Goal: Transaction & Acquisition: Purchase product/service

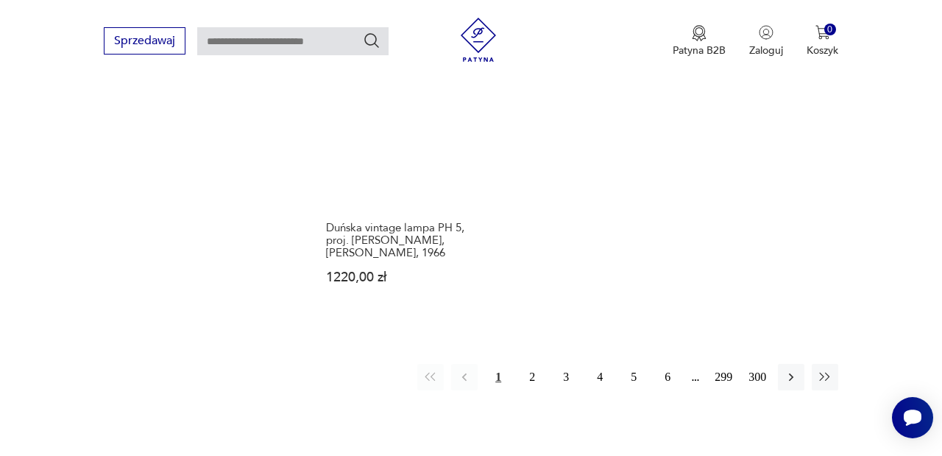
scroll to position [2100, 0]
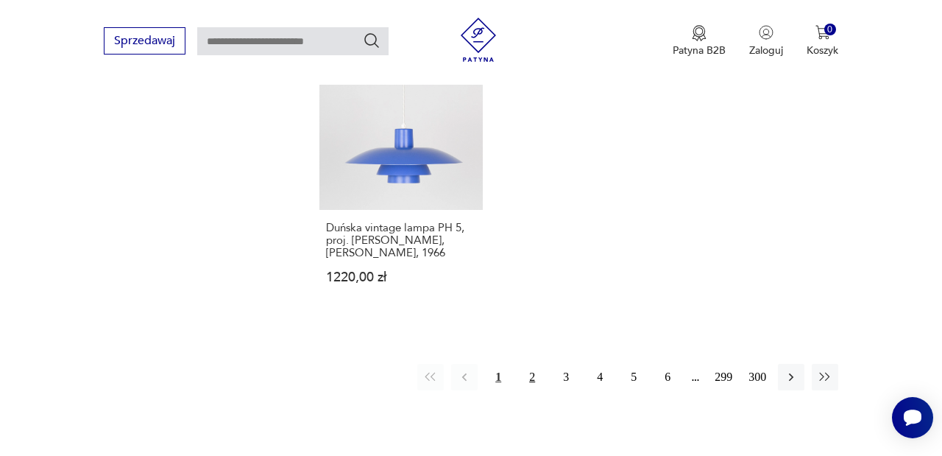
click at [523, 390] on button "2" at bounding box center [532, 377] width 27 height 27
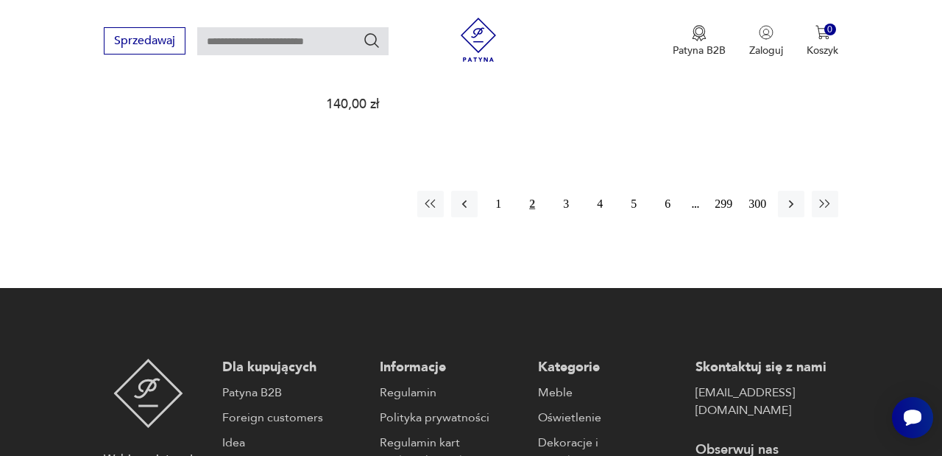
scroll to position [2275, 0]
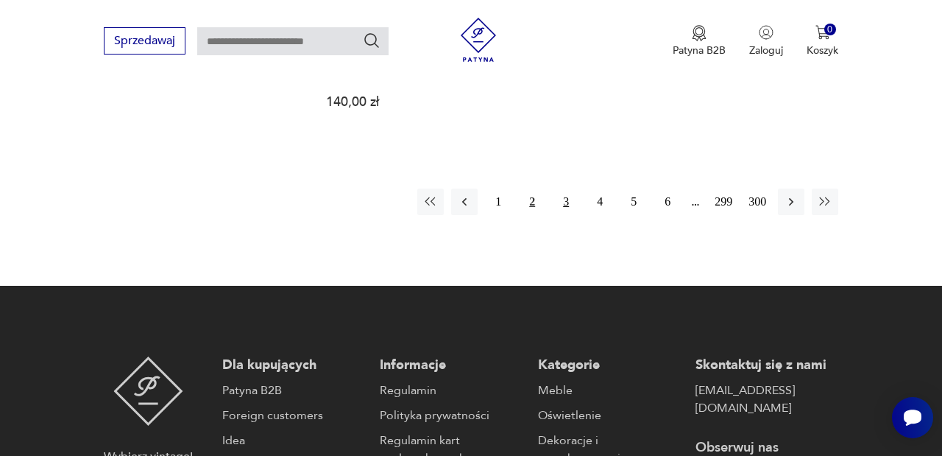
click at [569, 215] on button "3" at bounding box center [566, 201] width 27 height 27
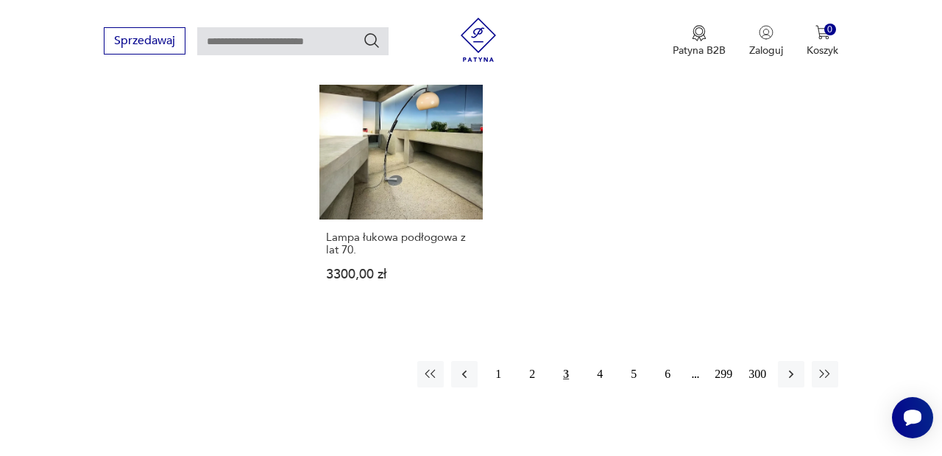
scroll to position [2091, 0]
click at [604, 386] on button "4" at bounding box center [600, 373] width 27 height 27
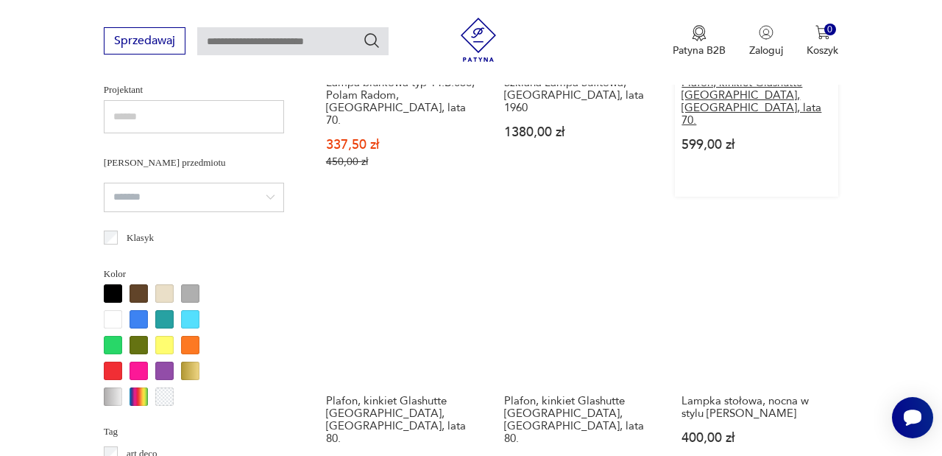
scroll to position [1116, 0]
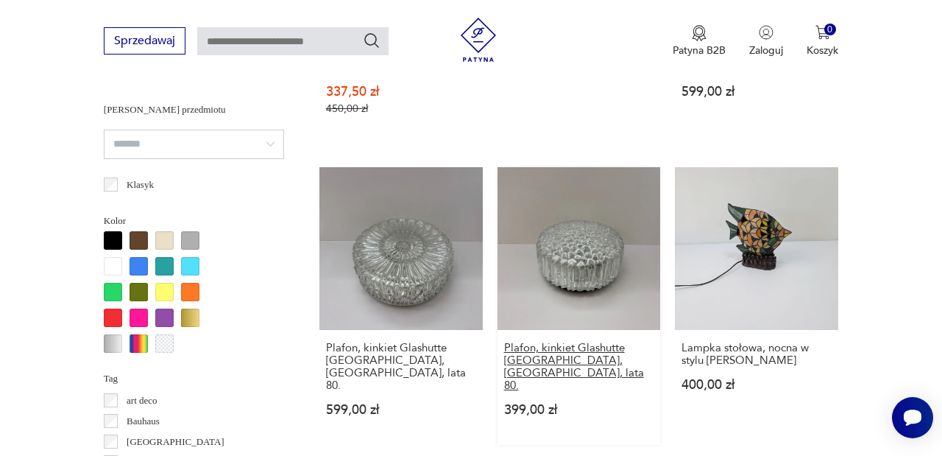
click at [563, 342] on h3 "Plafon, kinkiet Glashutte [GEOGRAPHIC_DATA], [GEOGRAPHIC_DATA], lata 80." at bounding box center [579, 367] width 150 height 50
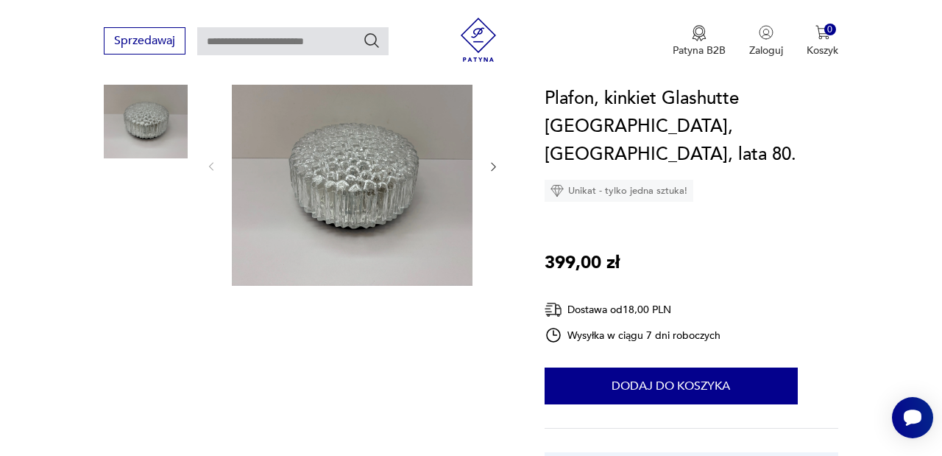
scroll to position [133, 0]
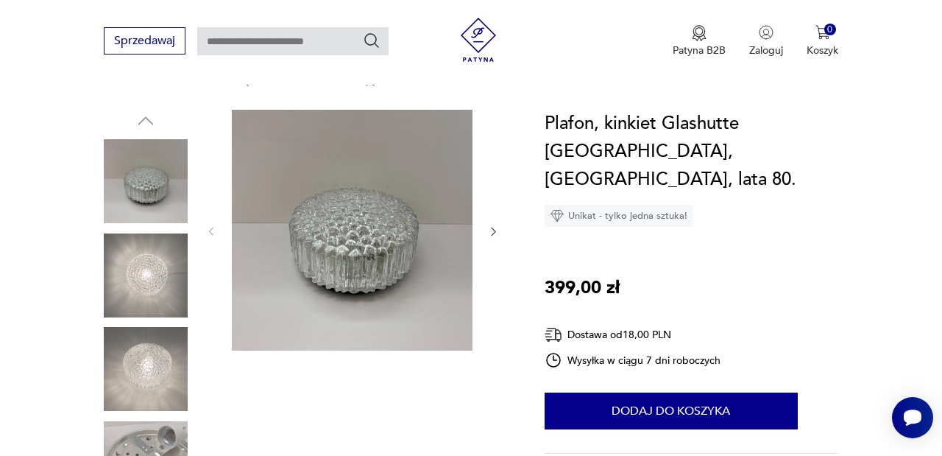
click at [490, 226] on icon "button" at bounding box center [493, 231] width 12 height 12
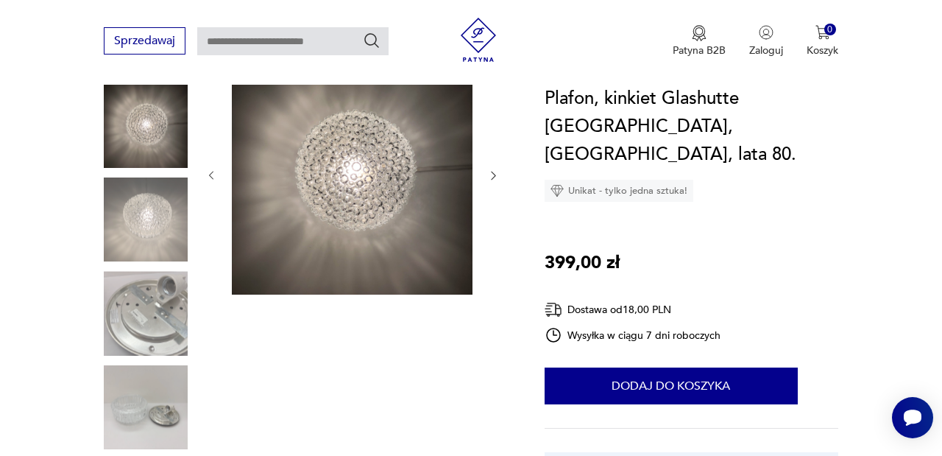
scroll to position [191, 0]
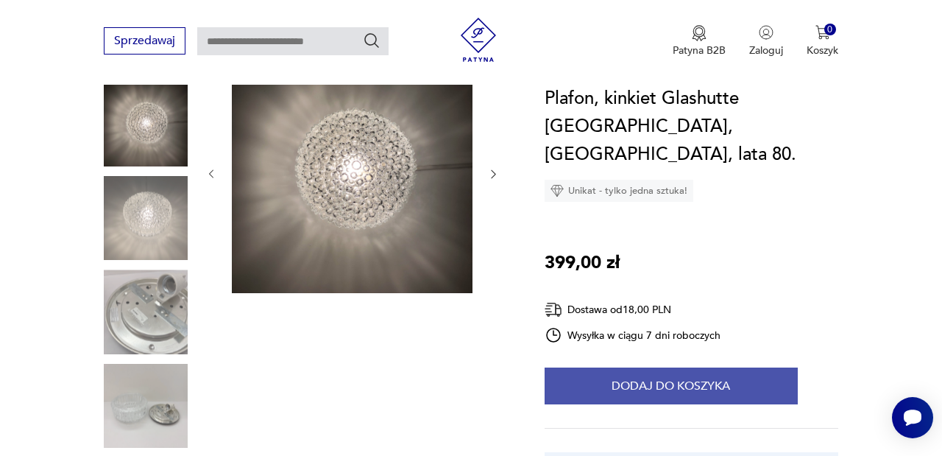
click at [695, 367] on button "Dodaj do koszyka" at bounding box center [671, 385] width 253 height 37
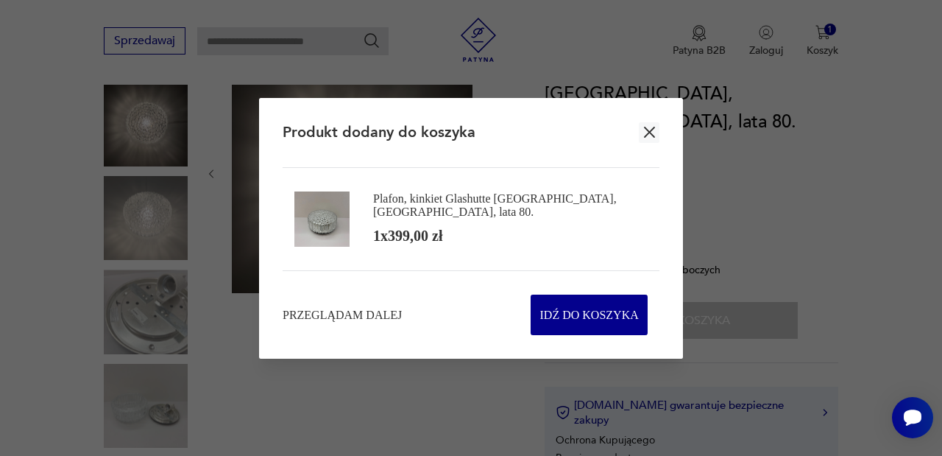
click at [644, 124] on icon "button" at bounding box center [649, 132] width 18 height 18
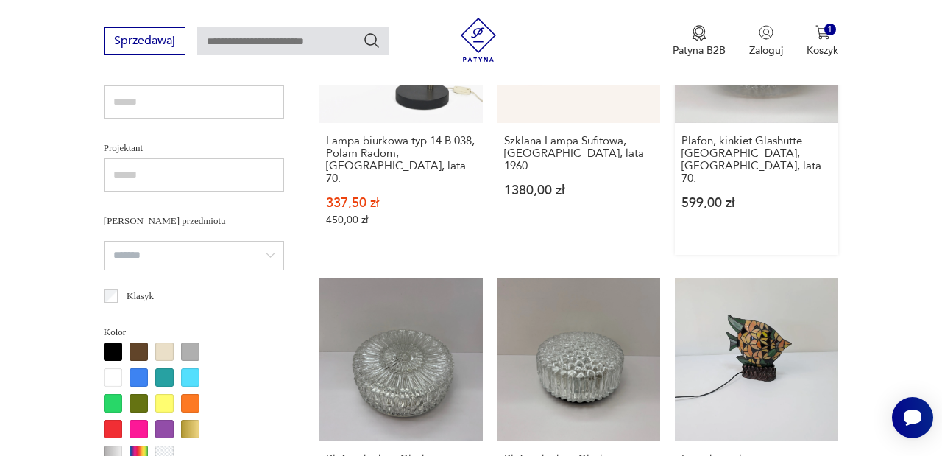
scroll to position [1020, 0]
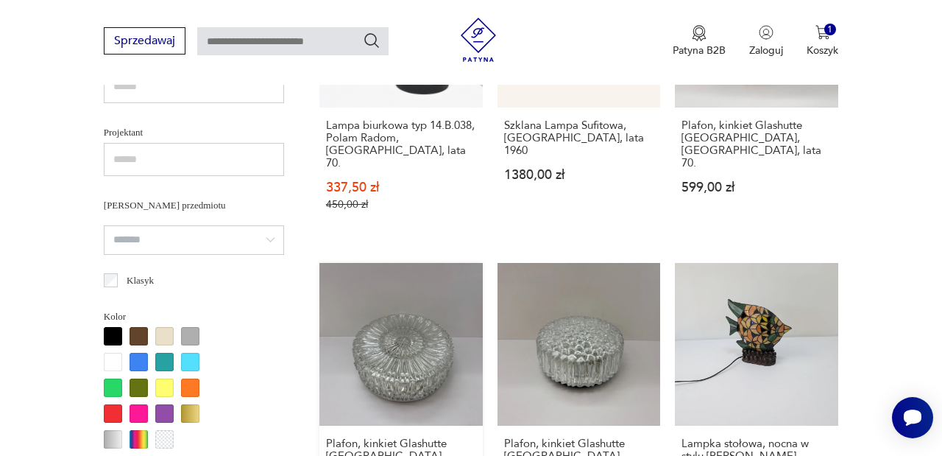
click at [385, 336] on link "Plafon, kinkiet Glashutte [GEOGRAPHIC_DATA], [GEOGRAPHIC_DATA], lata 80. 599,00…" at bounding box center [400, 402] width 163 height 278
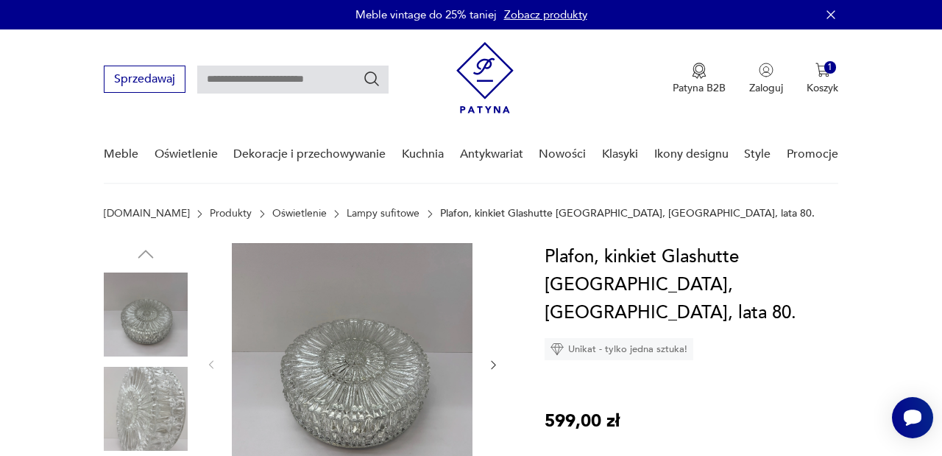
click at [166, 399] on img at bounding box center [146, 409] width 84 height 84
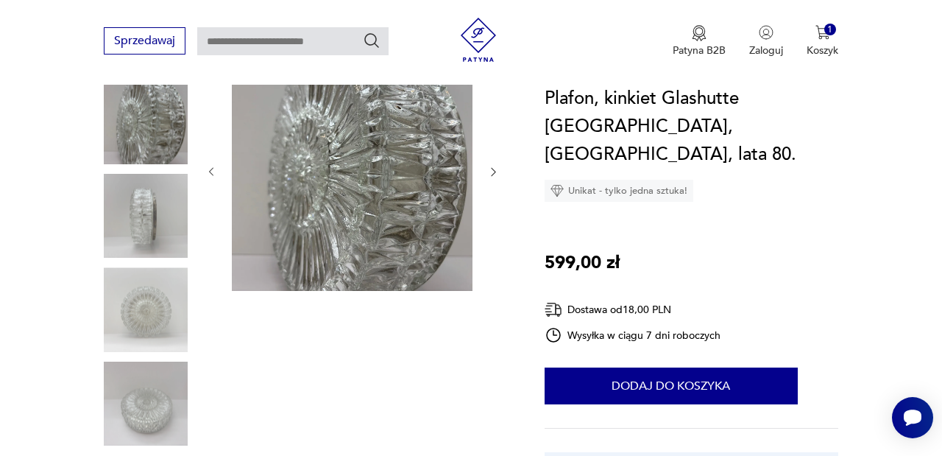
scroll to position [195, 0]
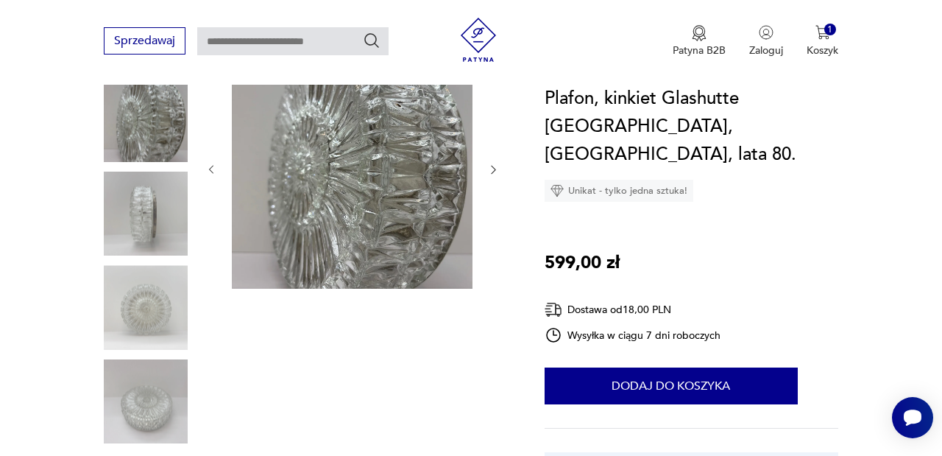
click at [150, 395] on img at bounding box center [146, 401] width 84 height 84
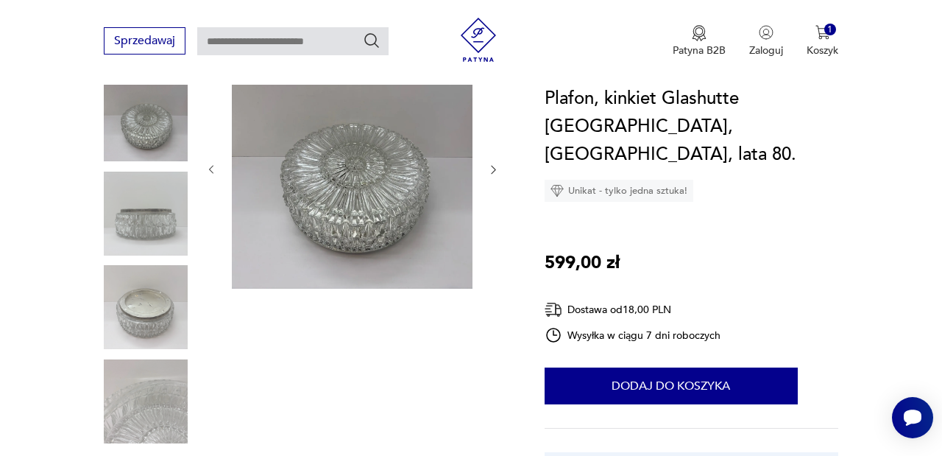
click at [144, 328] on img at bounding box center [146, 307] width 84 height 84
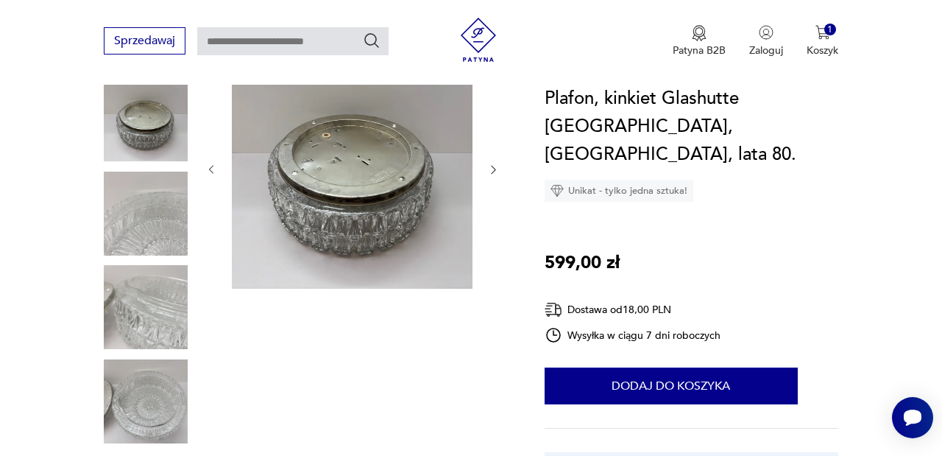
click at [149, 389] on img at bounding box center [146, 401] width 84 height 84
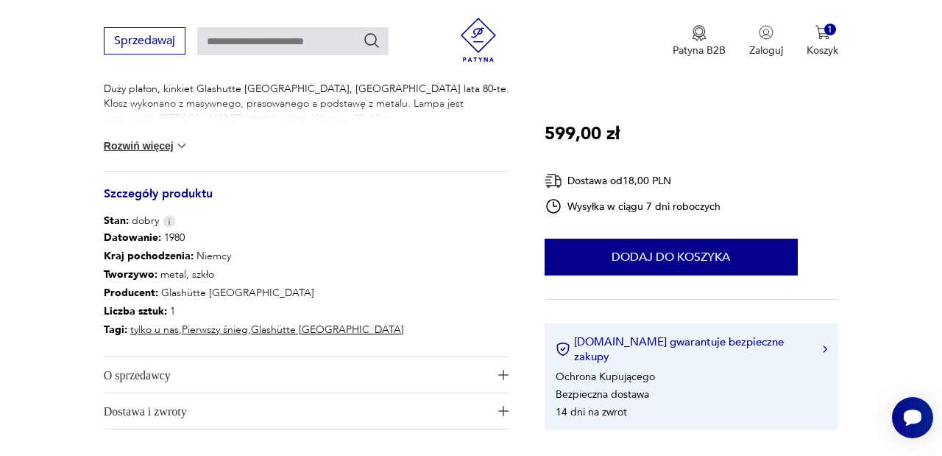
scroll to position [643, 0]
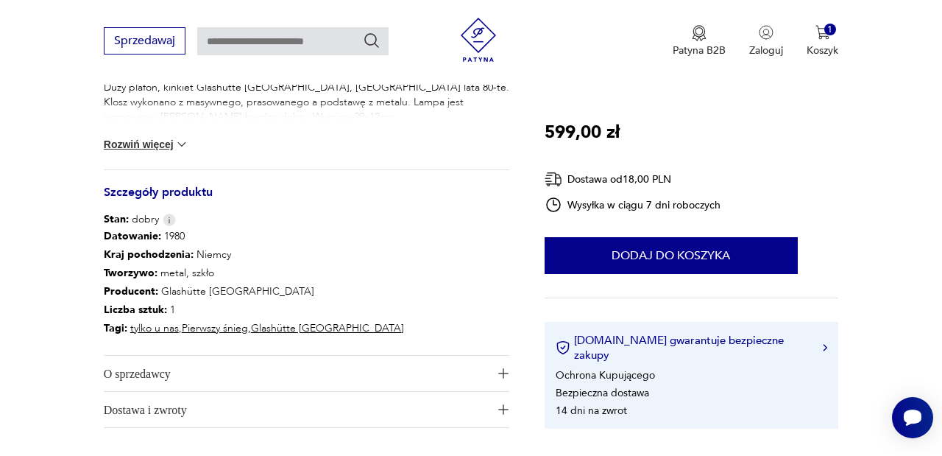
click at [166, 149] on button "Rozwiń więcej" at bounding box center [146, 144] width 85 height 15
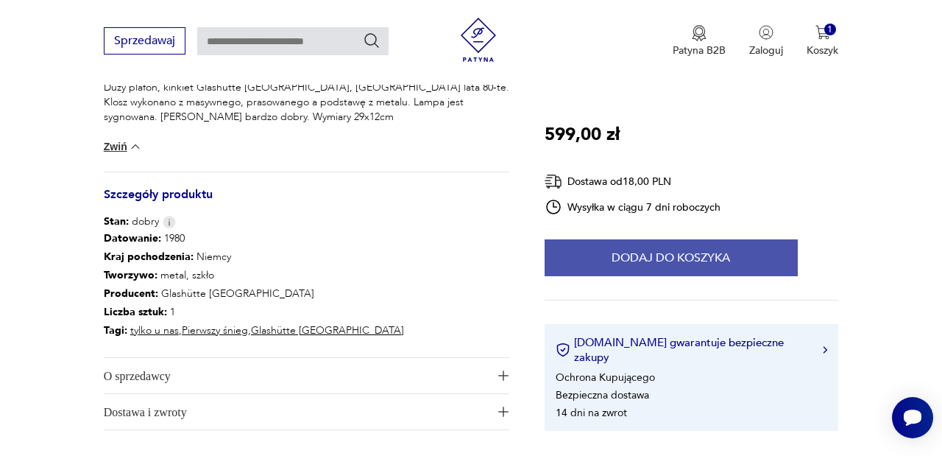
click at [628, 266] on button "Dodaj do koszyka" at bounding box center [671, 257] width 253 height 37
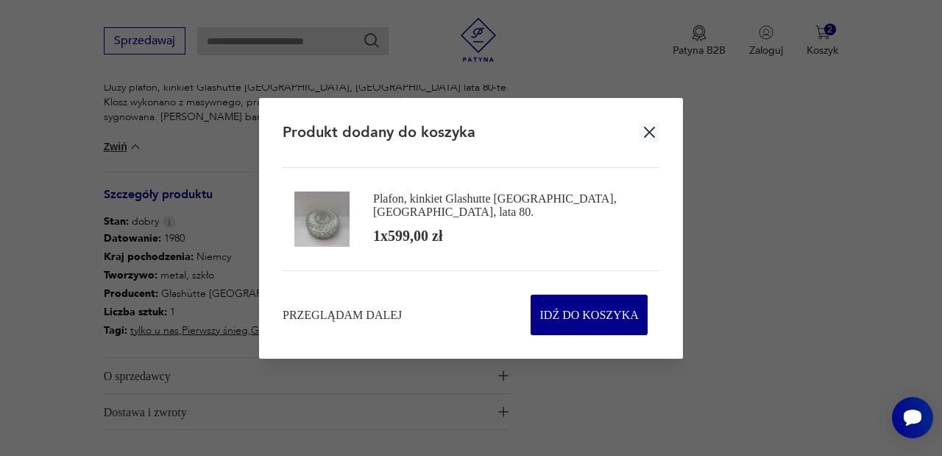
click at [643, 129] on icon "button" at bounding box center [649, 132] width 18 height 18
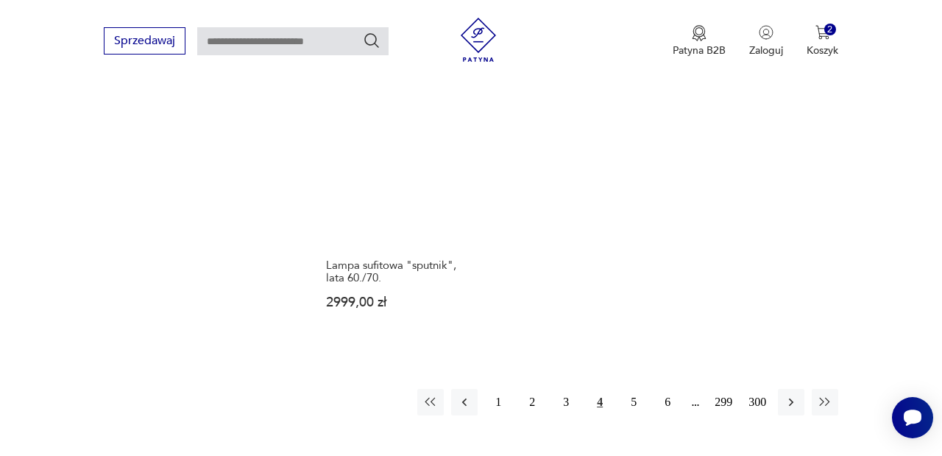
scroll to position [2080, 0]
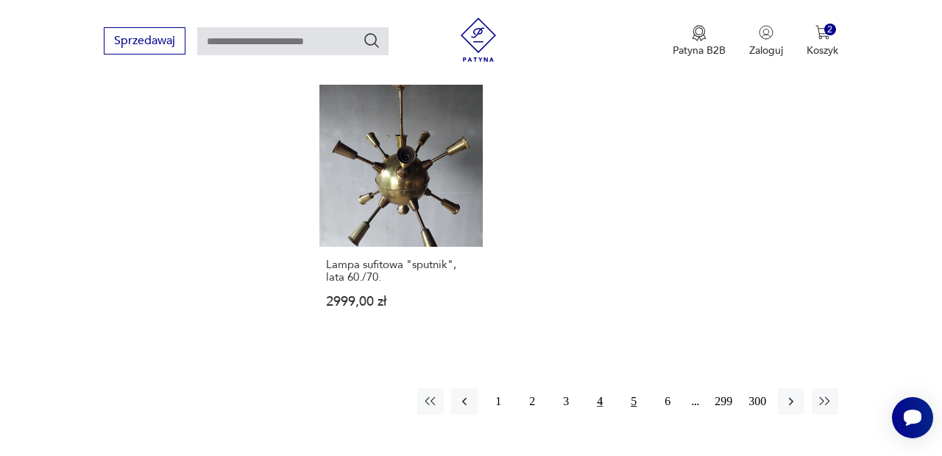
click at [635, 414] on button "5" at bounding box center [634, 401] width 27 height 27
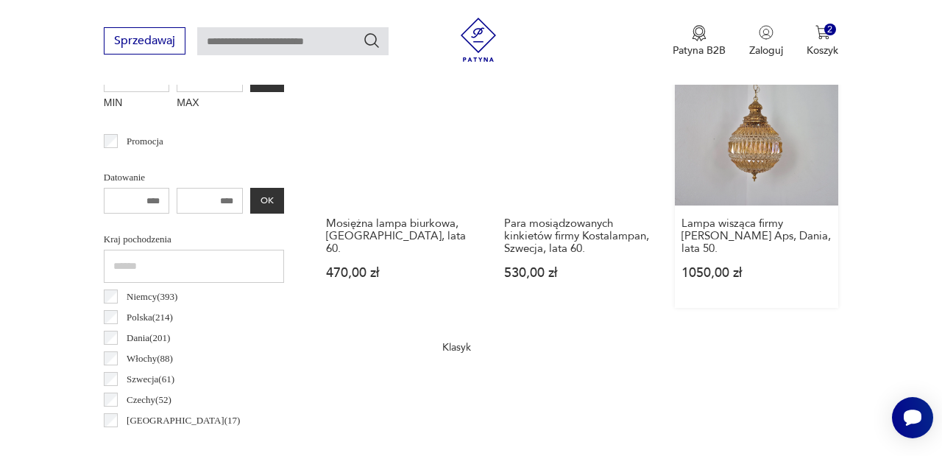
scroll to position [626, 0]
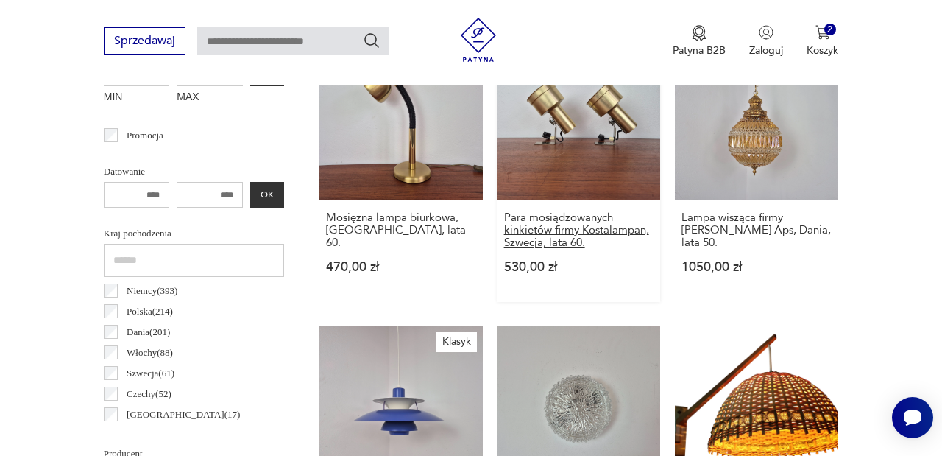
click at [532, 236] on h3 "Para mosiądzowanych kinkietów firmy Kostalampan, Szwecja, lata 60." at bounding box center [579, 230] width 150 height 38
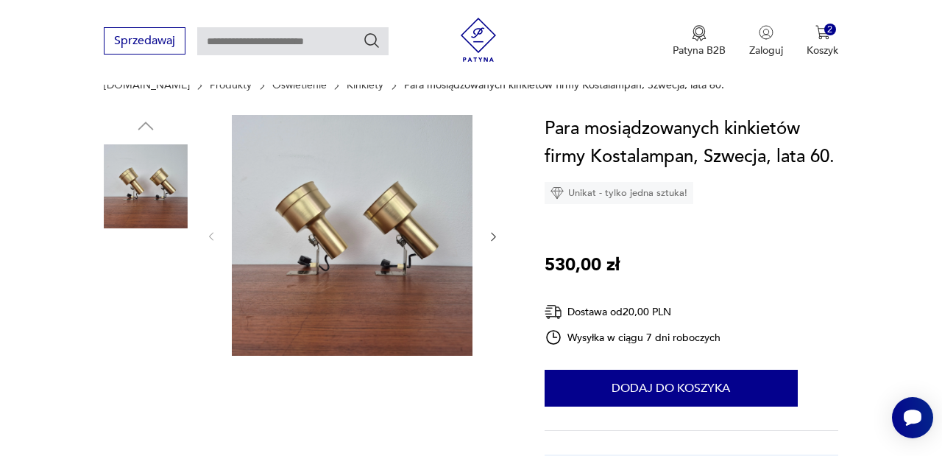
scroll to position [379, 0]
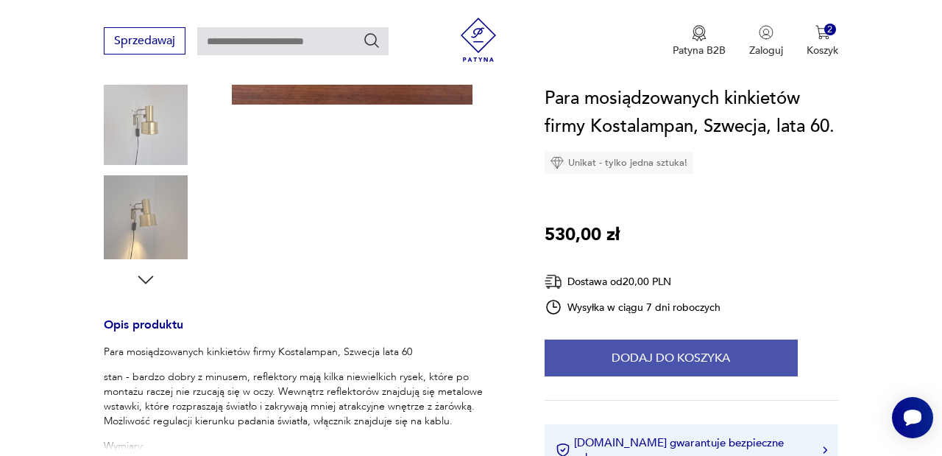
click at [618, 356] on button "Dodaj do koszyka" at bounding box center [671, 357] width 253 height 37
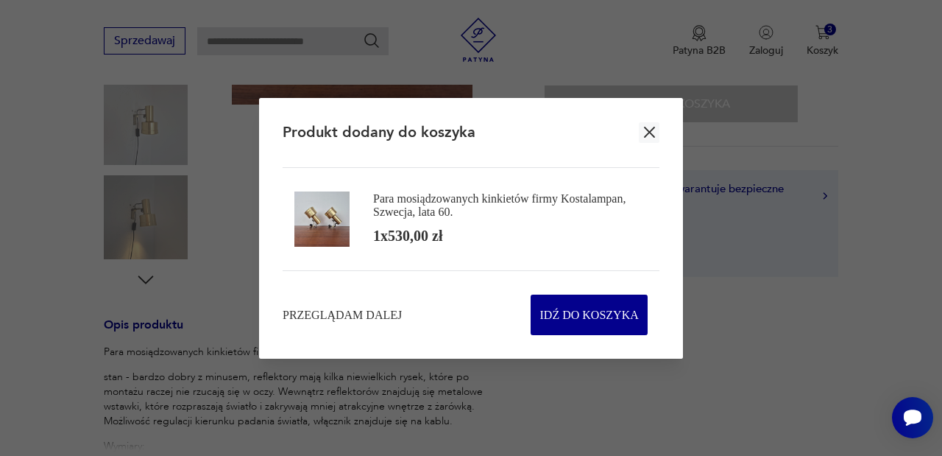
click at [654, 130] on icon "button" at bounding box center [649, 132] width 18 height 18
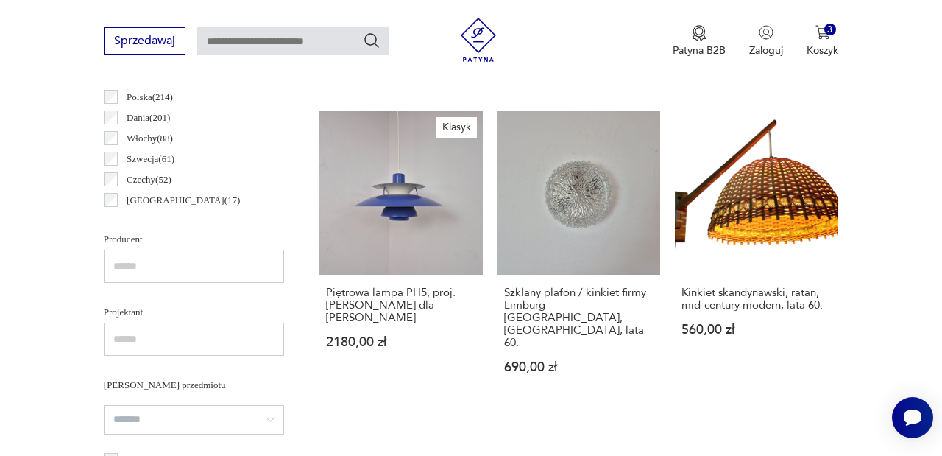
scroll to position [847, 0]
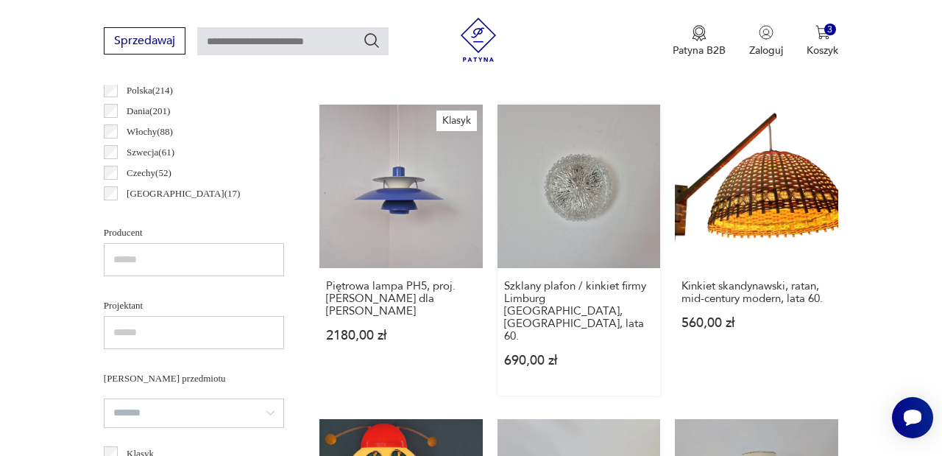
click at [567, 230] on link "Szklany plafon / kinkiet firmy Limburg [GEOGRAPHIC_DATA], [GEOGRAPHIC_DATA], la…" at bounding box center [579, 250] width 163 height 291
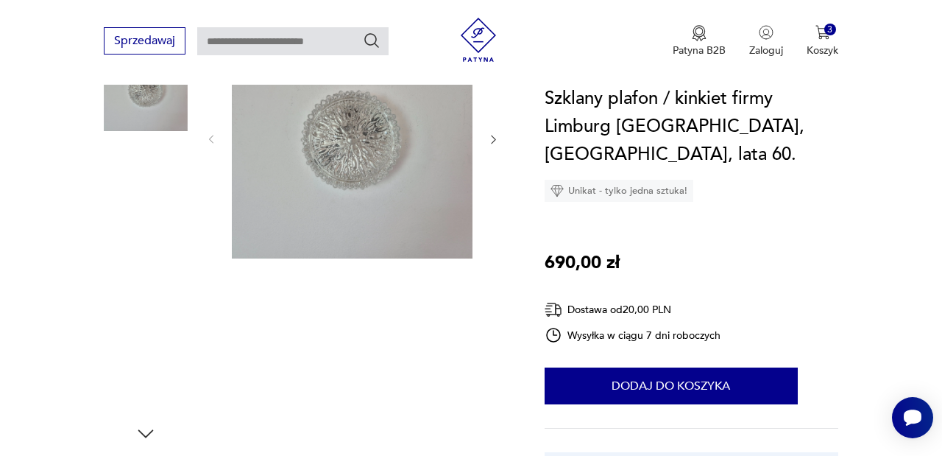
scroll to position [230, 0]
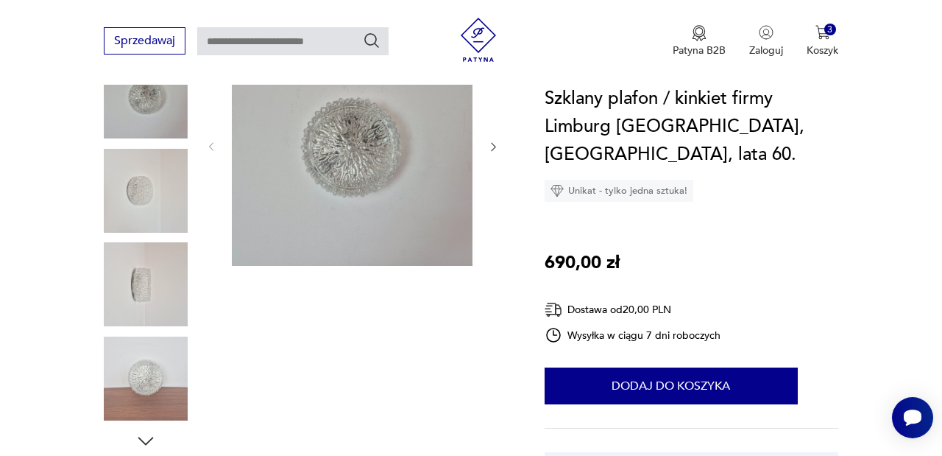
click at [149, 430] on icon "button" at bounding box center [146, 441] width 22 height 22
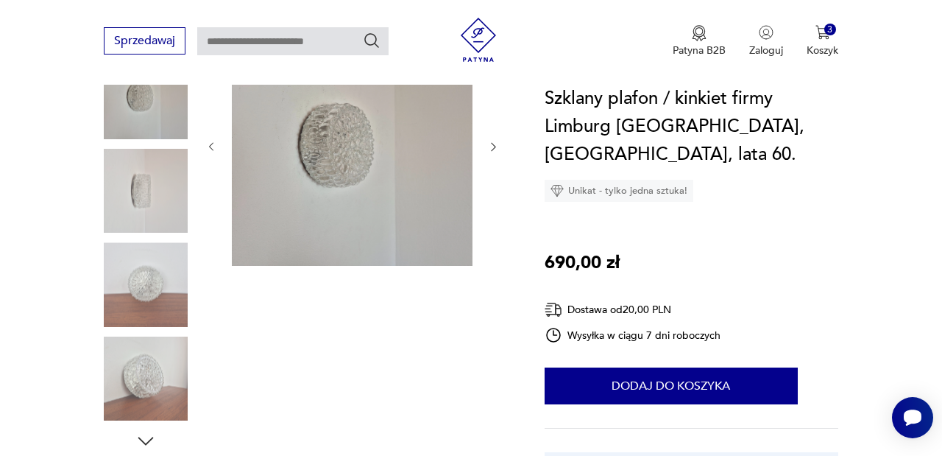
click at [149, 430] on icon "button" at bounding box center [146, 441] width 22 height 22
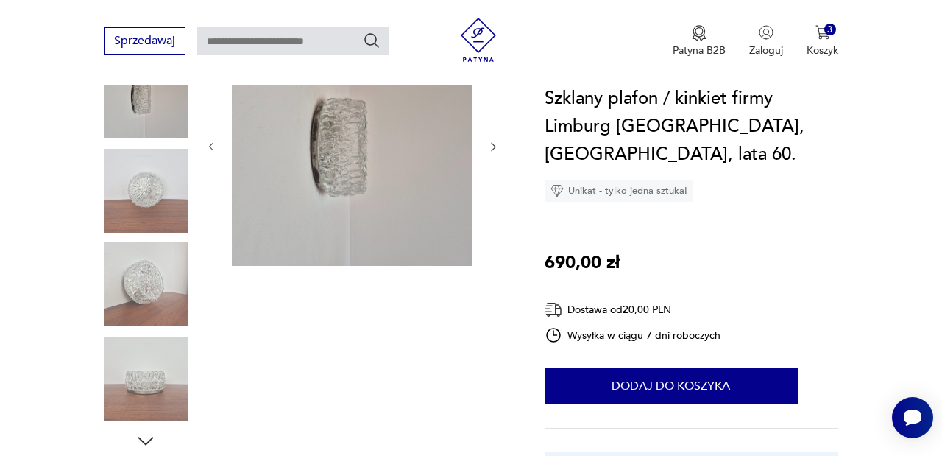
click at [149, 430] on icon "button" at bounding box center [146, 441] width 22 height 22
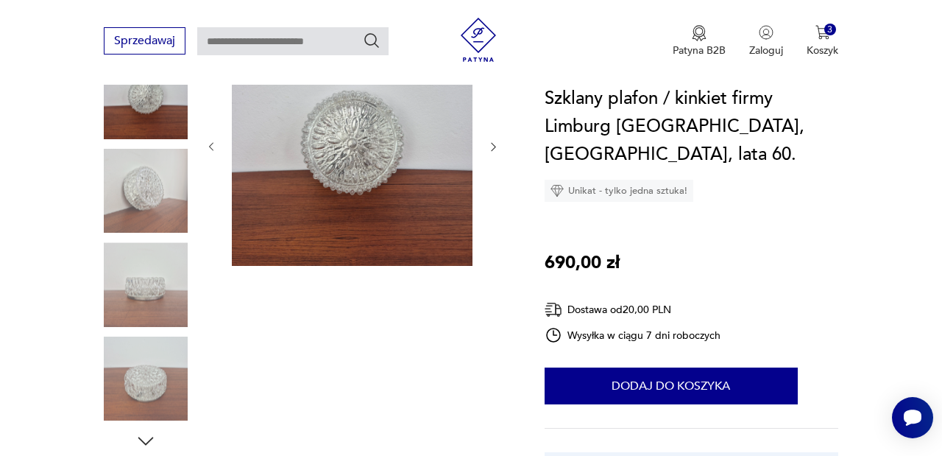
click at [149, 430] on icon "button" at bounding box center [146, 441] width 22 height 22
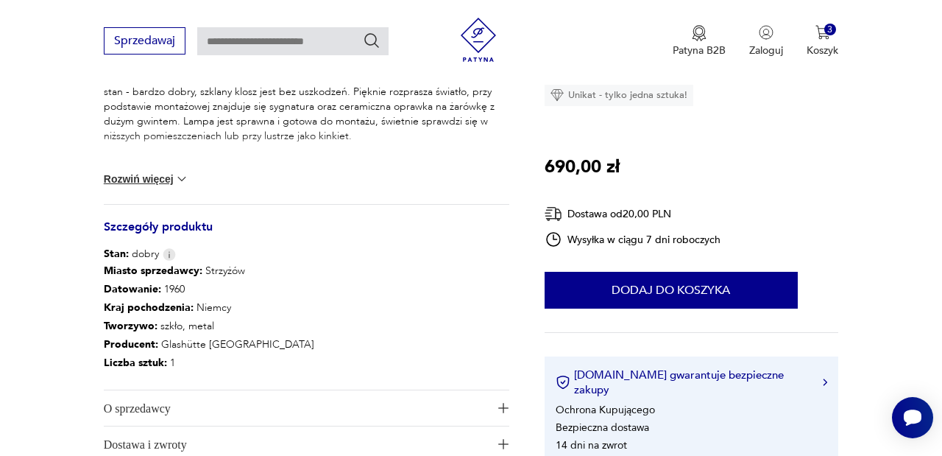
scroll to position [613, 0]
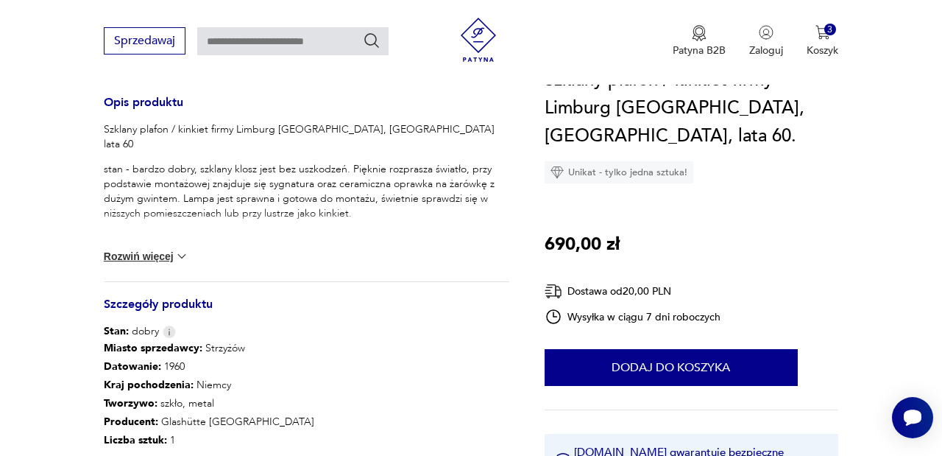
click at [136, 249] on button "Rozwiń więcej" at bounding box center [146, 256] width 85 height 15
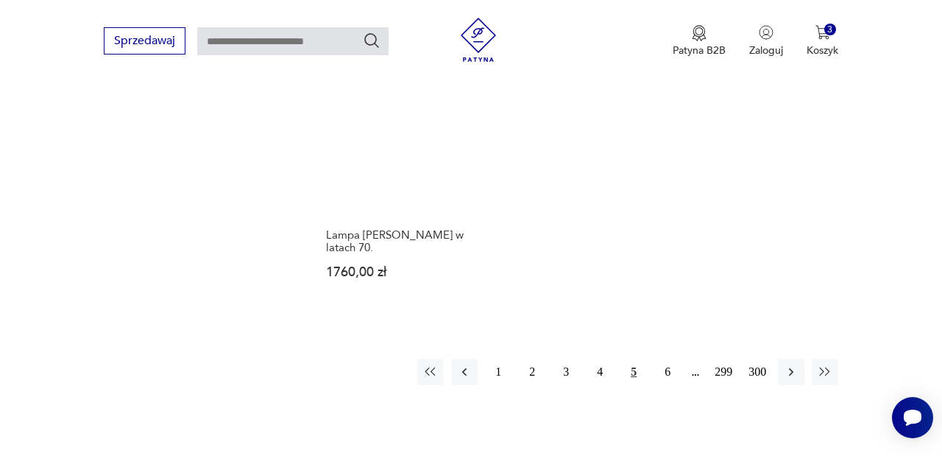
scroll to position [2043, 0]
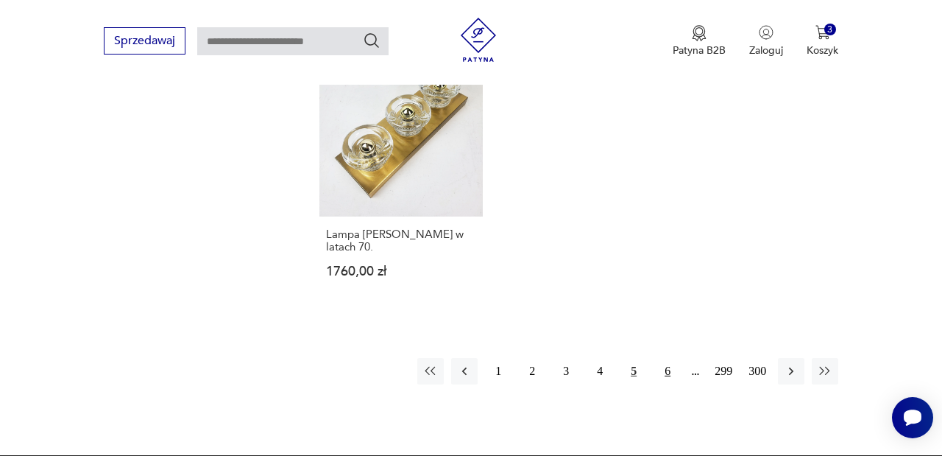
click at [665, 384] on button "6" at bounding box center [667, 371] width 27 height 27
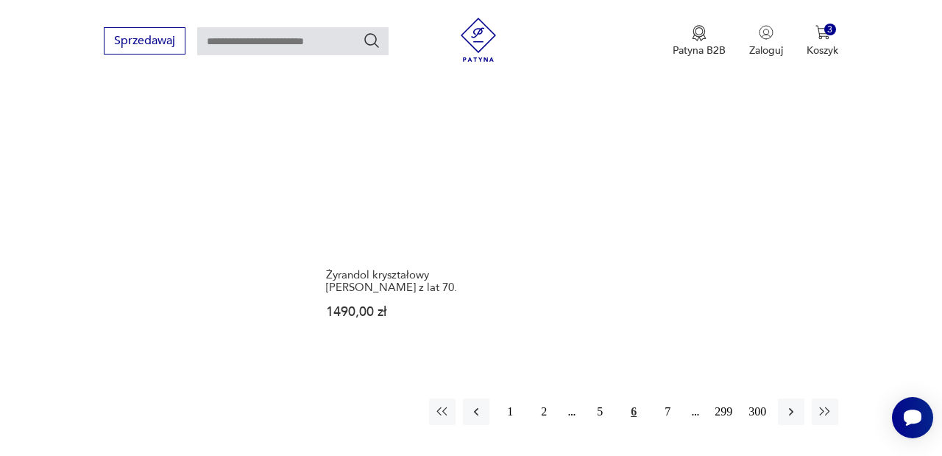
scroll to position [2109, 0]
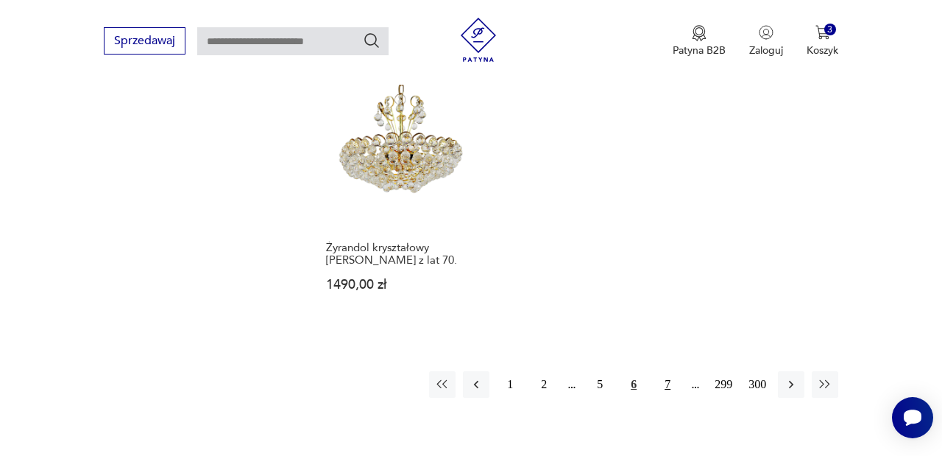
click at [660, 392] on button "7" at bounding box center [667, 384] width 27 height 27
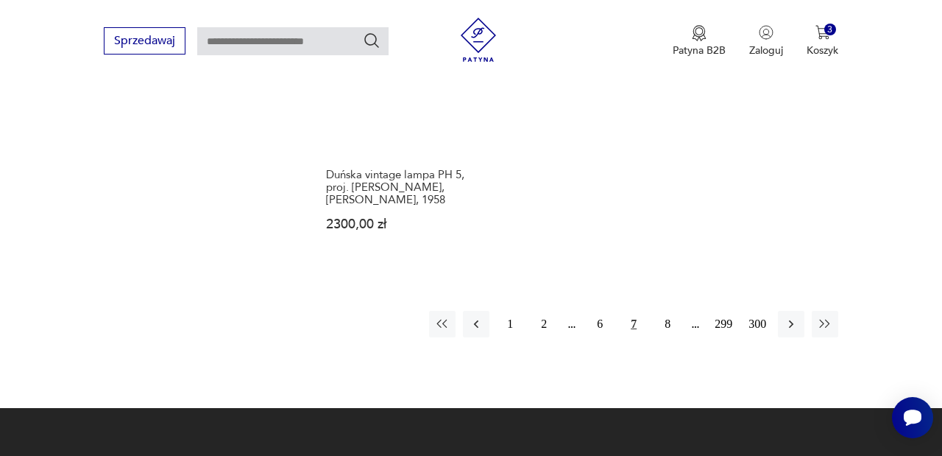
scroll to position [2184, 0]
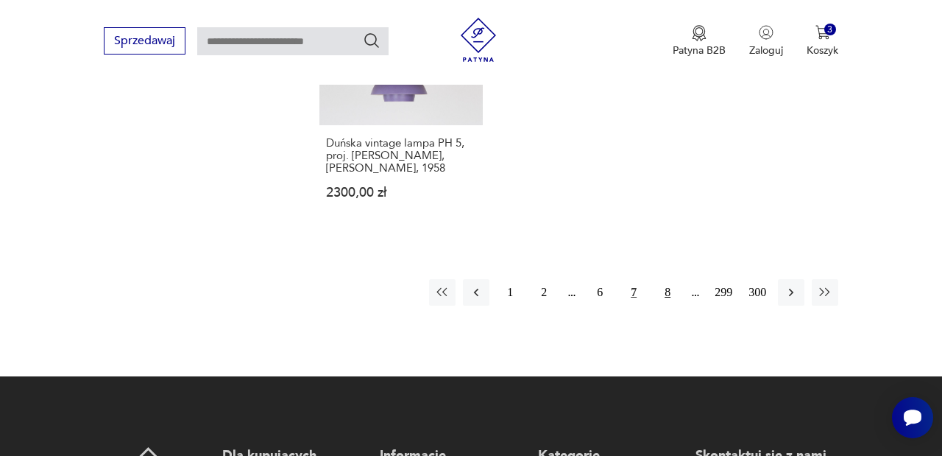
click at [664, 306] on button "8" at bounding box center [667, 292] width 27 height 27
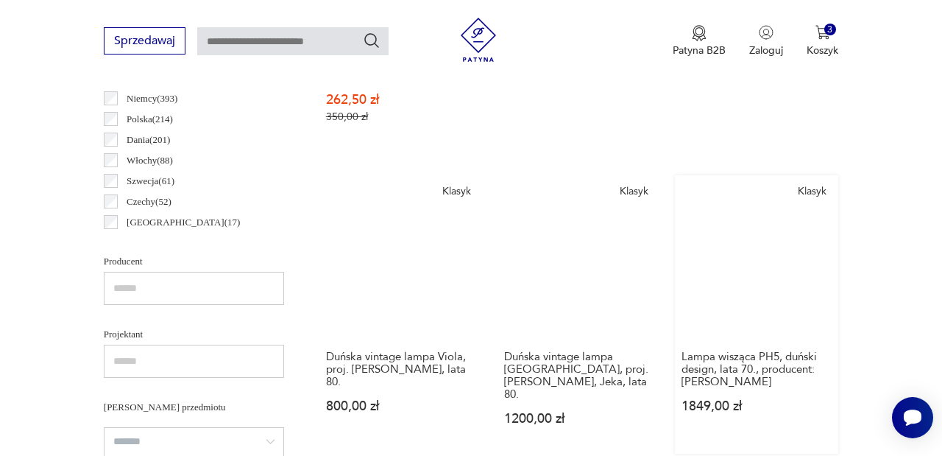
scroll to position [818, 0]
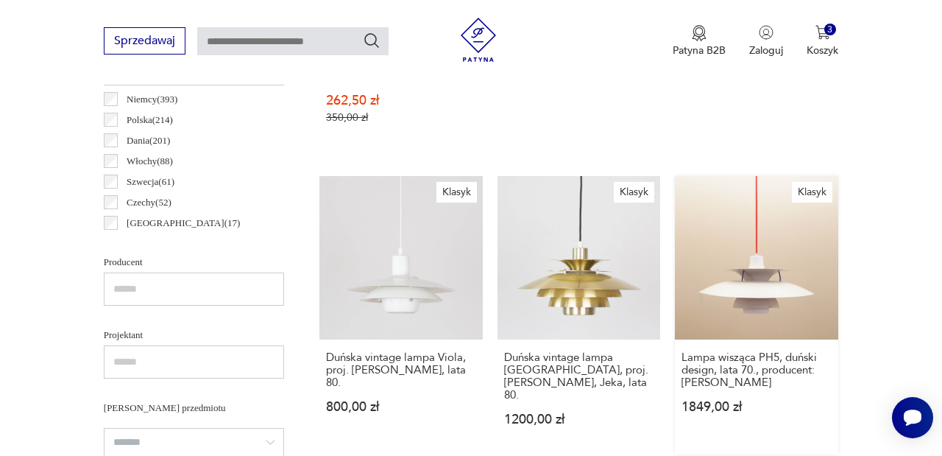
click at [776, 216] on link "Klasyk Lampa wisząca PH5, duński design, lata 70., producent: [PERSON_NAME] 184…" at bounding box center [756, 315] width 163 height 278
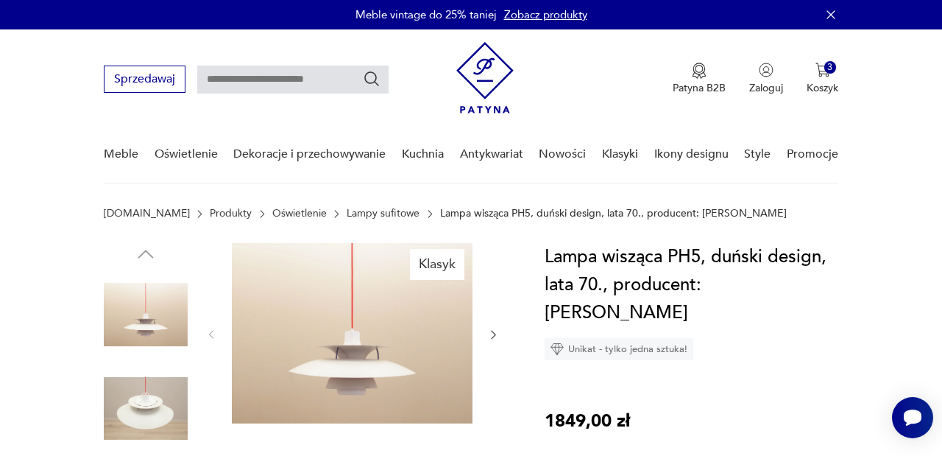
click at [487, 338] on div at bounding box center [352, 334] width 294 height 183
click at [492, 336] on icon "button" at bounding box center [493, 334] width 12 height 12
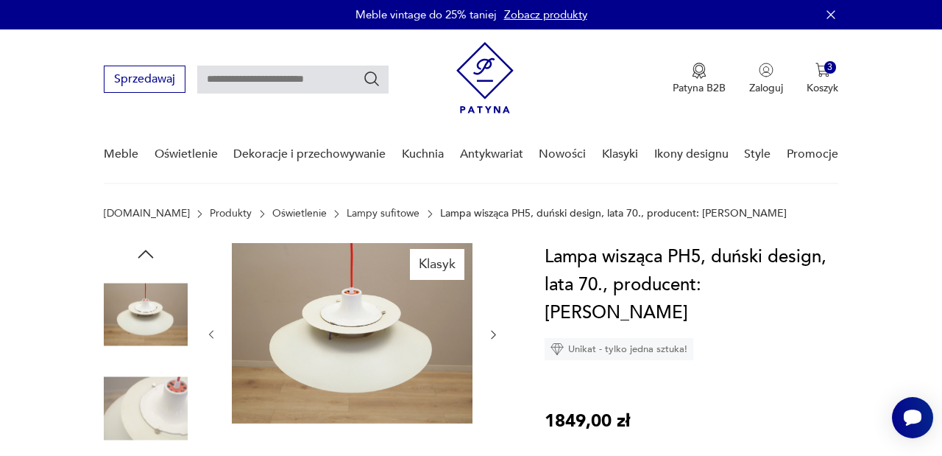
click at [492, 336] on icon "button" at bounding box center [493, 334] width 12 height 12
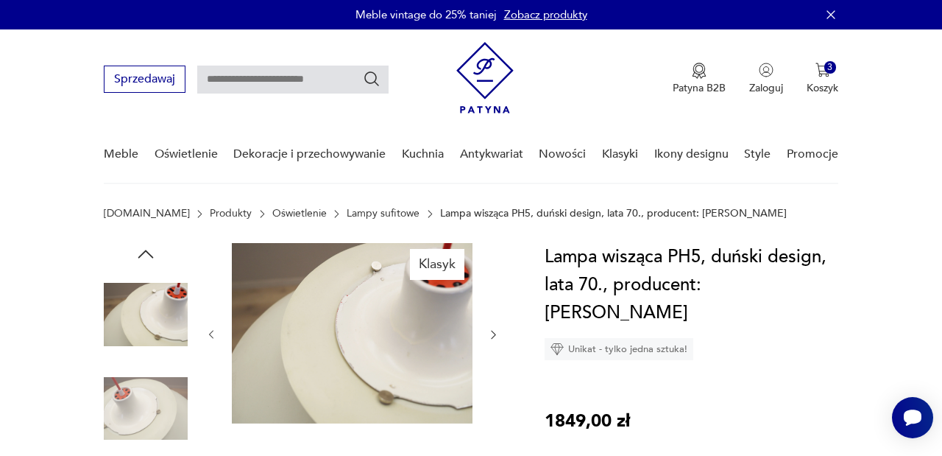
click at [492, 336] on icon "button" at bounding box center [493, 334] width 12 height 12
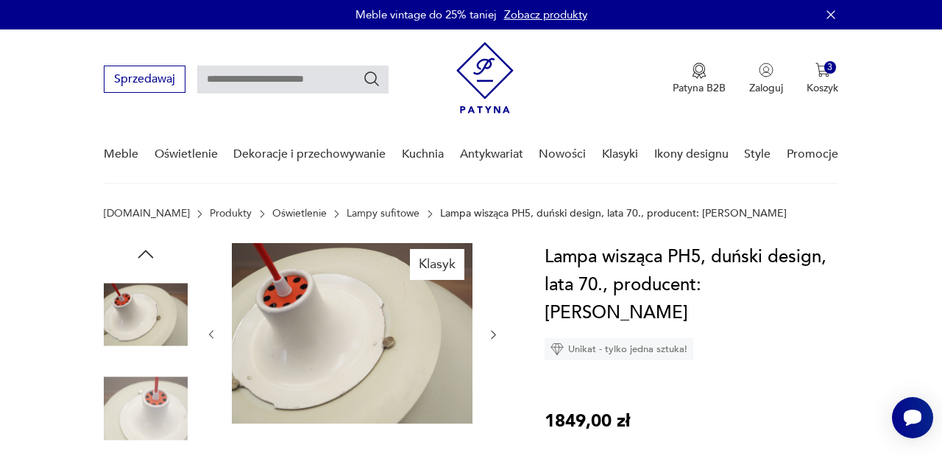
click at [492, 336] on icon "button" at bounding box center [493, 334] width 12 height 12
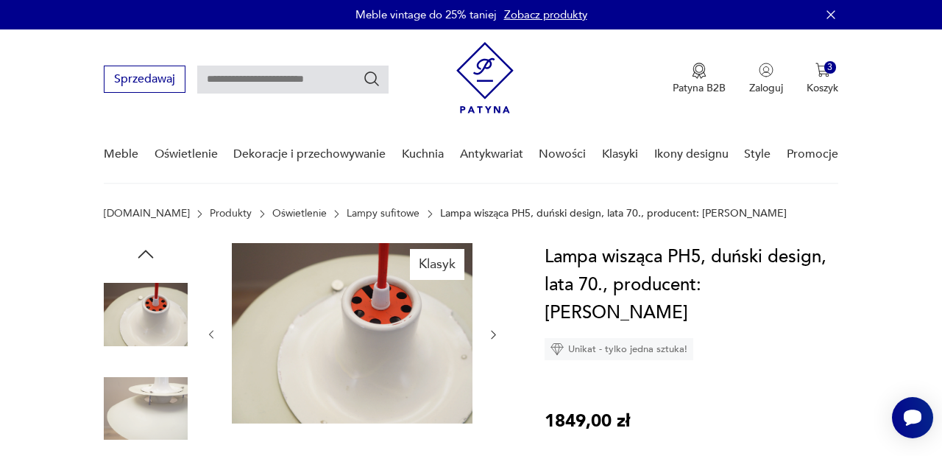
click at [492, 336] on icon "button" at bounding box center [493, 334] width 12 height 12
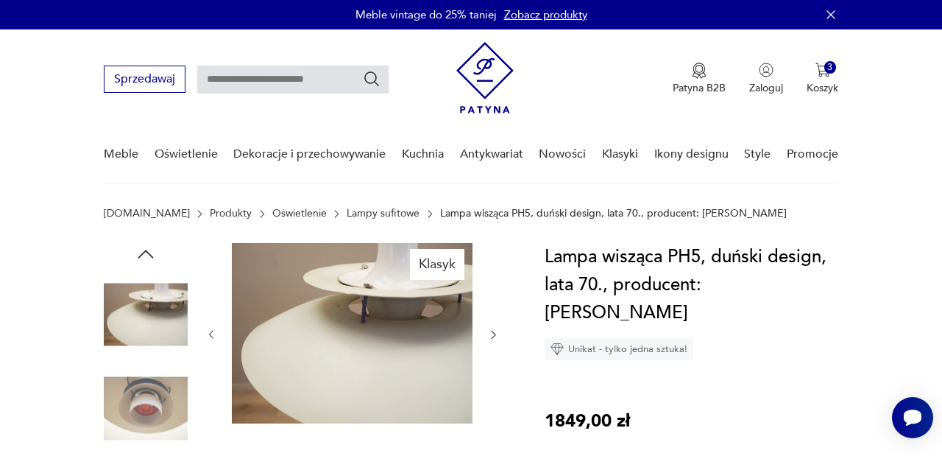
click at [492, 336] on icon "button" at bounding box center [493, 334] width 12 height 12
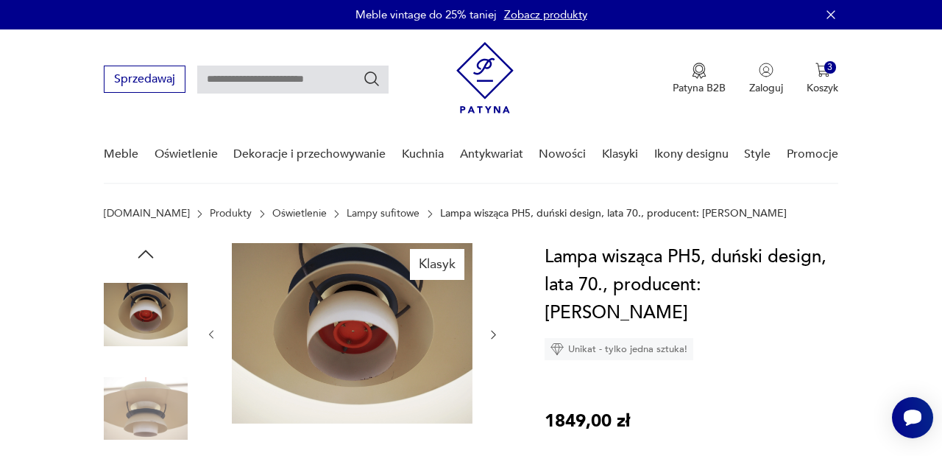
click at [492, 336] on icon "button" at bounding box center [493, 334] width 12 height 12
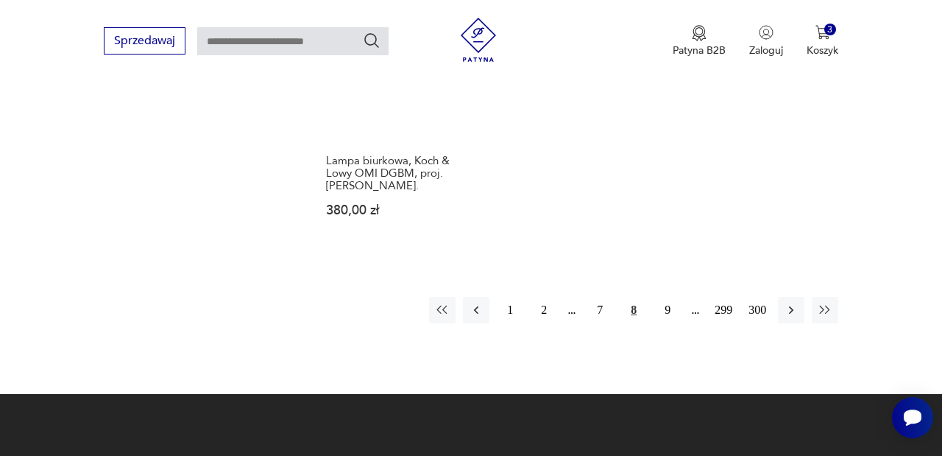
scroll to position [2236, 0]
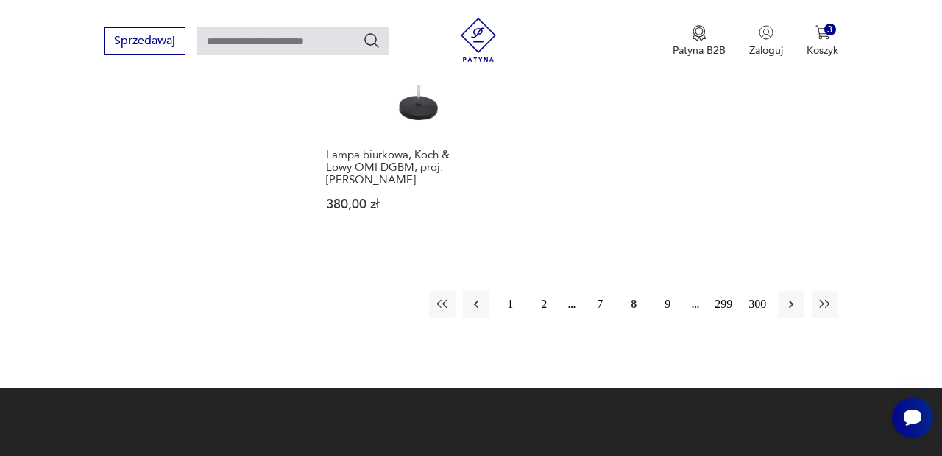
click at [665, 313] on button "9" at bounding box center [667, 304] width 27 height 27
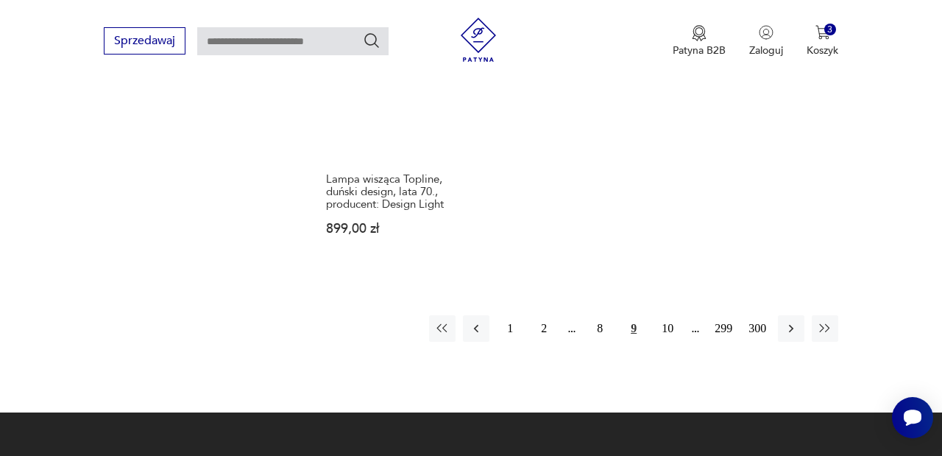
scroll to position [2202, 0]
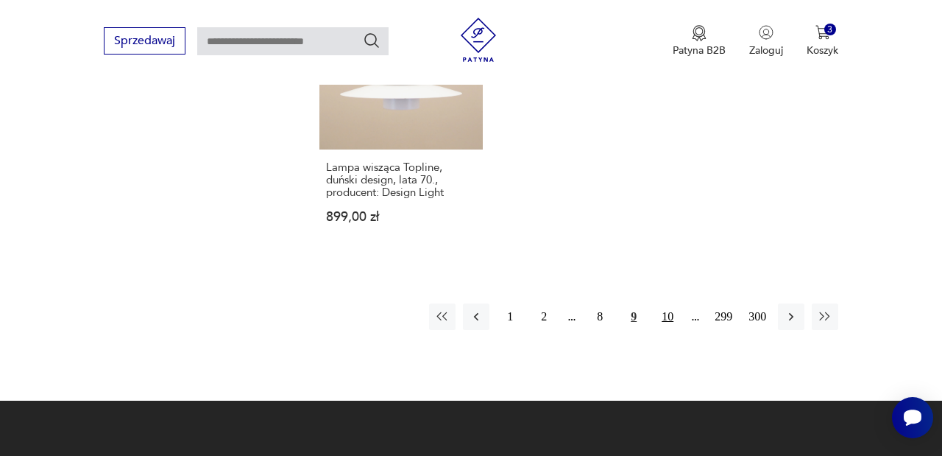
click at [661, 330] on button "10" at bounding box center [667, 316] width 27 height 27
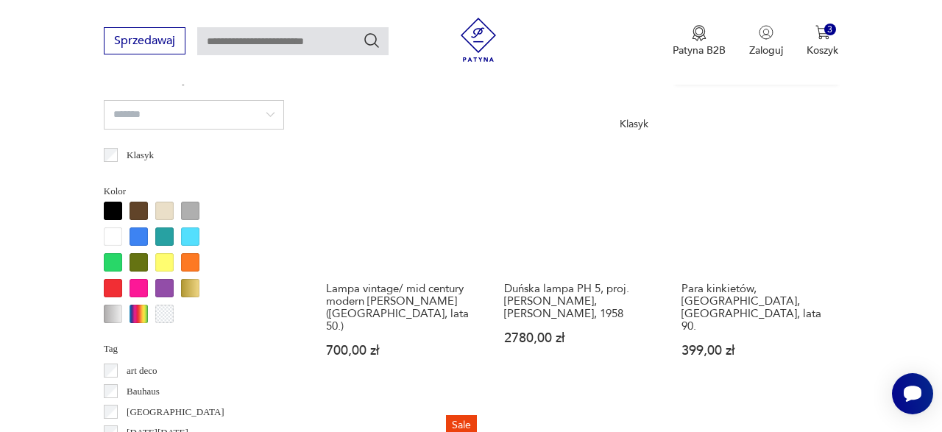
scroll to position [1150, 0]
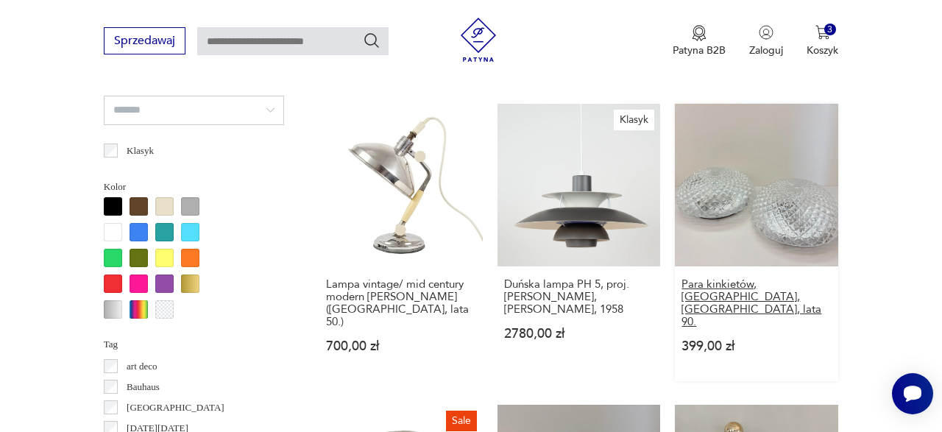
click at [807, 319] on h3 "Para kinkietów, [GEOGRAPHIC_DATA], [GEOGRAPHIC_DATA], lata 90." at bounding box center [757, 303] width 150 height 50
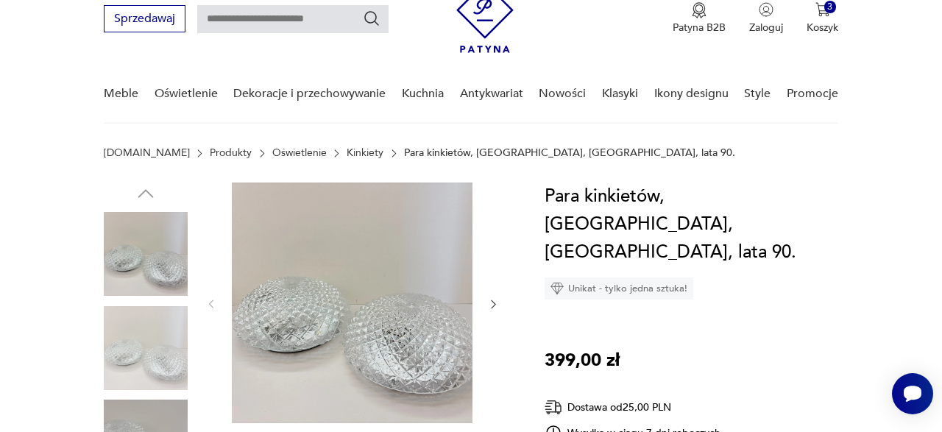
scroll to position [63, 0]
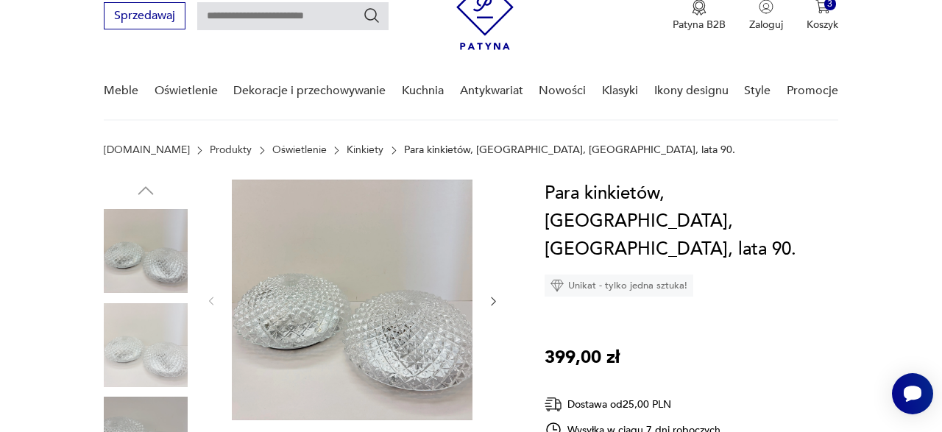
click at [161, 327] on img at bounding box center [146, 345] width 84 height 84
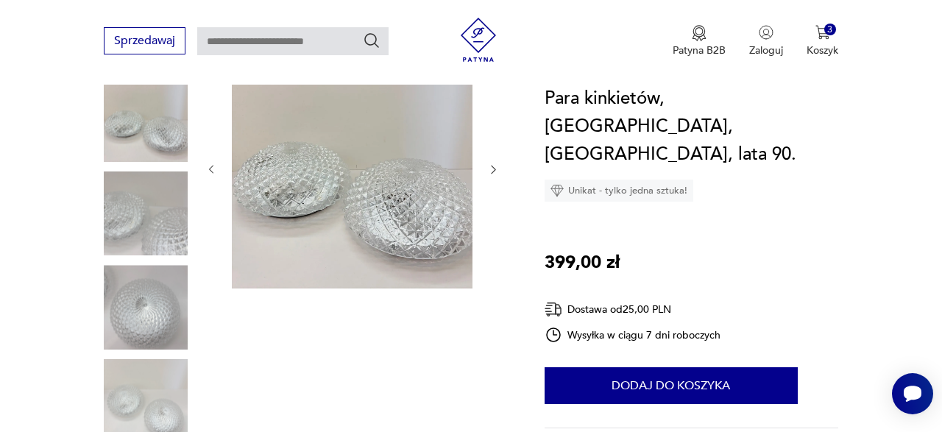
scroll to position [195, 0]
click at [143, 302] on img at bounding box center [146, 307] width 84 height 84
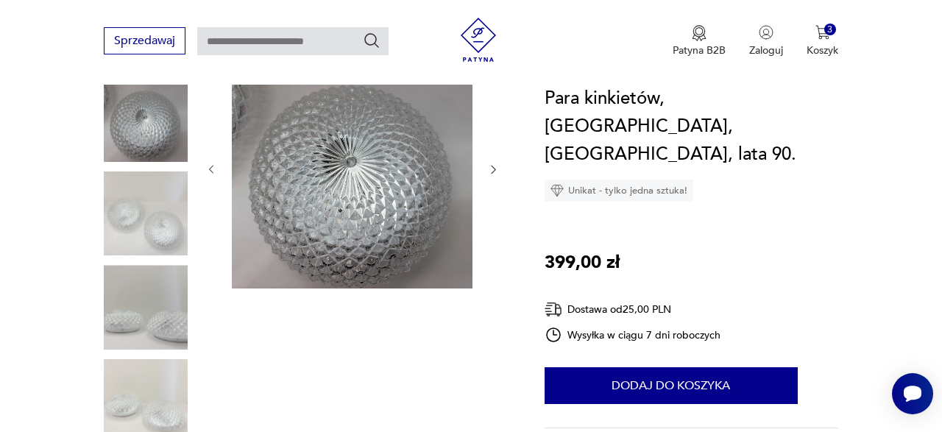
click at [129, 217] on img at bounding box center [146, 214] width 84 height 84
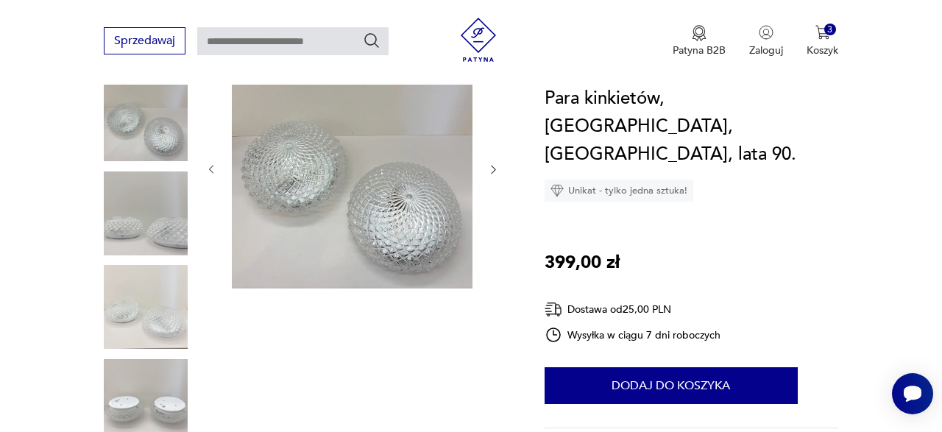
click at [150, 314] on img at bounding box center [146, 307] width 84 height 84
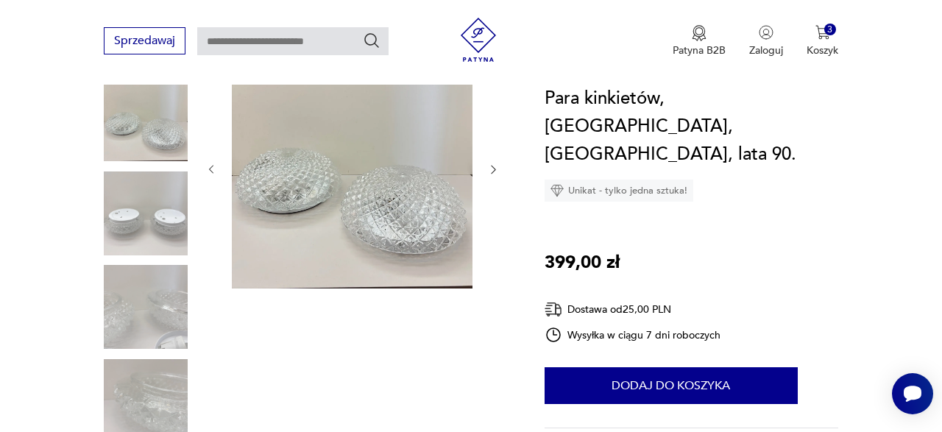
click at [144, 212] on img at bounding box center [146, 214] width 84 height 84
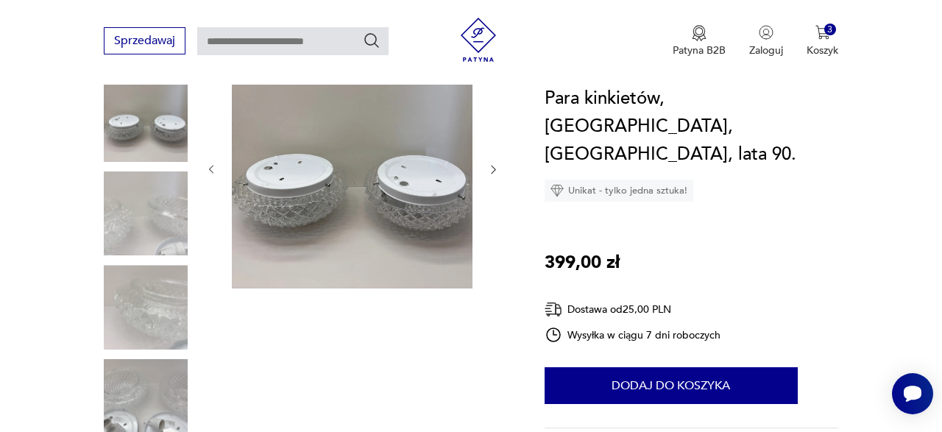
click at [169, 265] on img at bounding box center [146, 307] width 84 height 84
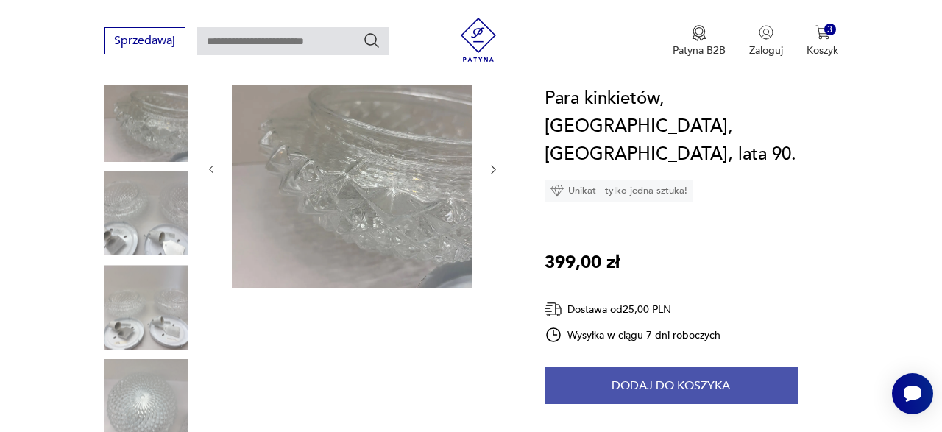
click at [640, 367] on button "Dodaj do koszyka" at bounding box center [671, 385] width 253 height 37
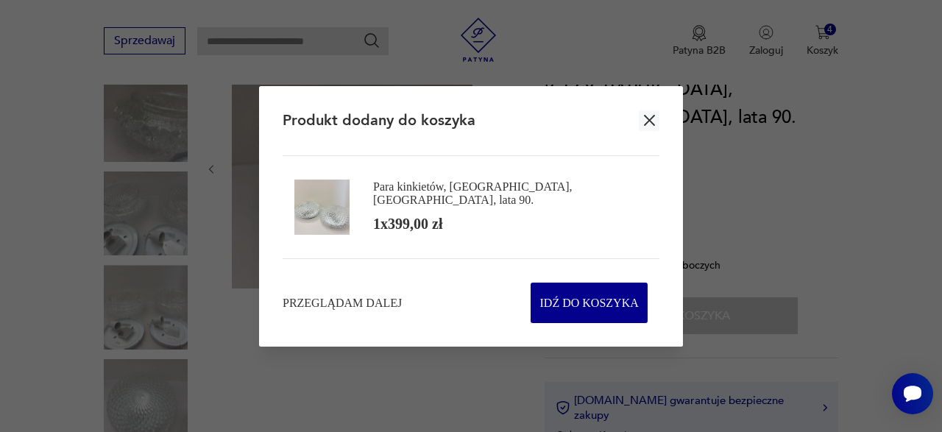
click at [654, 113] on icon "button" at bounding box center [649, 120] width 18 height 18
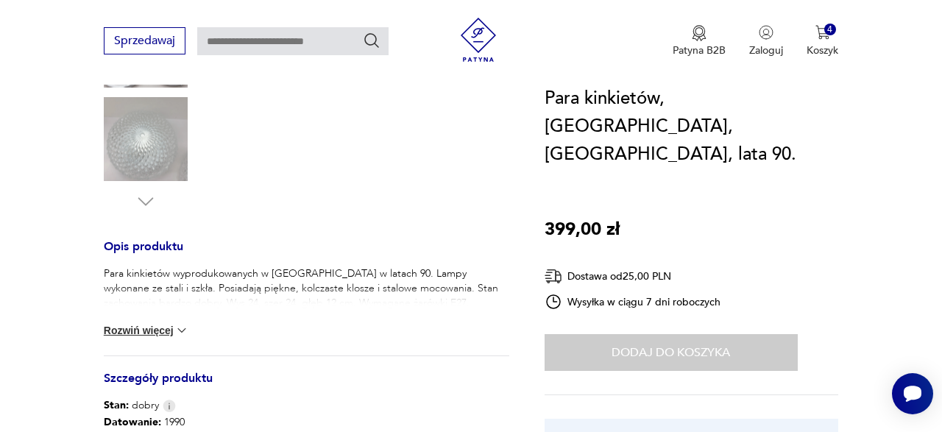
scroll to position [477, 0]
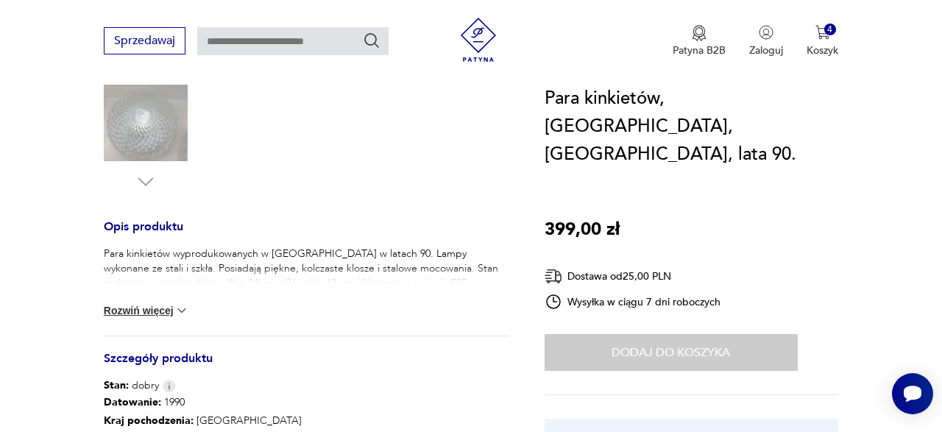
click at [219, 286] on p "Para kinkietów wyprodukowanych w [GEOGRAPHIC_DATA] w latach 90. Lampy wykonane …" at bounding box center [307, 269] width 406 height 44
click at [155, 306] on button "Rozwiń więcej" at bounding box center [146, 310] width 85 height 15
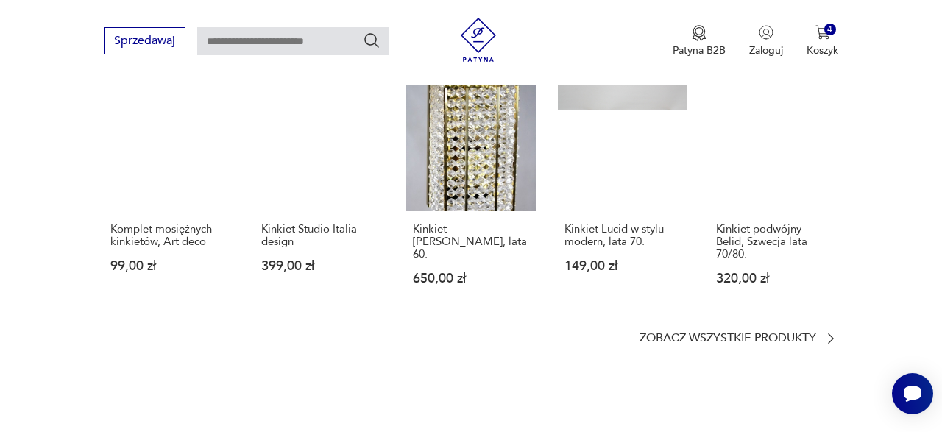
scroll to position [1093, 0]
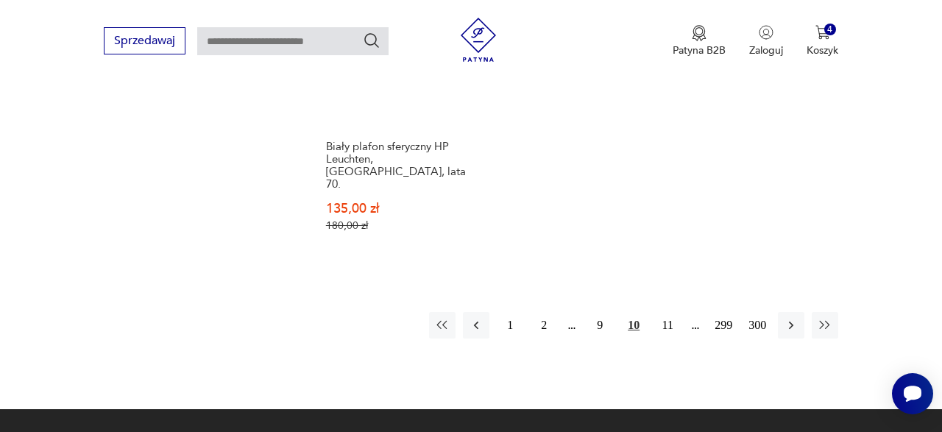
scroll to position [2186, 0]
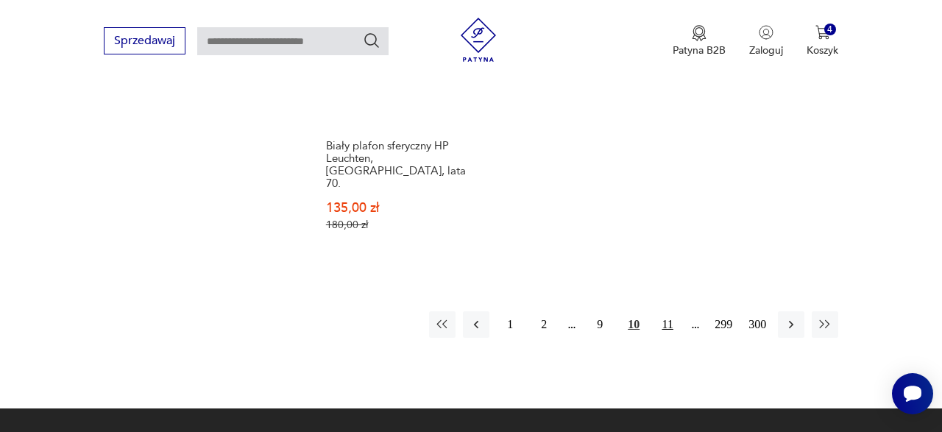
click at [659, 338] on button "11" at bounding box center [667, 324] width 27 height 27
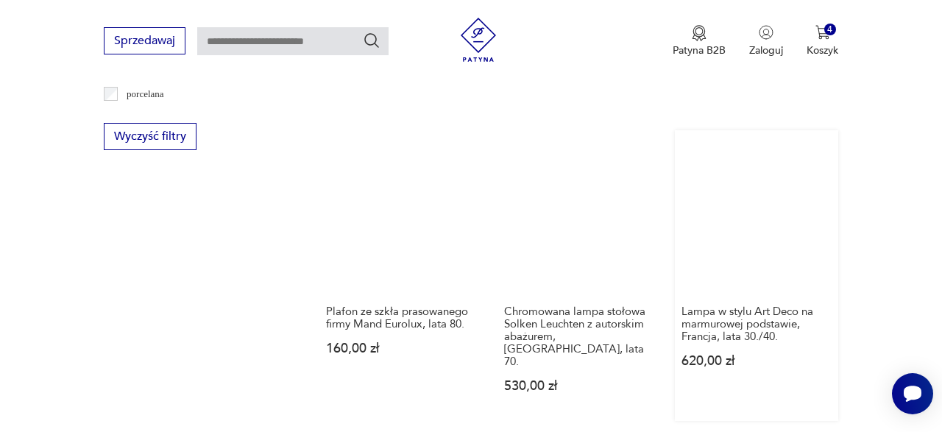
scroll to position [1733, 0]
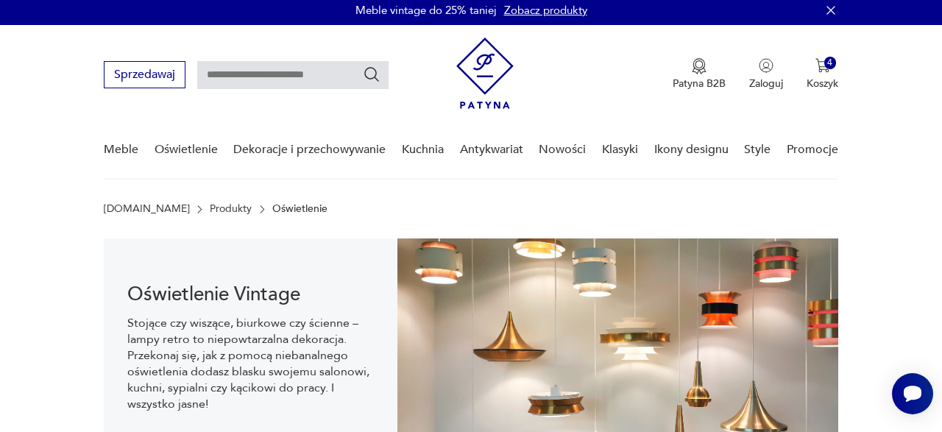
scroll to position [7, 0]
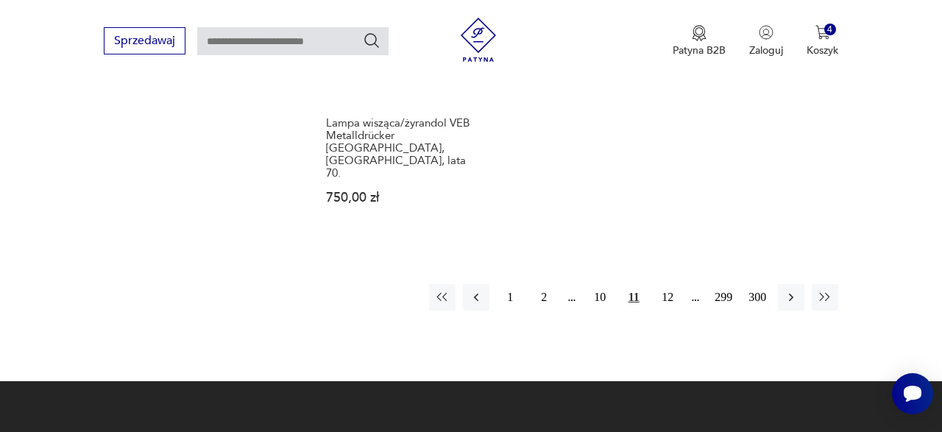
scroll to position [2237, 0]
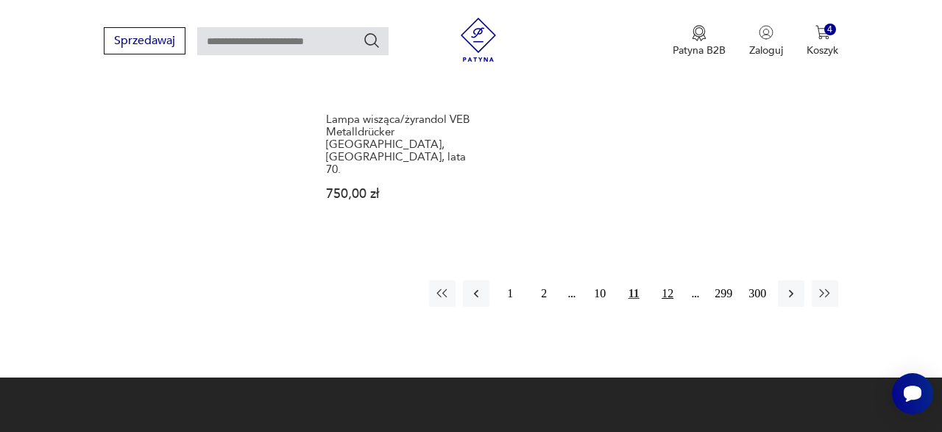
click at [666, 280] on button "12" at bounding box center [667, 293] width 27 height 27
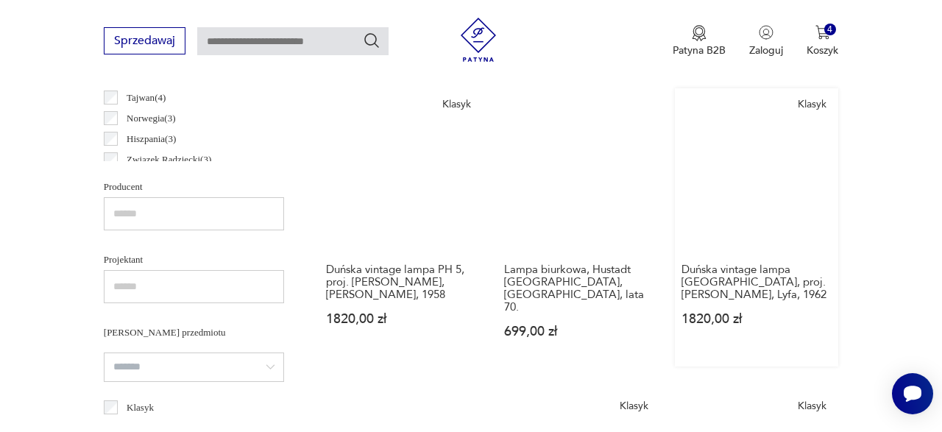
scroll to position [894, 0]
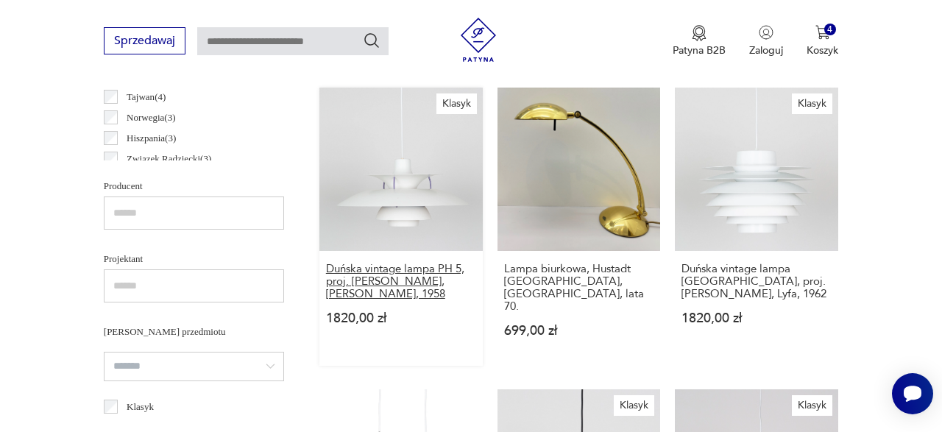
click at [346, 300] on h3 "Duńska vintage lampa PH 5, proj. [PERSON_NAME], [PERSON_NAME], 1958" at bounding box center [401, 282] width 150 height 38
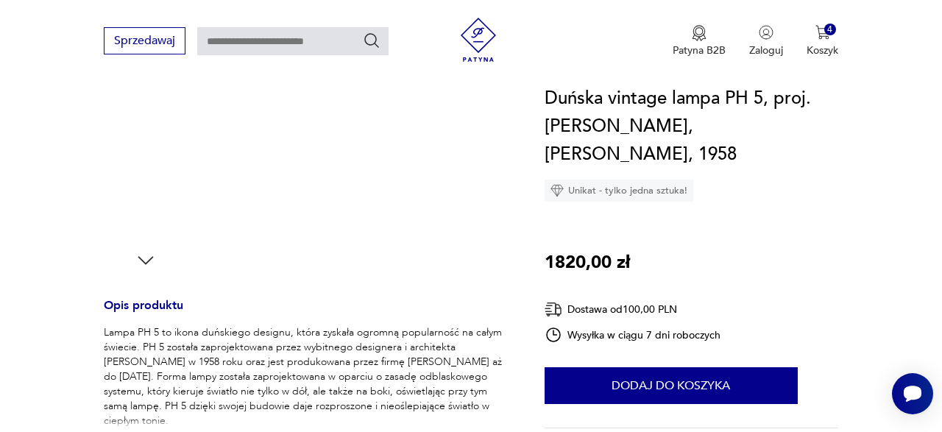
scroll to position [414, 0]
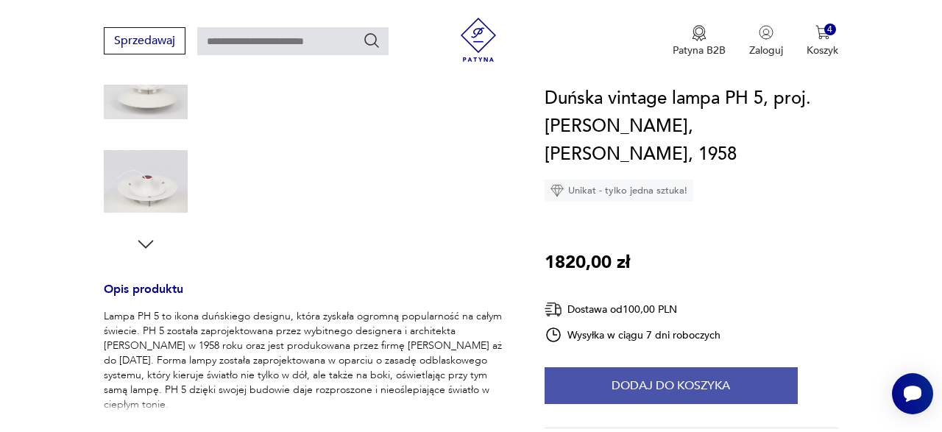
click at [633, 382] on button "Dodaj do koszyka" at bounding box center [671, 385] width 253 height 37
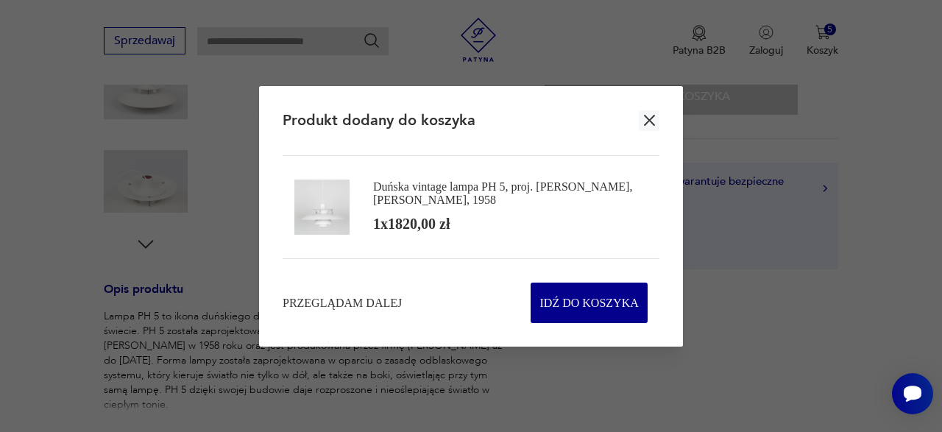
click at [642, 118] on icon "button" at bounding box center [649, 120] width 18 height 18
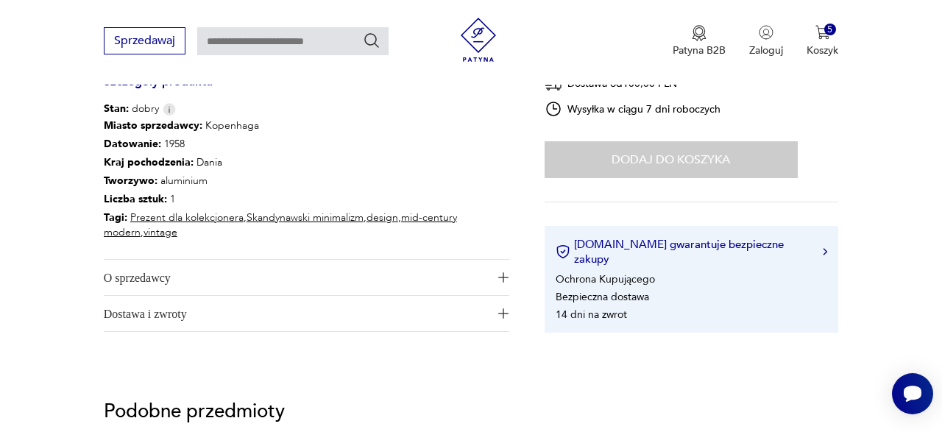
scroll to position [825, 0]
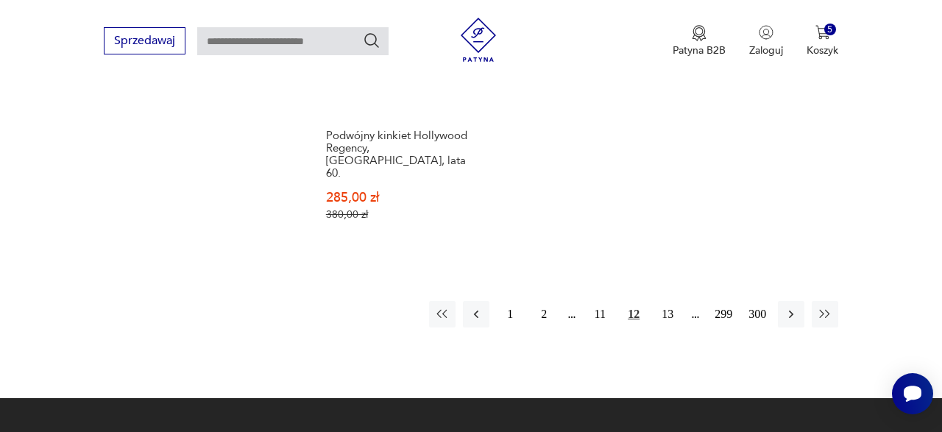
scroll to position [2245, 0]
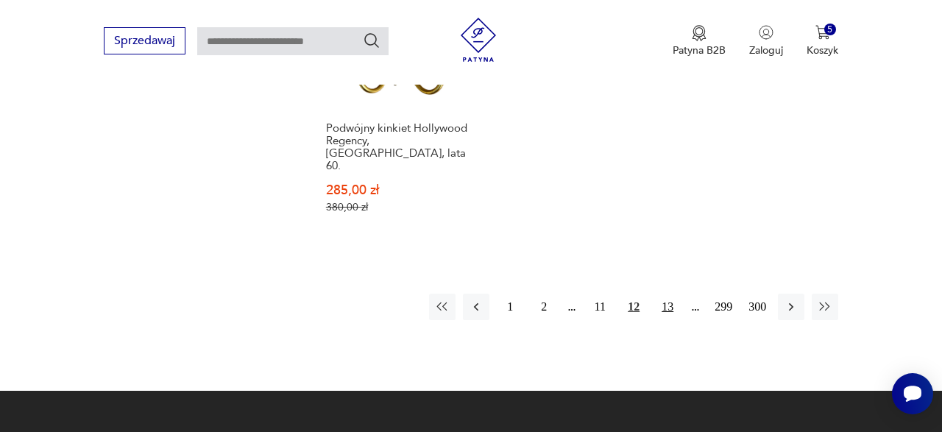
click at [663, 320] on button "13" at bounding box center [667, 307] width 27 height 27
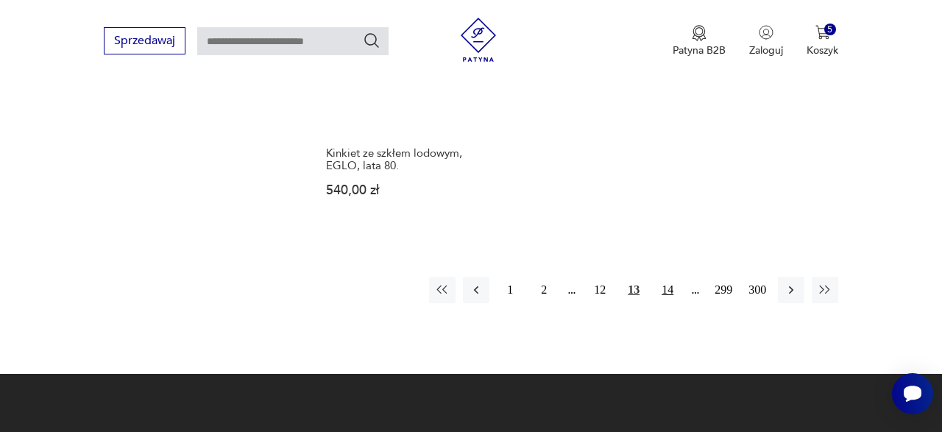
scroll to position [2206, 0]
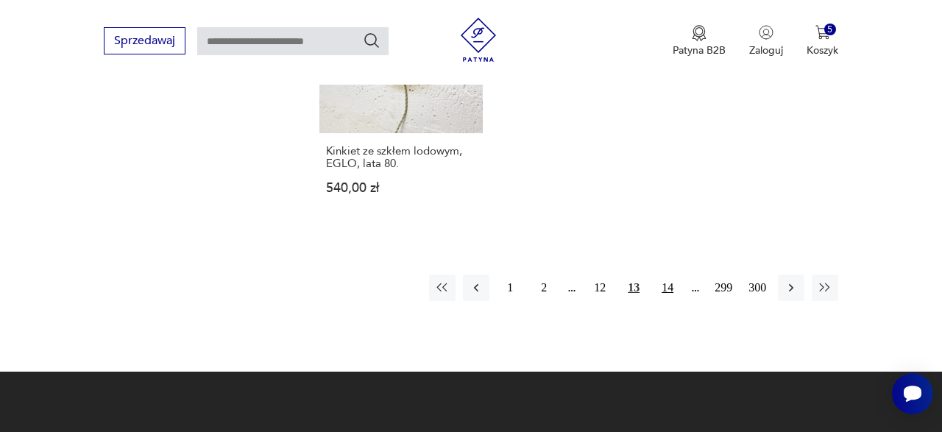
click at [670, 301] on button "14" at bounding box center [667, 288] width 27 height 27
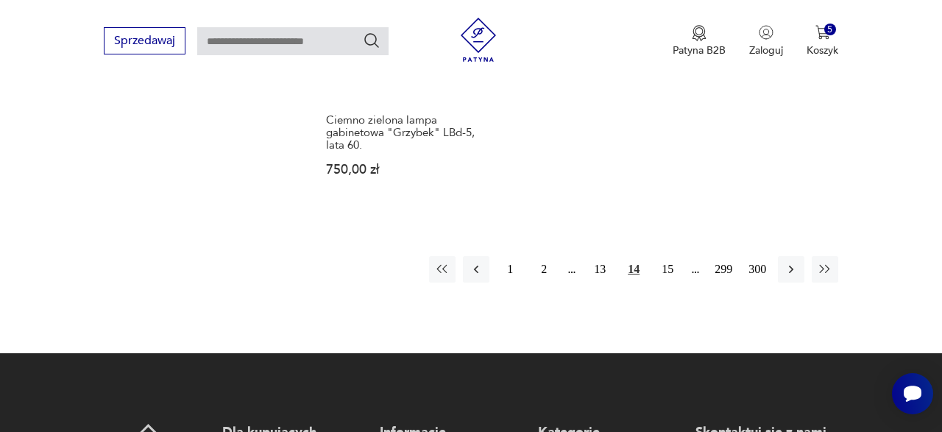
scroll to position [2254, 0]
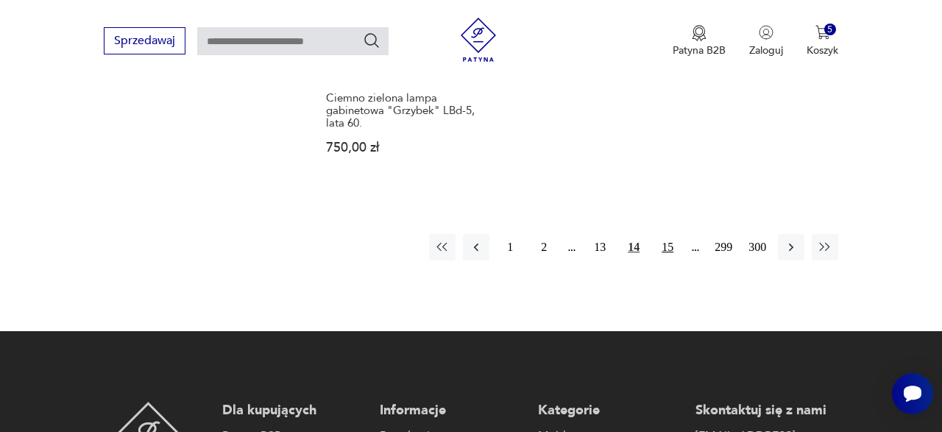
click at [671, 234] on button "15" at bounding box center [667, 247] width 27 height 27
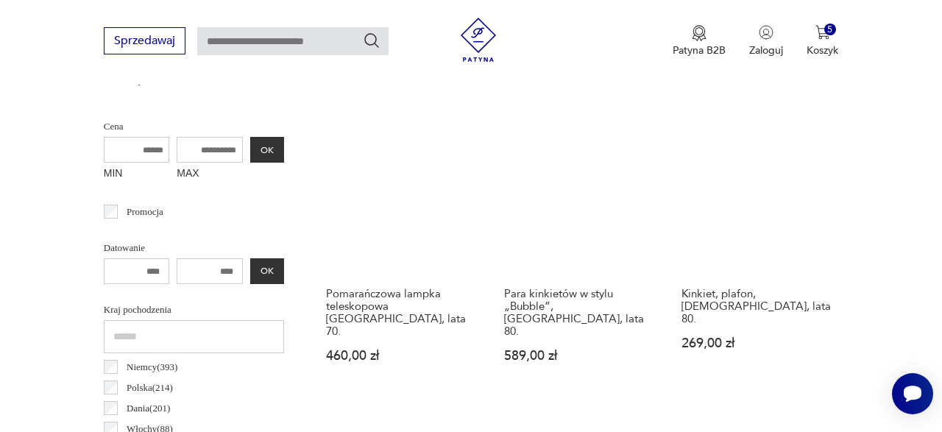
scroll to position [554, 0]
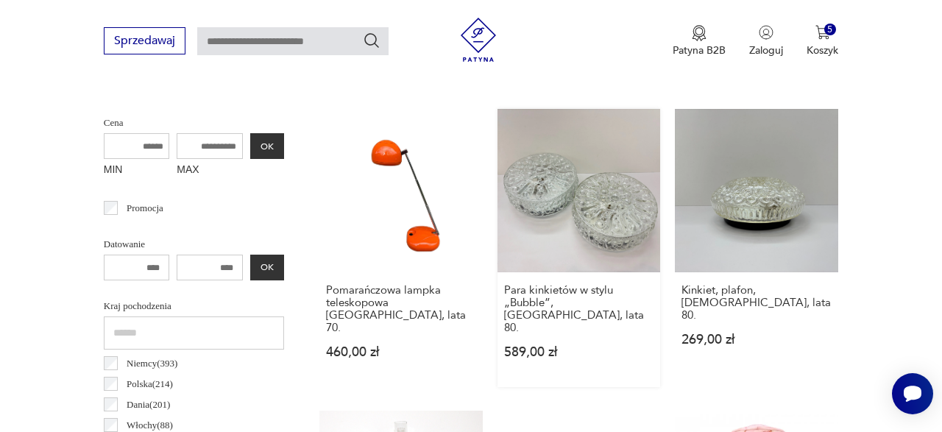
click at [585, 205] on link "Para kinkietów w stylu „Bubble”, [GEOGRAPHIC_DATA], lata 80. 589,00 zł" at bounding box center [579, 248] width 163 height 278
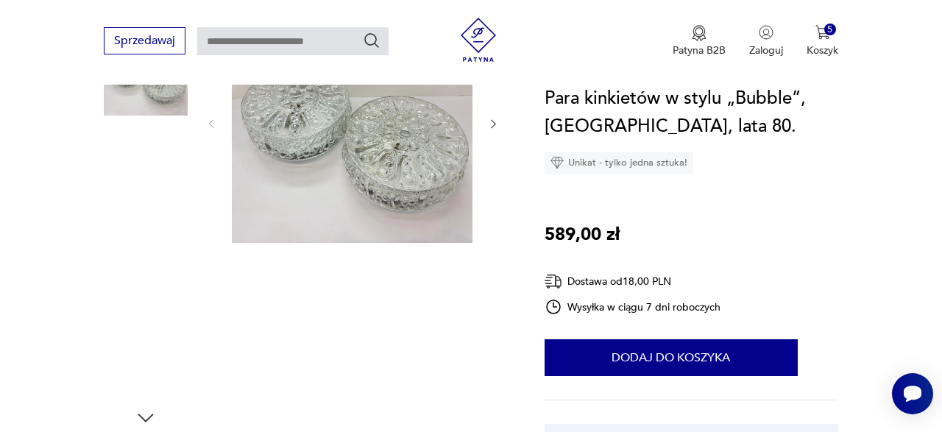
scroll to position [252, 0]
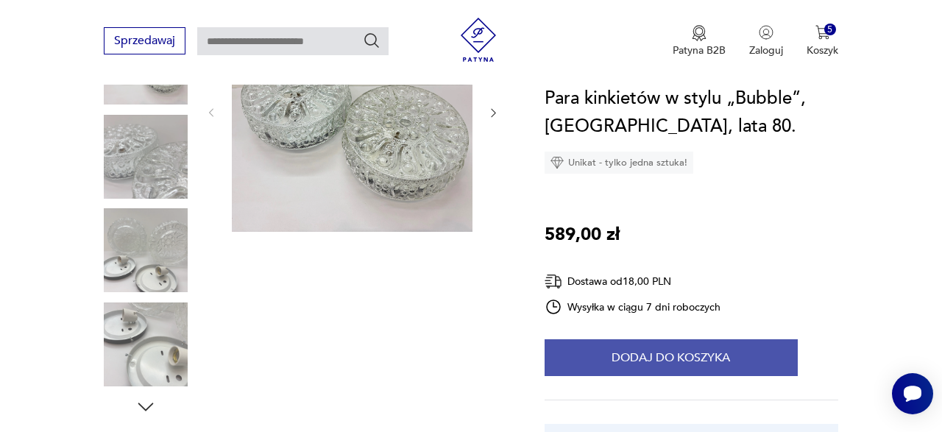
click at [623, 346] on button "Dodaj do koszyka" at bounding box center [671, 357] width 253 height 37
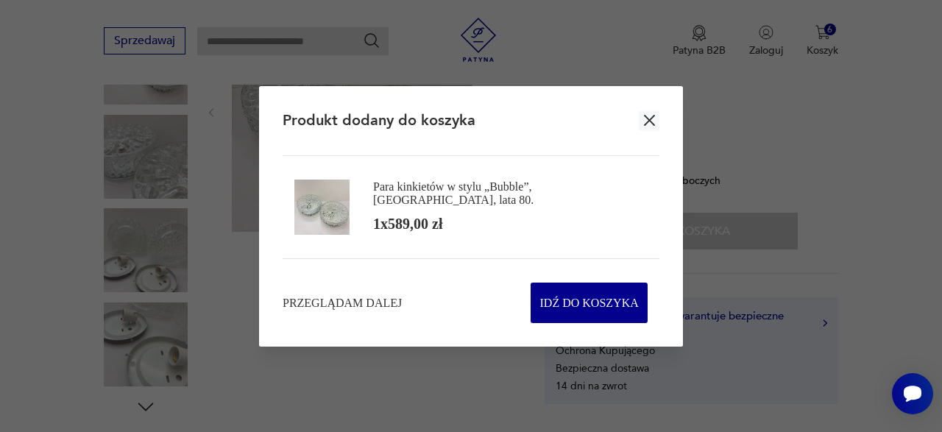
click at [649, 117] on icon "button" at bounding box center [649, 120] width 18 height 18
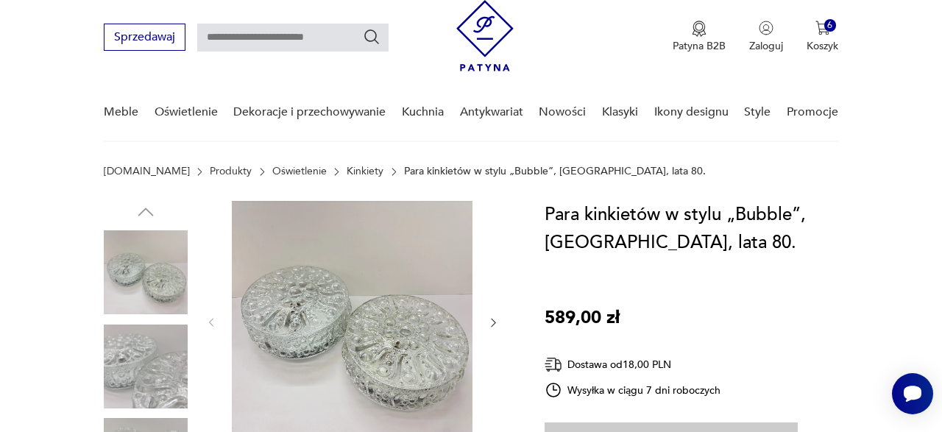
scroll to position [41, 0]
click at [169, 359] on img at bounding box center [146, 367] width 84 height 84
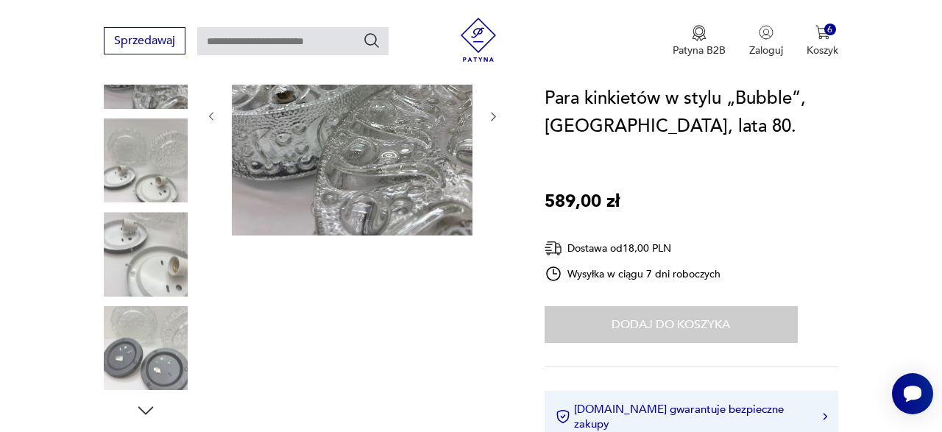
scroll to position [255, 0]
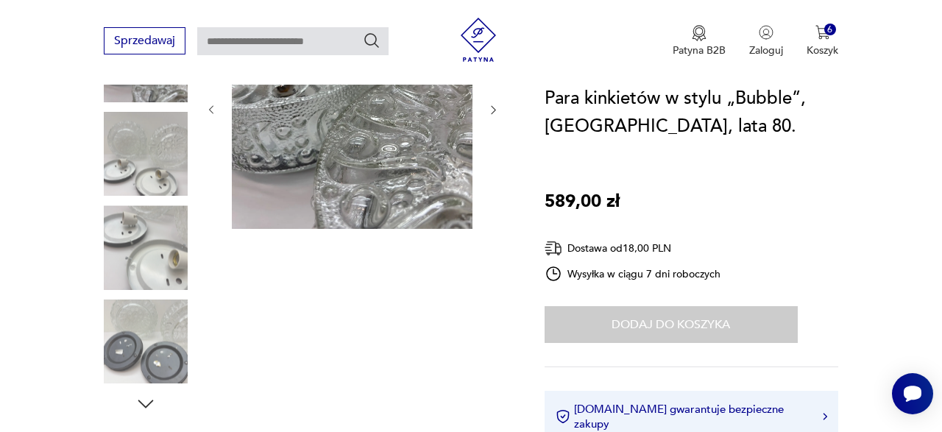
click at [135, 275] on img at bounding box center [146, 247] width 84 height 84
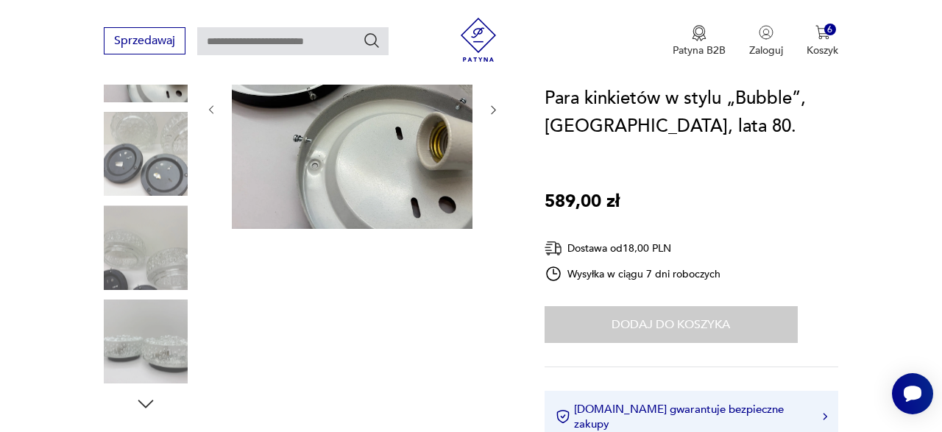
click at [146, 339] on img at bounding box center [146, 342] width 84 height 84
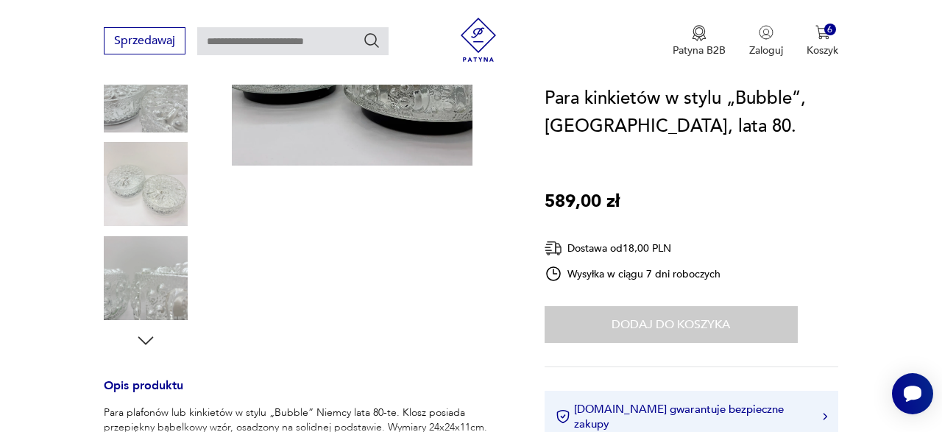
scroll to position [327, 0]
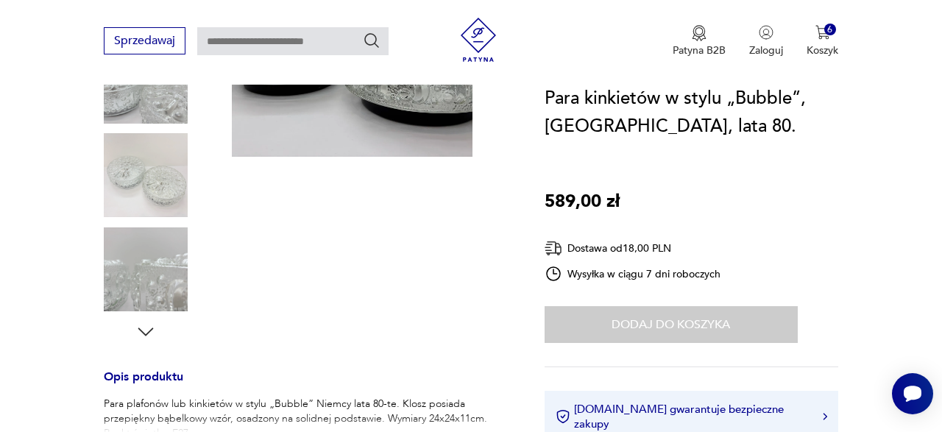
click at [146, 339] on icon "button" at bounding box center [146, 332] width 22 height 22
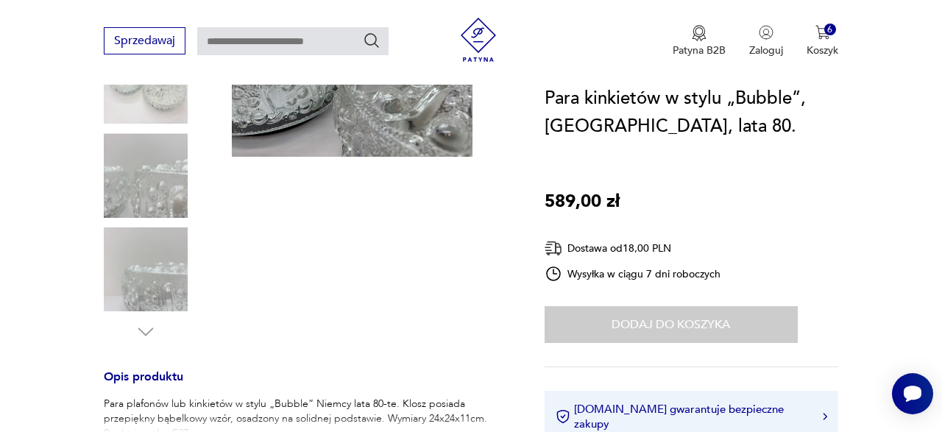
click at [146, 336] on icon "button" at bounding box center [146, 332] width 22 height 22
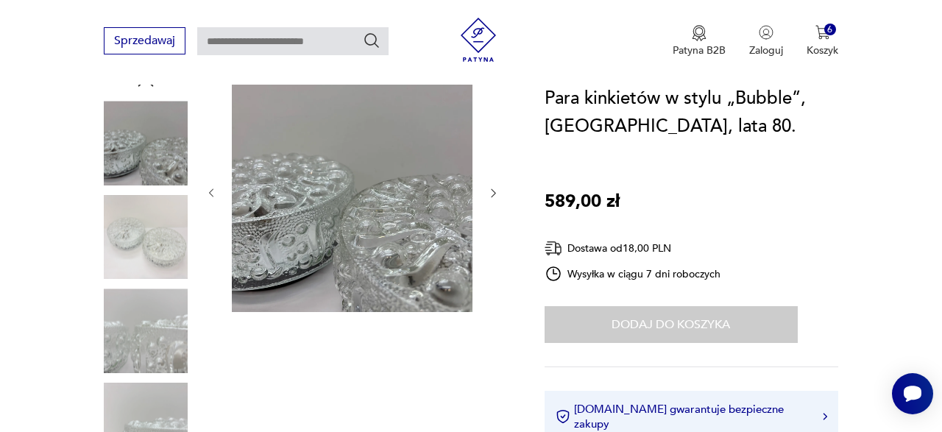
scroll to position [169, 0]
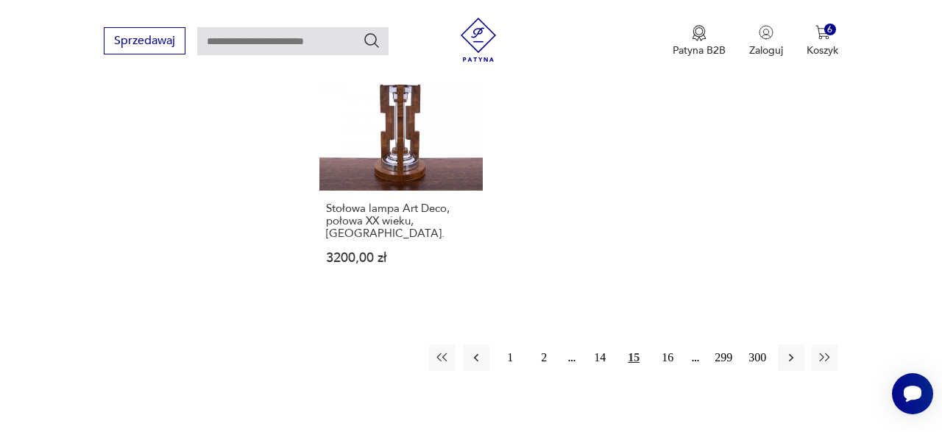
scroll to position [2116, 0]
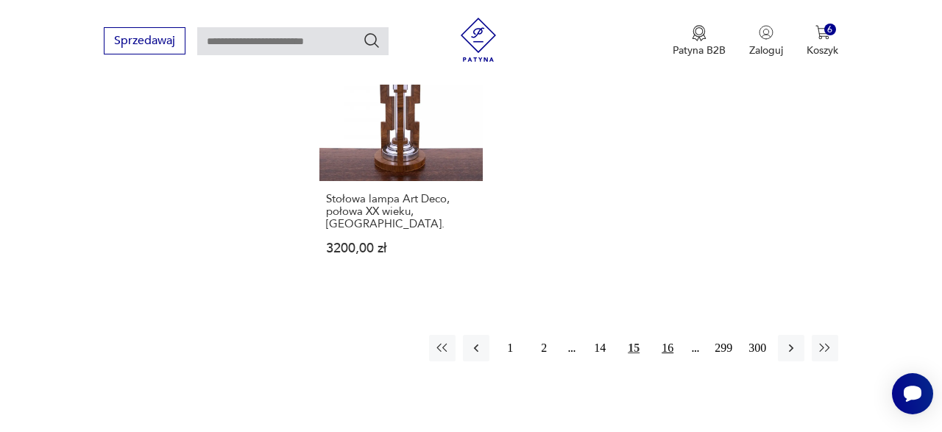
click at [663, 335] on button "16" at bounding box center [667, 348] width 27 height 27
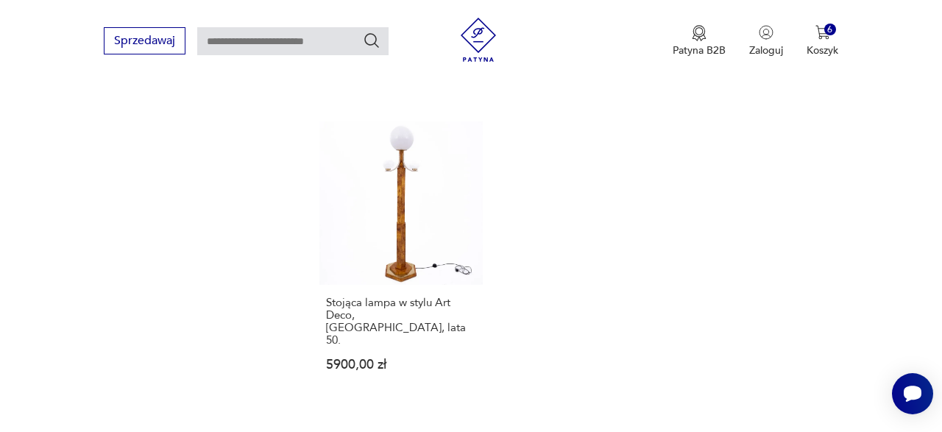
scroll to position [2069, 0]
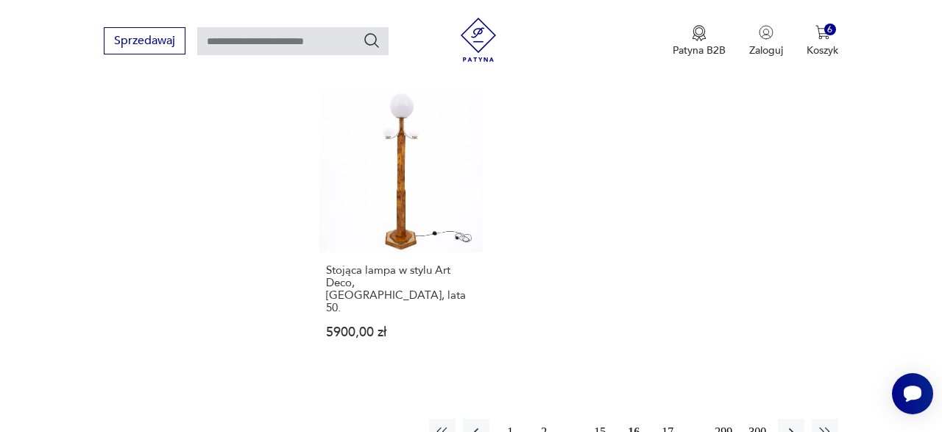
click at [665, 419] on button "17" at bounding box center [667, 432] width 27 height 27
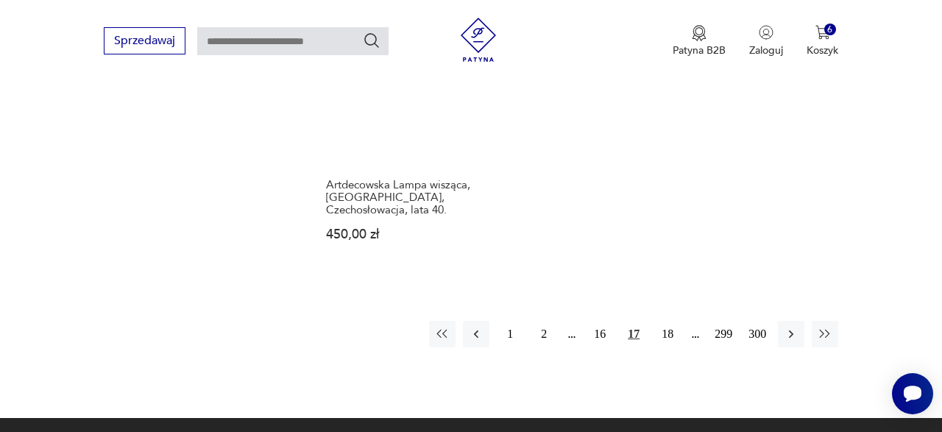
scroll to position [2172, 0]
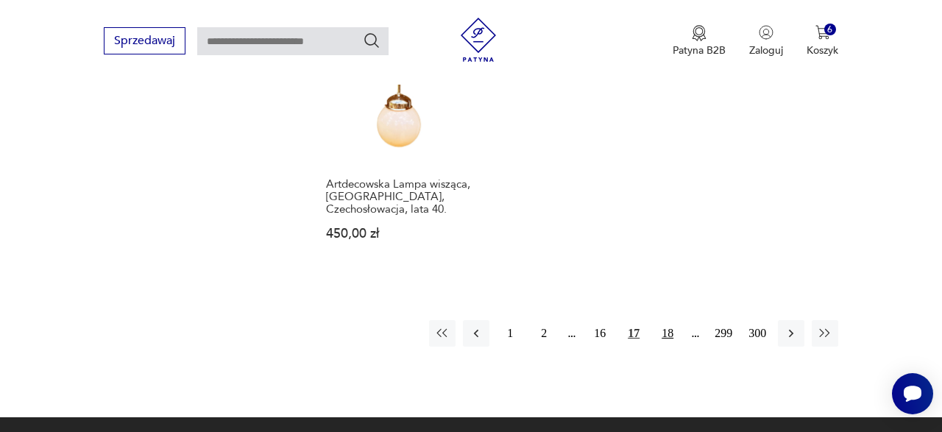
click at [665, 331] on button "18" at bounding box center [667, 333] width 27 height 27
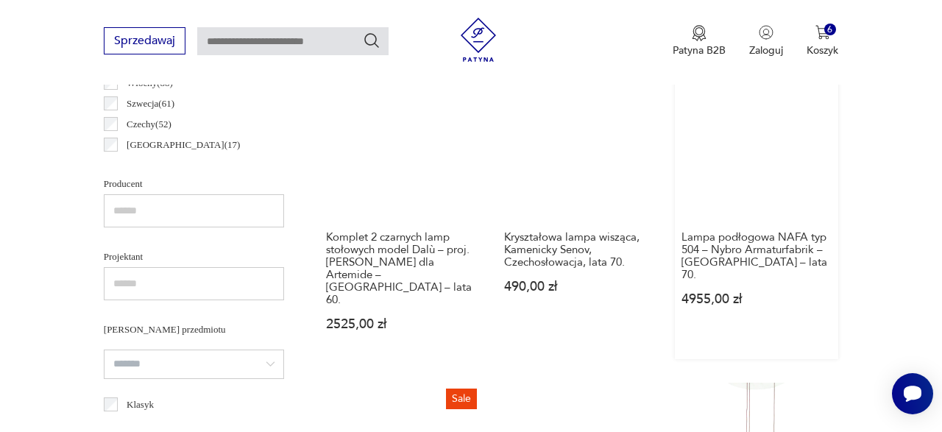
scroll to position [899, 0]
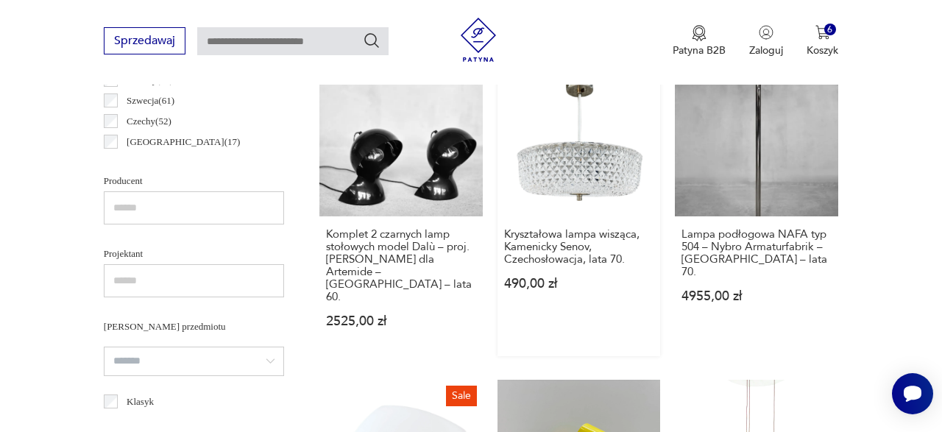
click at [557, 183] on link "Kryształowa lampa wisząca, Kamenicky Senov, Czechosłowacja, lata 70. 490,00 zł" at bounding box center [579, 204] width 163 height 303
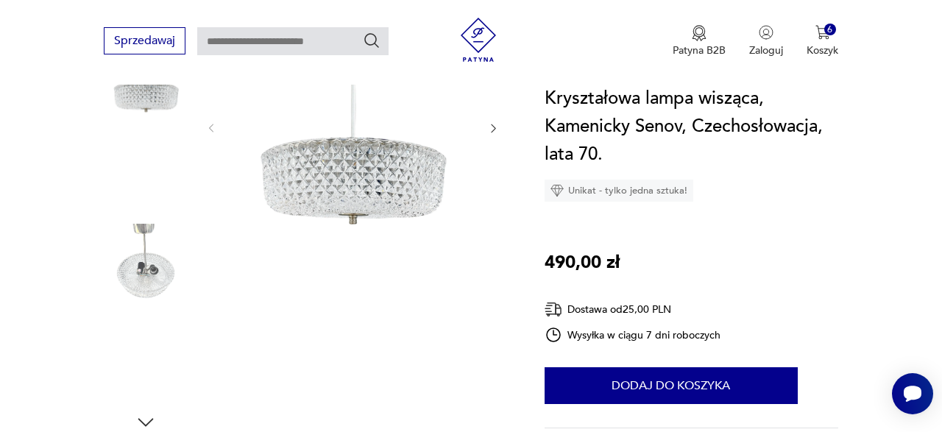
scroll to position [265, 0]
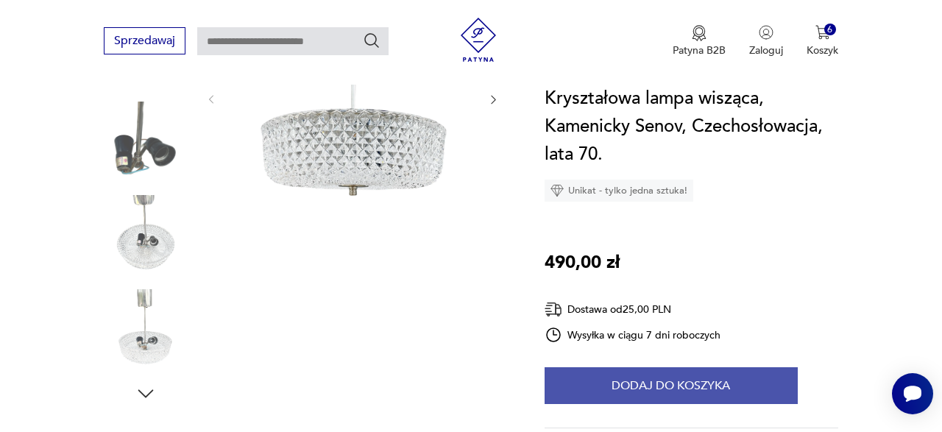
click at [637, 383] on button "Dodaj do koszyka" at bounding box center [671, 385] width 253 height 37
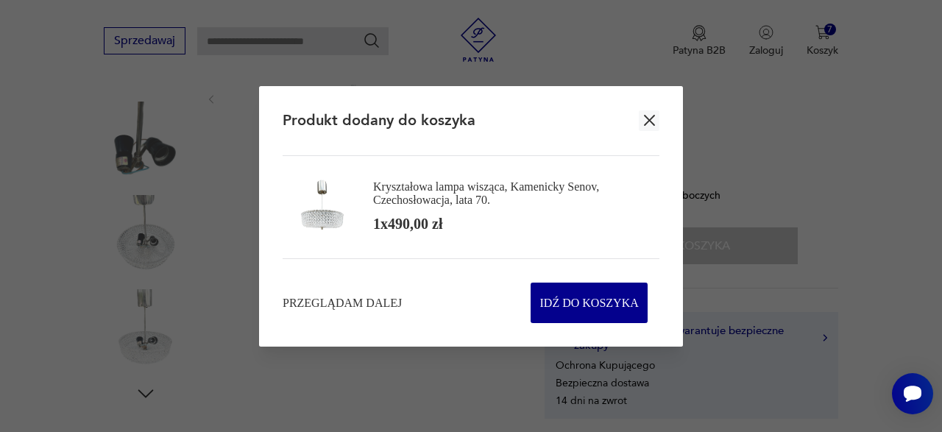
click at [644, 117] on icon "button" at bounding box center [649, 120] width 18 height 18
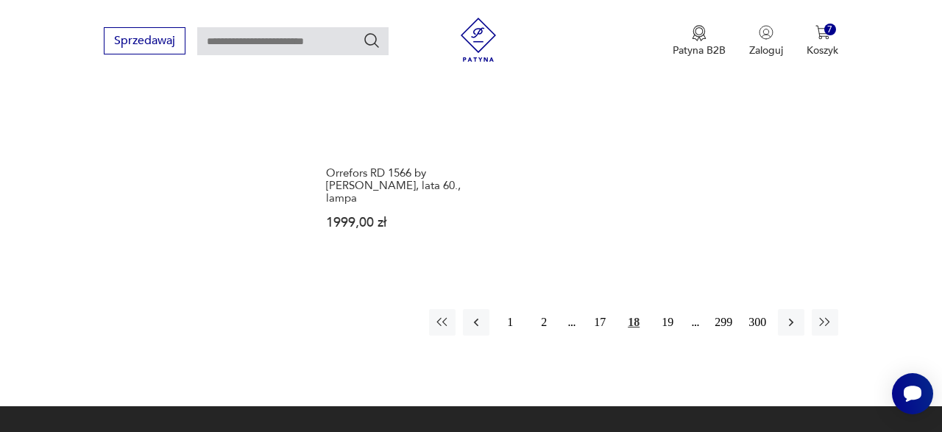
scroll to position [2203, 0]
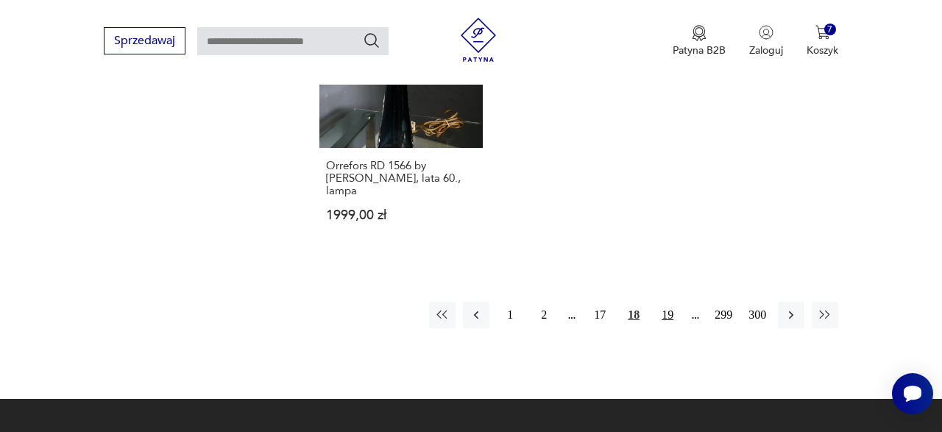
click at [665, 325] on button "19" at bounding box center [667, 315] width 27 height 27
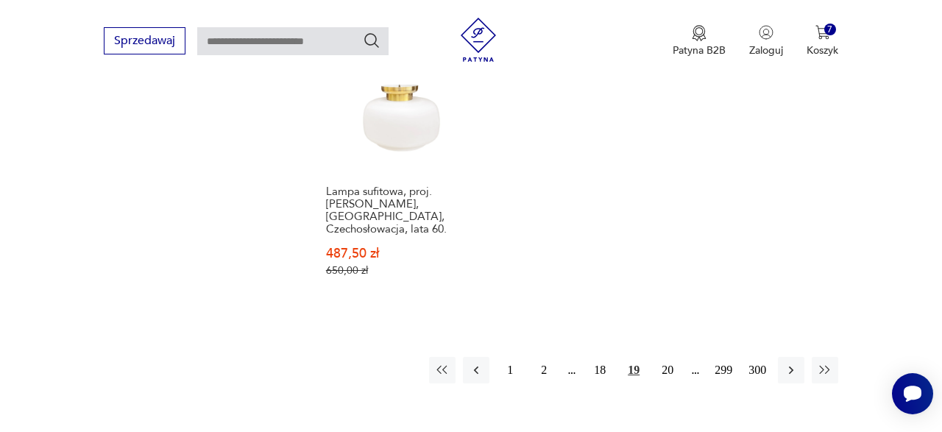
scroll to position [2247, 0]
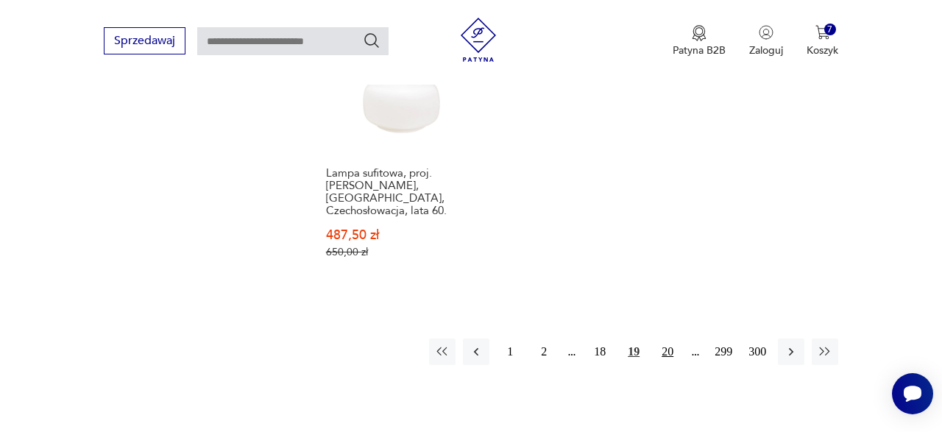
click at [658, 347] on button "20" at bounding box center [667, 352] width 27 height 27
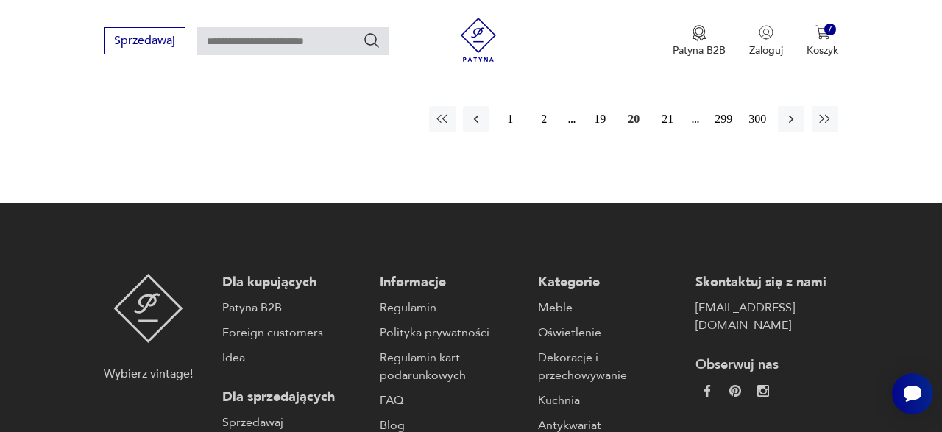
scroll to position [2370, 0]
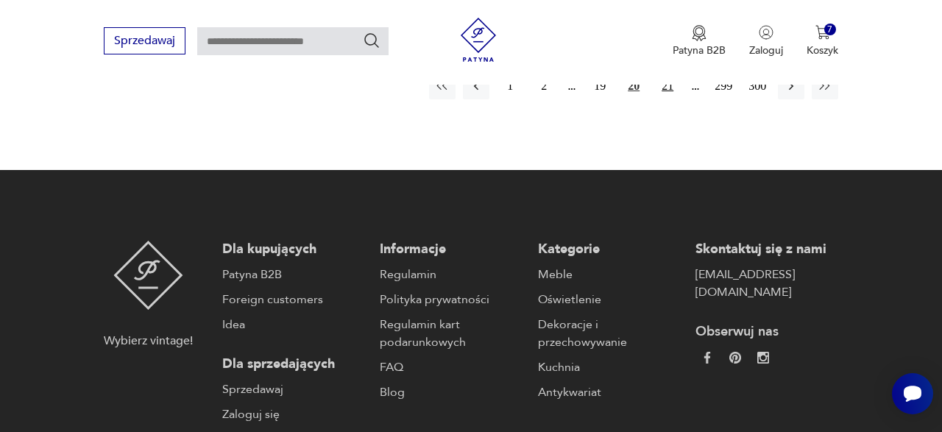
click at [656, 99] on button "21" at bounding box center [667, 86] width 27 height 27
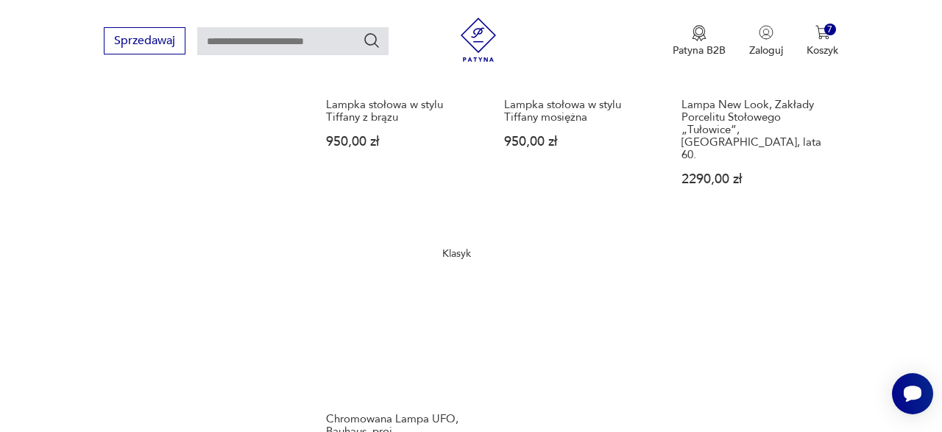
scroll to position [2074, 0]
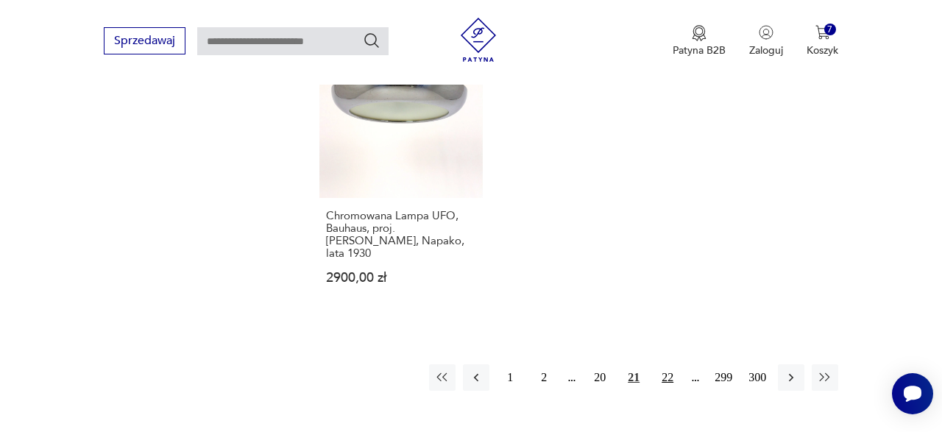
click at [669, 391] on button "22" at bounding box center [667, 377] width 27 height 27
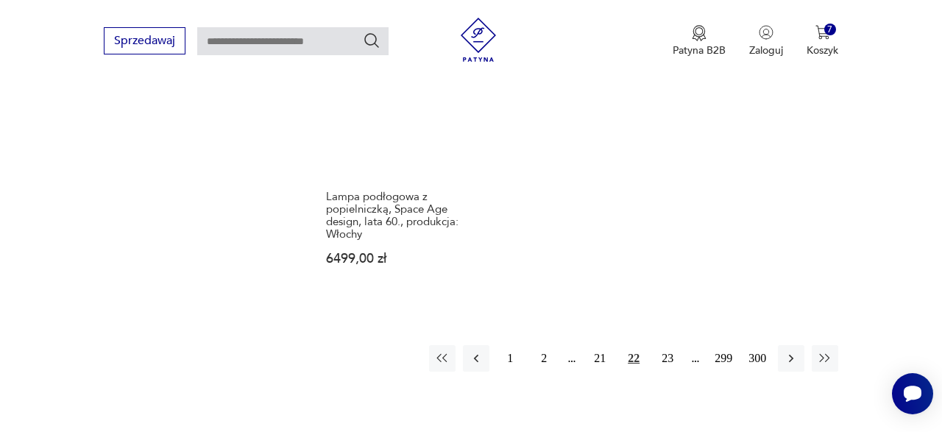
scroll to position [2150, 0]
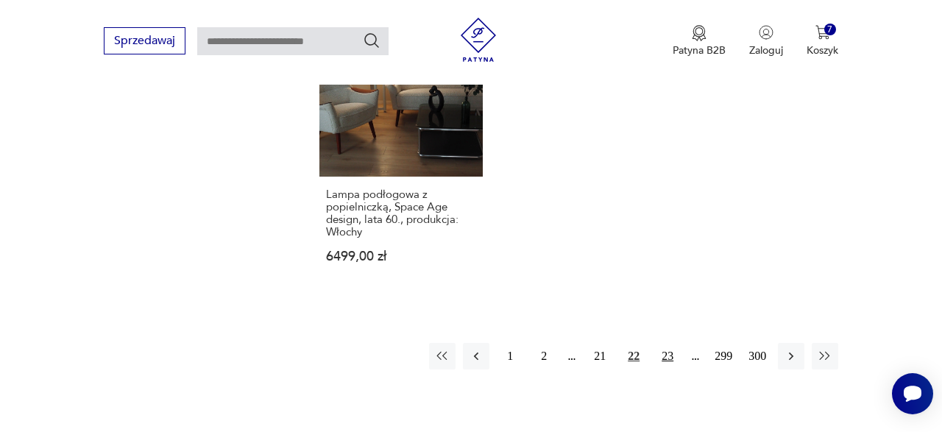
click at [668, 365] on button "23" at bounding box center [667, 356] width 27 height 27
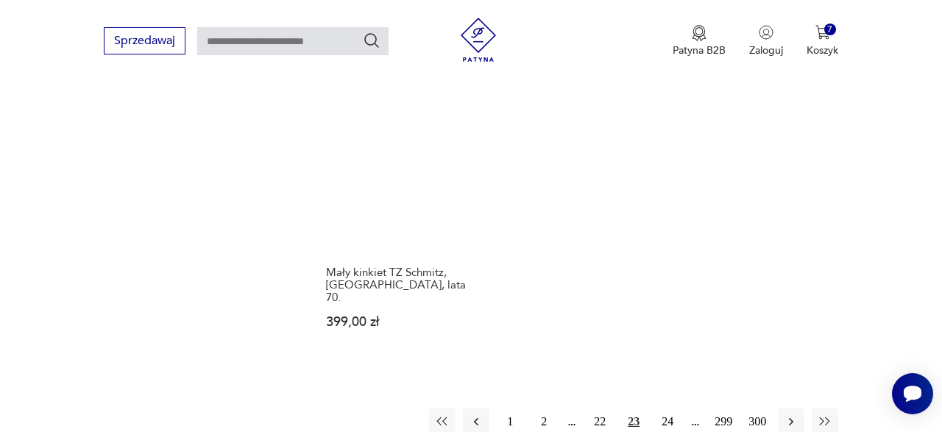
scroll to position [2119, 0]
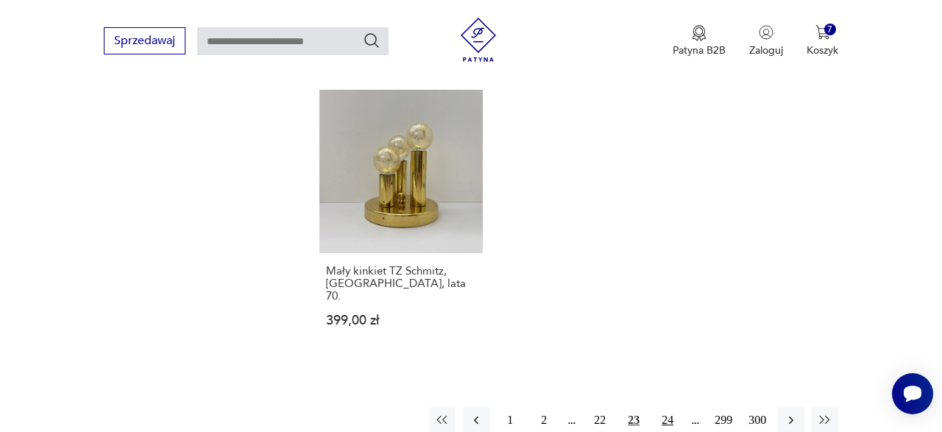
click at [670, 407] on button "24" at bounding box center [667, 420] width 27 height 27
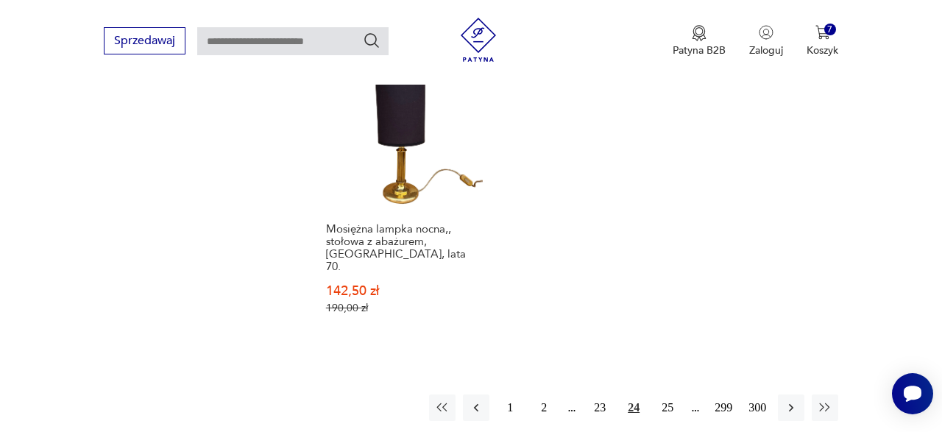
scroll to position [2139, 0]
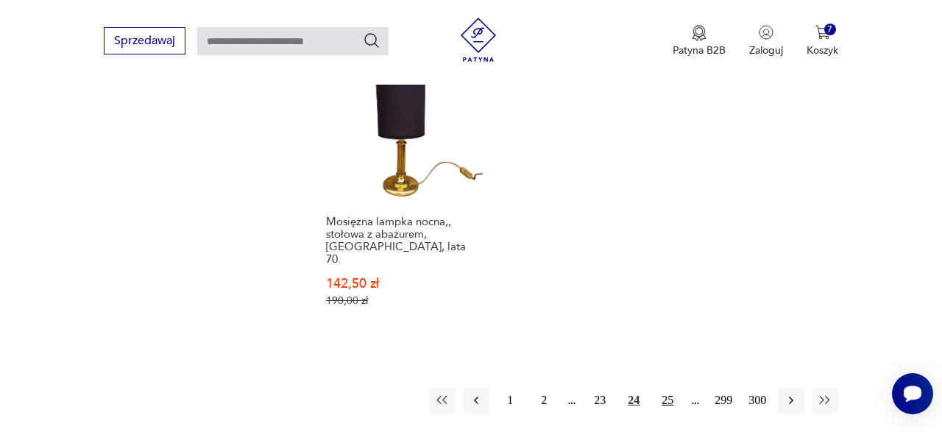
click at [665, 414] on button "25" at bounding box center [667, 400] width 27 height 27
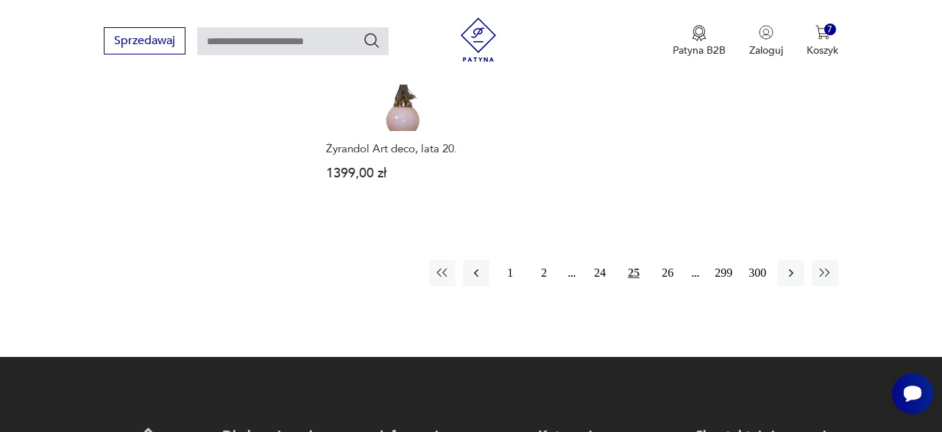
scroll to position [2228, 0]
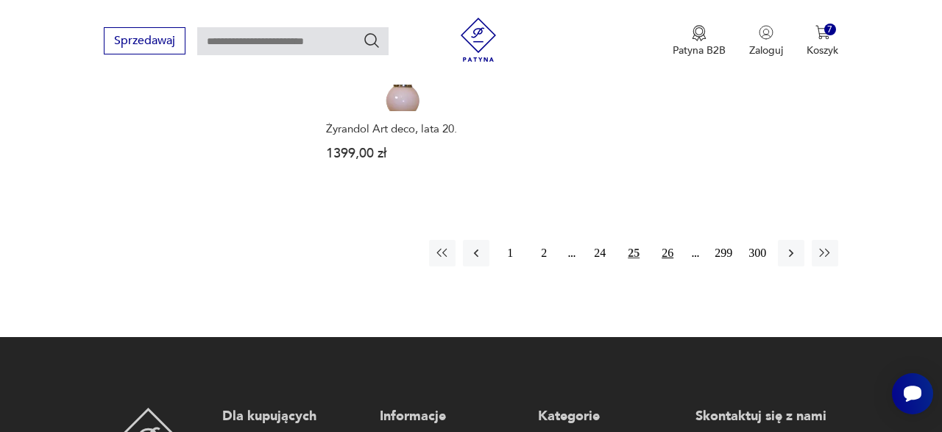
click at [663, 250] on button "26" at bounding box center [667, 253] width 27 height 27
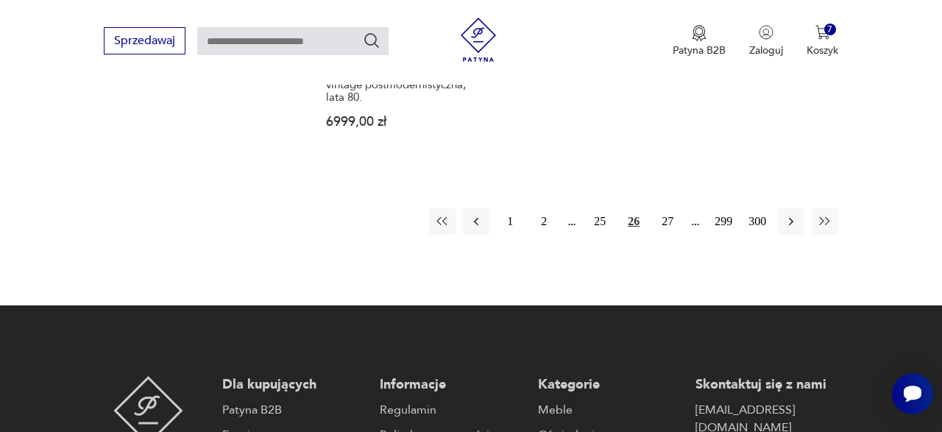
scroll to position [2223, 0]
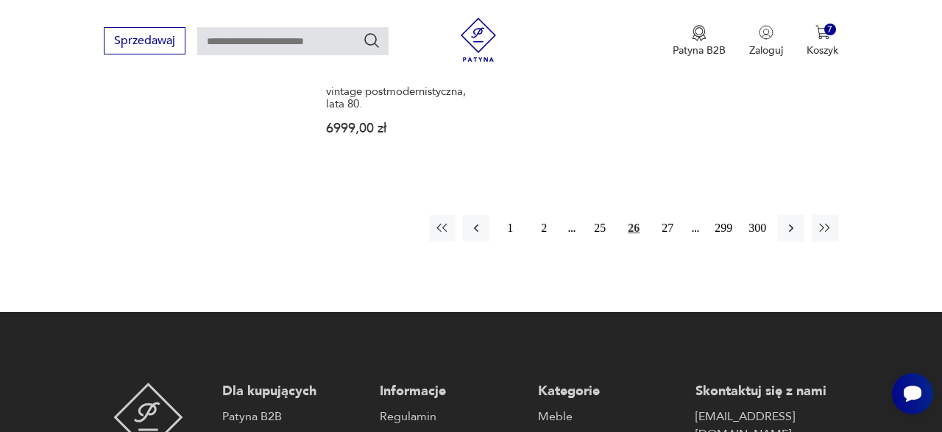
click at [667, 236] on button "27" at bounding box center [667, 228] width 27 height 27
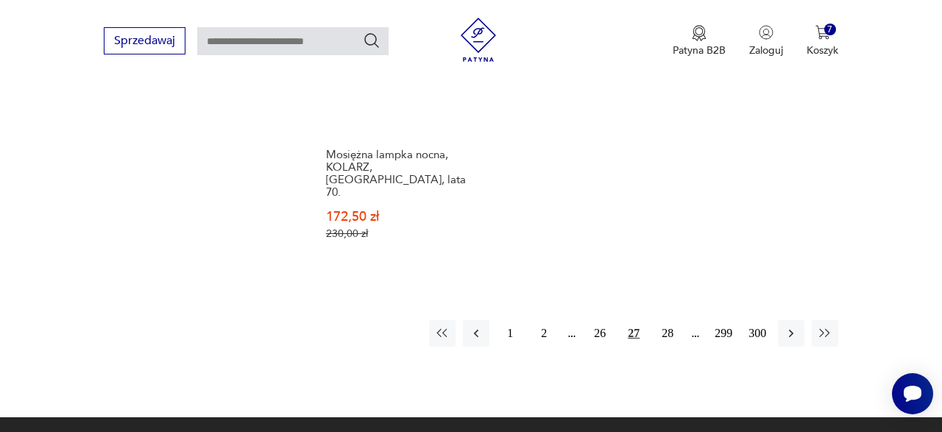
scroll to position [2192, 0]
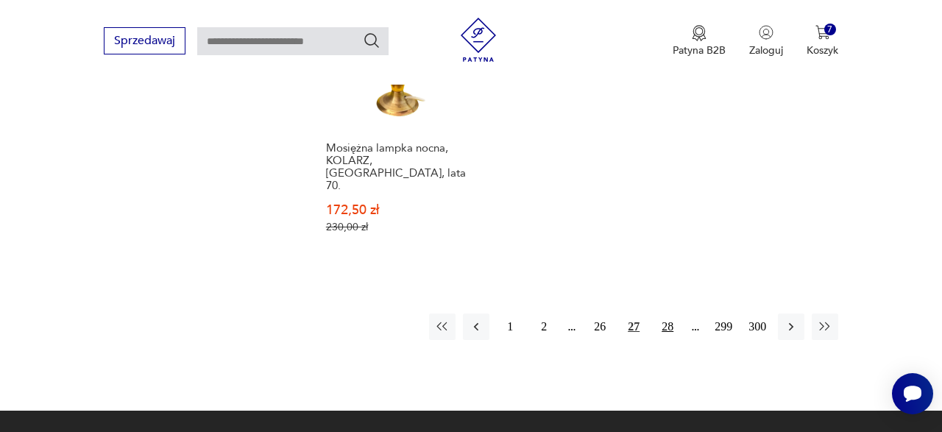
click at [664, 314] on button "28" at bounding box center [667, 327] width 27 height 27
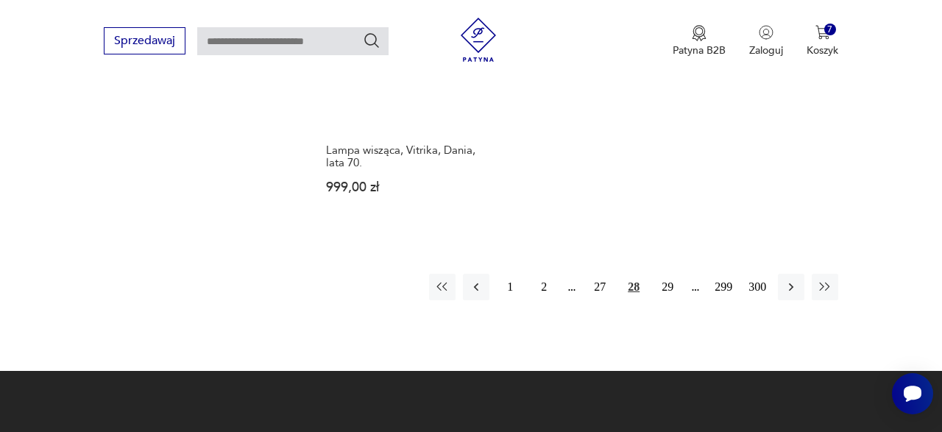
scroll to position [2391, 0]
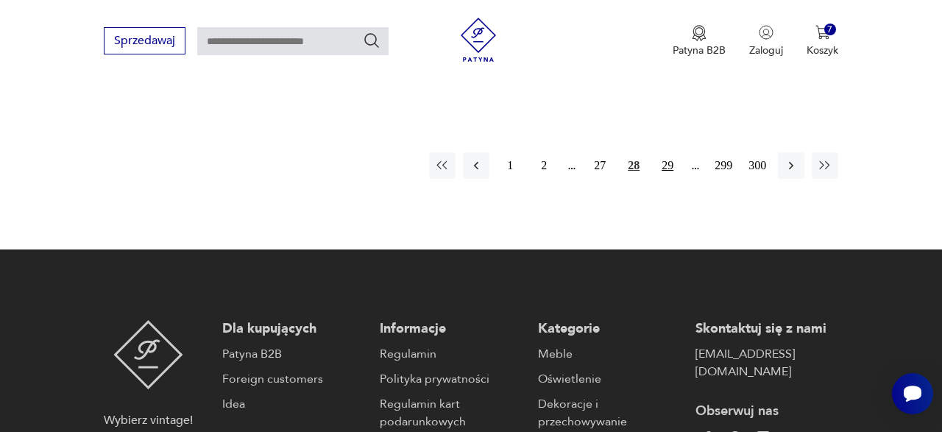
click at [663, 159] on button "29" at bounding box center [667, 165] width 27 height 27
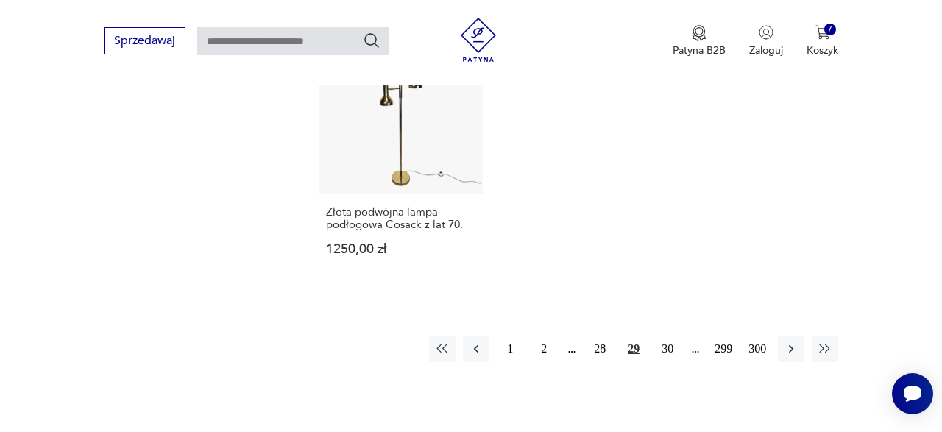
scroll to position [2130, 0]
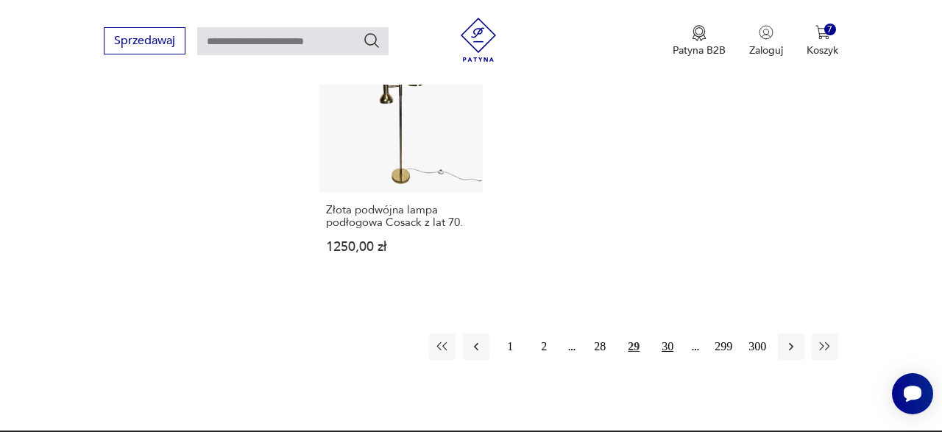
click at [677, 339] on button "30" at bounding box center [667, 346] width 27 height 27
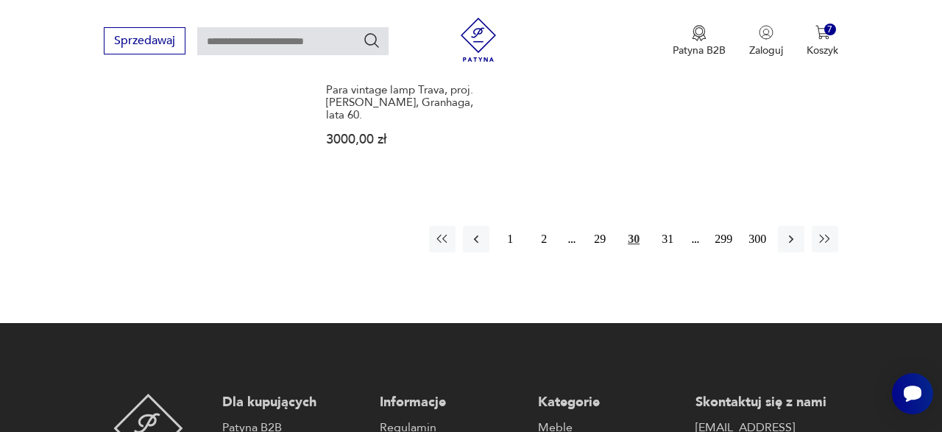
scroll to position [2232, 0]
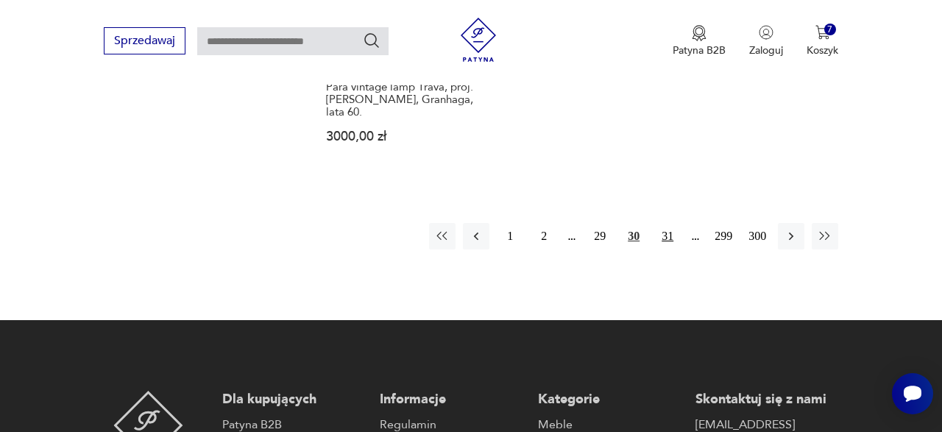
click at [660, 250] on button "31" at bounding box center [667, 236] width 27 height 27
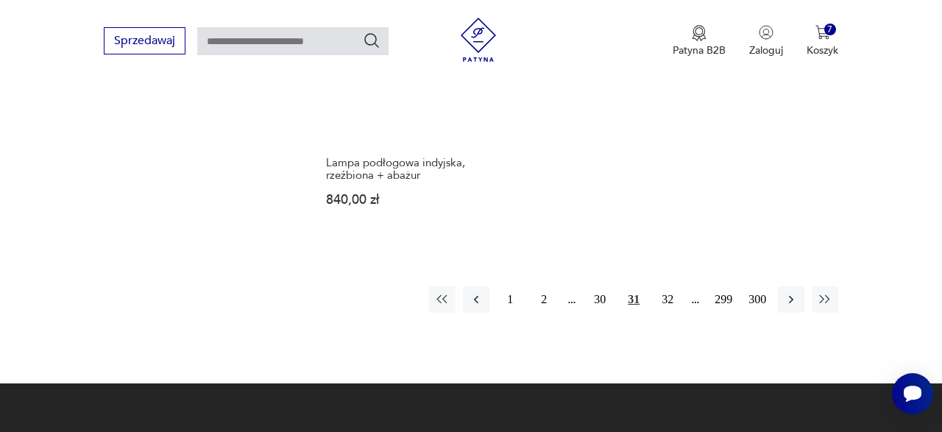
scroll to position [2153, 0]
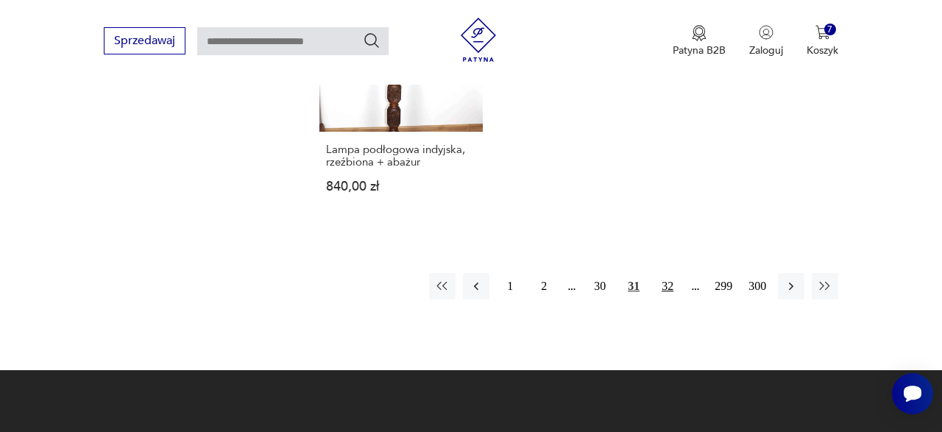
click at [662, 300] on button "32" at bounding box center [667, 286] width 27 height 27
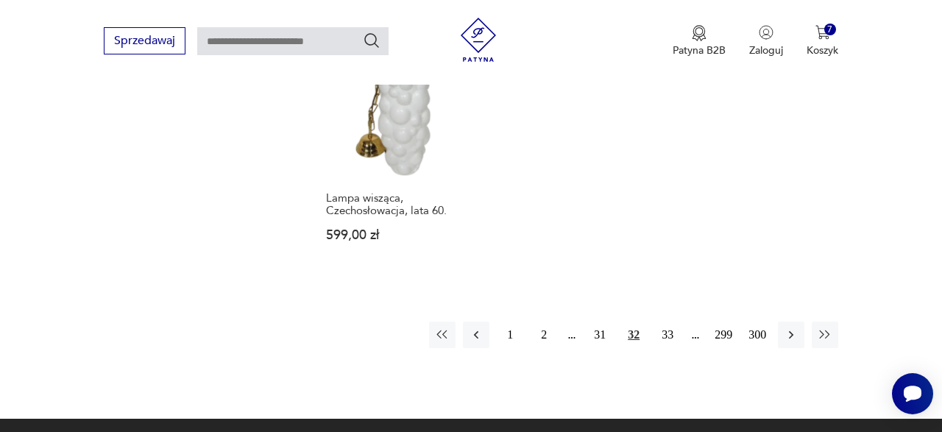
scroll to position [2123, 0]
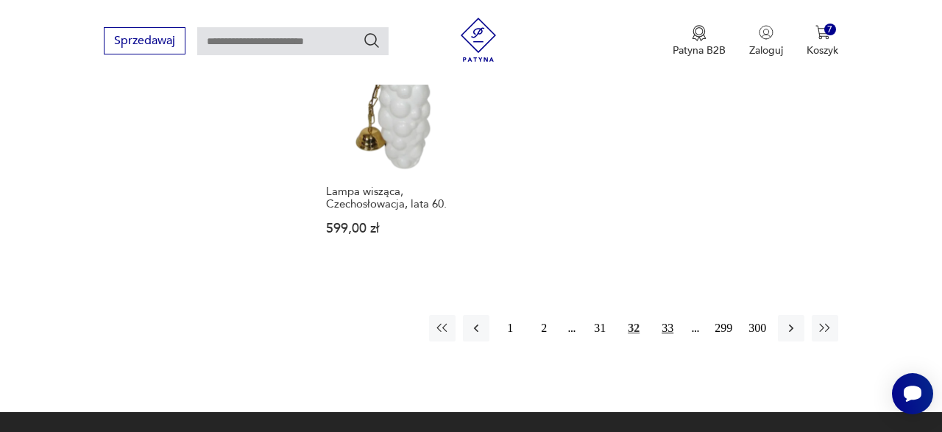
click at [667, 331] on button "33" at bounding box center [667, 328] width 27 height 27
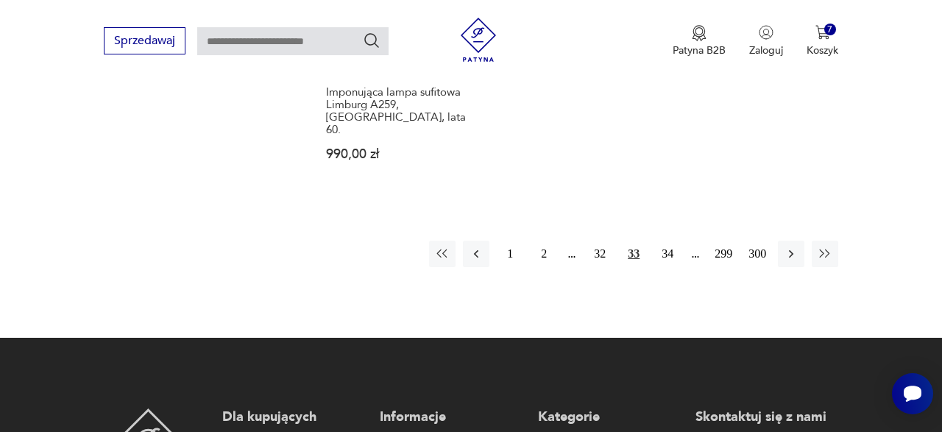
scroll to position [2332, 0]
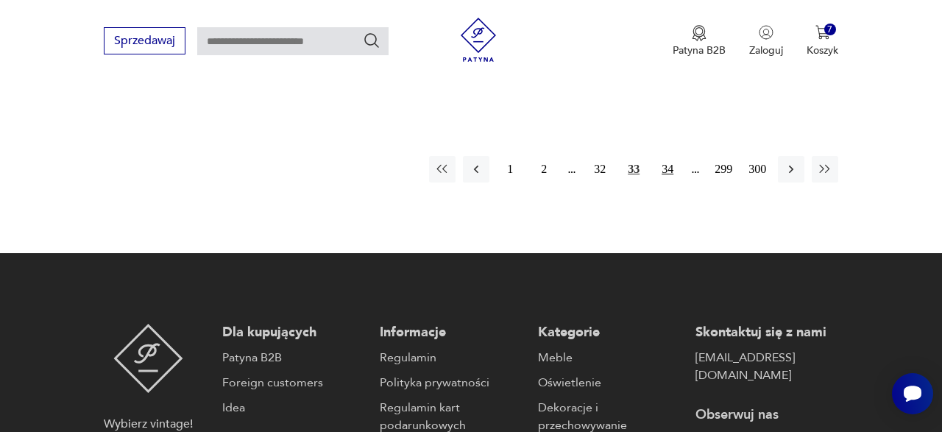
click at [668, 166] on button "34" at bounding box center [667, 169] width 27 height 27
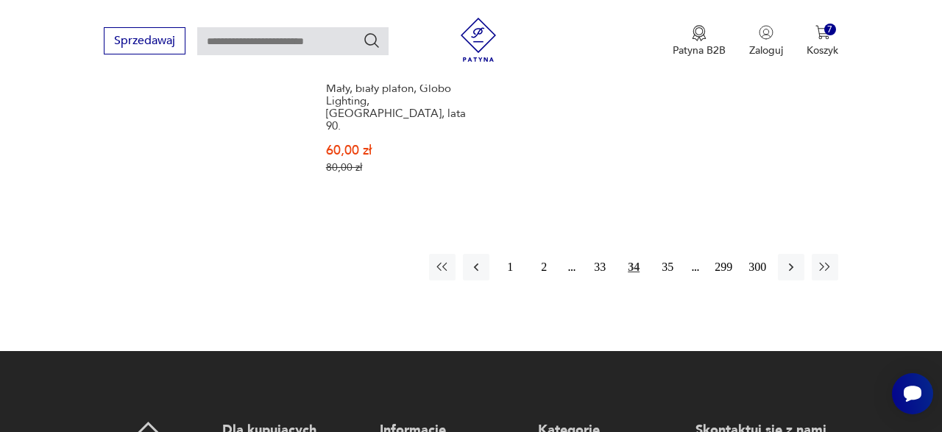
scroll to position [2239, 0]
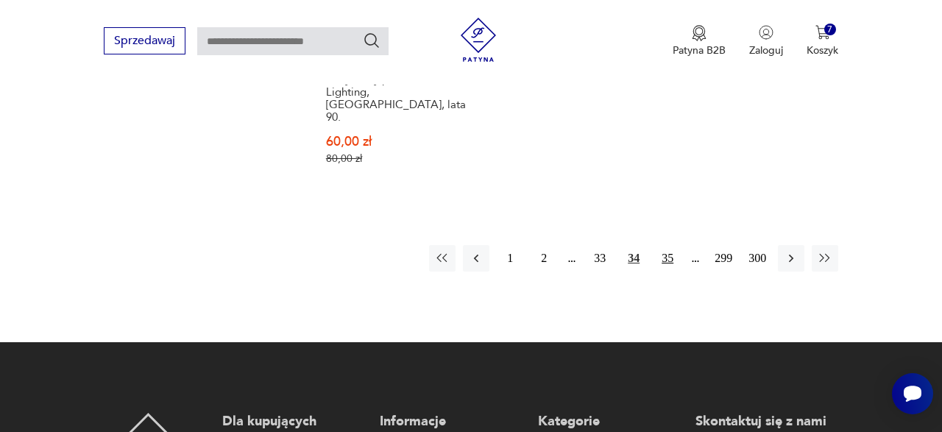
click at [668, 261] on button "35" at bounding box center [667, 258] width 27 height 27
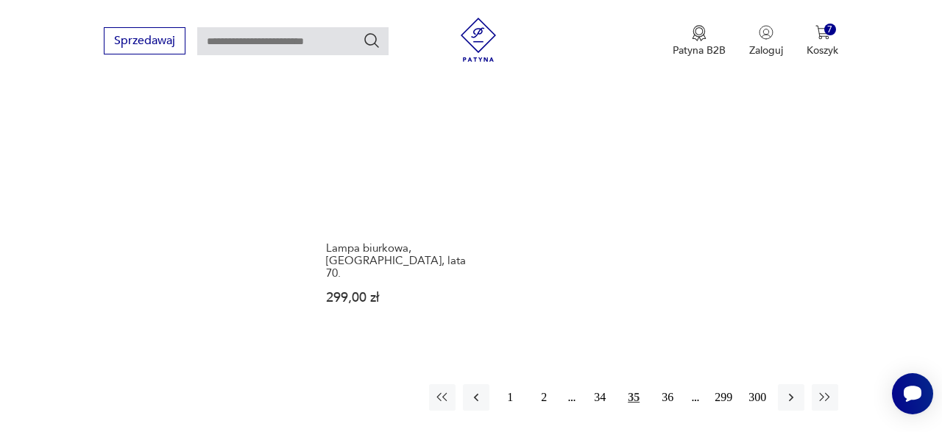
scroll to position [2217, 0]
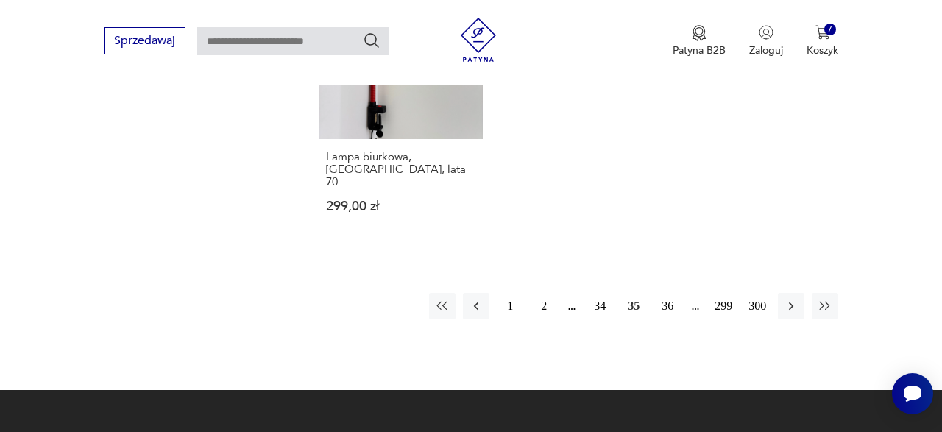
click at [669, 293] on button "36" at bounding box center [667, 306] width 27 height 27
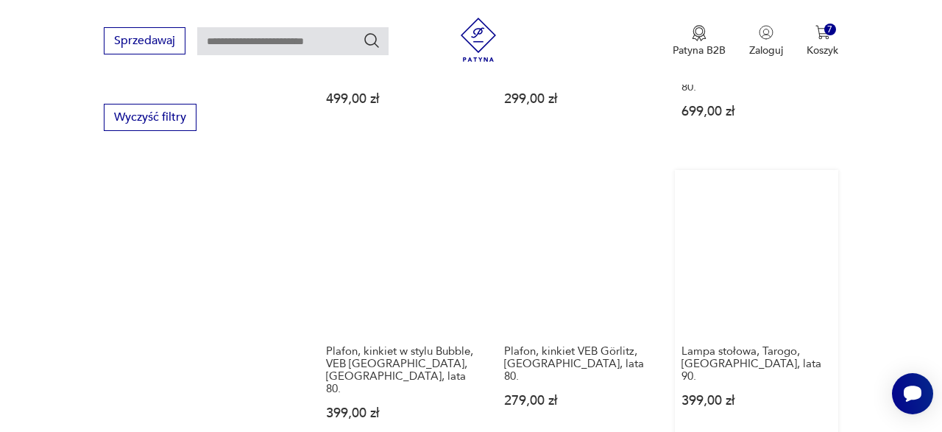
scroll to position [1754, 0]
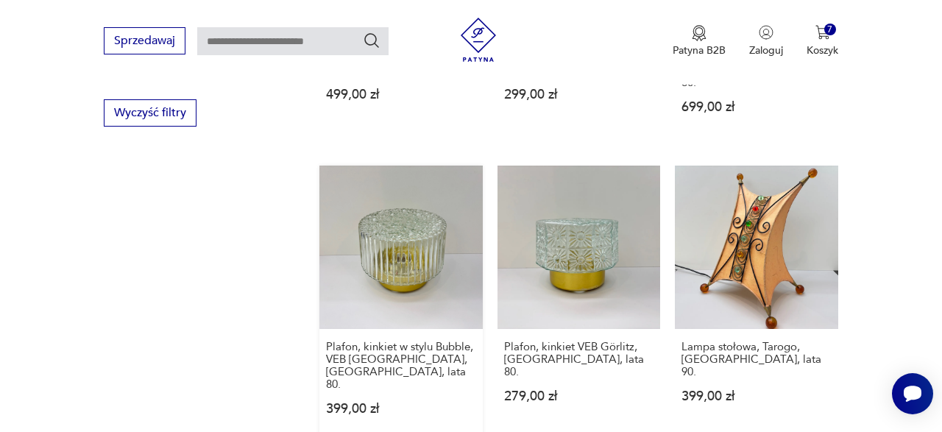
click at [386, 261] on link "Plafon, kinkiet w stylu Bubble, VEB Görlitz, [GEOGRAPHIC_DATA], lata 80. 399,00…" at bounding box center [400, 305] width 163 height 278
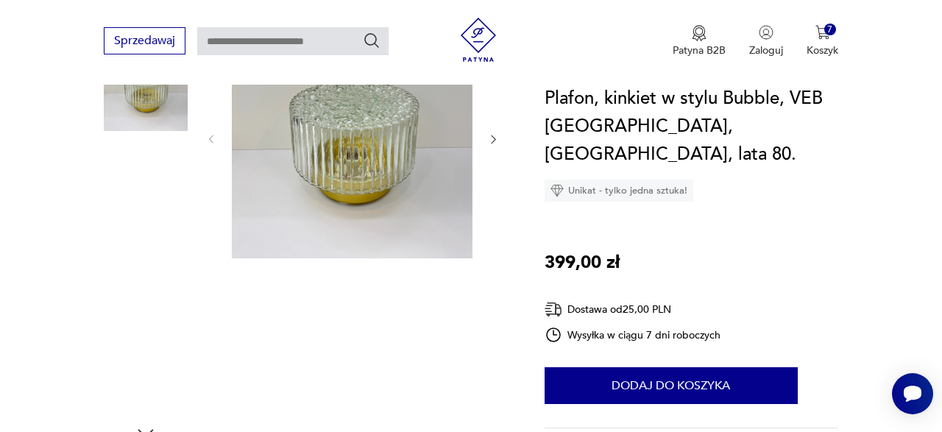
scroll to position [229, 0]
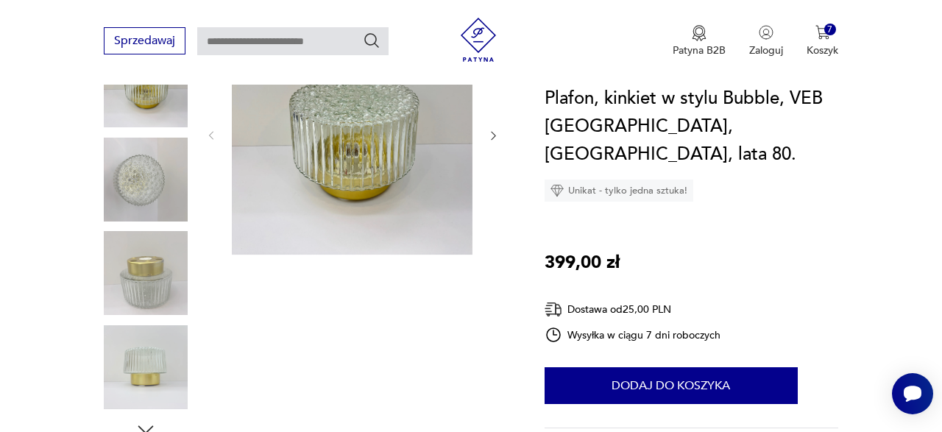
click at [140, 289] on img at bounding box center [146, 273] width 84 height 84
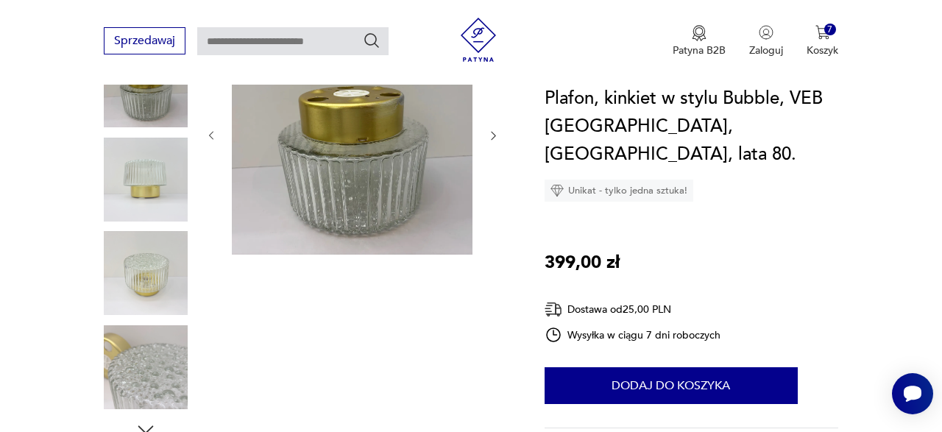
click at [153, 389] on img at bounding box center [146, 367] width 84 height 84
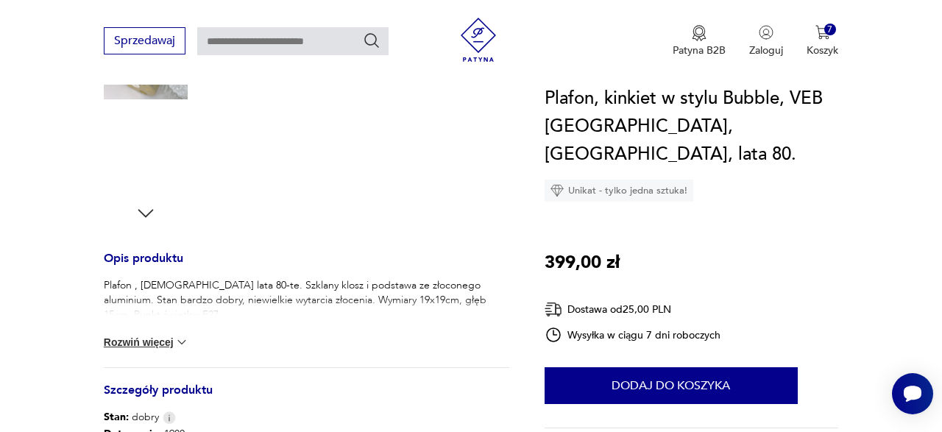
scroll to position [446, 0]
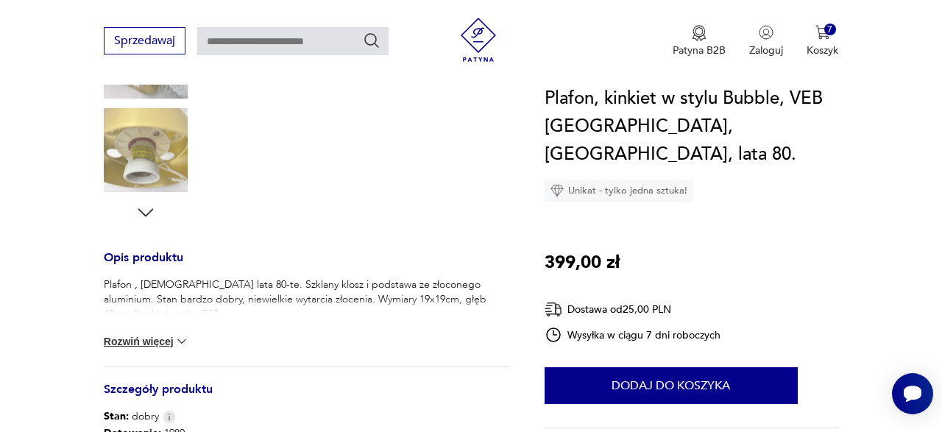
click at [142, 207] on icon "button" at bounding box center [146, 213] width 22 height 22
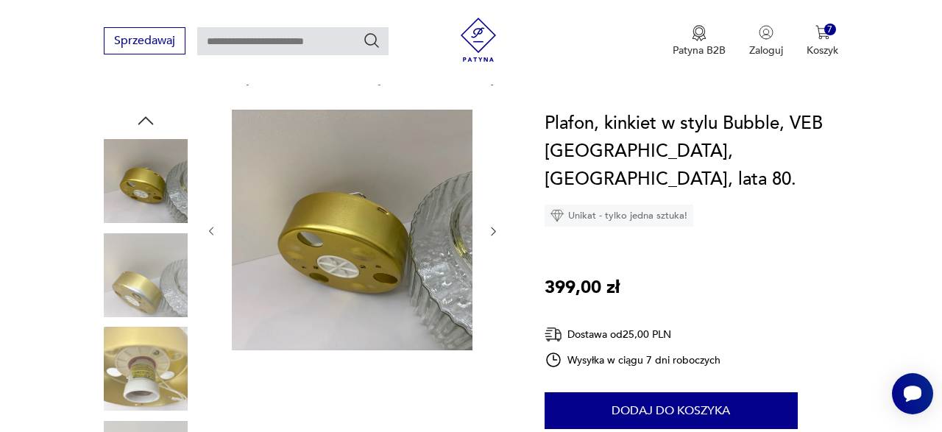
scroll to position [392, 0]
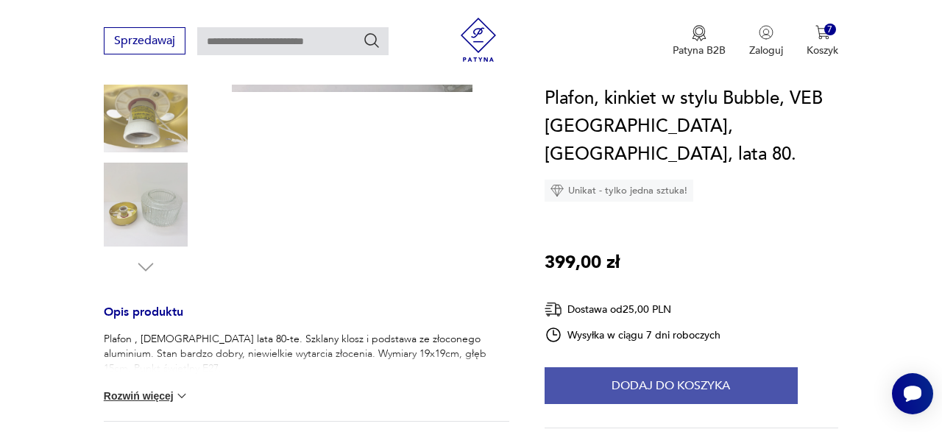
click at [701, 367] on button "Dodaj do koszyka" at bounding box center [671, 385] width 253 height 37
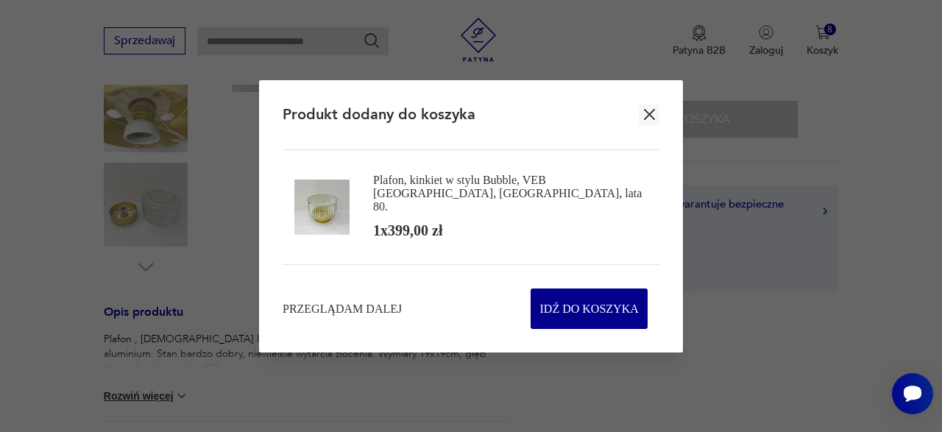
click at [651, 116] on icon "button" at bounding box center [649, 114] width 18 height 18
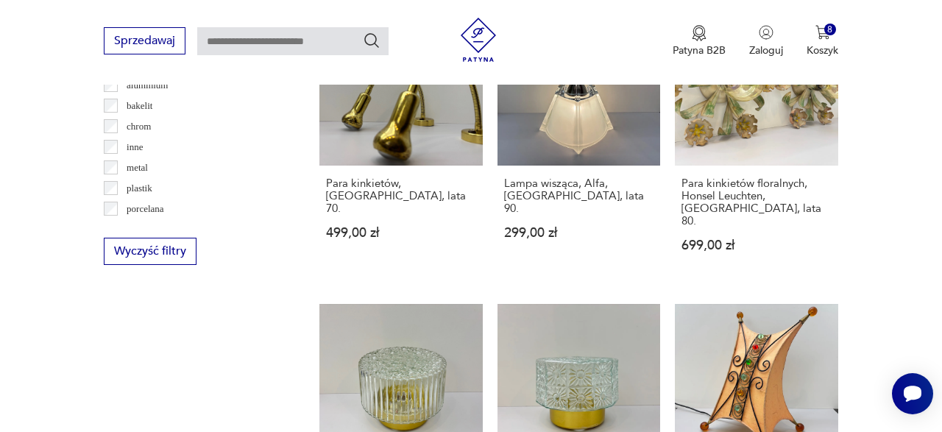
scroll to position [1617, 0]
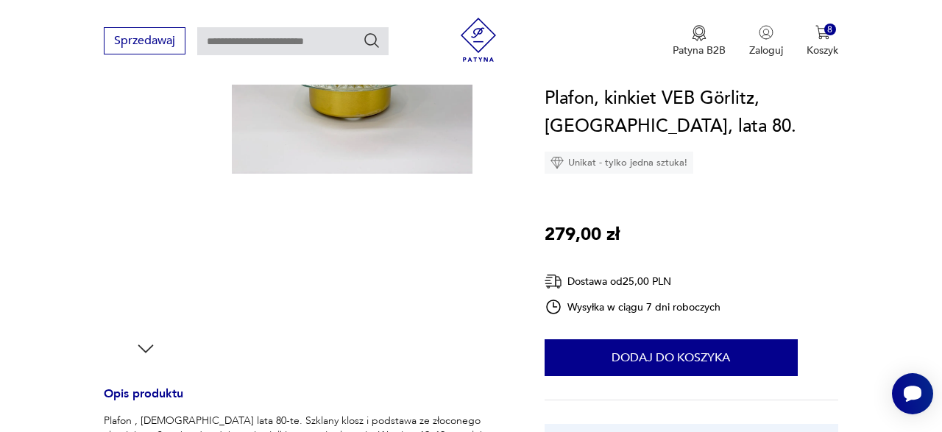
scroll to position [311, 0]
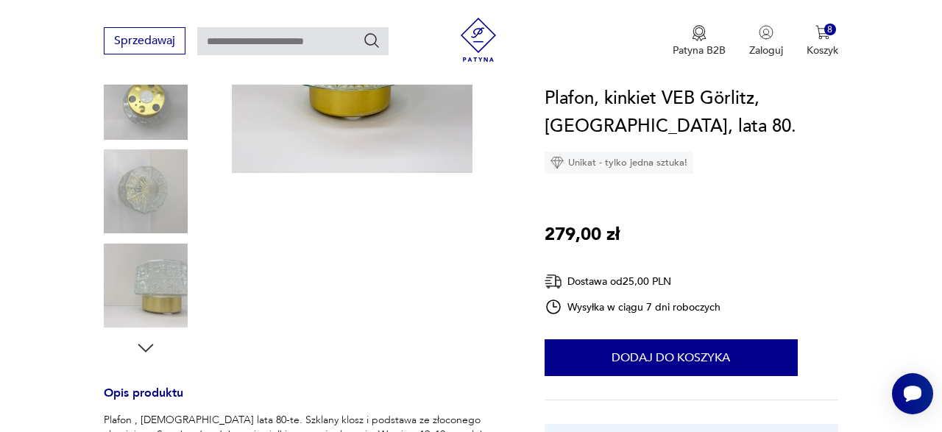
click at [170, 193] on img at bounding box center [146, 191] width 84 height 84
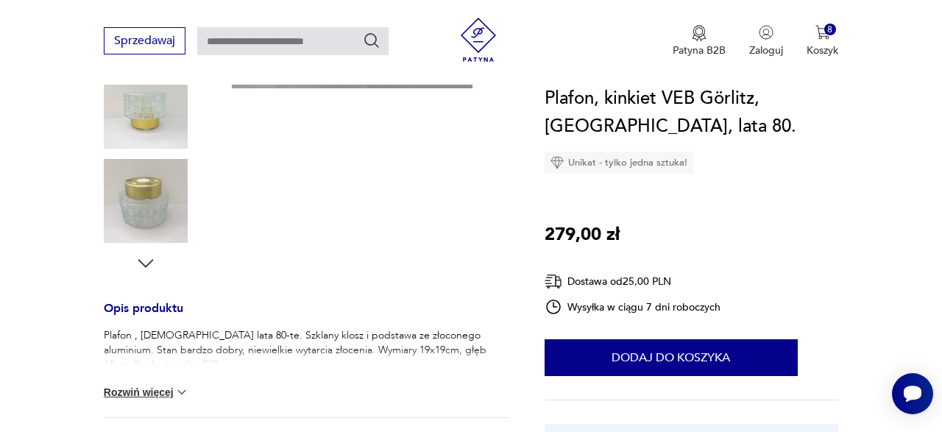
scroll to position [403, 0]
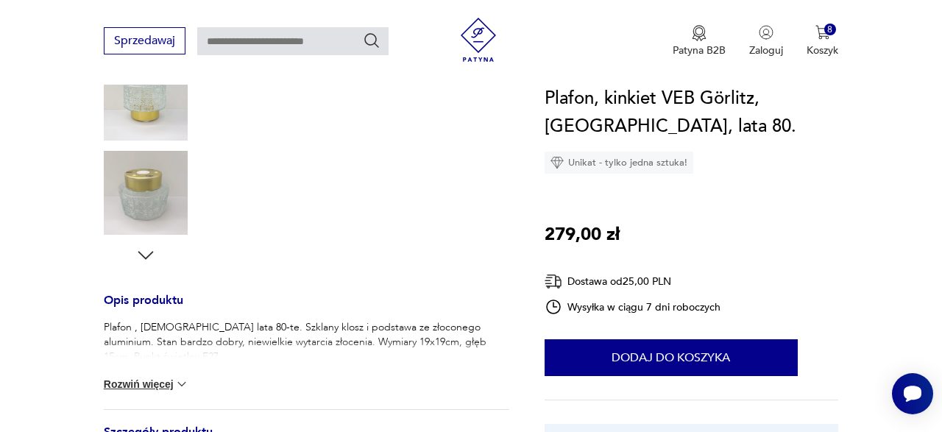
click at [159, 255] on div at bounding box center [146, 53] width 84 height 427
click at [150, 250] on icon "button" at bounding box center [146, 255] width 22 height 22
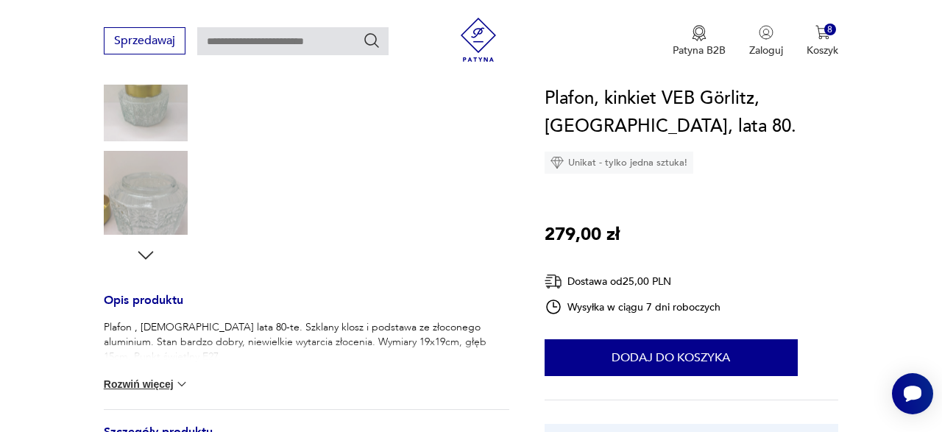
click at [150, 250] on icon "button" at bounding box center [146, 255] width 22 height 22
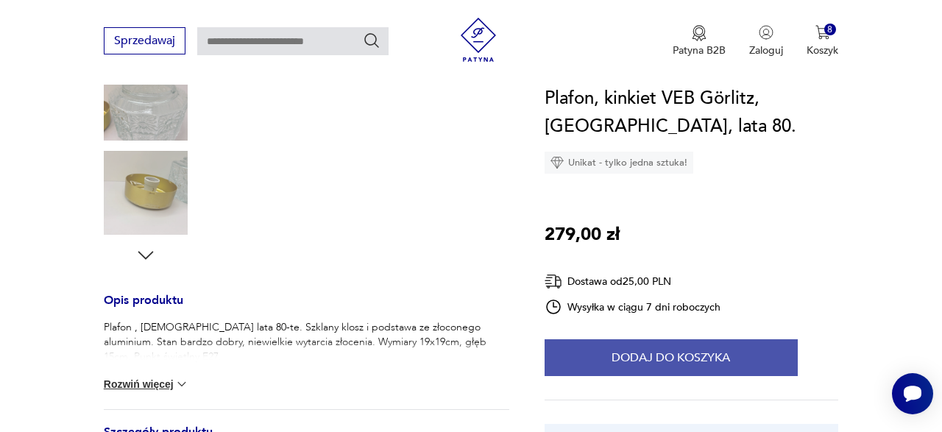
click at [657, 346] on button "Dodaj do koszyka" at bounding box center [671, 357] width 253 height 37
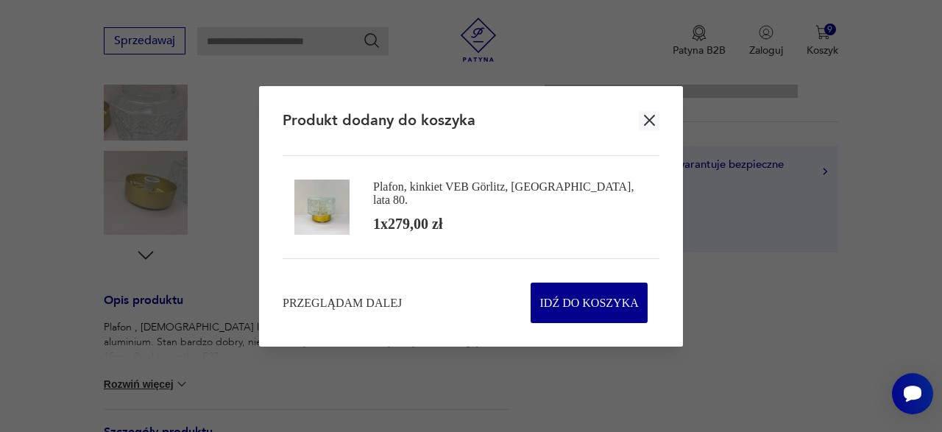
click at [646, 115] on icon "button" at bounding box center [649, 120] width 18 height 18
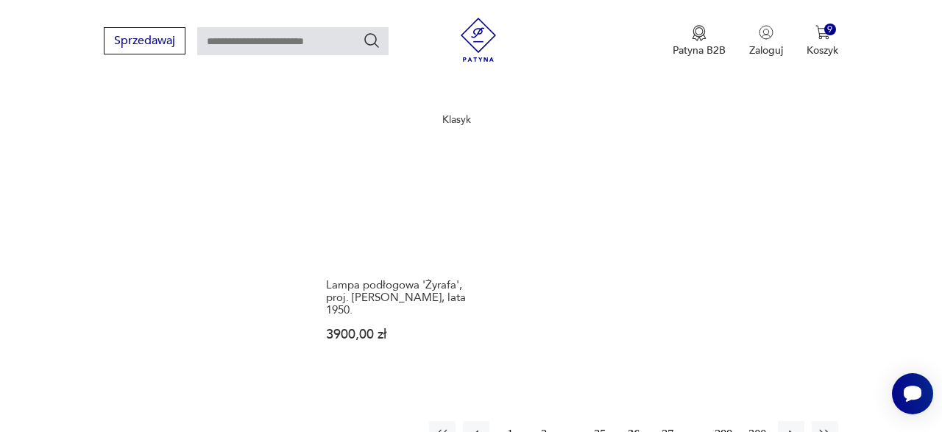
scroll to position [2119, 0]
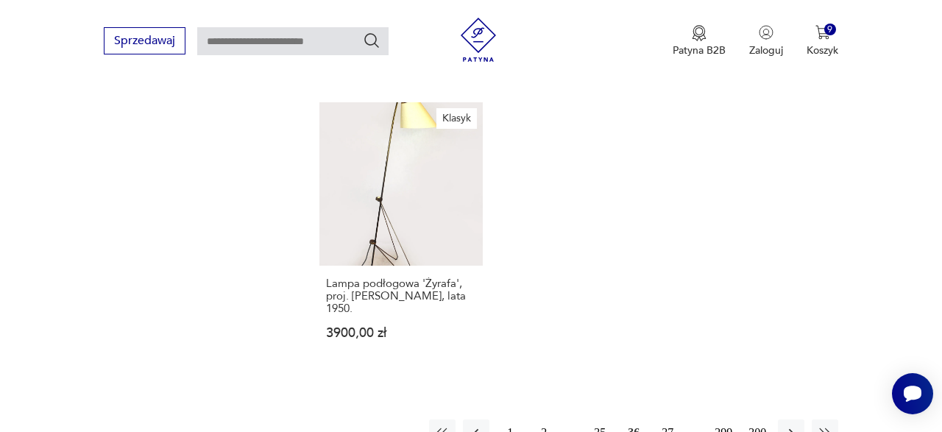
click at [663, 420] on button "37" at bounding box center [667, 433] width 27 height 27
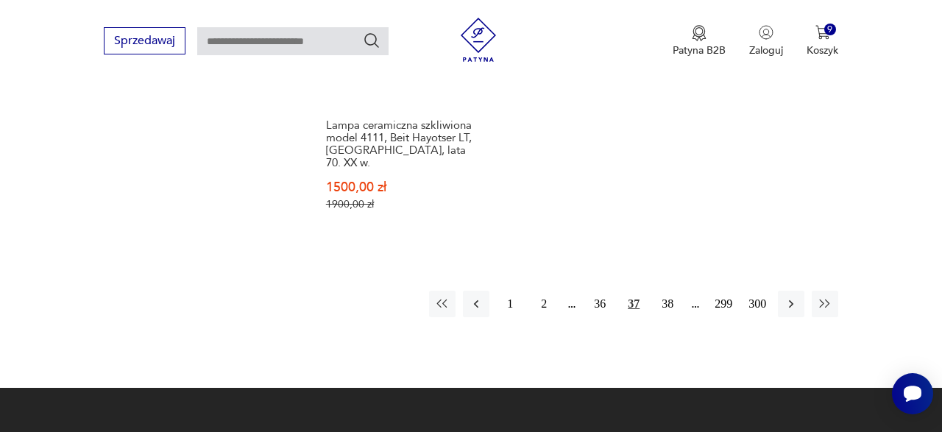
scroll to position [2277, 0]
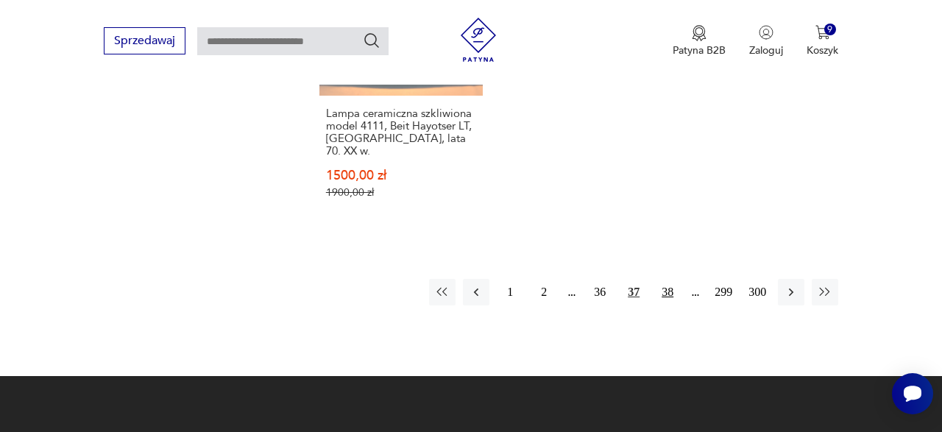
click at [675, 279] on button "38" at bounding box center [667, 292] width 27 height 27
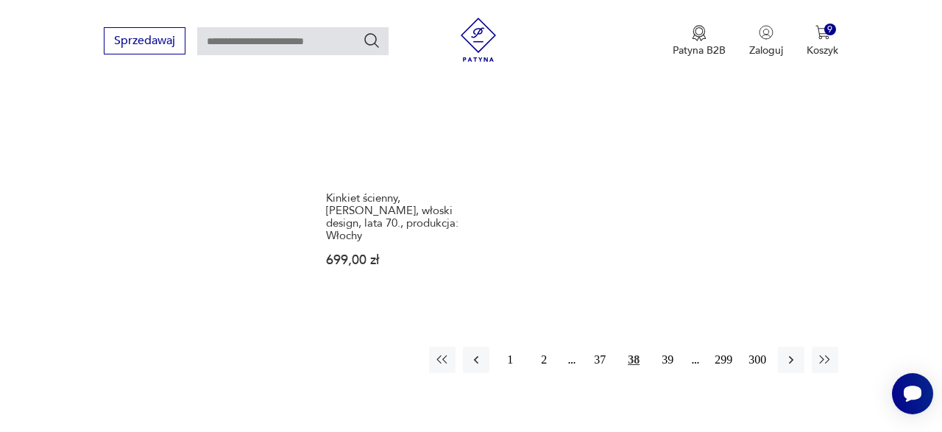
scroll to position [2130, 0]
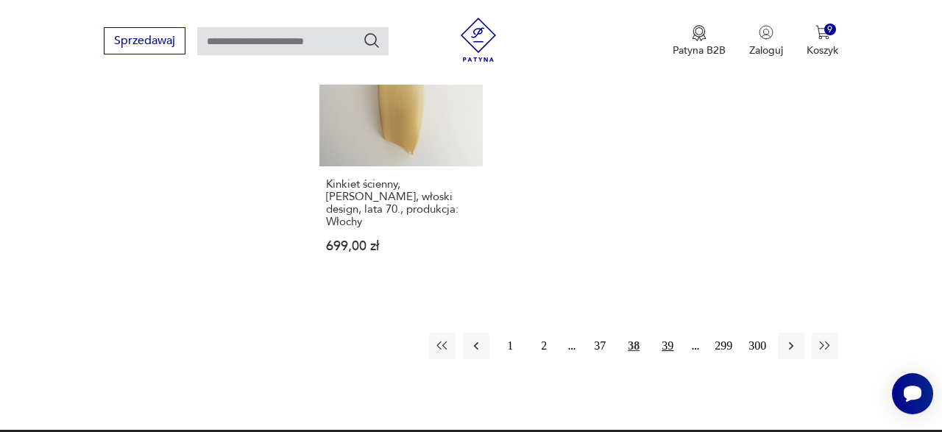
click at [668, 359] on button "39" at bounding box center [667, 346] width 27 height 27
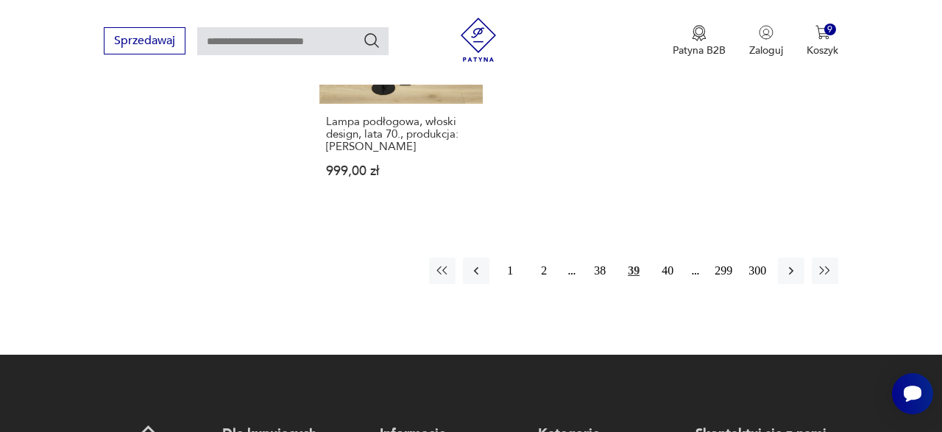
scroll to position [2222, 0]
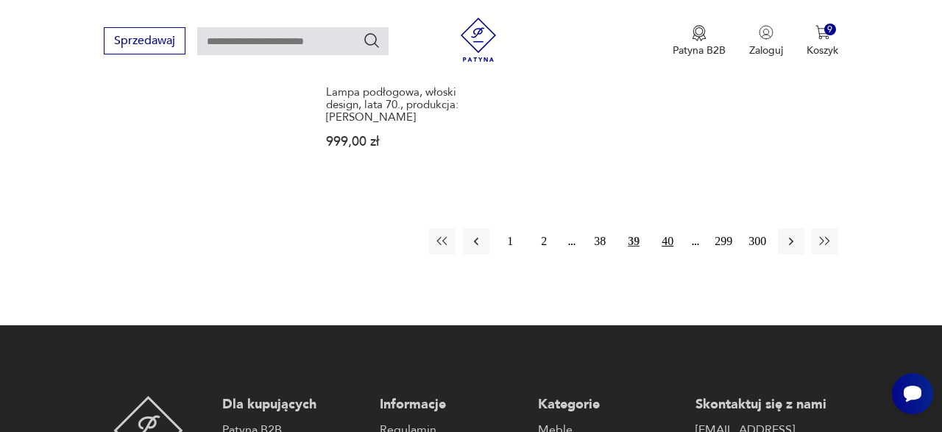
click at [662, 255] on button "40" at bounding box center [667, 241] width 27 height 27
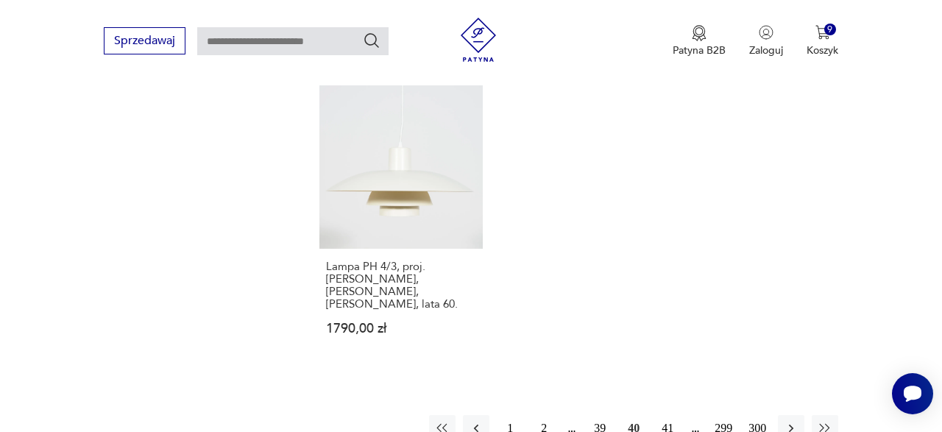
scroll to position [2155, 0]
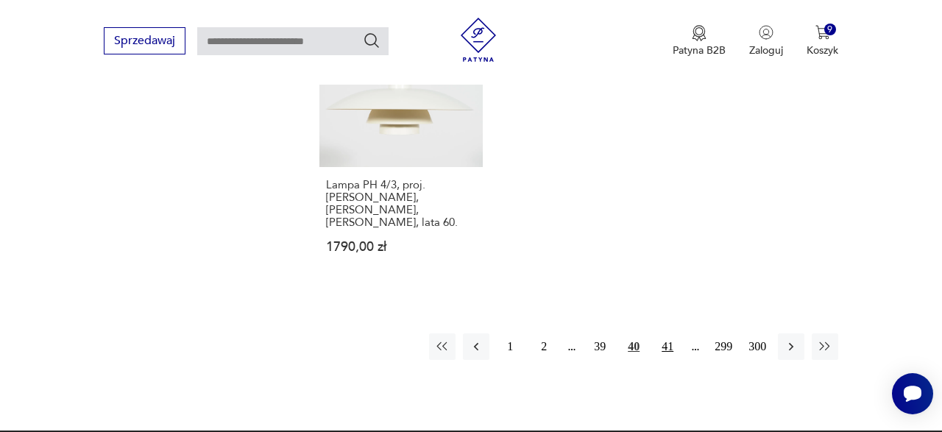
click at [674, 351] on button "41" at bounding box center [667, 346] width 27 height 27
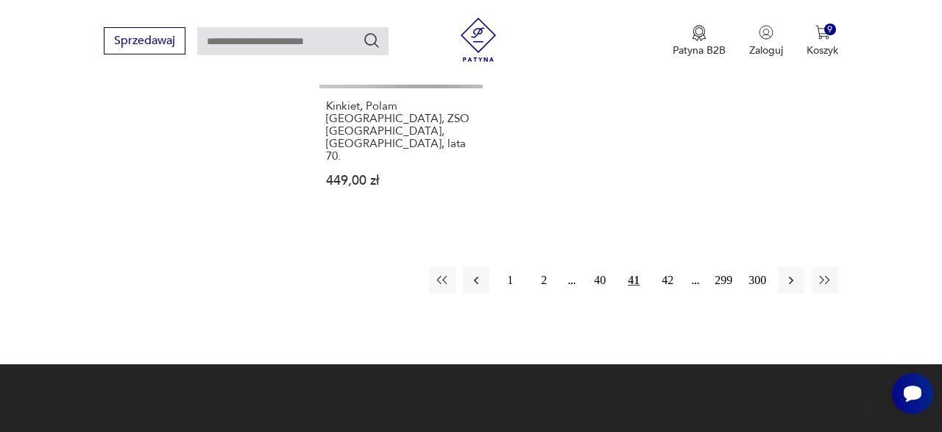
scroll to position [2275, 0]
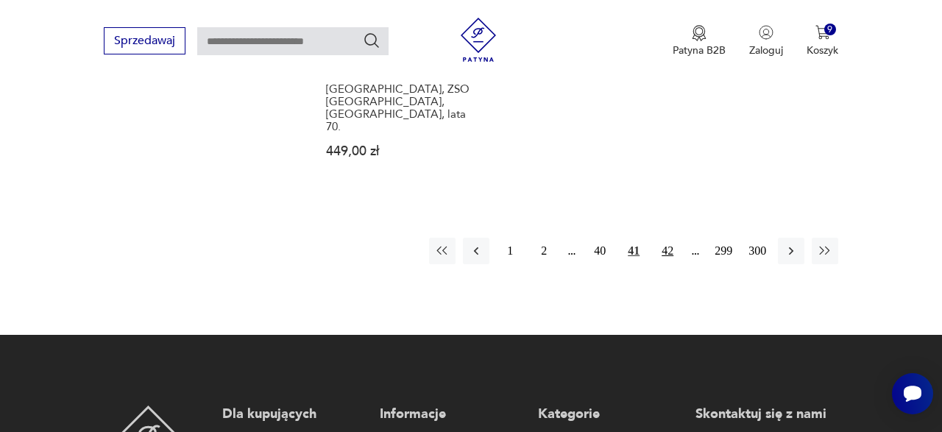
click at [664, 238] on button "42" at bounding box center [667, 251] width 27 height 27
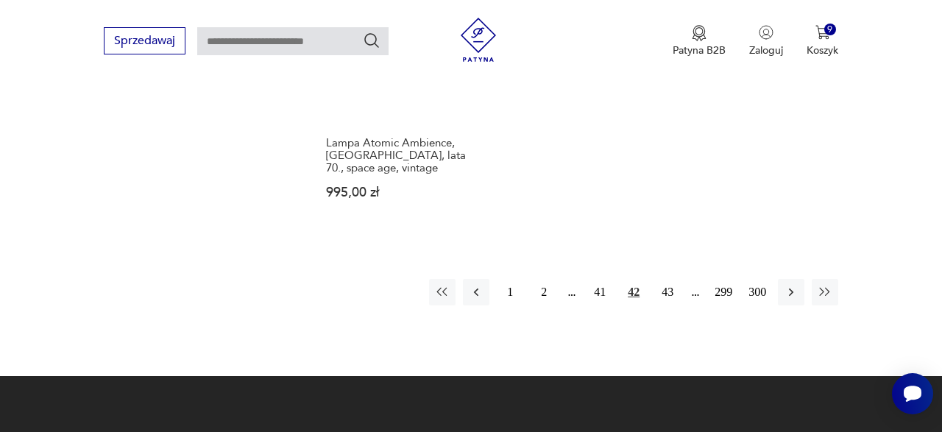
scroll to position [2253, 0]
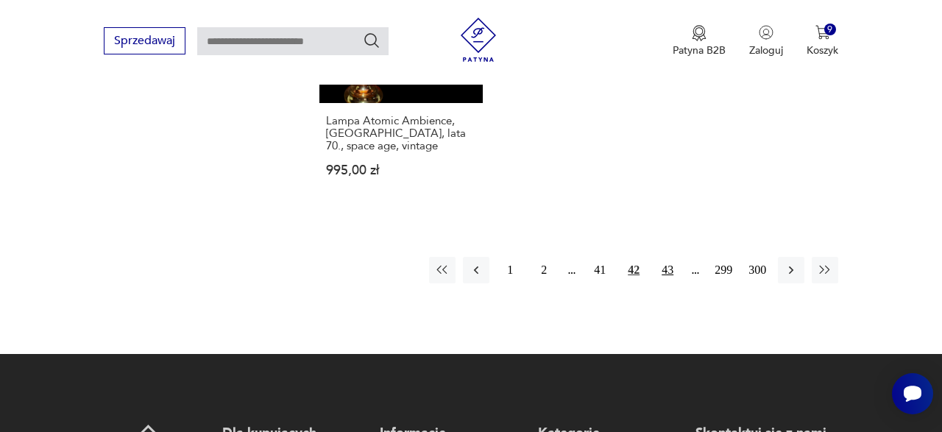
click at [666, 259] on button "43" at bounding box center [667, 270] width 27 height 27
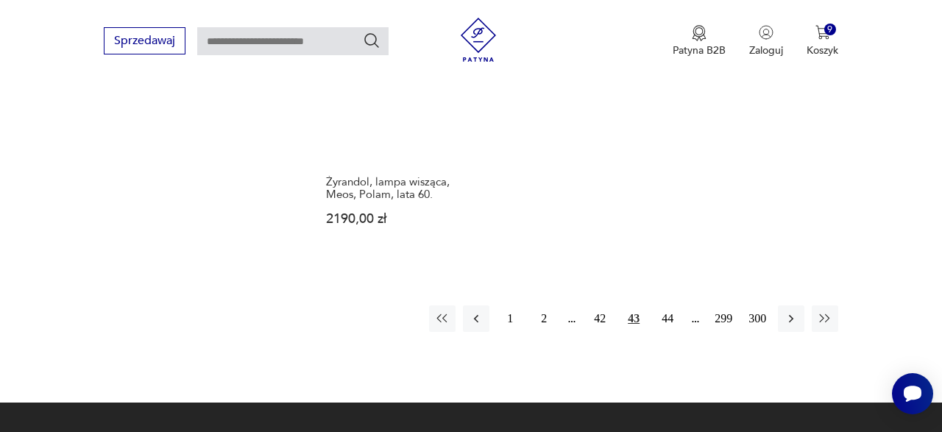
scroll to position [2200, 0]
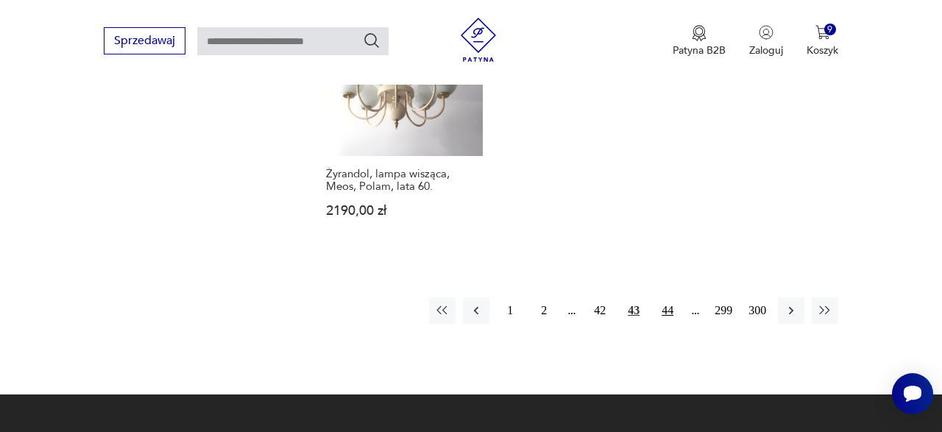
click at [664, 297] on button "44" at bounding box center [667, 310] width 27 height 27
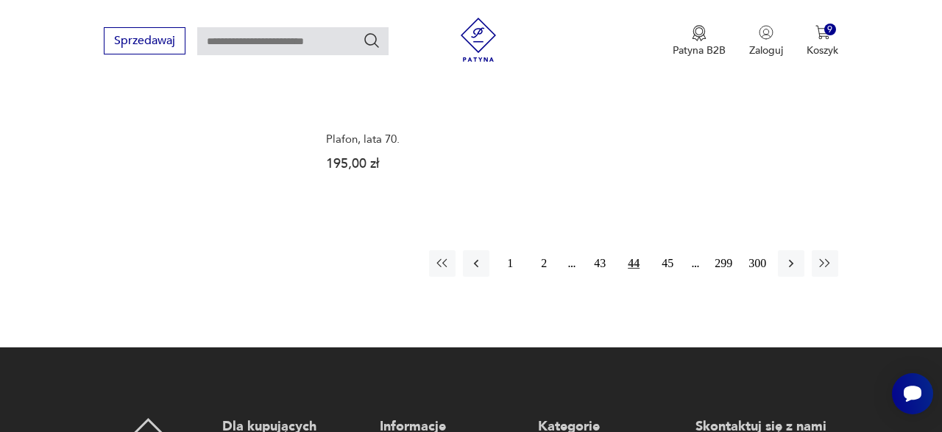
scroll to position [2273, 0]
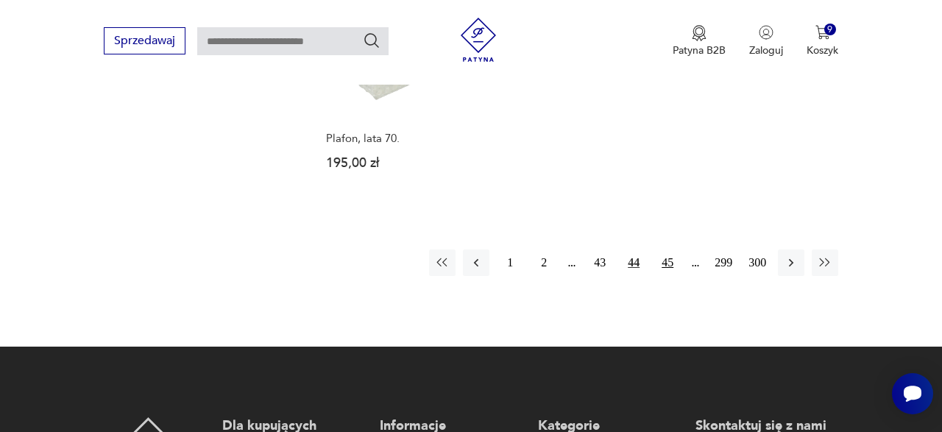
click at [661, 250] on button "45" at bounding box center [667, 263] width 27 height 27
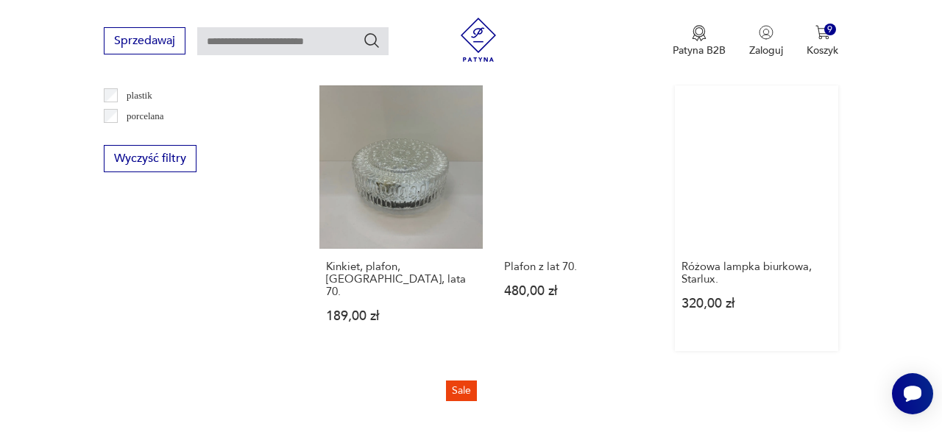
scroll to position [1715, 0]
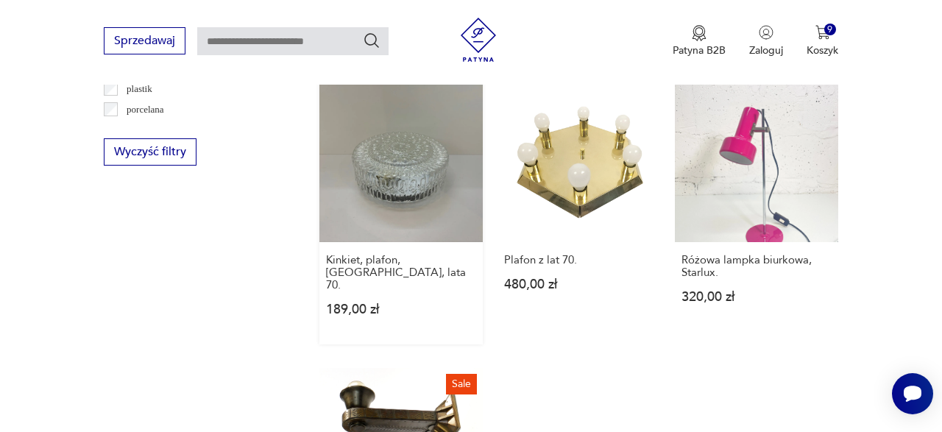
click at [334, 222] on link "Kinkiet, plafon, [GEOGRAPHIC_DATA], lata 70. 189,00 zł" at bounding box center [400, 212] width 163 height 266
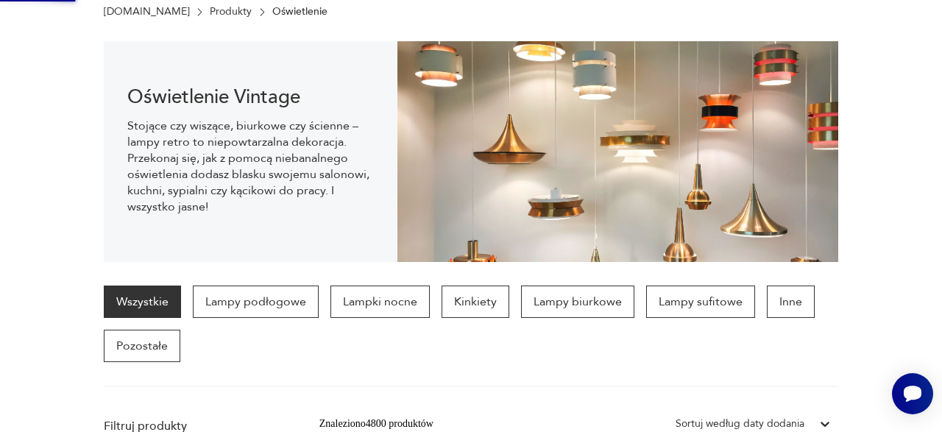
scroll to position [0, 0]
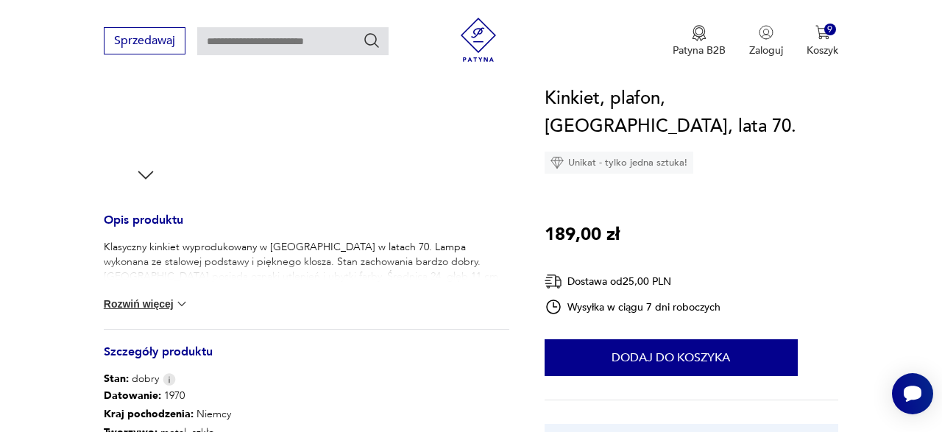
scroll to position [479, 0]
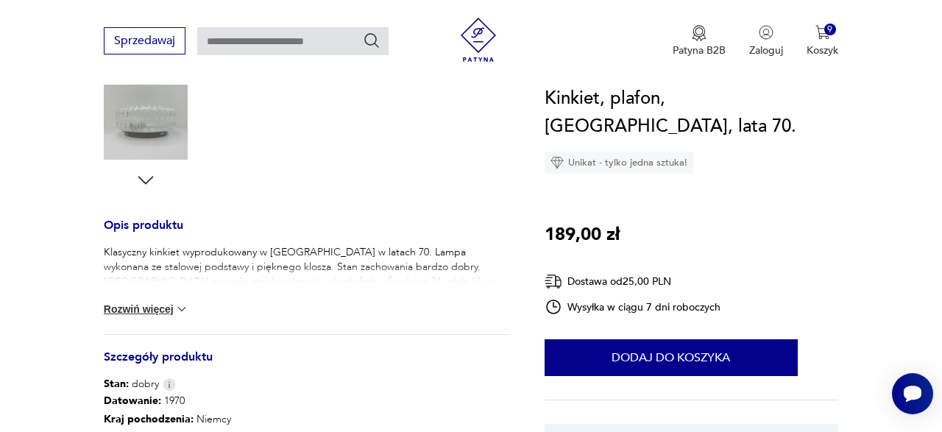
click at [156, 308] on button "Rozwiń więcej" at bounding box center [146, 309] width 85 height 15
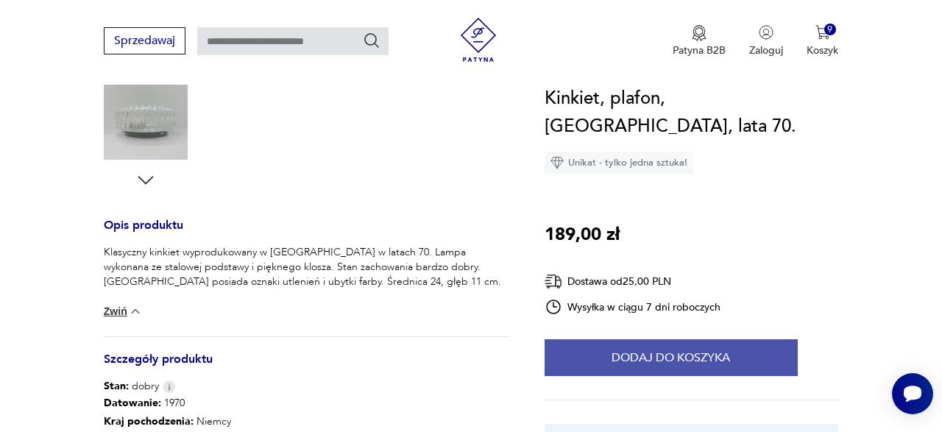
click at [592, 339] on button "Dodaj do koszyka" at bounding box center [671, 357] width 253 height 37
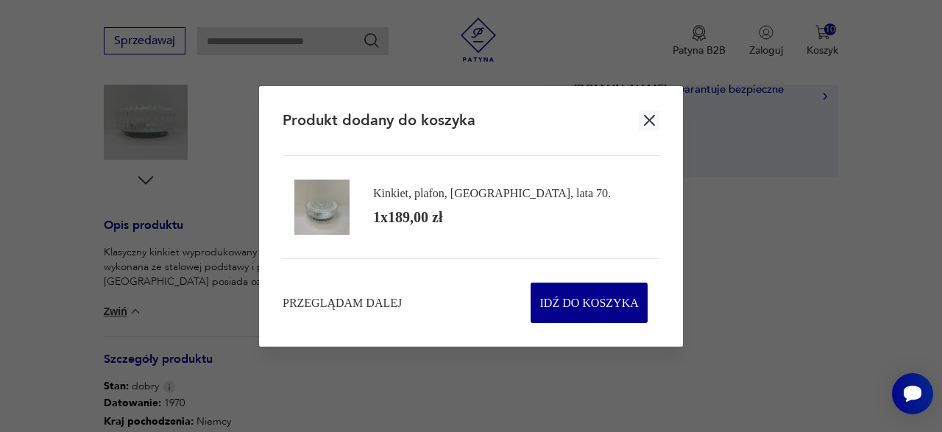
click at [653, 112] on icon "button" at bounding box center [649, 120] width 18 height 18
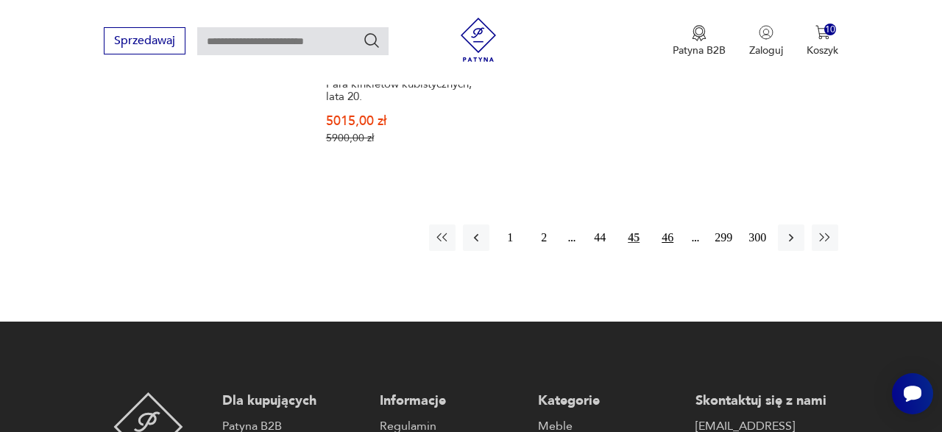
scroll to position [2214, 0]
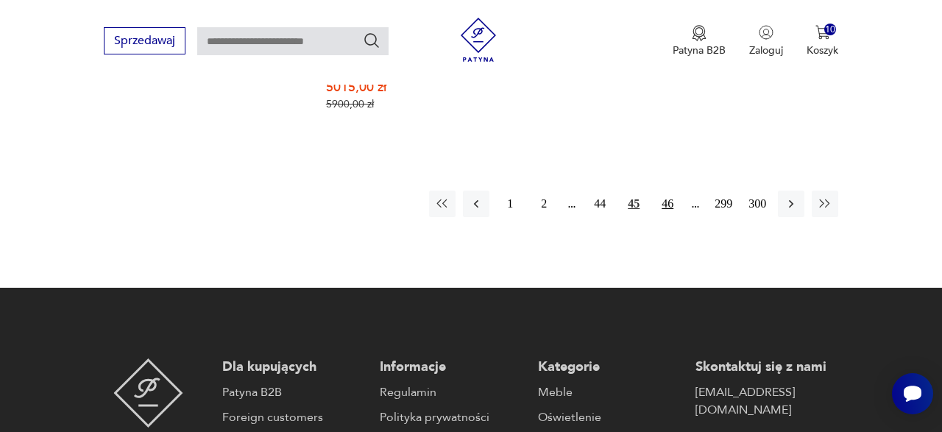
click at [664, 217] on button "46" at bounding box center [667, 204] width 27 height 27
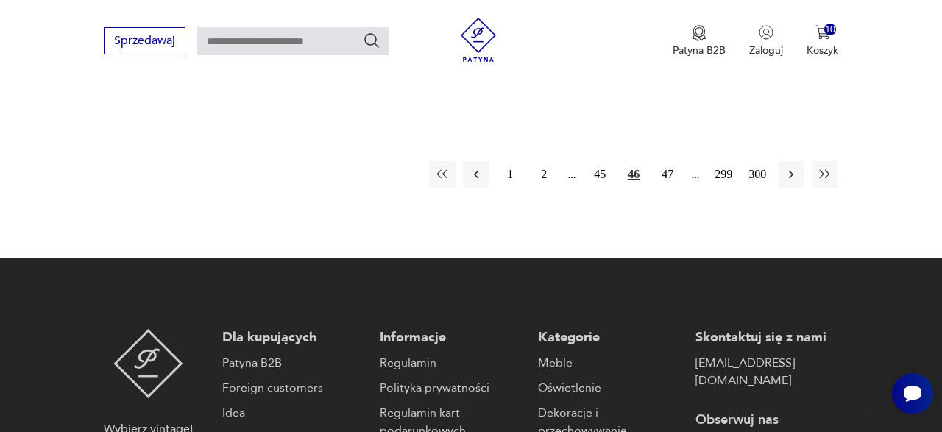
scroll to position [2319, 0]
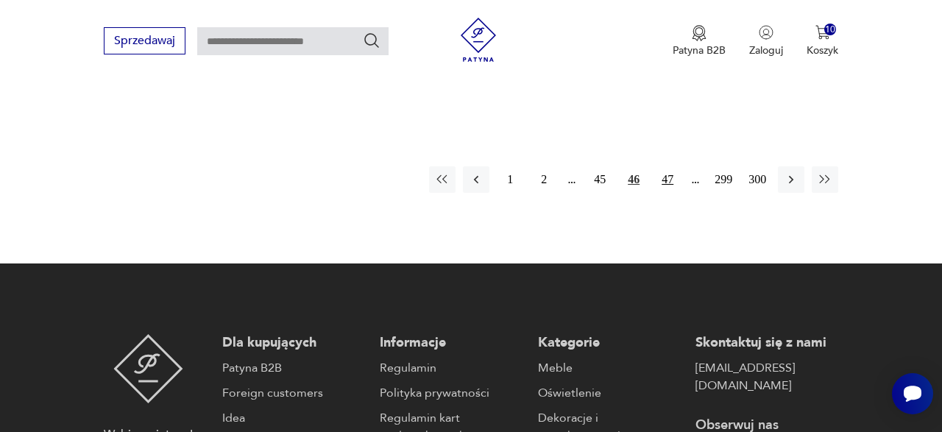
click at [665, 193] on button "47" at bounding box center [667, 179] width 27 height 27
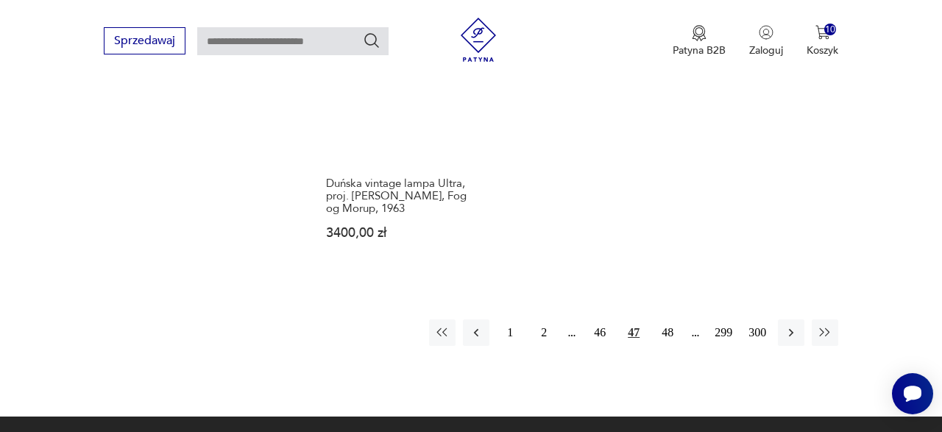
scroll to position [2168, 0]
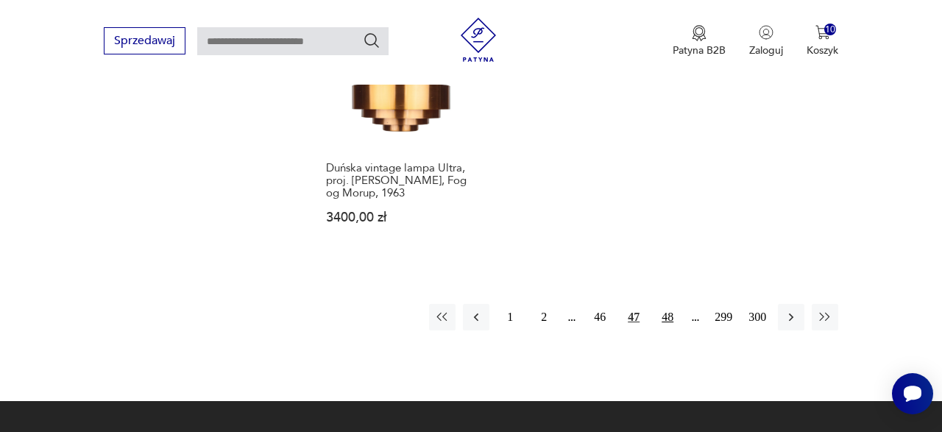
click at [665, 331] on button "48" at bounding box center [667, 317] width 27 height 27
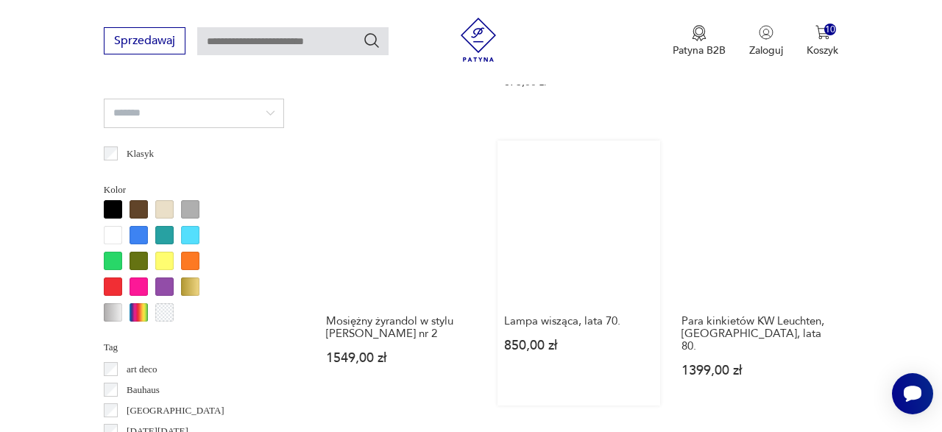
scroll to position [1176, 0]
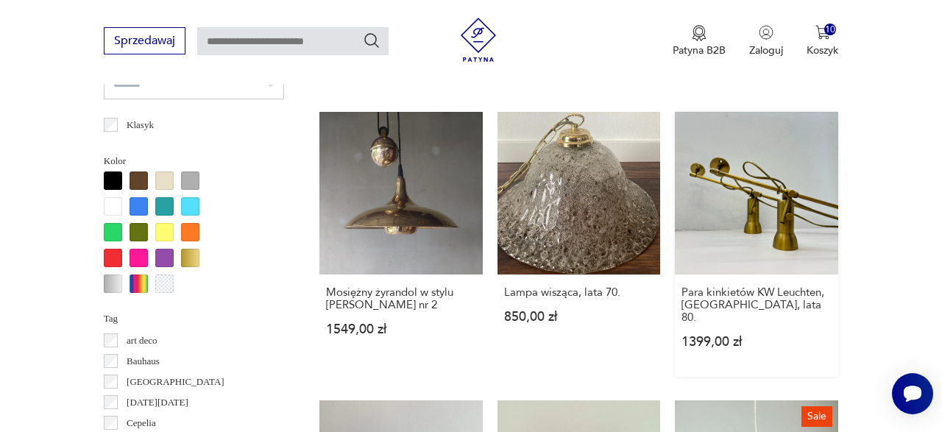
click at [698, 243] on link "Para kinkietów KW Leuchten, [GEOGRAPHIC_DATA], lata 80. 1399,00 zł" at bounding box center [756, 245] width 163 height 266
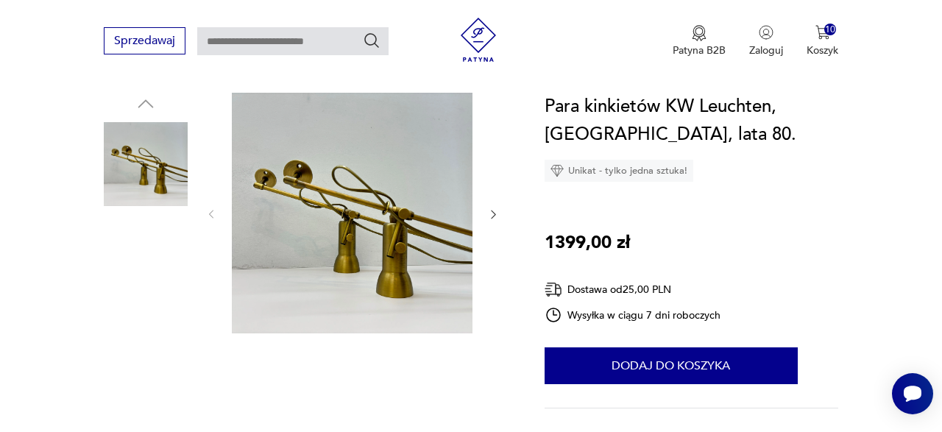
scroll to position [218, 0]
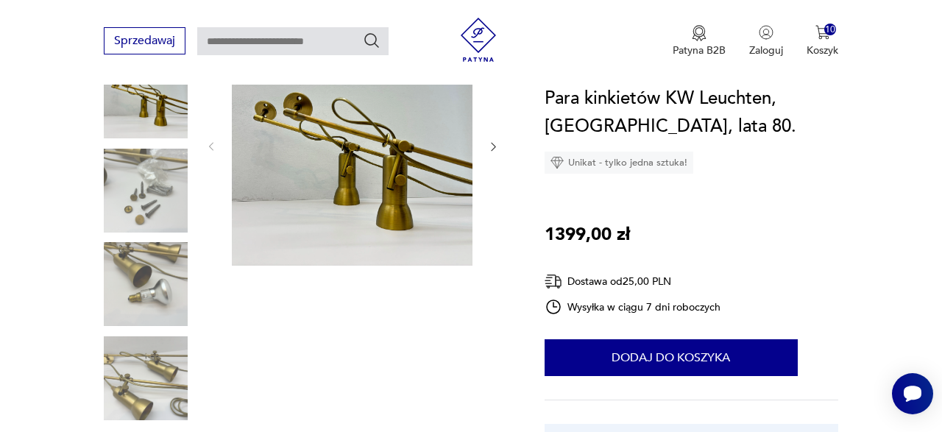
click at [342, 152] on img at bounding box center [352, 145] width 241 height 241
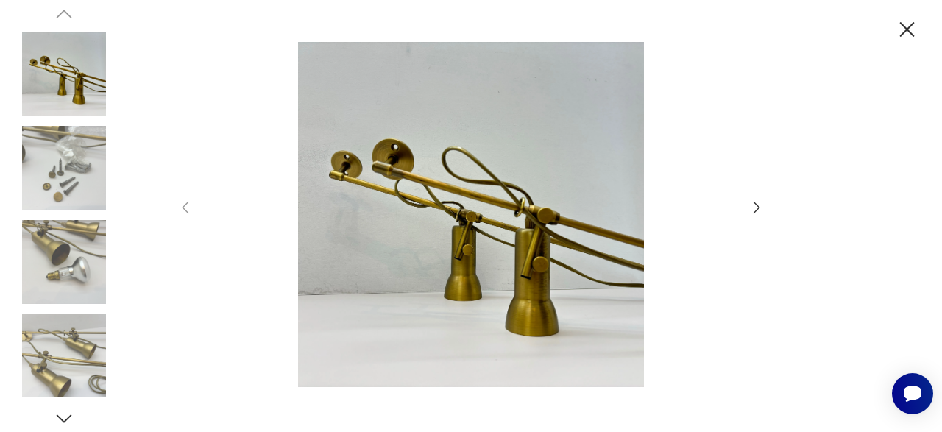
click at [708, 211] on img at bounding box center [471, 215] width 524 height 346
click at [754, 212] on icon "button" at bounding box center [757, 208] width 18 height 18
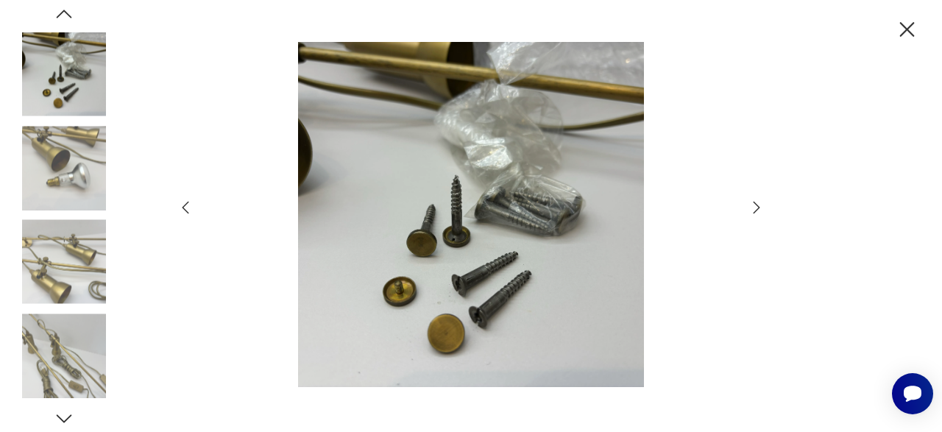
click at [754, 212] on icon "button" at bounding box center [757, 208] width 18 height 18
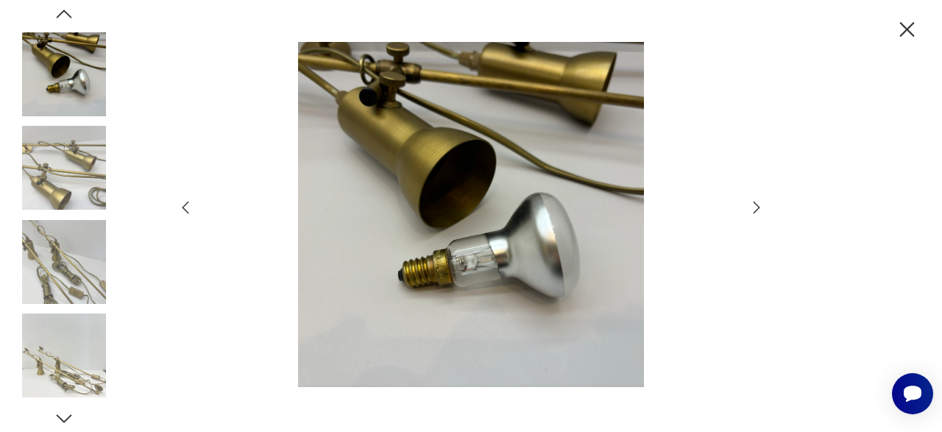
click at [755, 205] on icon "button" at bounding box center [757, 208] width 18 height 18
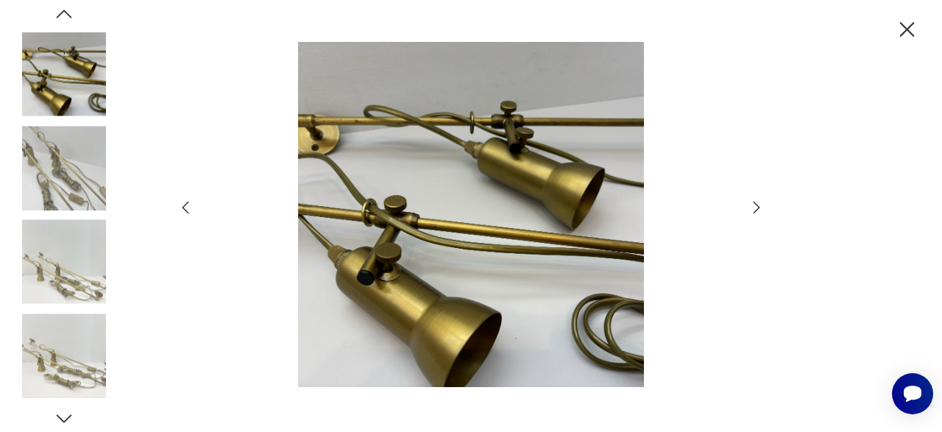
click at [755, 205] on icon "button" at bounding box center [757, 208] width 18 height 18
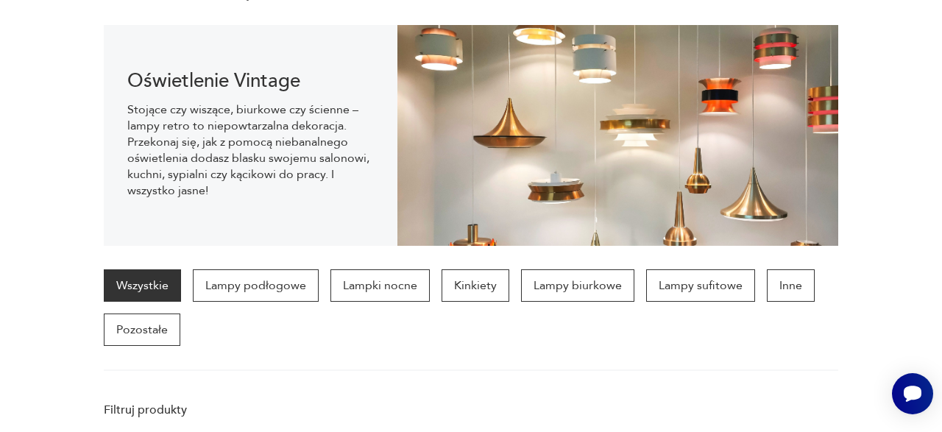
scroll to position [310, 0]
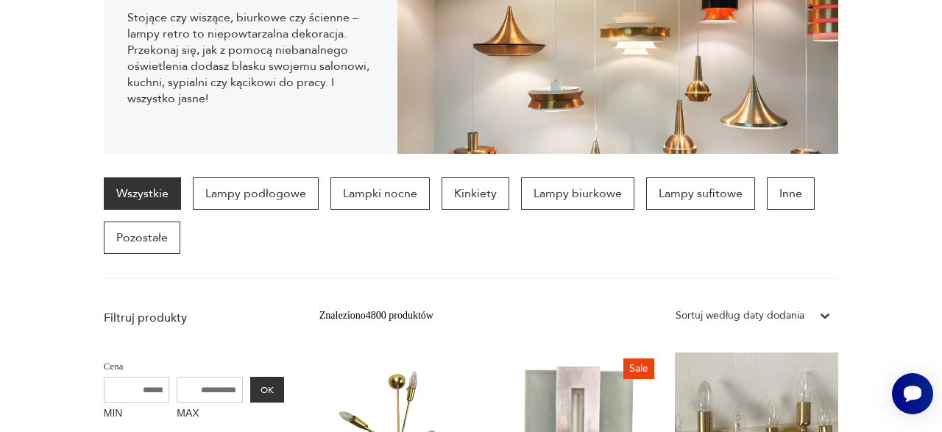
click at [875, 260] on section "Wszystkie Lampy podłogowe Lampki nocne Kinkiety Lampy biurkowe Lampy sufitowe I…" at bounding box center [471, 228] width 942 height 102
click at [930, 223] on section "Wszystkie Lampy podłogowe Lampki nocne Kinkiety Lampy biurkowe Lampy sufitowe I…" at bounding box center [471, 228] width 942 height 102
click at [923, 219] on section "Wszystkie Lampy podłogowe Lampki nocne Kinkiety Lampy biurkowe Lampy sufitowe I…" at bounding box center [471, 228] width 942 height 102
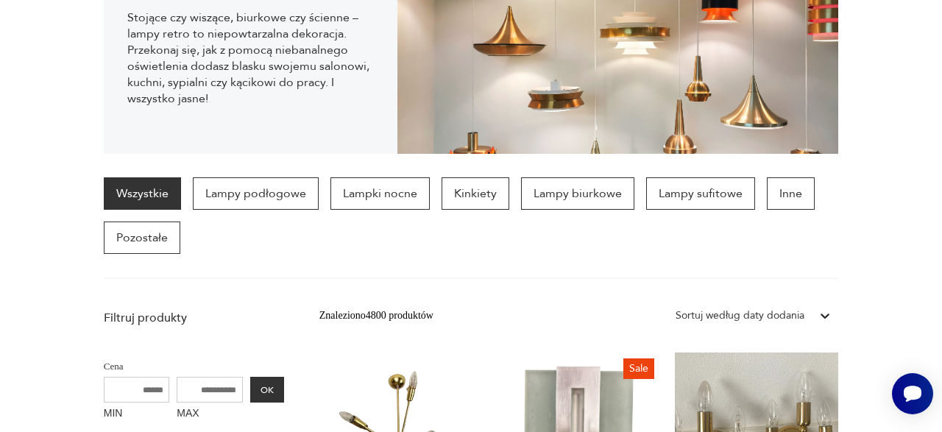
click at [34, 261] on section "Wszystkie Lampy podłogowe Lampki nocne Kinkiety Lampy biurkowe Lampy sufitowe I…" at bounding box center [471, 228] width 942 height 102
click at [32, 258] on section "Wszystkie Lampy podłogowe Lampki nocne Kinkiety Lampy biurkowe Lampy sufitowe I…" at bounding box center [471, 228] width 942 height 102
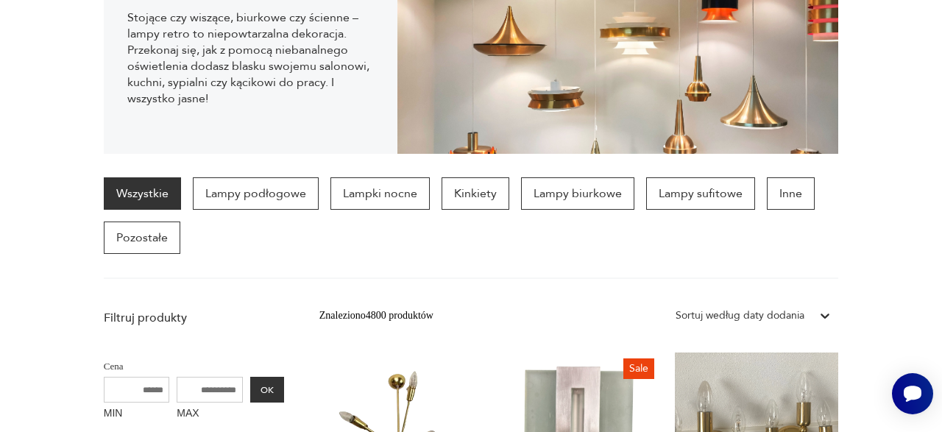
click at [32, 258] on section "Wszystkie Lampy podłogowe Lampki nocne Kinkiety Lampy biurkowe Lampy sufitowe I…" at bounding box center [471, 228] width 942 height 102
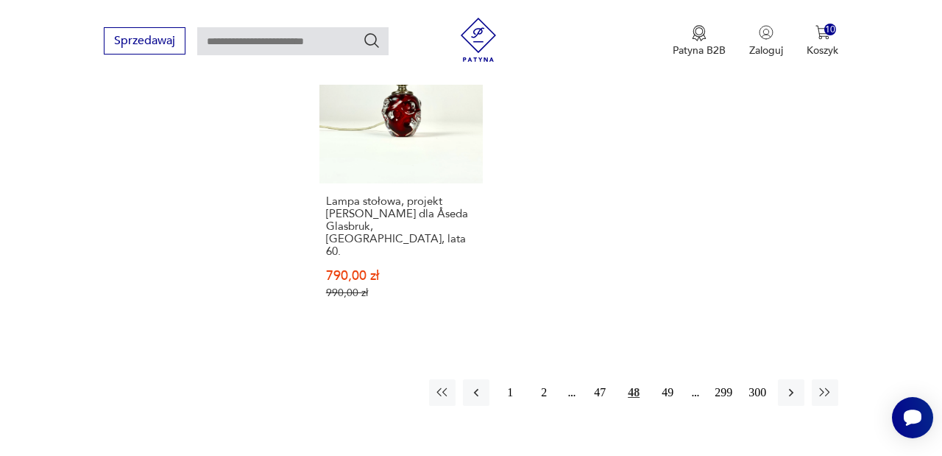
scroll to position [2186, 0]
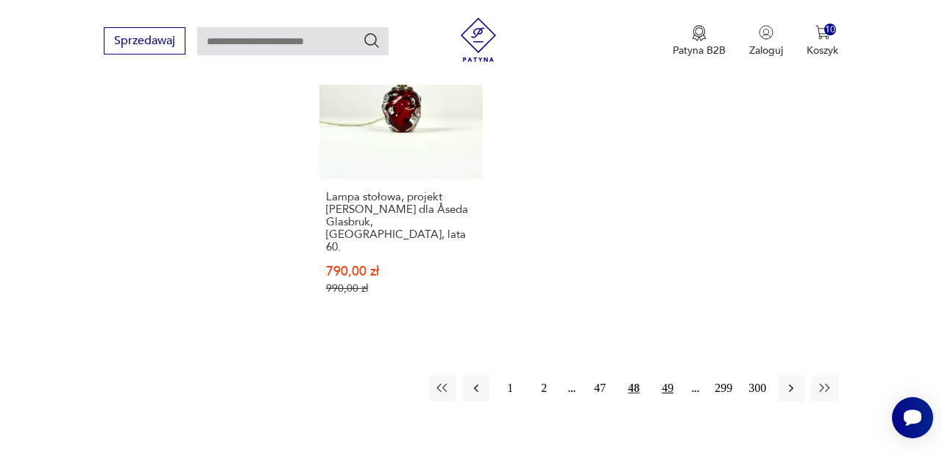
click at [660, 375] on button "49" at bounding box center [667, 388] width 27 height 27
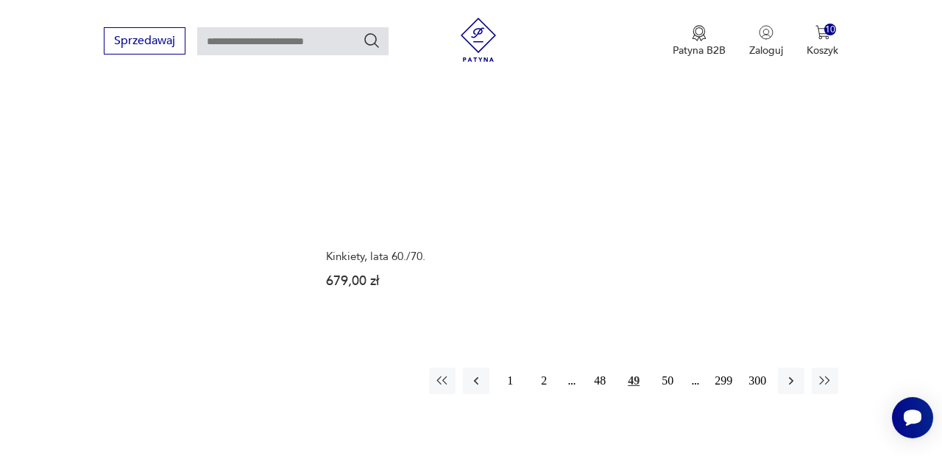
scroll to position [2078, 0]
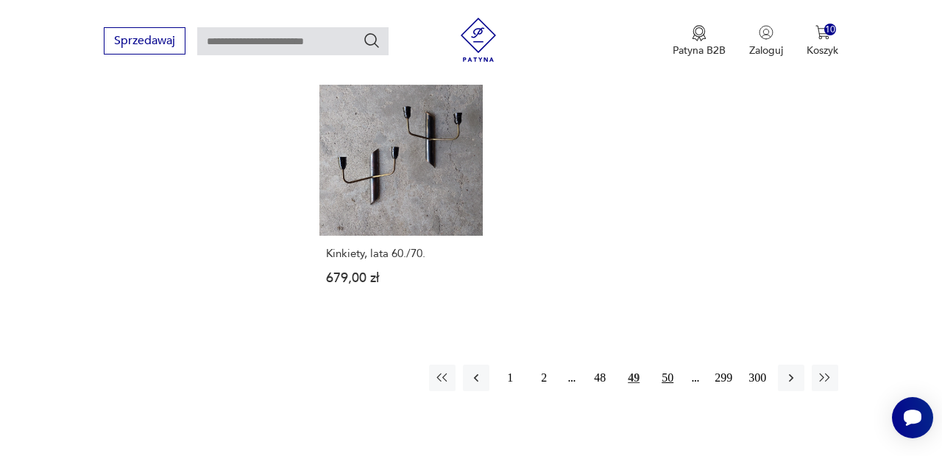
click at [656, 391] on button "50" at bounding box center [667, 377] width 27 height 27
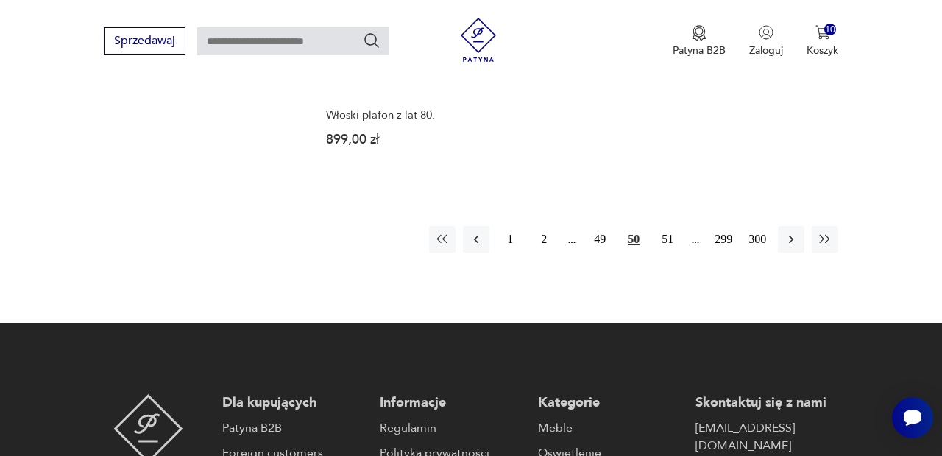
scroll to position [2279, 0]
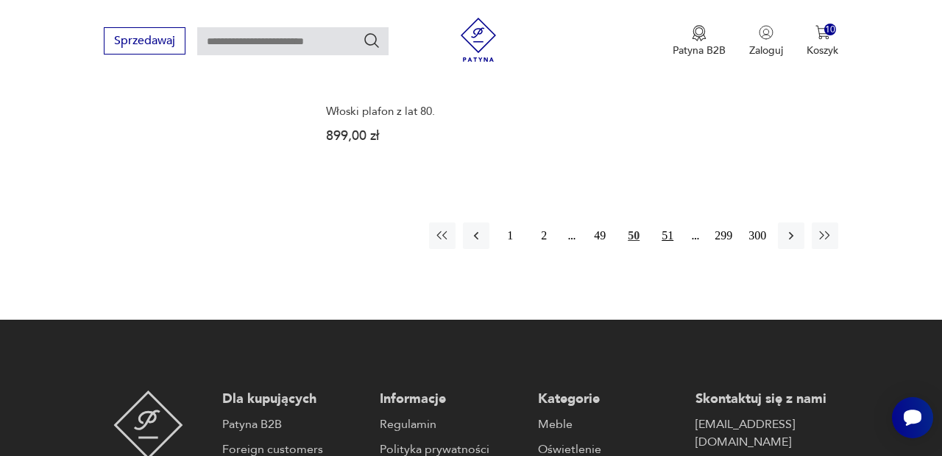
click at [668, 244] on button "51" at bounding box center [667, 235] width 27 height 27
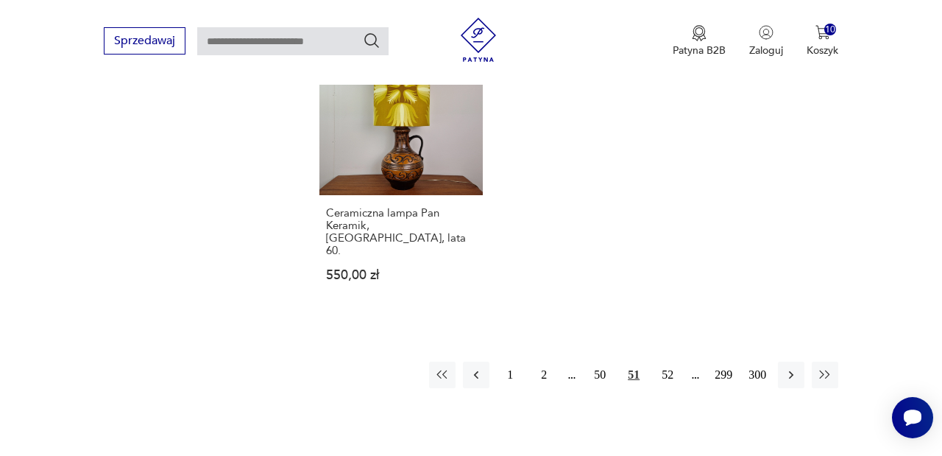
scroll to position [2201, 0]
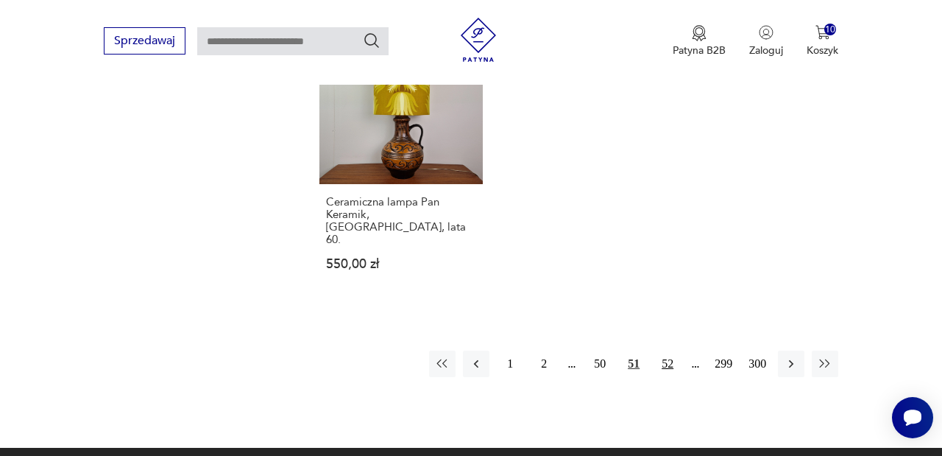
click at [663, 350] on button "52" at bounding box center [667, 363] width 27 height 27
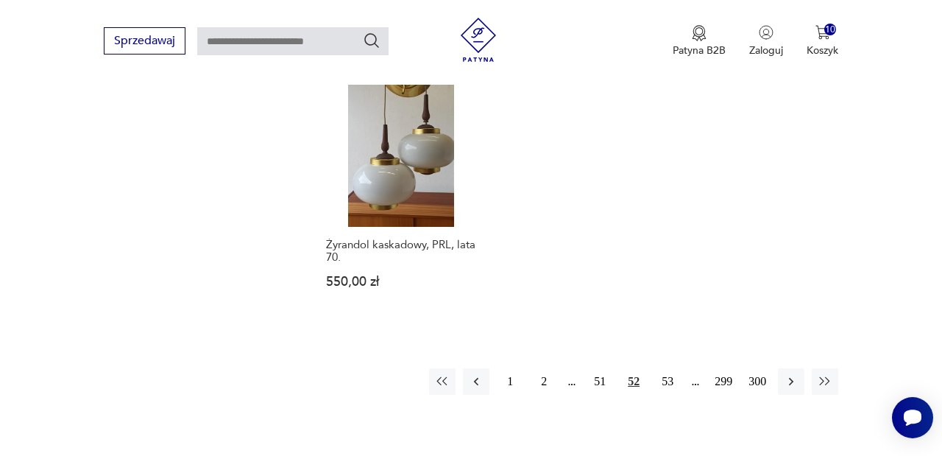
scroll to position [2050, 0]
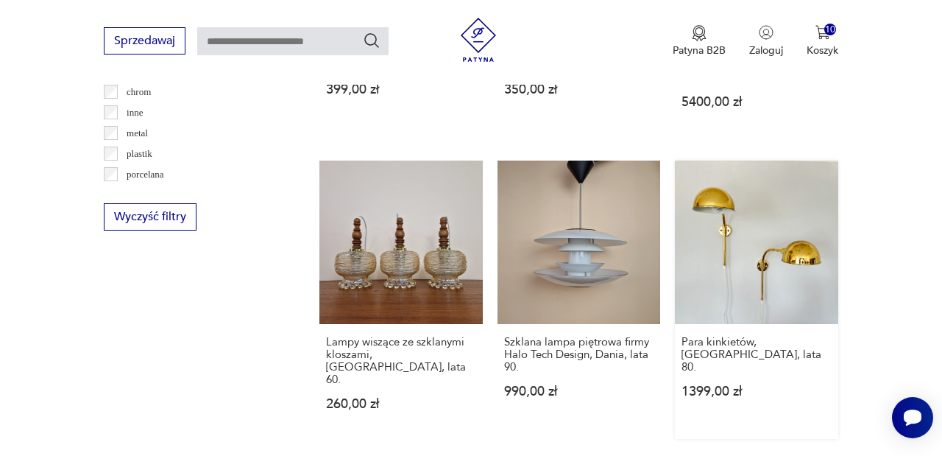
click at [682, 236] on link "Para kinkietów, Niemcy, lata 80. 1399,00 zł" at bounding box center [756, 299] width 163 height 278
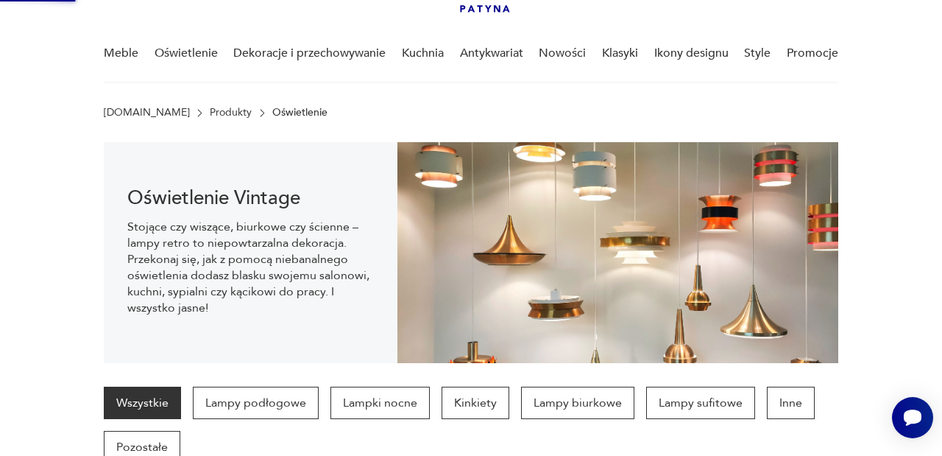
scroll to position [0, 0]
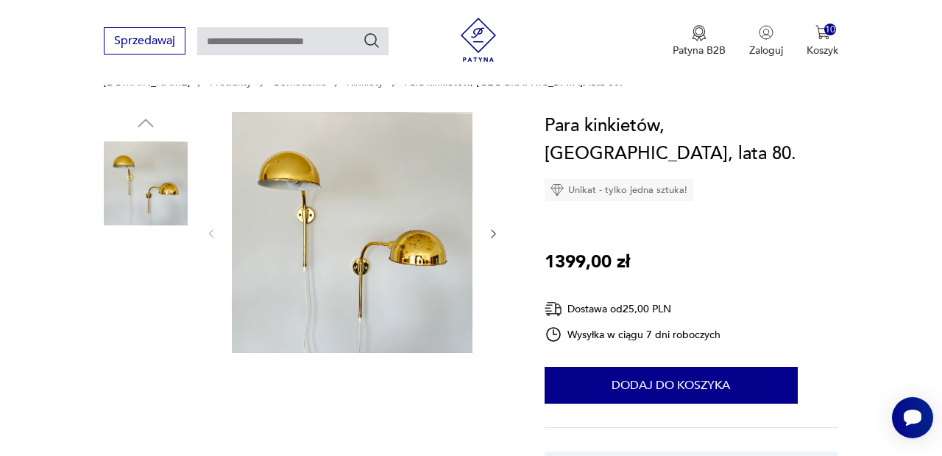
scroll to position [134, 0]
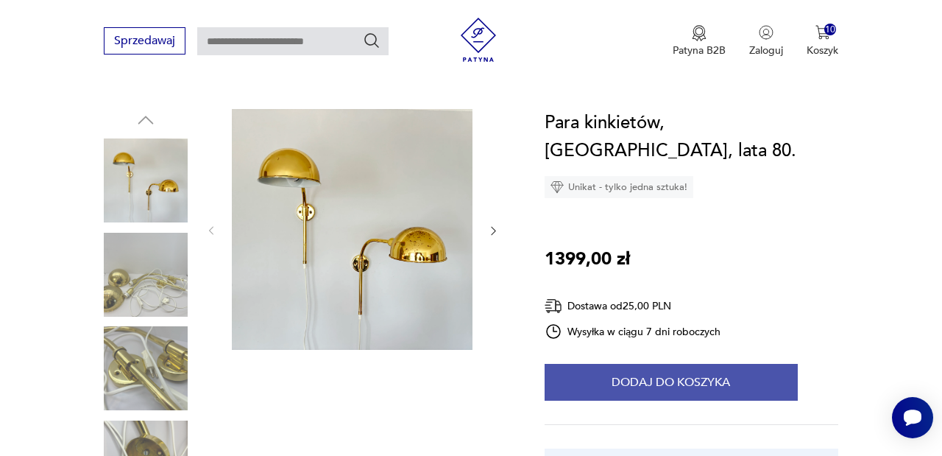
click at [646, 364] on button "Dodaj do koszyka" at bounding box center [671, 382] width 253 height 37
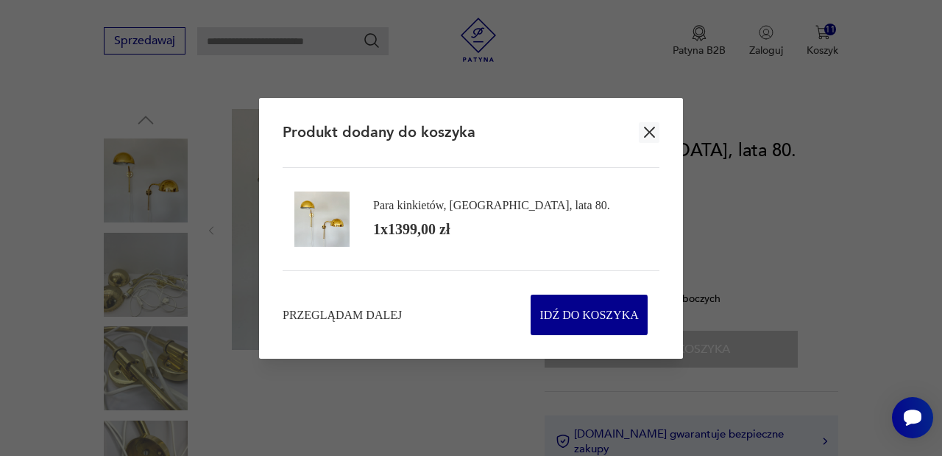
click at [644, 127] on icon "button" at bounding box center [649, 132] width 18 height 18
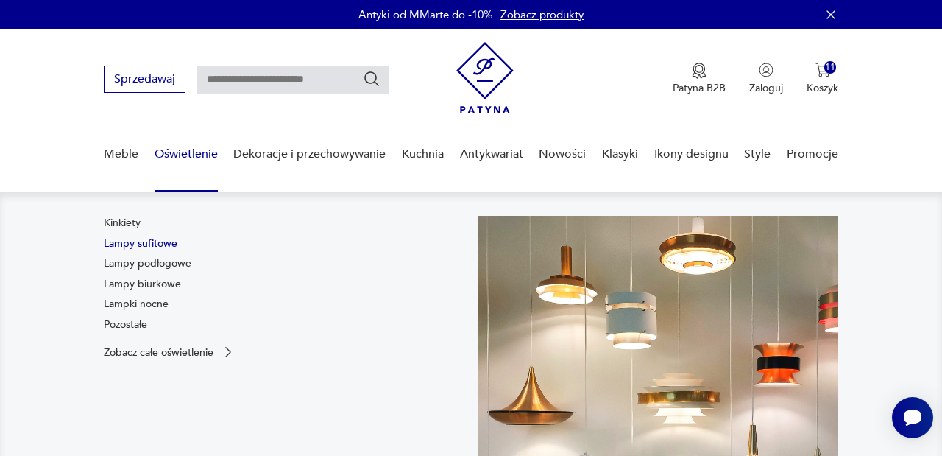
click at [166, 242] on link "Lampy sufitowe" at bounding box center [141, 243] width 74 height 15
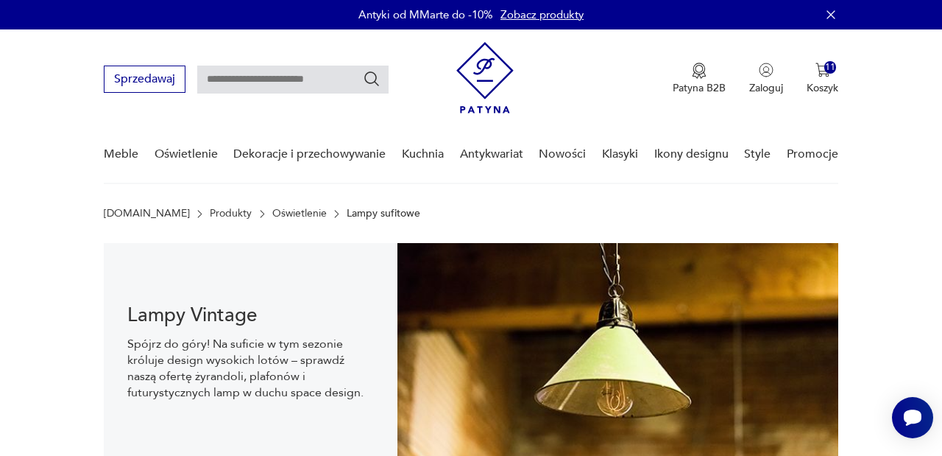
click at [322, 78] on input "text" at bounding box center [292, 80] width 191 height 28
type input "*******"
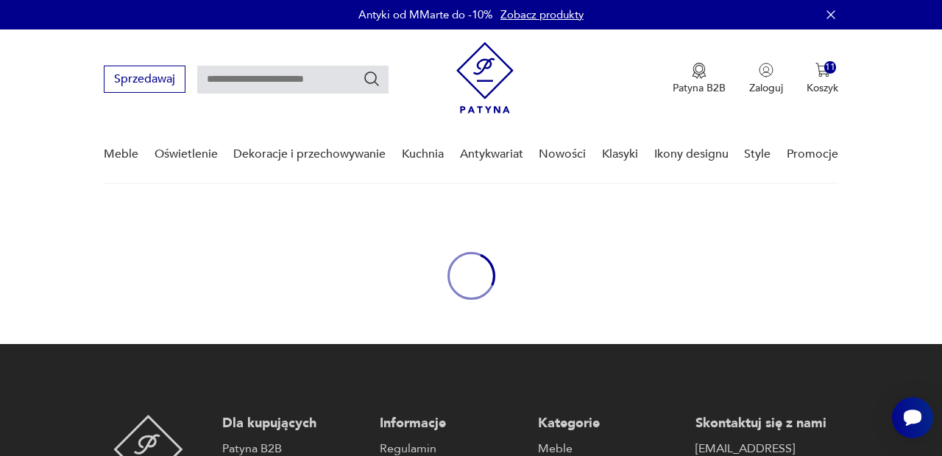
type input "*******"
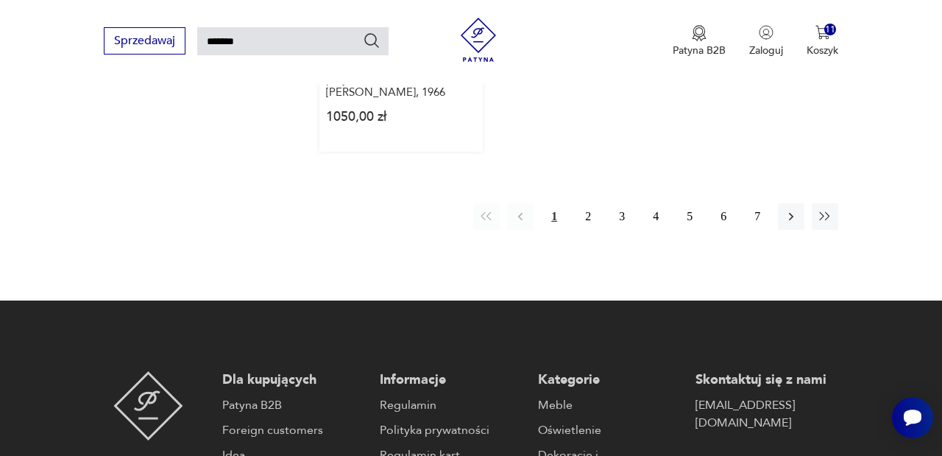
scroll to position [1910, 0]
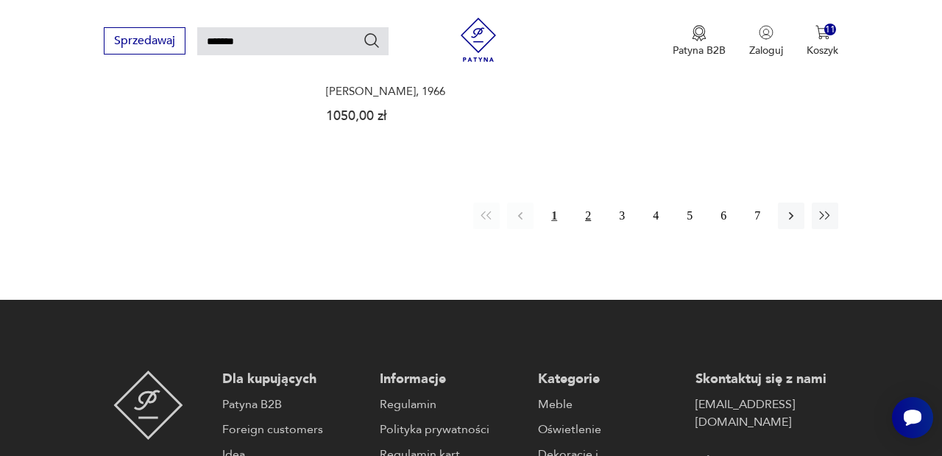
click at [593, 229] on button "2" at bounding box center [588, 215] width 27 height 27
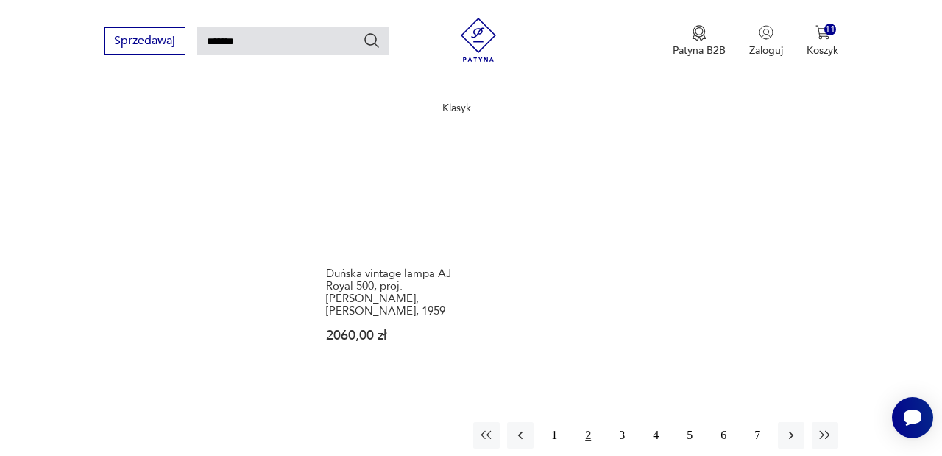
scroll to position [1788, 0]
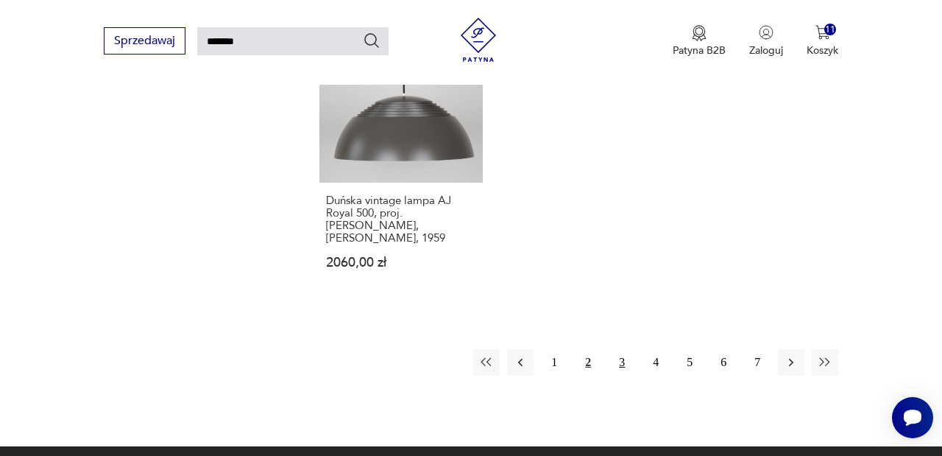
click at [624, 375] on button "3" at bounding box center [622, 362] width 27 height 27
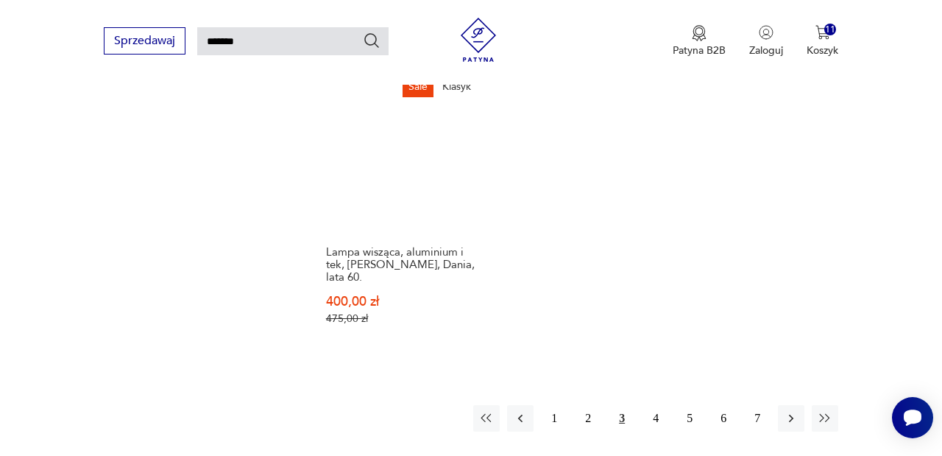
scroll to position [1778, 0]
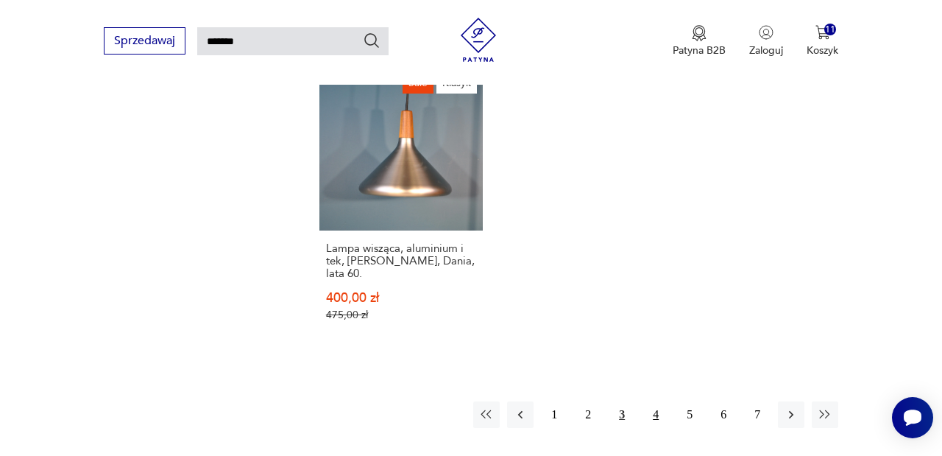
click at [648, 412] on button "4" at bounding box center [656, 414] width 27 height 27
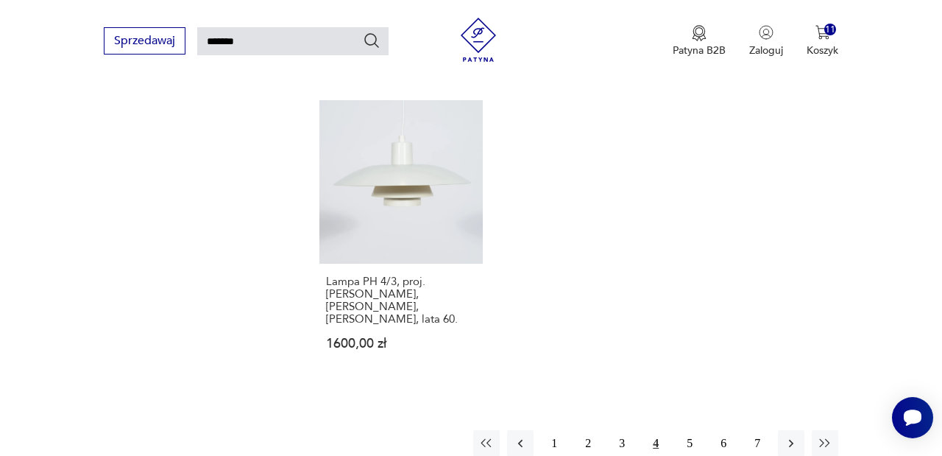
scroll to position [1860, 0]
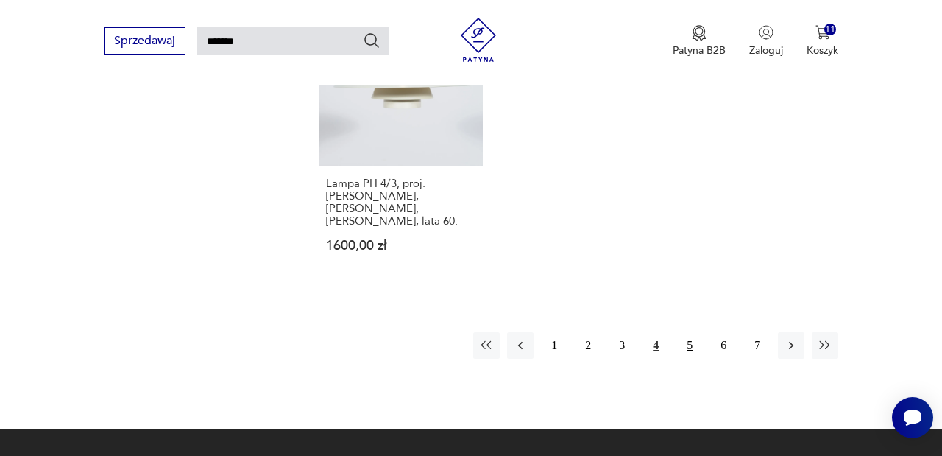
click at [691, 356] on button "5" at bounding box center [690, 345] width 27 height 27
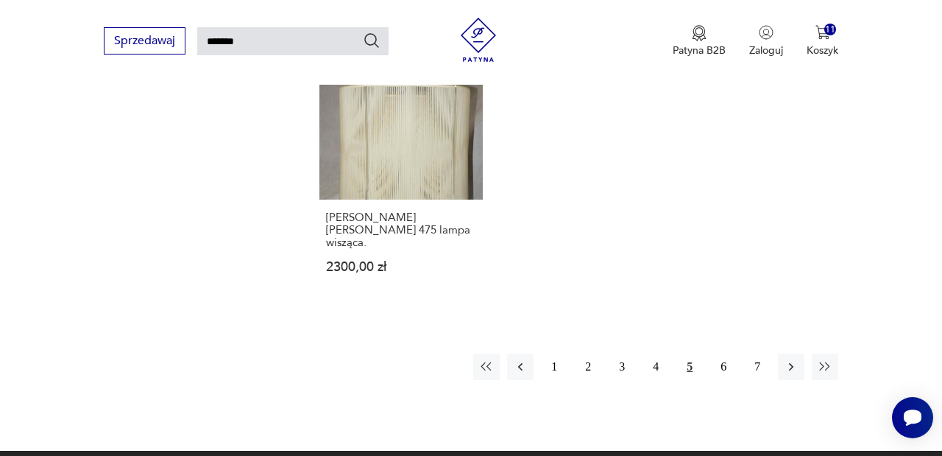
scroll to position [1805, 0]
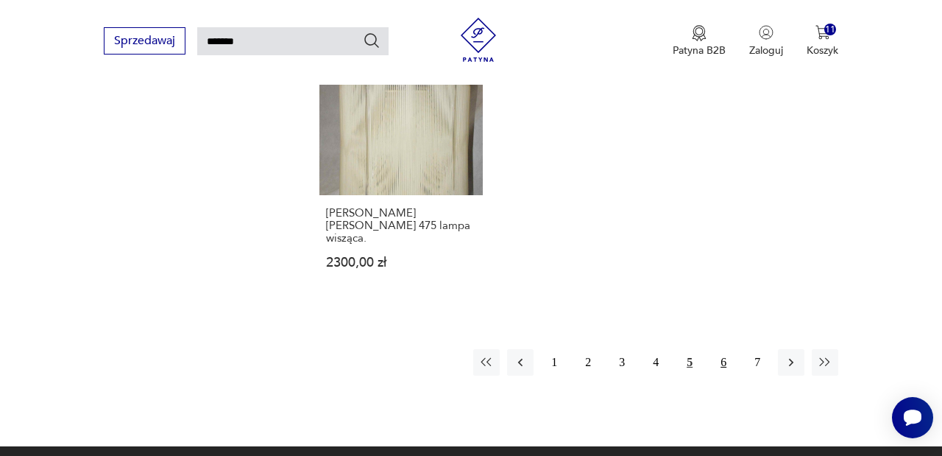
click at [721, 375] on button "6" at bounding box center [723, 362] width 27 height 27
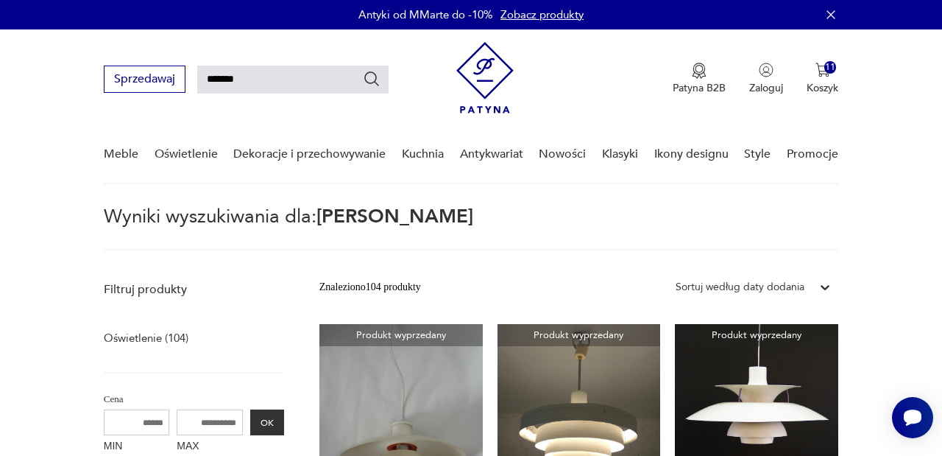
drag, startPoint x: 266, startPoint y: 79, endPoint x: 88, endPoint y: 71, distance: 178.3
click at [91, 71] on nav "Sprzedawaj ******* Patyna B2B Zaloguj 11 Koszyk Twój koszyk ( 11 ) Plafon, kink…" at bounding box center [471, 106] width 942 height 155
click at [140, 336] on p "Oświetlenie (104)" at bounding box center [146, 338] width 85 height 21
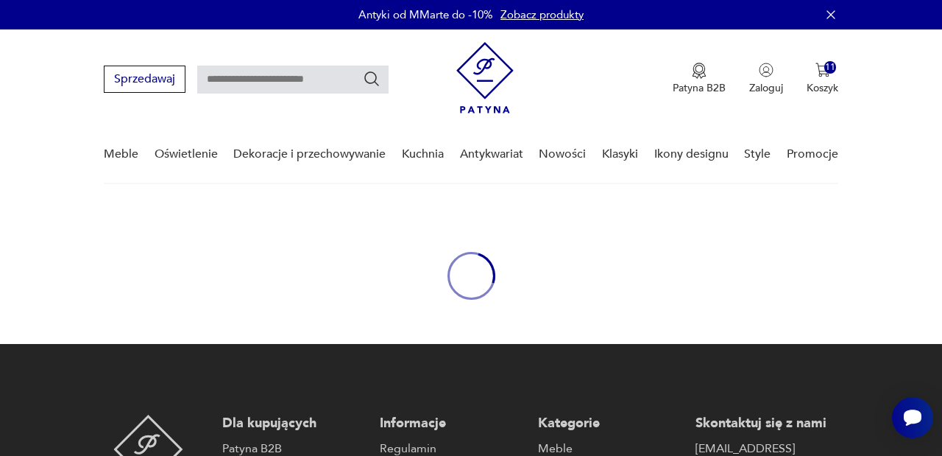
type input "*******"
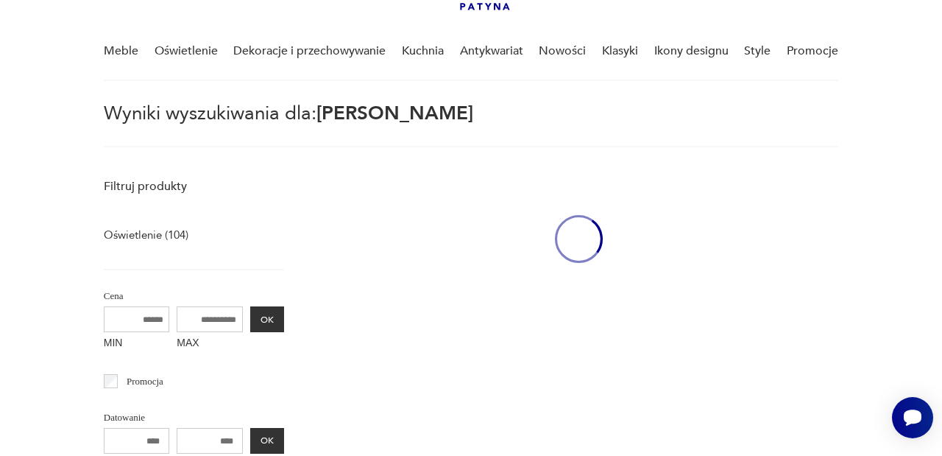
scroll to position [53, 0]
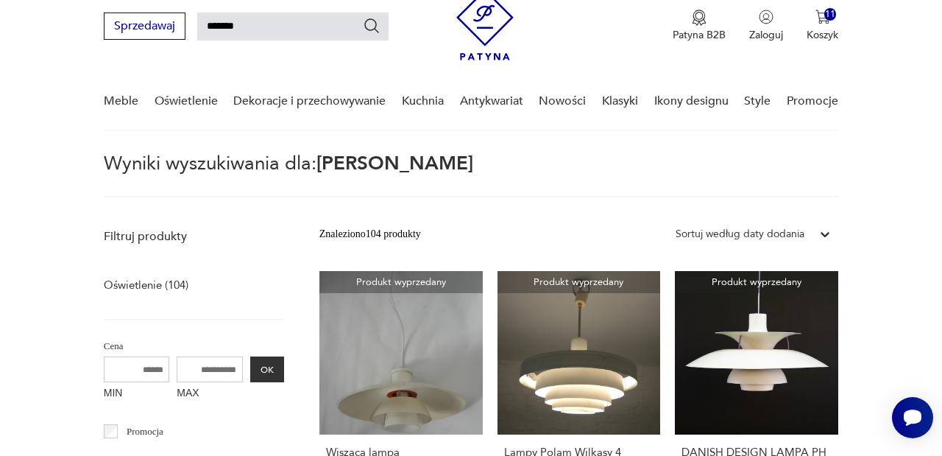
drag, startPoint x: 268, startPoint y: 35, endPoint x: 149, endPoint y: 9, distance: 121.3
click at [152, 10] on div "Sprzedawaj ******* Patyna B2B Zaloguj 11 Koszyk Twój koszyk ( 11 ) Plafon, kink…" at bounding box center [471, 18] width 735 height 85
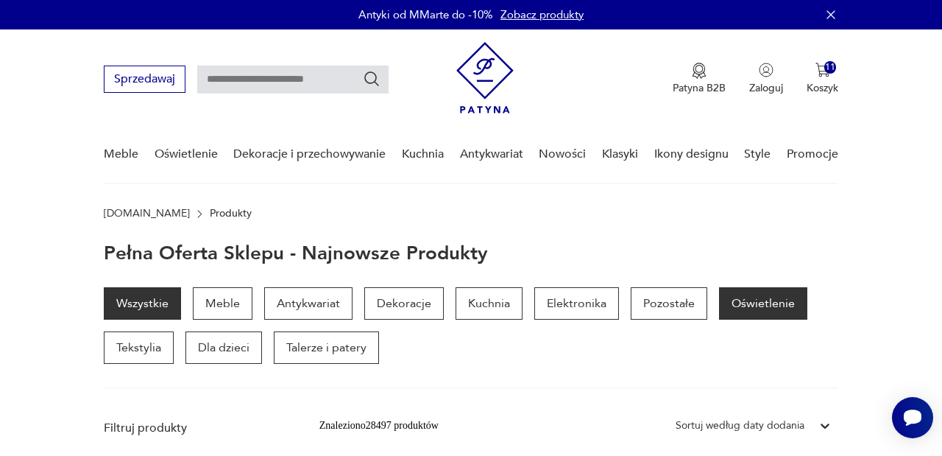
click at [744, 301] on p "Oświetlenie" at bounding box center [763, 303] width 88 height 32
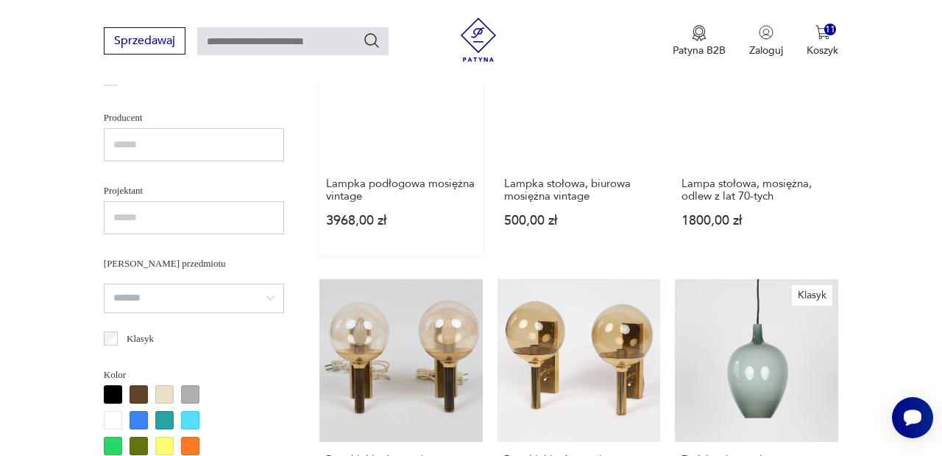
scroll to position [1188, 0]
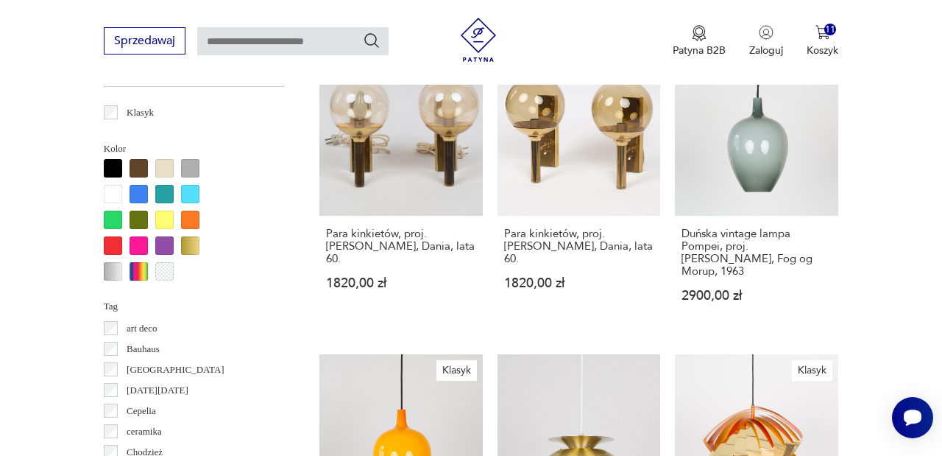
click at [190, 247] on div at bounding box center [190, 245] width 18 height 18
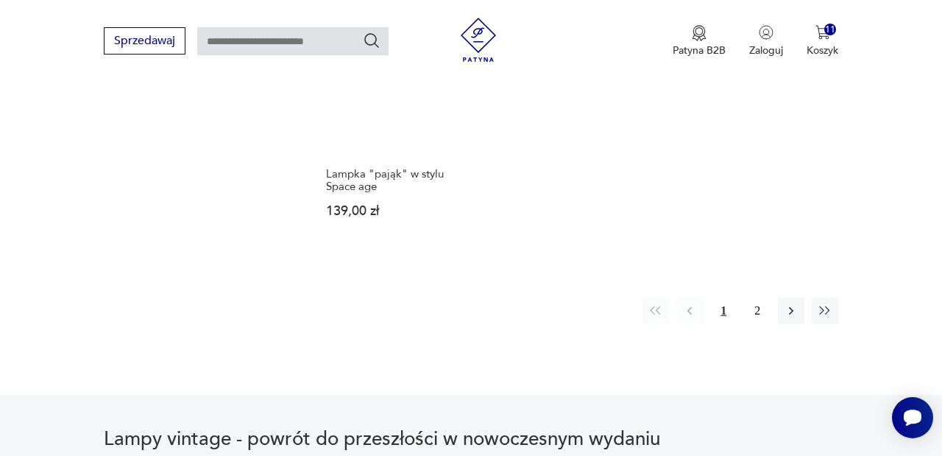
scroll to position [2102, 0]
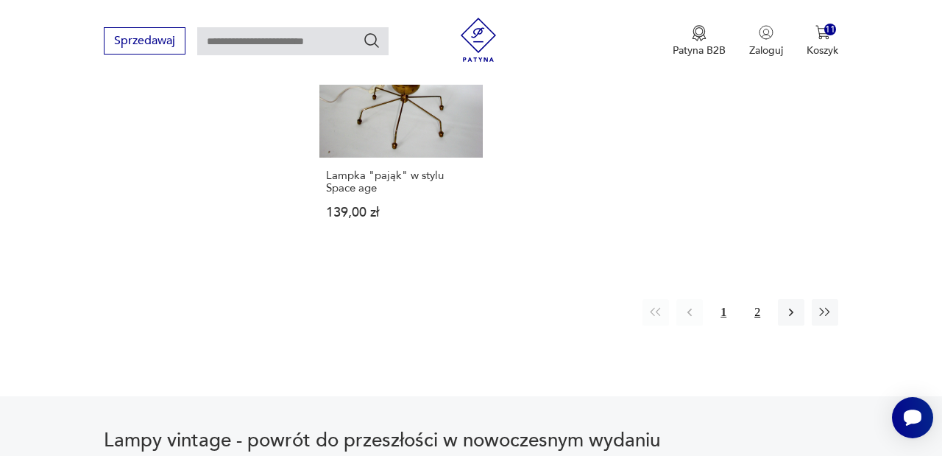
click at [755, 325] on button "2" at bounding box center [757, 312] width 27 height 27
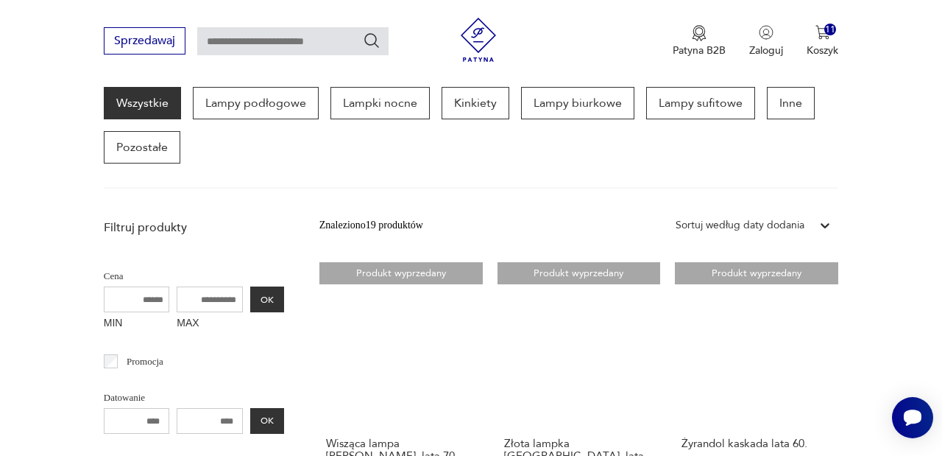
scroll to position [406, 0]
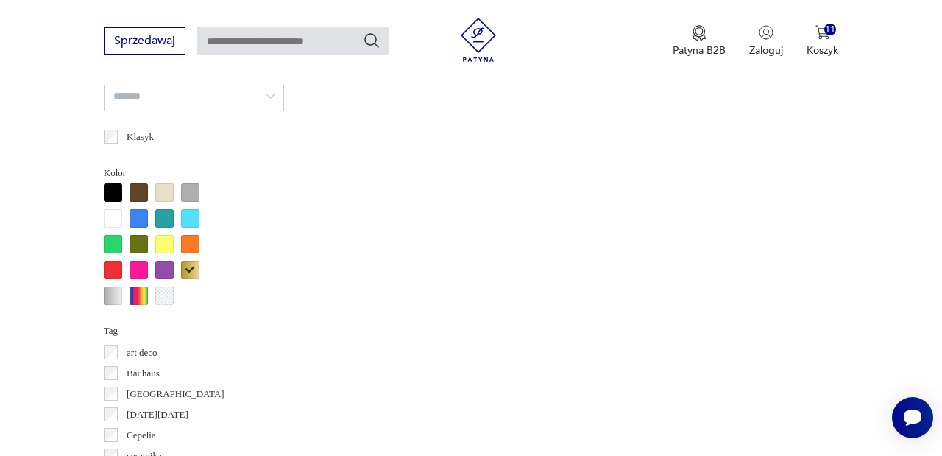
scroll to position [1164, 0]
click at [186, 269] on div at bounding box center [190, 270] width 18 height 18
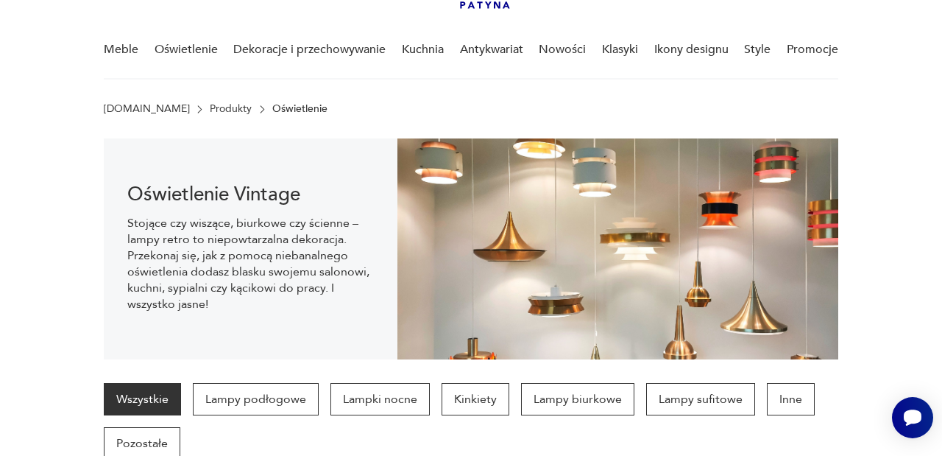
scroll to position [103, 0]
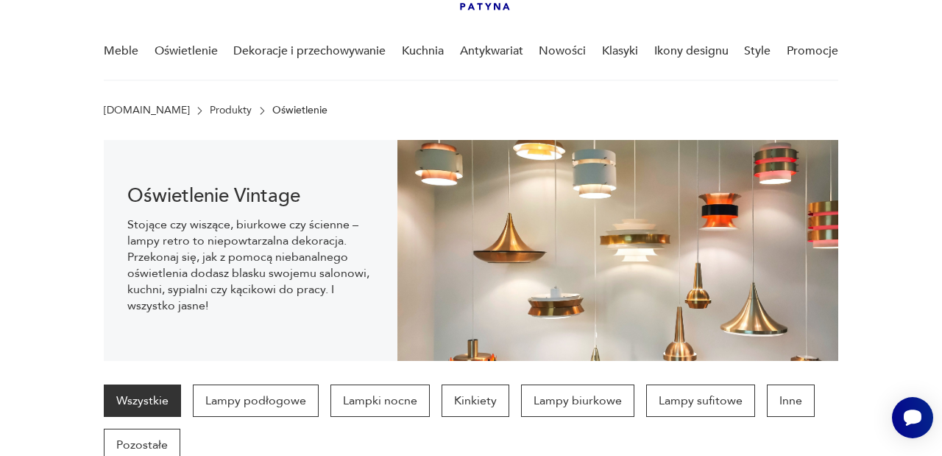
click at [802, 222] on img at bounding box center [618, 250] width 441 height 221
click at [732, 242] on img at bounding box center [618, 250] width 441 height 221
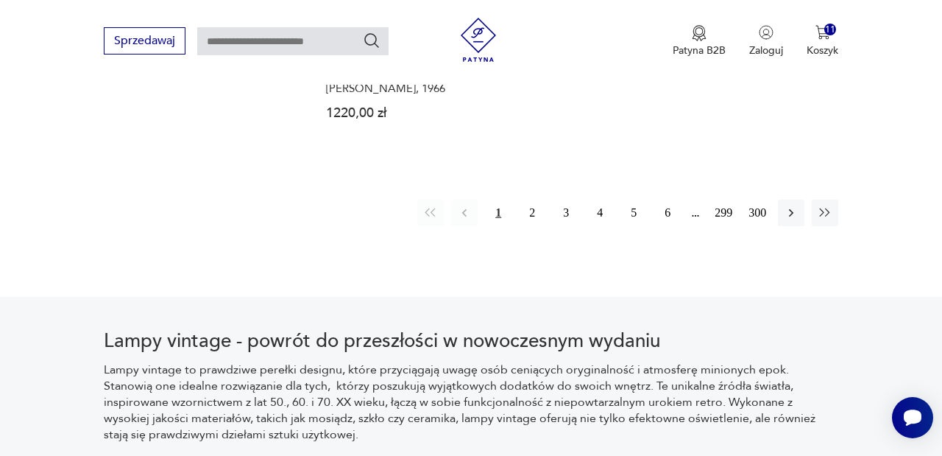
scroll to position [2276, 0]
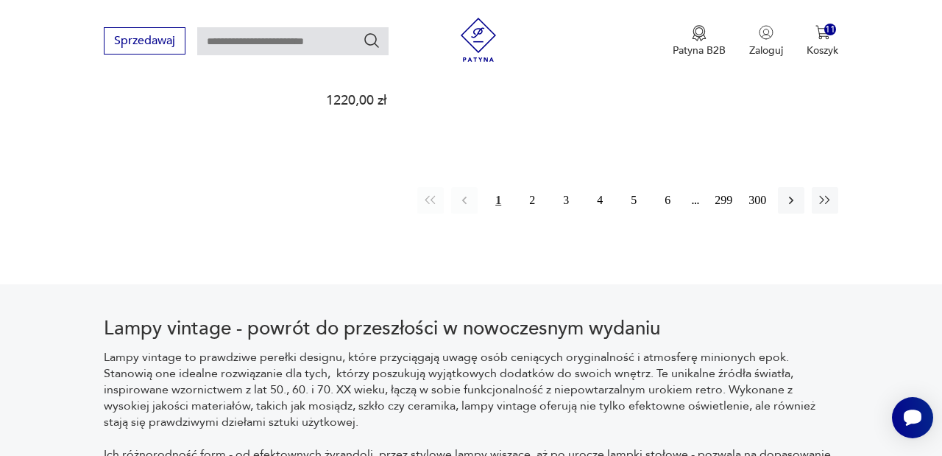
click at [741, 213] on div "1 2 3 4 5 6 299 300" at bounding box center [627, 200] width 421 height 27
click at [751, 213] on button "300" at bounding box center [757, 200] width 27 height 27
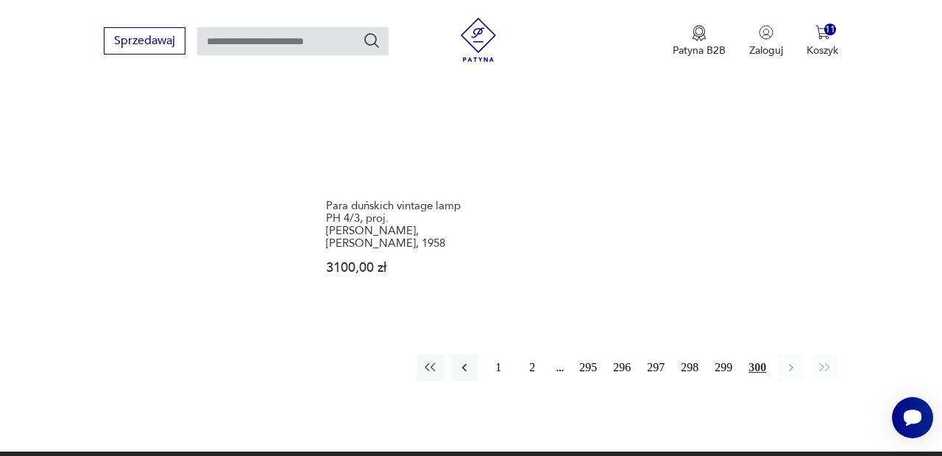
scroll to position [2079, 0]
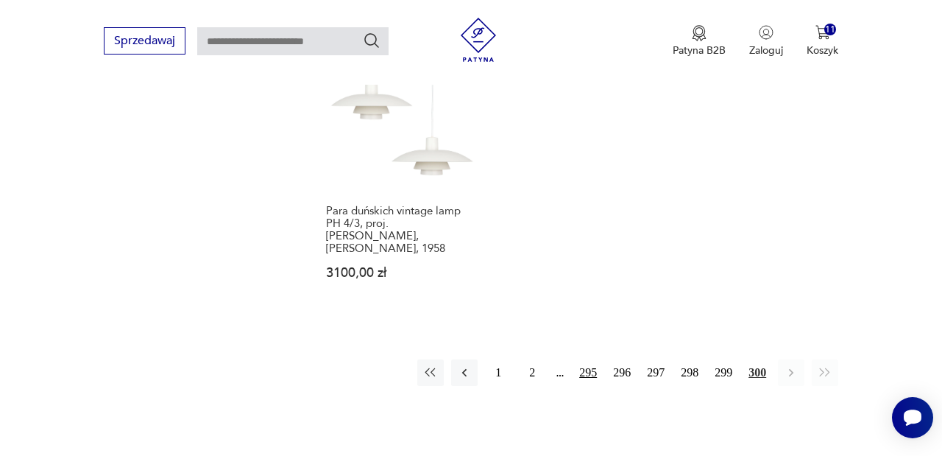
click at [586, 386] on button "295" at bounding box center [588, 372] width 27 height 27
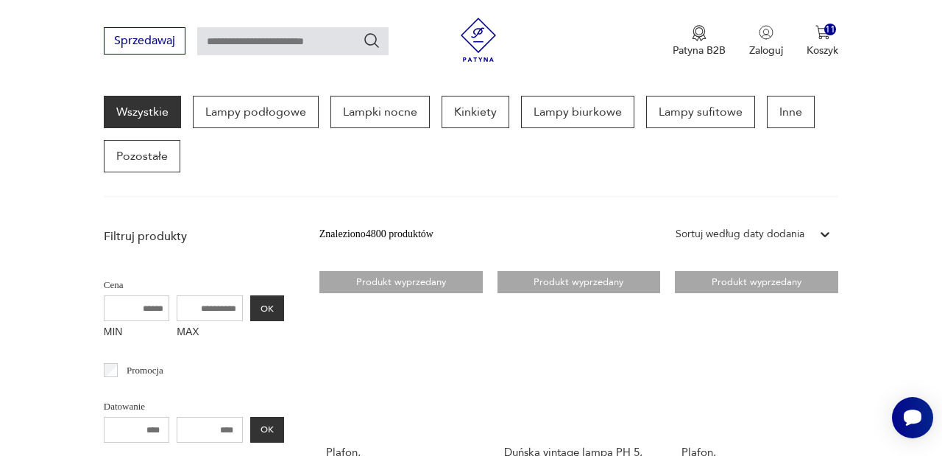
scroll to position [2337, 0]
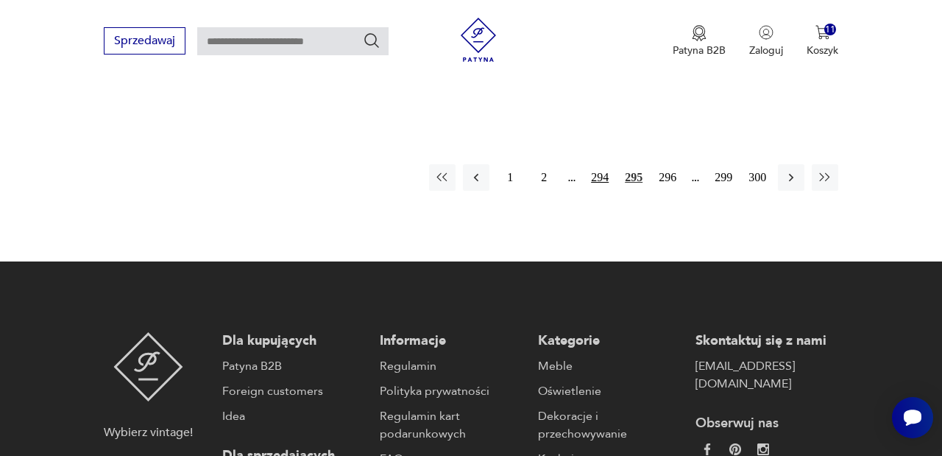
click at [591, 165] on button "294" at bounding box center [600, 177] width 27 height 27
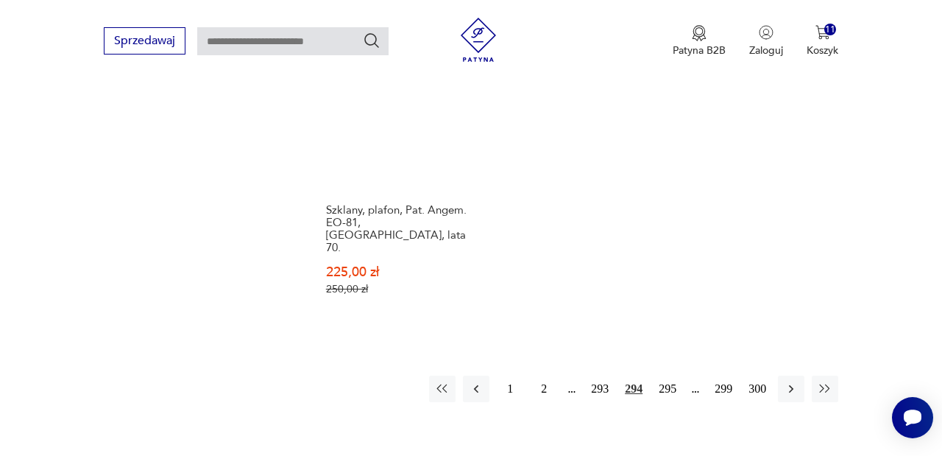
scroll to position [2175, 0]
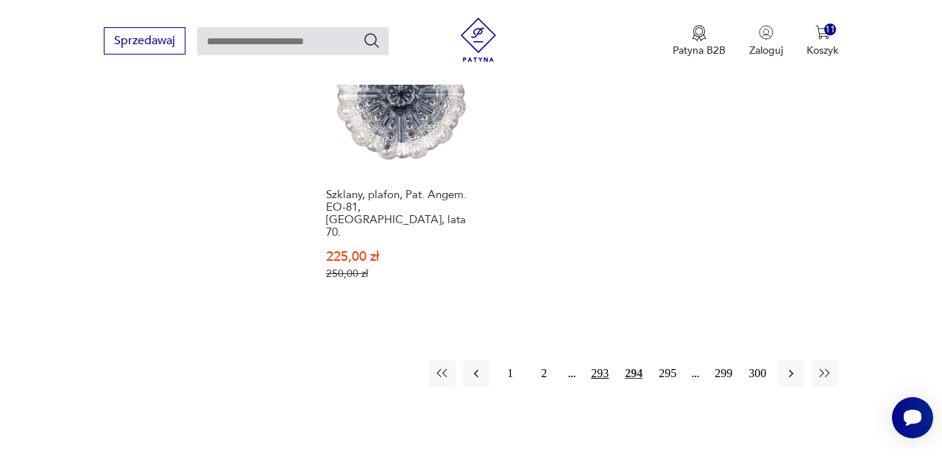
click at [598, 360] on button "293" at bounding box center [600, 373] width 27 height 27
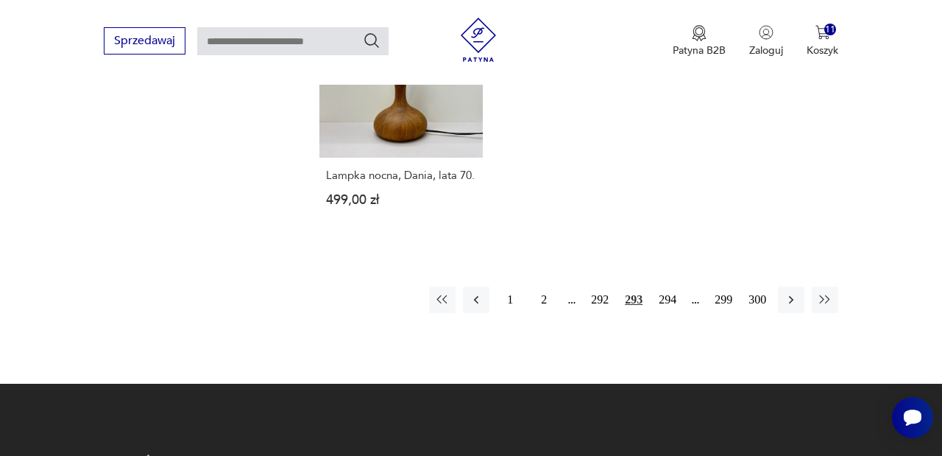
scroll to position [2142, 0]
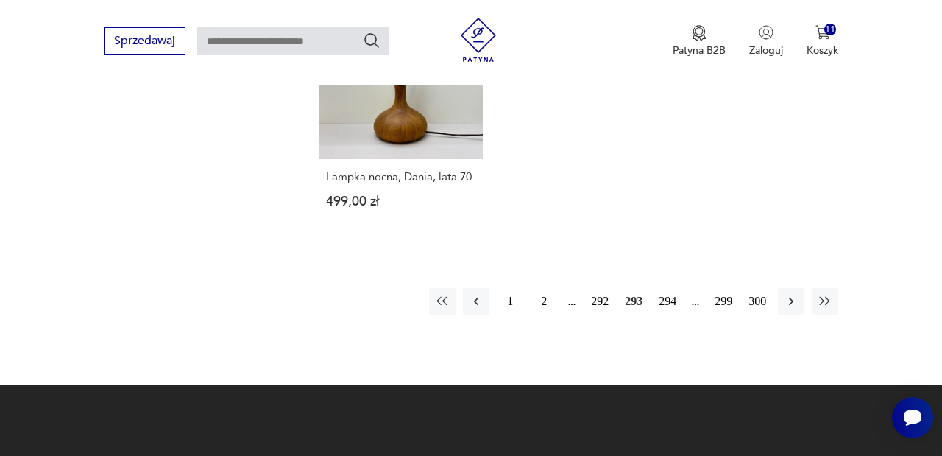
click at [596, 314] on button "292" at bounding box center [600, 301] width 27 height 27
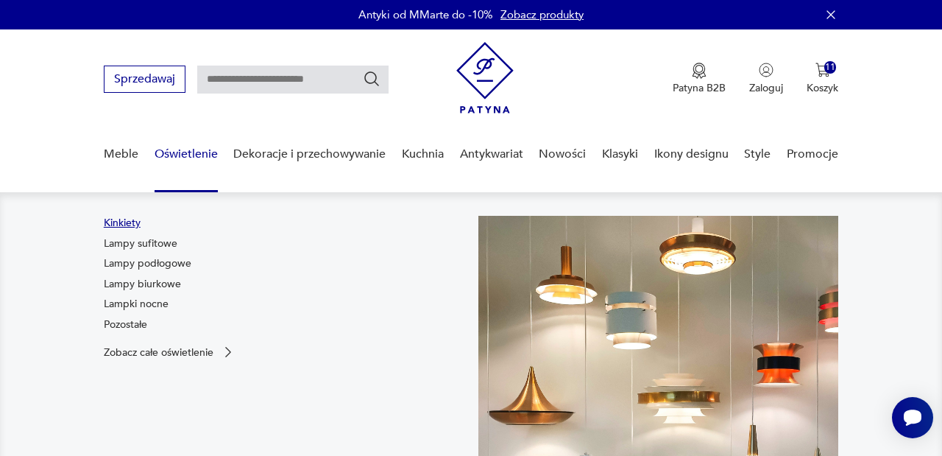
click at [131, 220] on link "Kinkiety" at bounding box center [122, 223] width 37 height 15
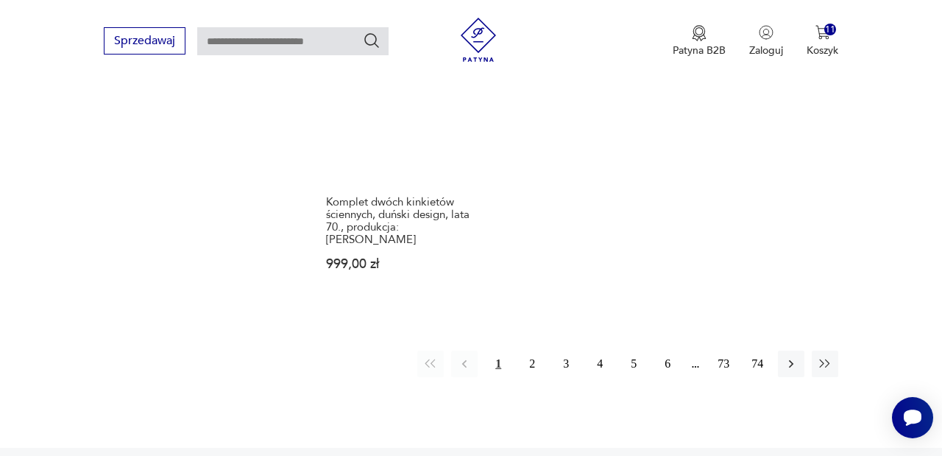
scroll to position [2162, 0]
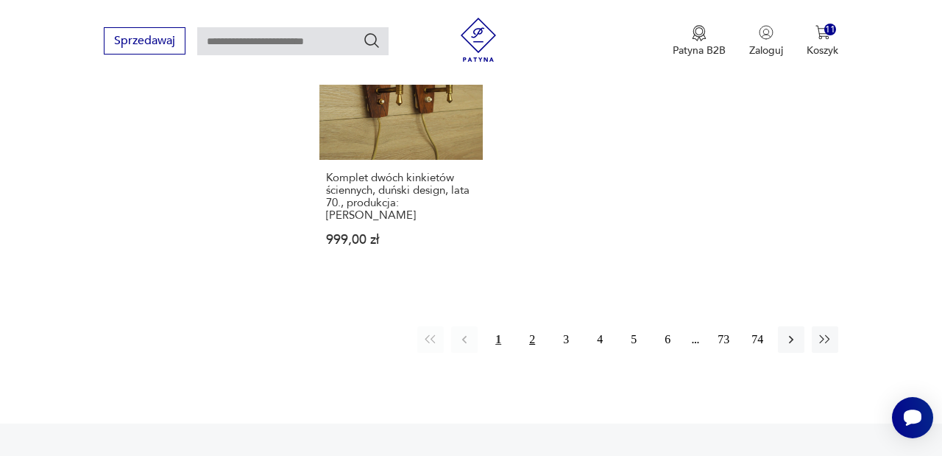
click at [534, 333] on button "2" at bounding box center [532, 339] width 27 height 27
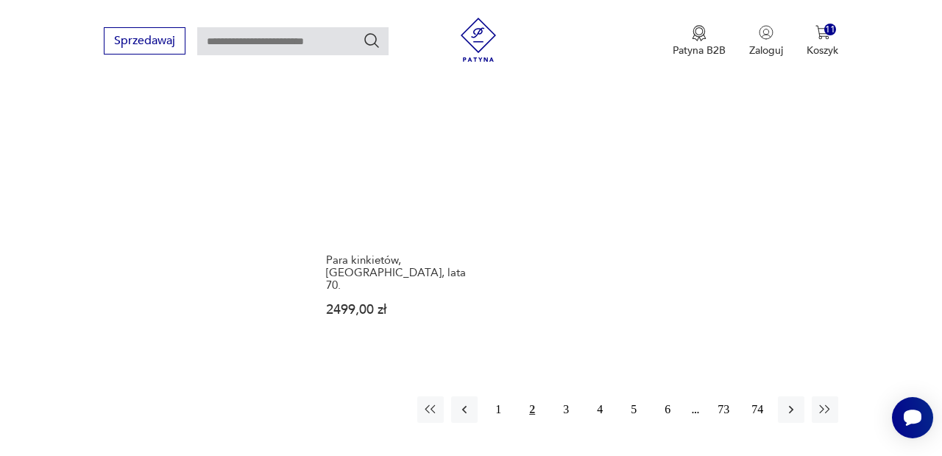
scroll to position [2153, 0]
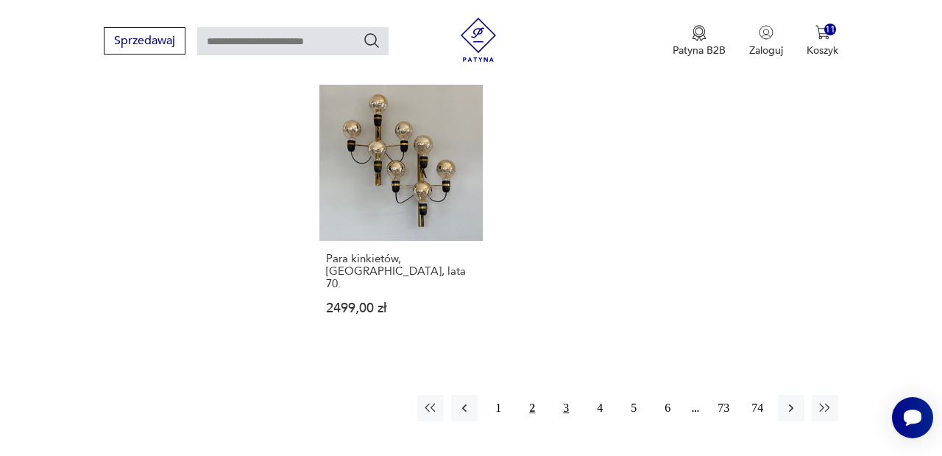
click at [557, 395] on button "3" at bounding box center [566, 408] width 27 height 27
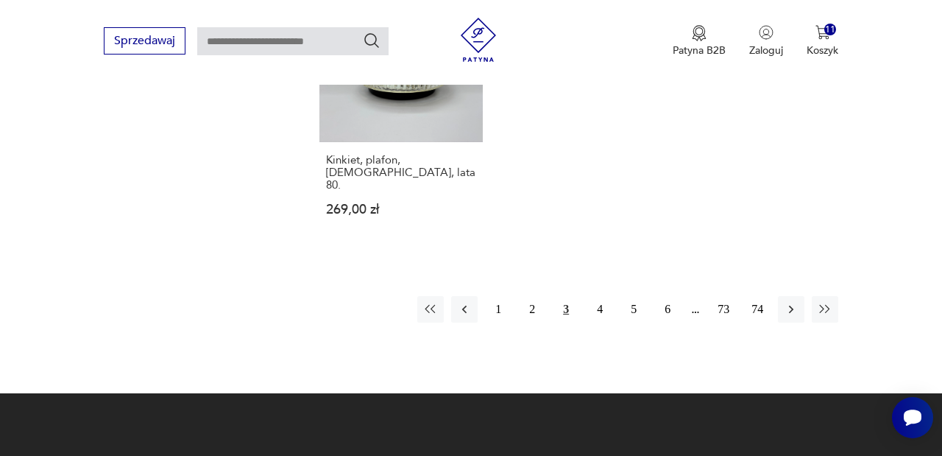
scroll to position [2229, 0]
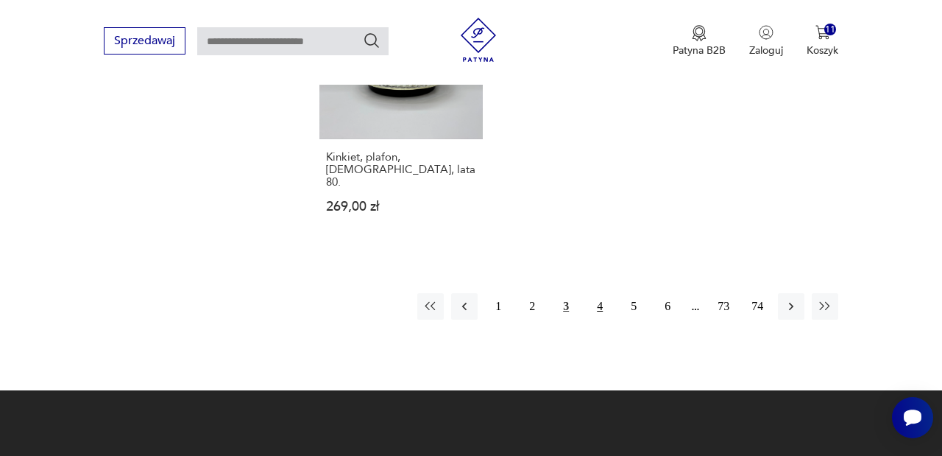
click at [593, 293] on button "4" at bounding box center [600, 306] width 27 height 27
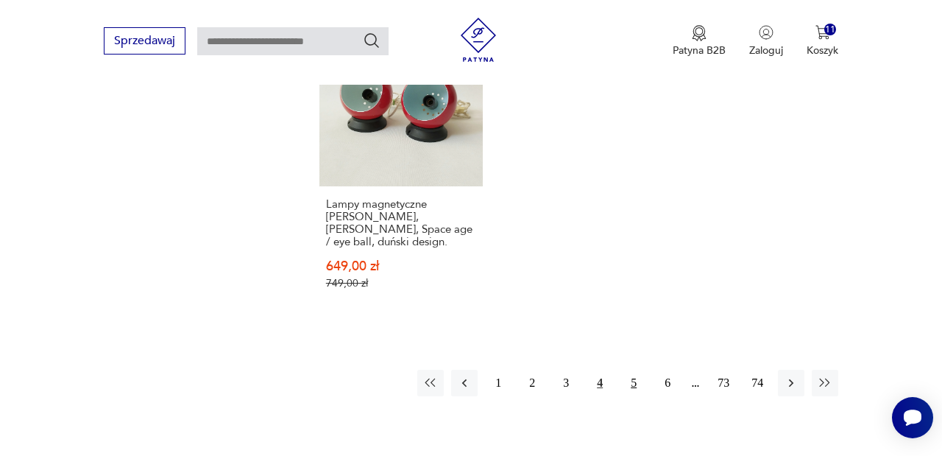
scroll to position [2144, 0]
click at [634, 384] on button "5" at bounding box center [634, 383] width 27 height 27
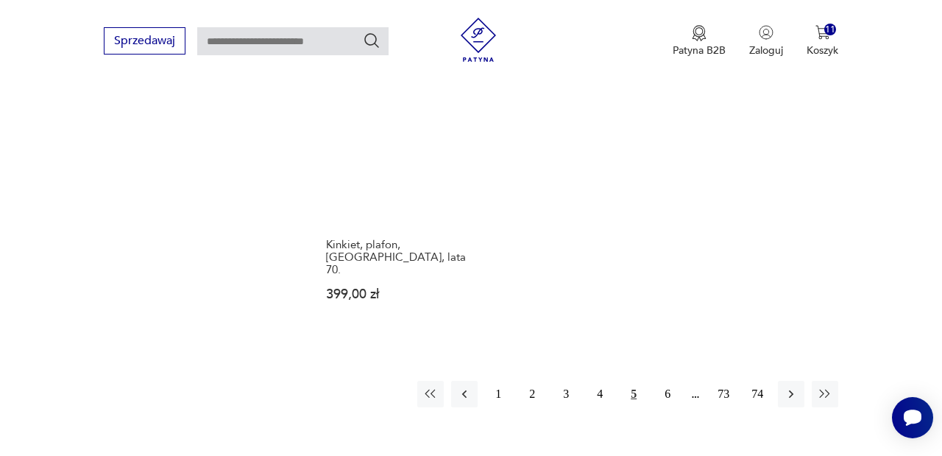
scroll to position [2168, 0]
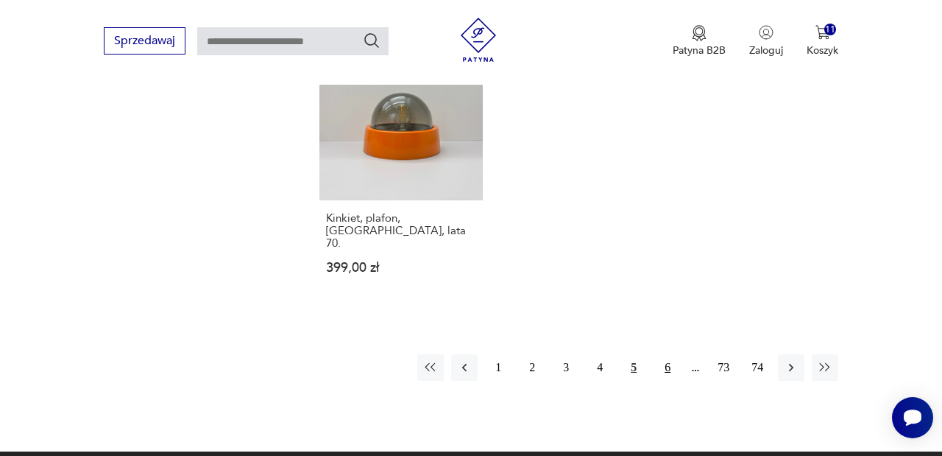
click at [659, 354] on button "6" at bounding box center [667, 367] width 27 height 27
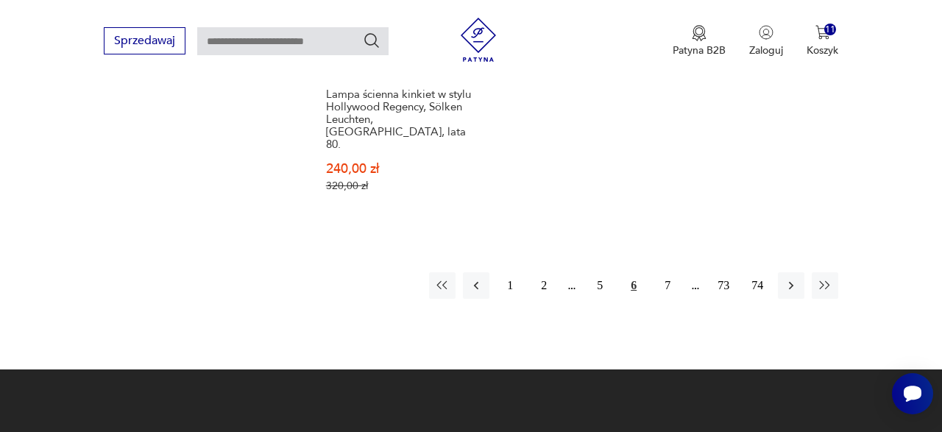
scroll to position [2312, 0]
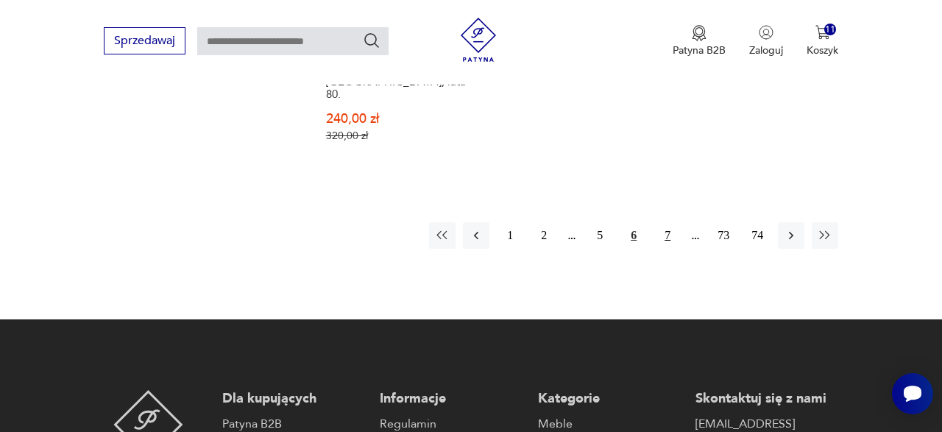
click at [666, 222] on button "7" at bounding box center [667, 235] width 27 height 27
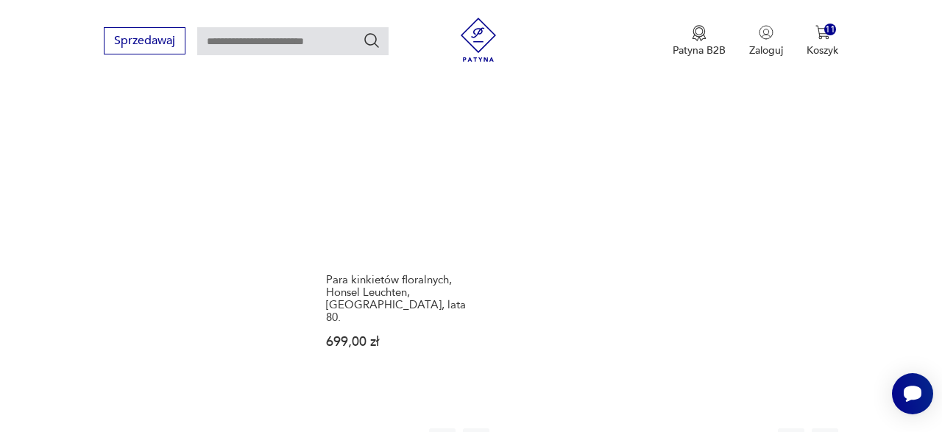
scroll to position [2069, 0]
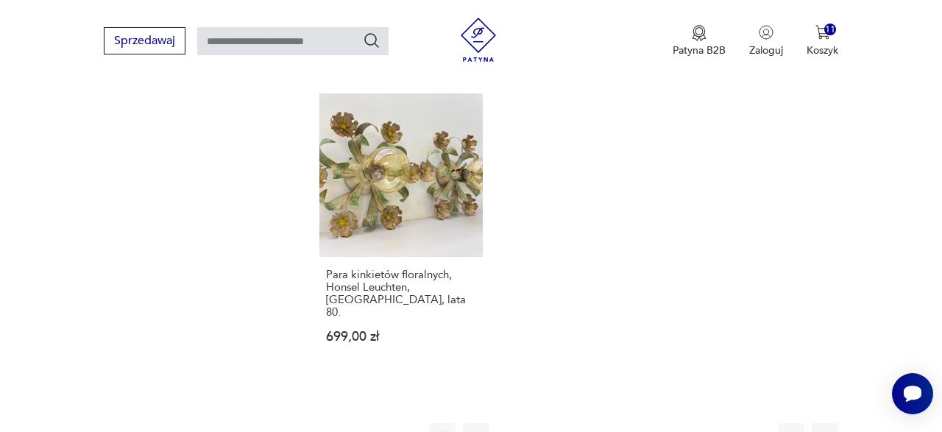
click at [667, 423] on button "8" at bounding box center [667, 436] width 27 height 27
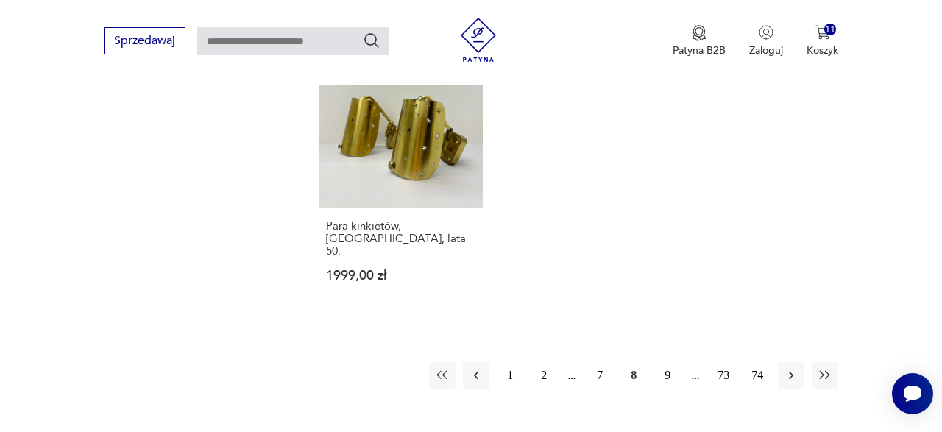
scroll to position [2115, 0]
click at [671, 361] on button "9" at bounding box center [667, 374] width 27 height 27
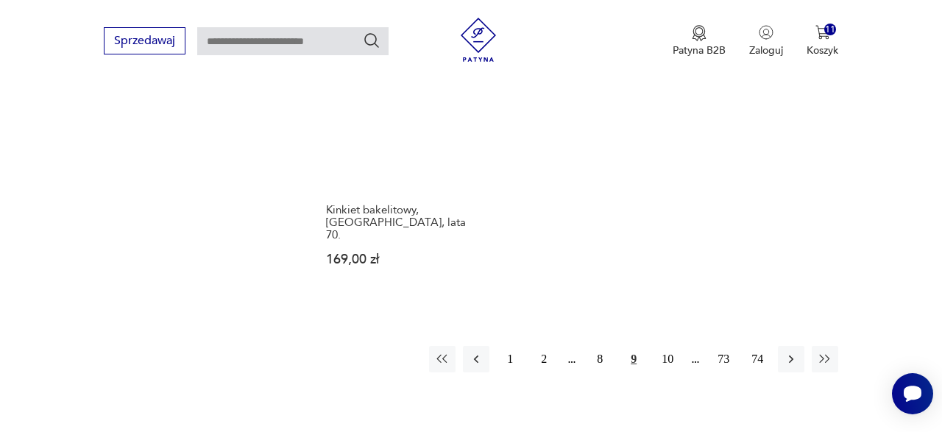
scroll to position [2224, 0]
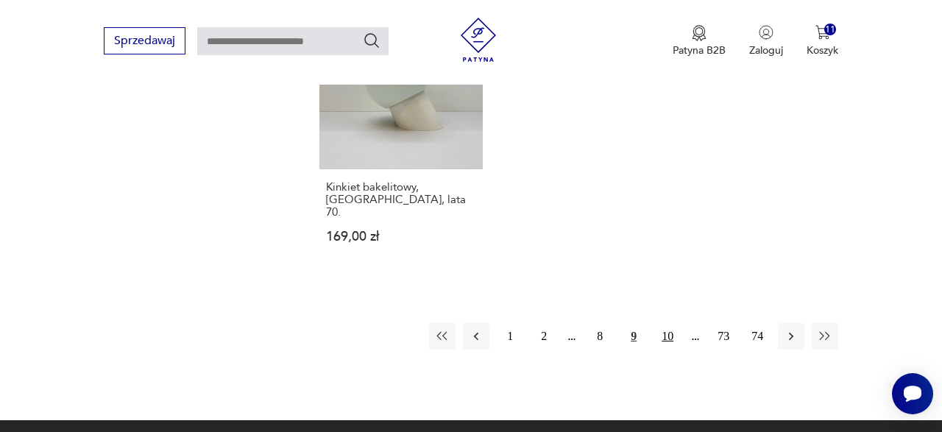
click at [669, 323] on button "10" at bounding box center [667, 336] width 27 height 27
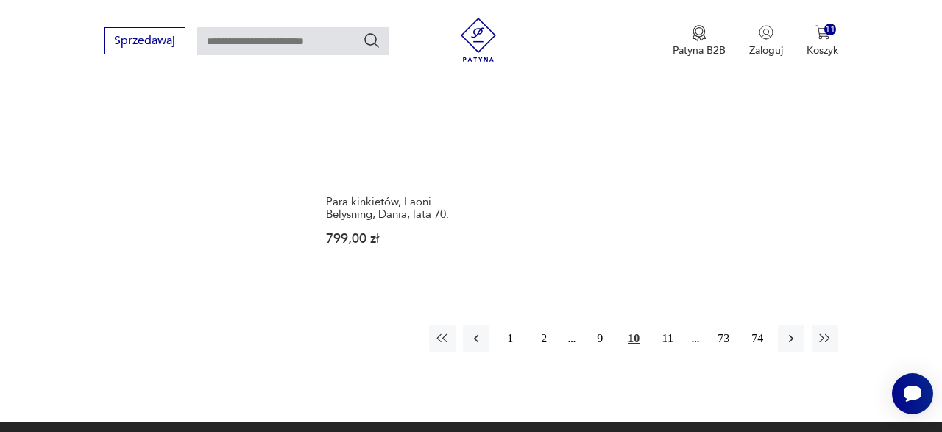
scroll to position [2155, 0]
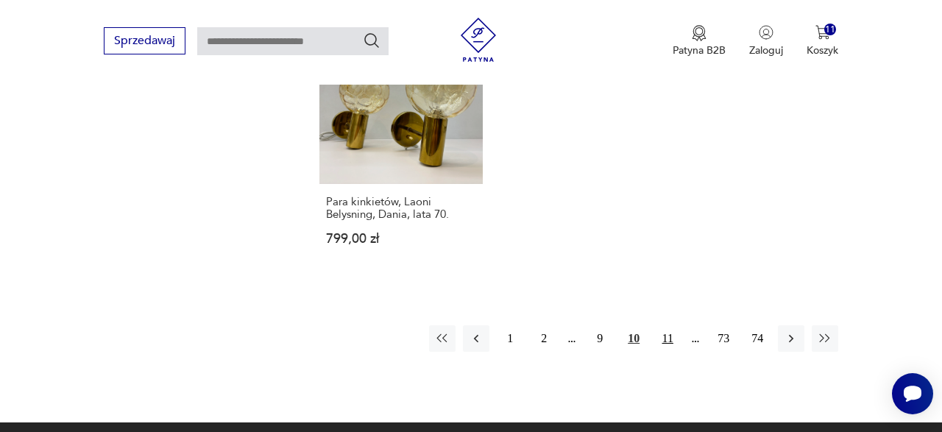
click at [666, 352] on button "11" at bounding box center [667, 338] width 27 height 27
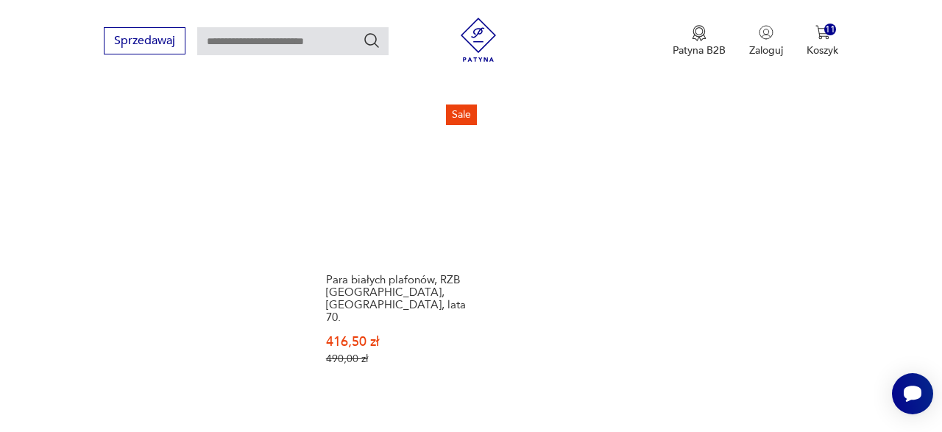
scroll to position [2168, 0]
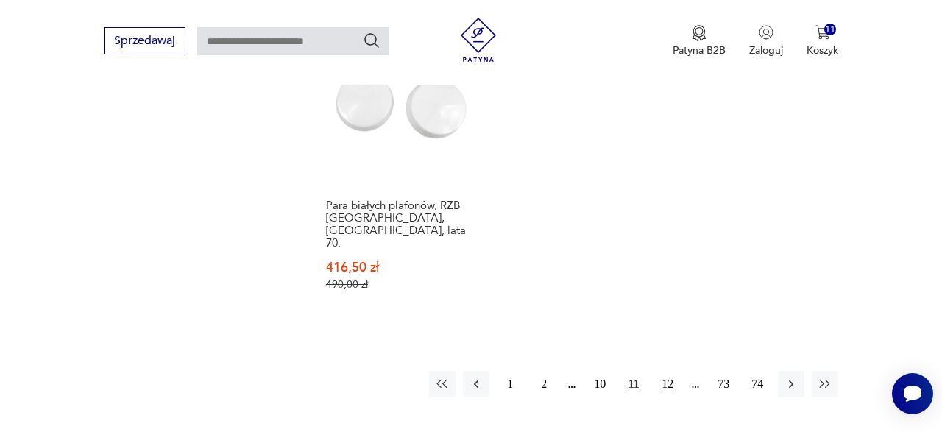
click at [669, 391] on button "12" at bounding box center [667, 384] width 27 height 27
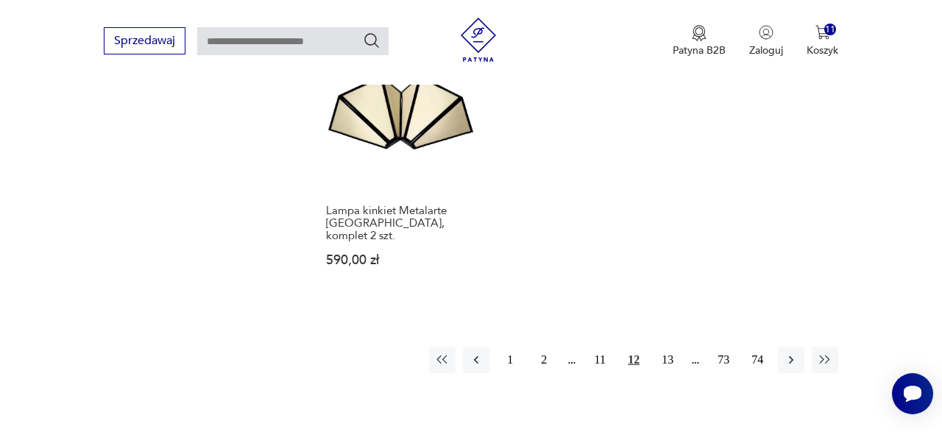
scroll to position [2178, 0]
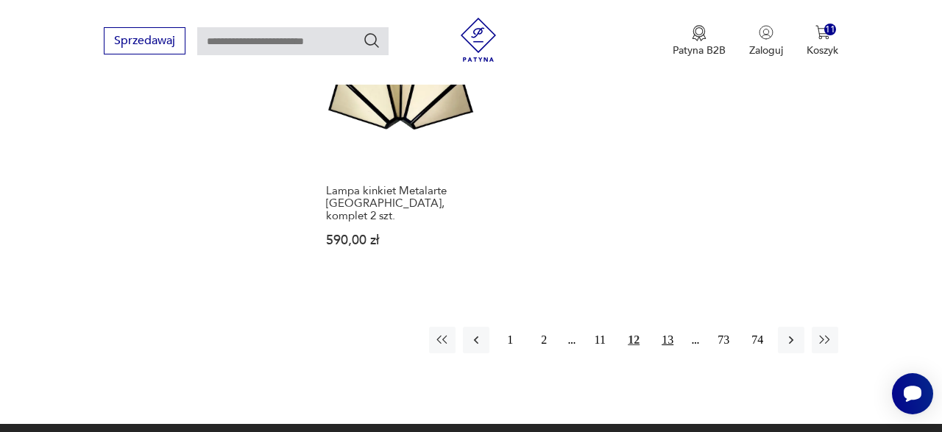
click at [670, 328] on button "13" at bounding box center [667, 340] width 27 height 27
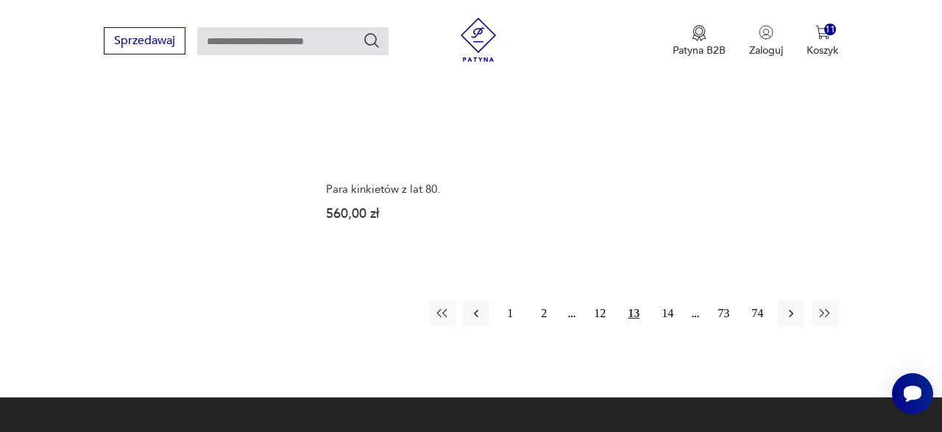
scroll to position [2147, 0]
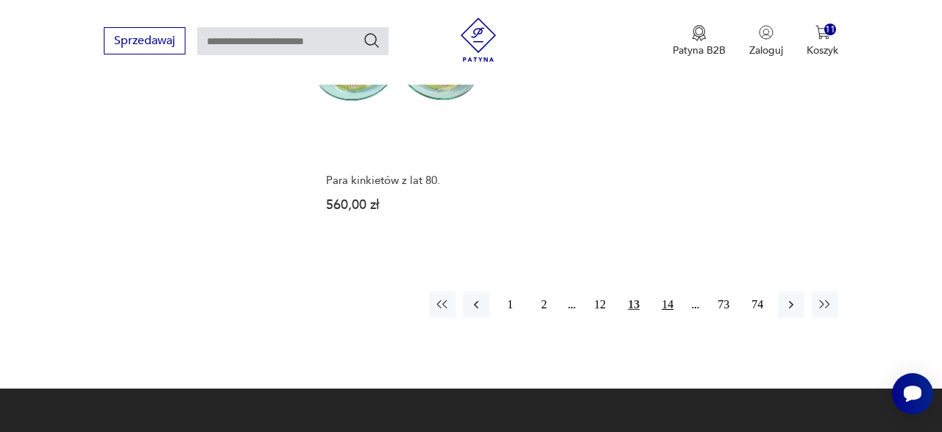
click at [669, 292] on button "14" at bounding box center [667, 305] width 27 height 27
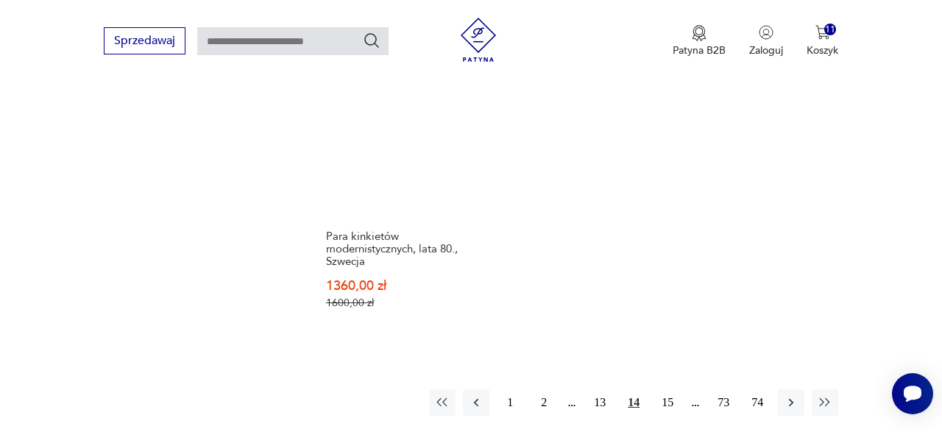
scroll to position [2161, 0]
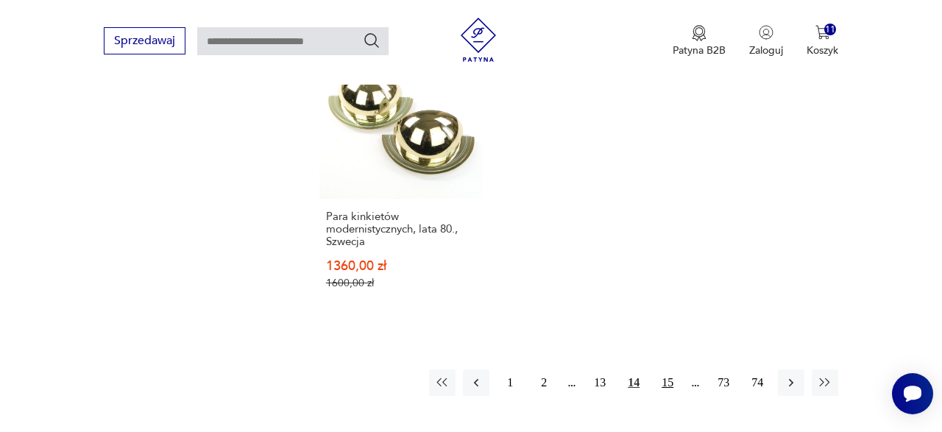
click at [668, 370] on button "15" at bounding box center [667, 383] width 27 height 27
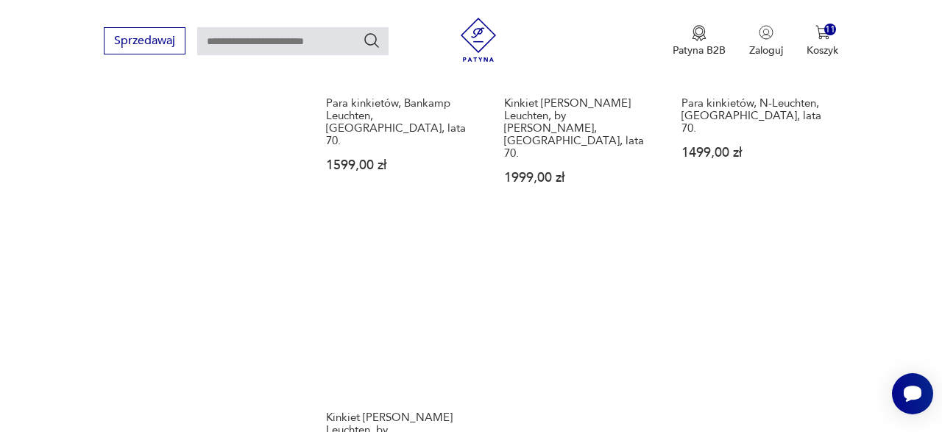
scroll to position [2085, 0]
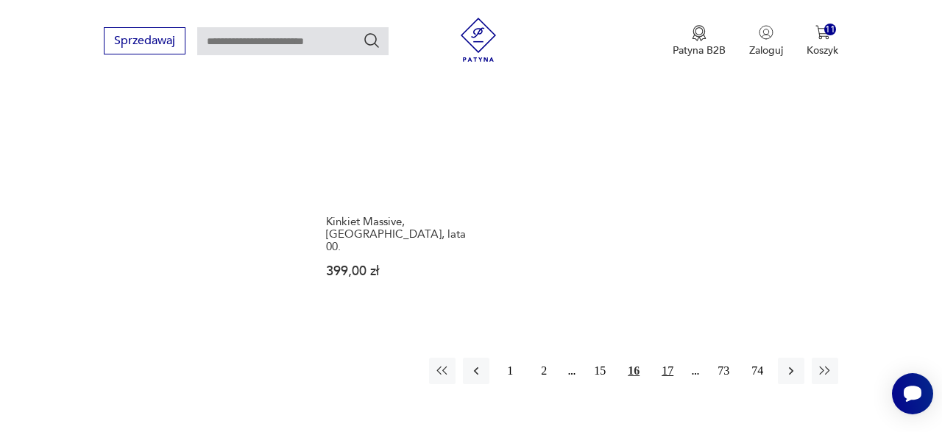
scroll to position [2103, 0]
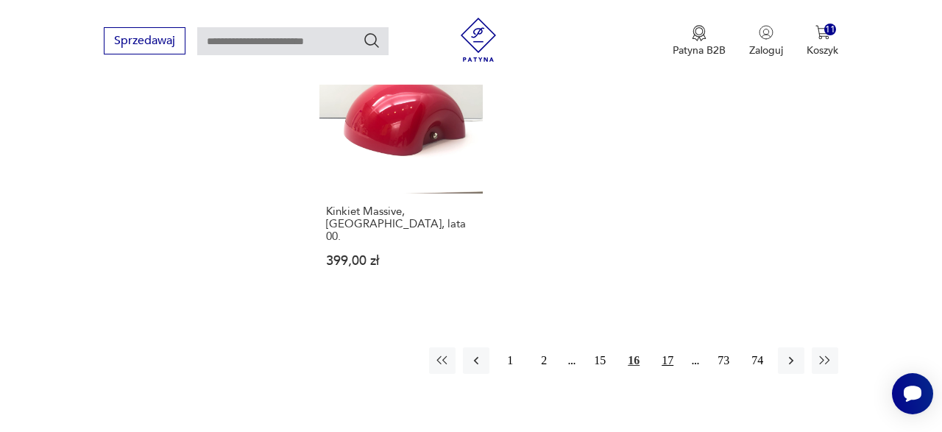
click at [674, 347] on button "17" at bounding box center [667, 360] width 27 height 27
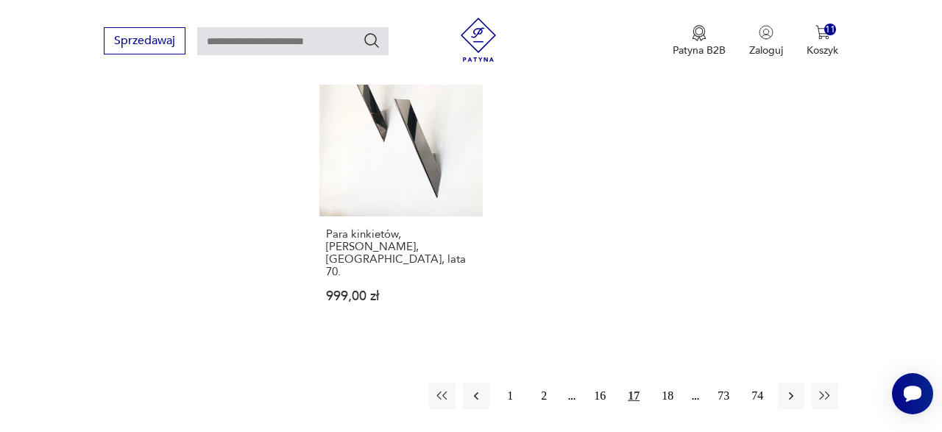
scroll to position [2128, 0]
click at [671, 381] on button "18" at bounding box center [667, 394] width 27 height 27
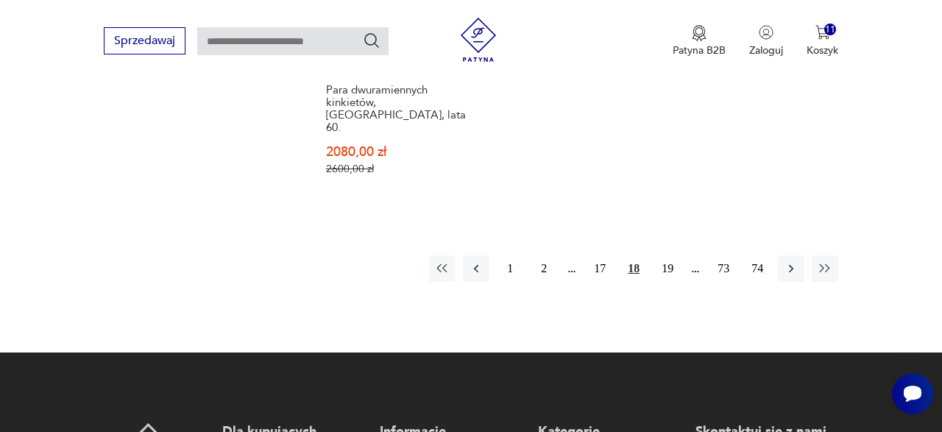
scroll to position [2281, 0]
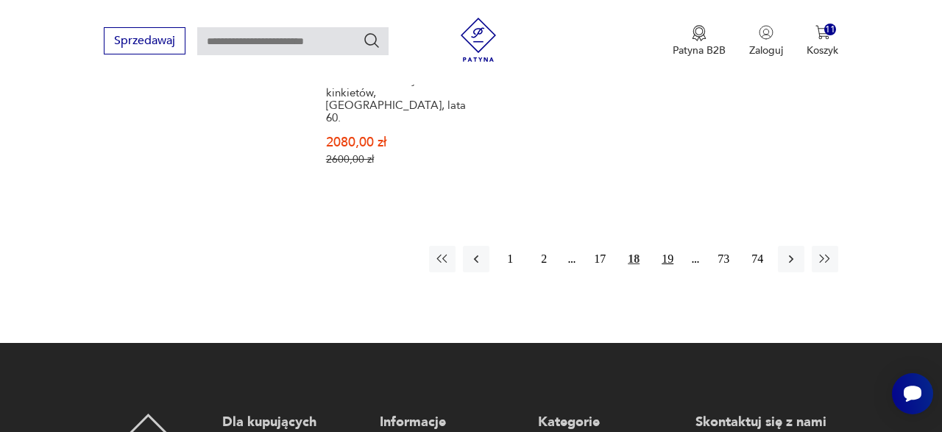
click at [662, 246] on button "19" at bounding box center [667, 259] width 27 height 27
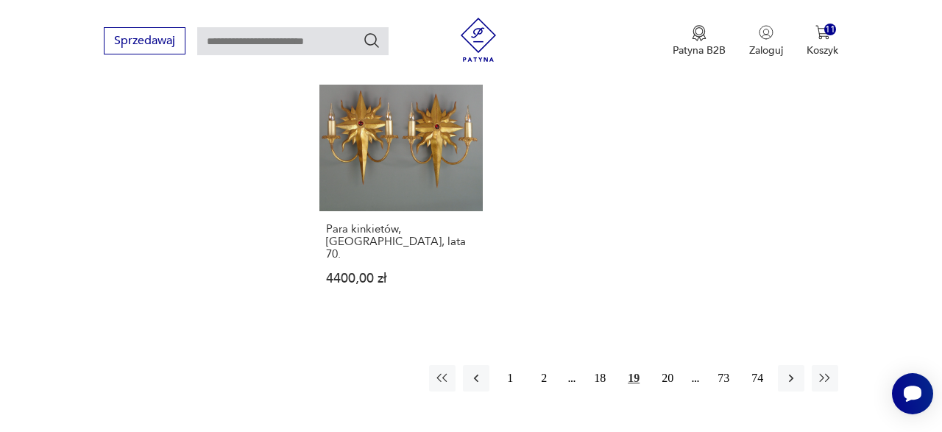
scroll to position [2172, 0]
click at [674, 364] on button "20" at bounding box center [667, 377] width 27 height 27
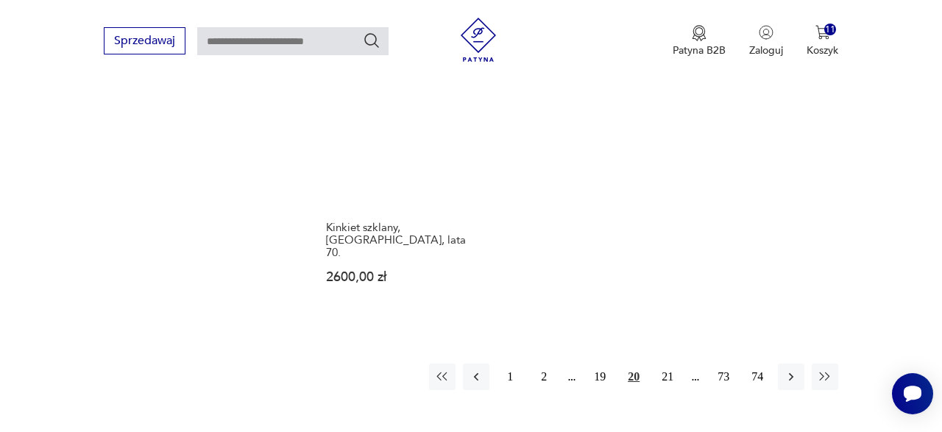
scroll to position [2126, 0]
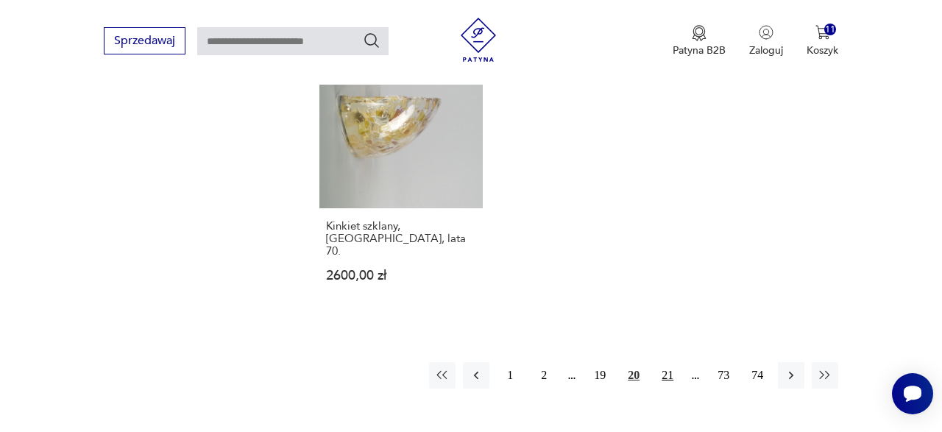
click at [665, 362] on button "21" at bounding box center [667, 375] width 27 height 27
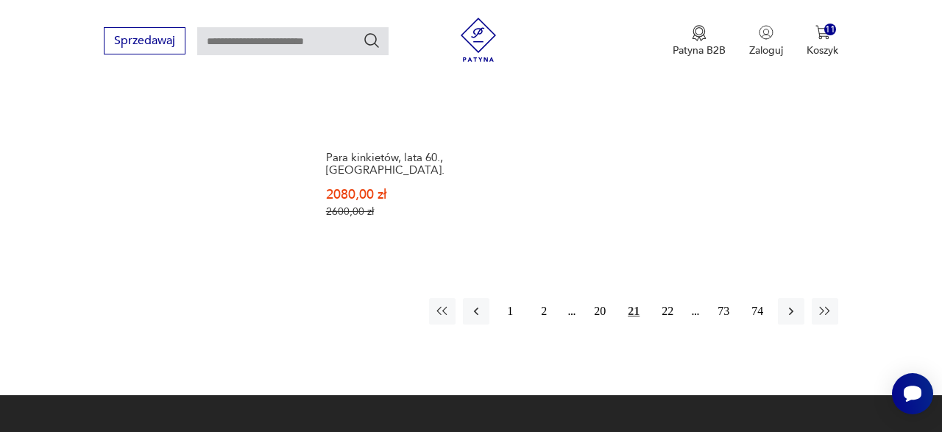
scroll to position [2193, 0]
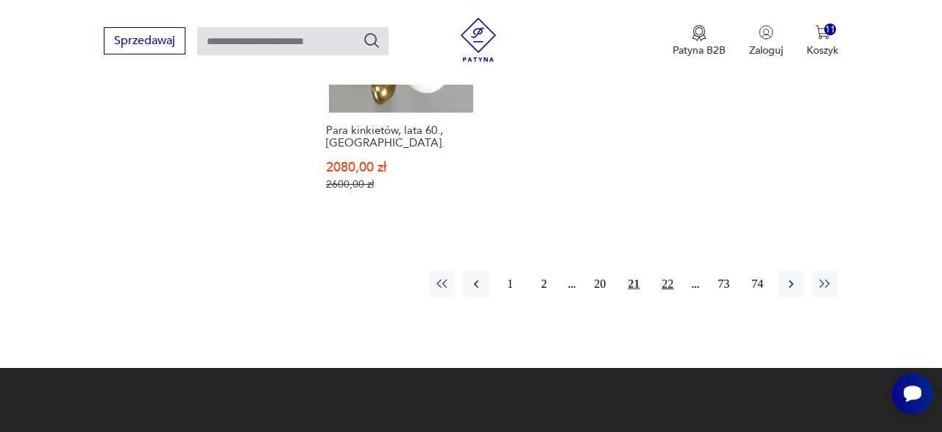
click at [663, 290] on button "22" at bounding box center [667, 284] width 27 height 27
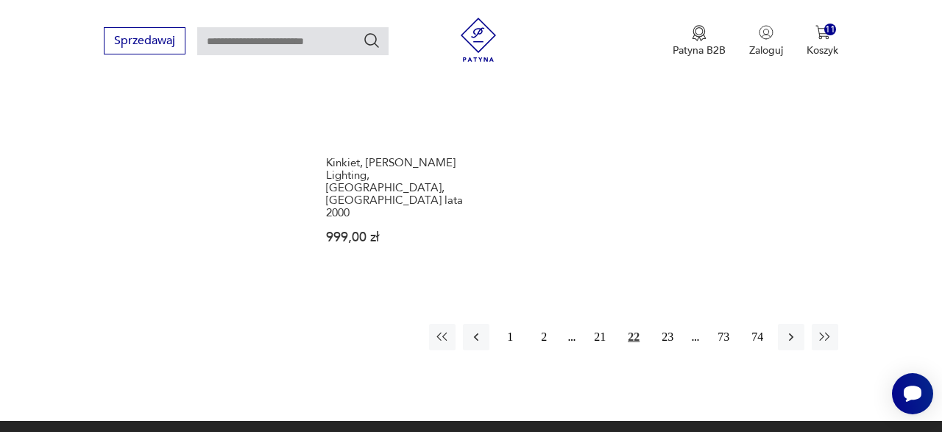
scroll to position [2183, 0]
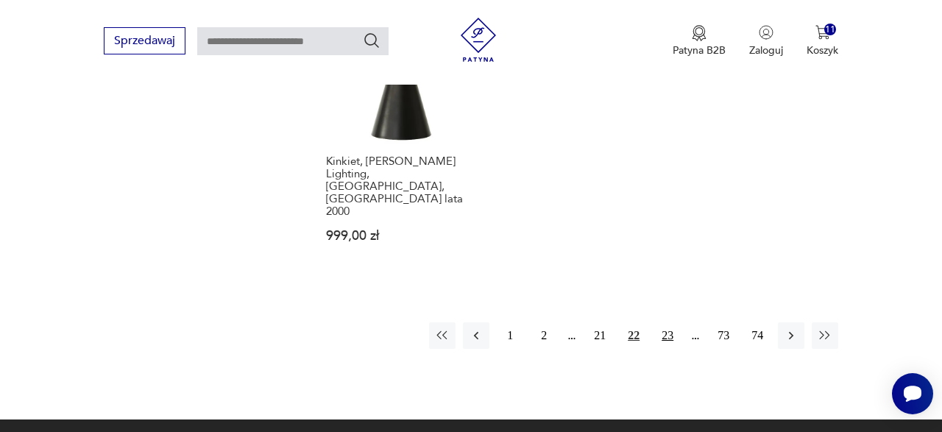
click at [659, 322] on button "23" at bounding box center [667, 335] width 27 height 27
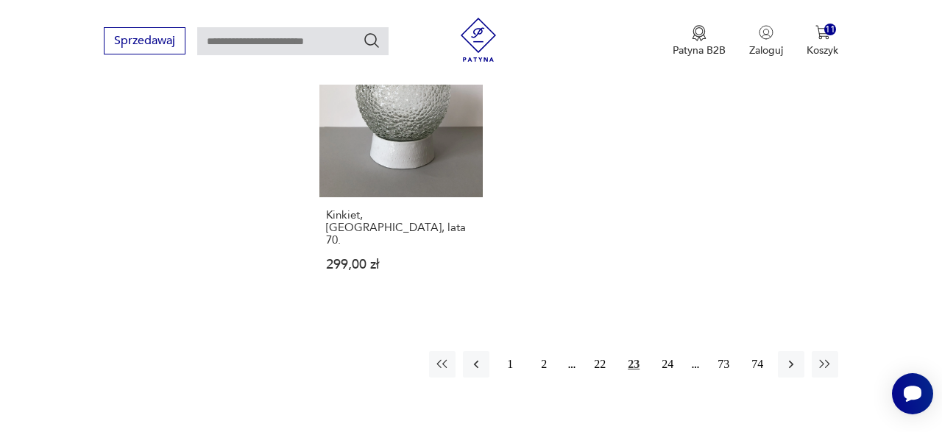
scroll to position [2197, 0]
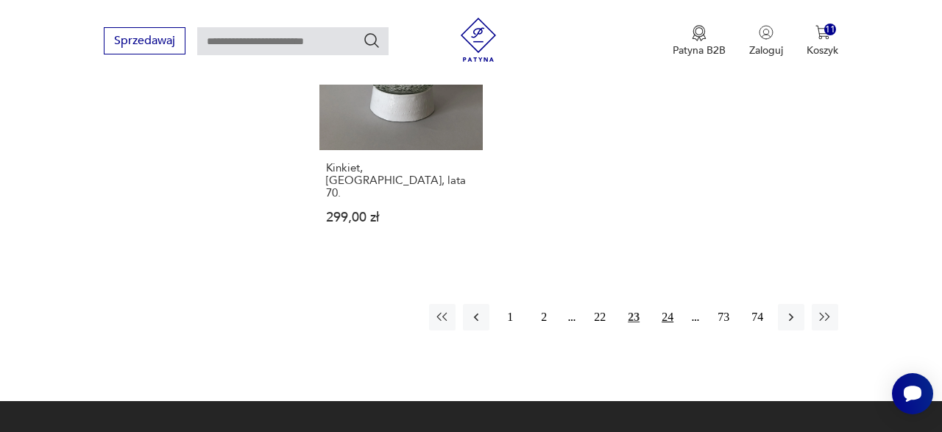
click at [669, 304] on button "24" at bounding box center [667, 317] width 27 height 27
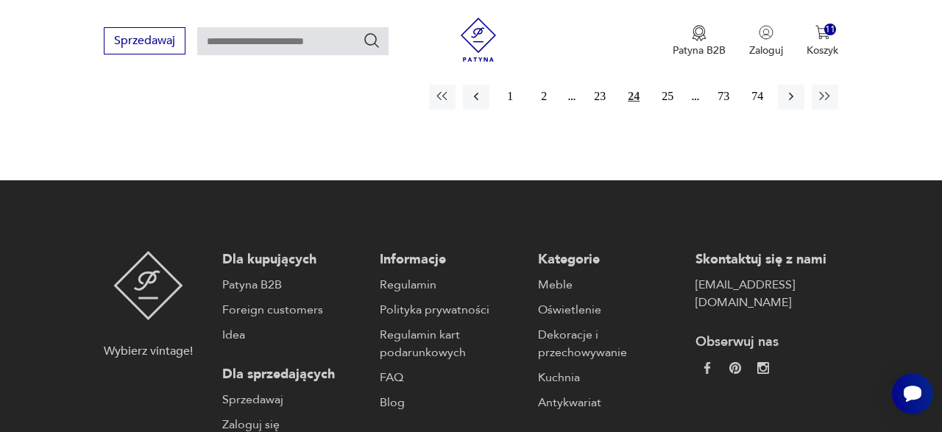
scroll to position [2405, 0]
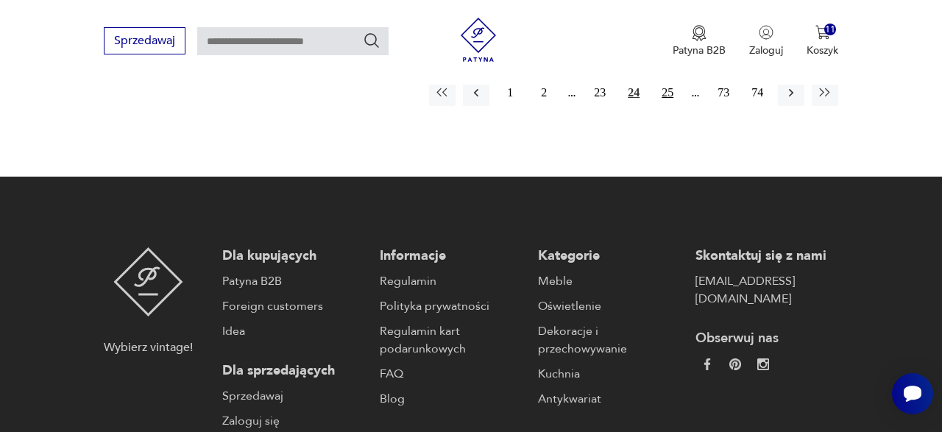
click at [669, 100] on button "25" at bounding box center [667, 93] width 27 height 27
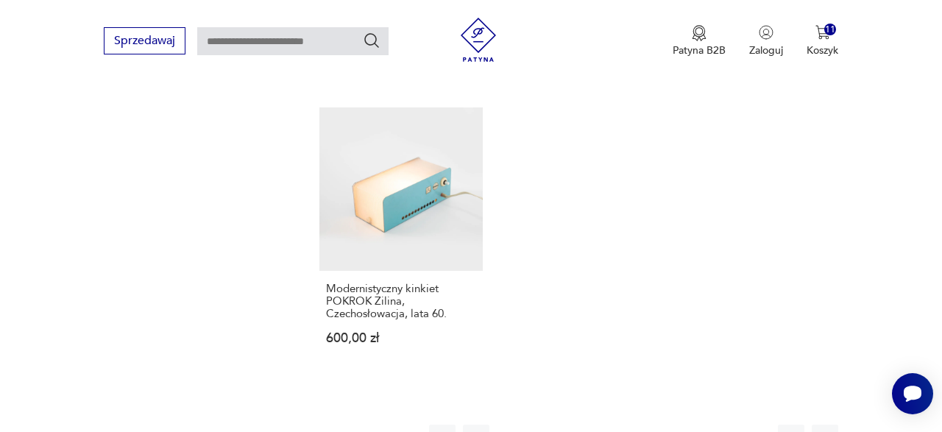
scroll to position [2112, 0]
click at [662, 423] on button "26" at bounding box center [667, 436] width 27 height 27
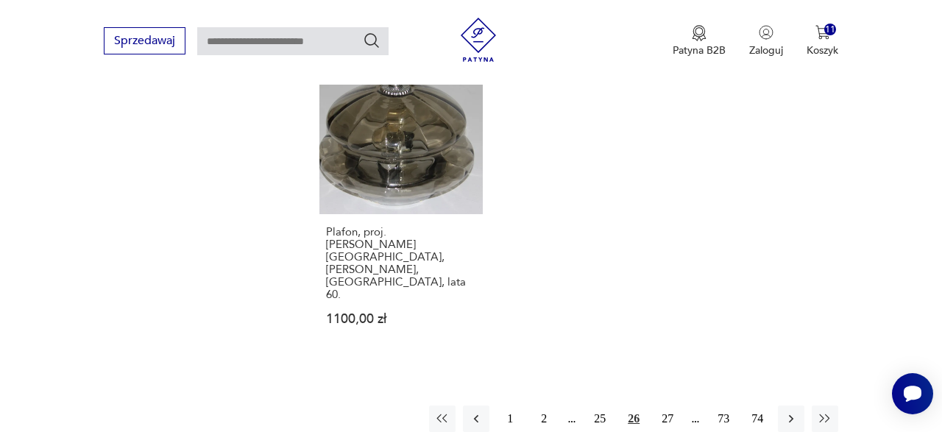
scroll to position [2097, 0]
click at [664, 405] on button "27" at bounding box center [667, 418] width 27 height 27
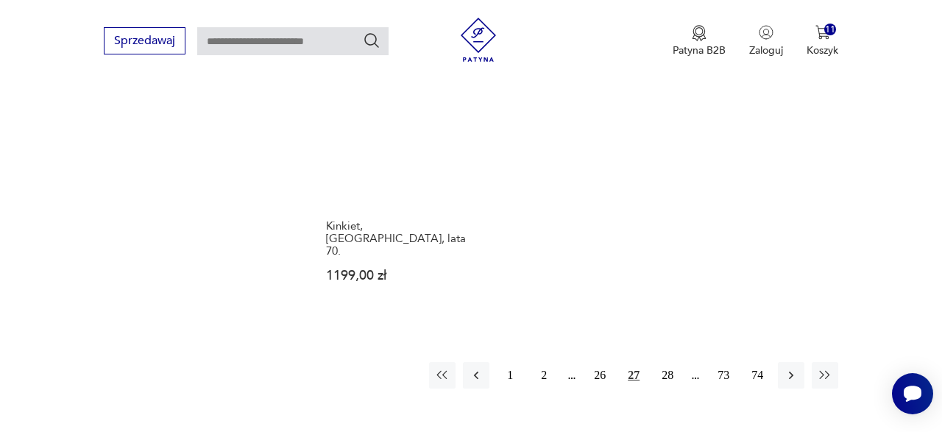
scroll to position [2142, 0]
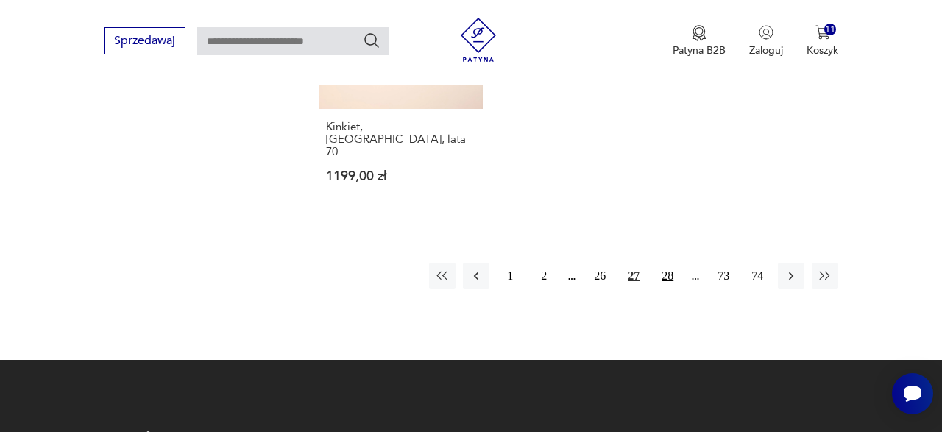
click at [674, 289] on button "28" at bounding box center [667, 276] width 27 height 27
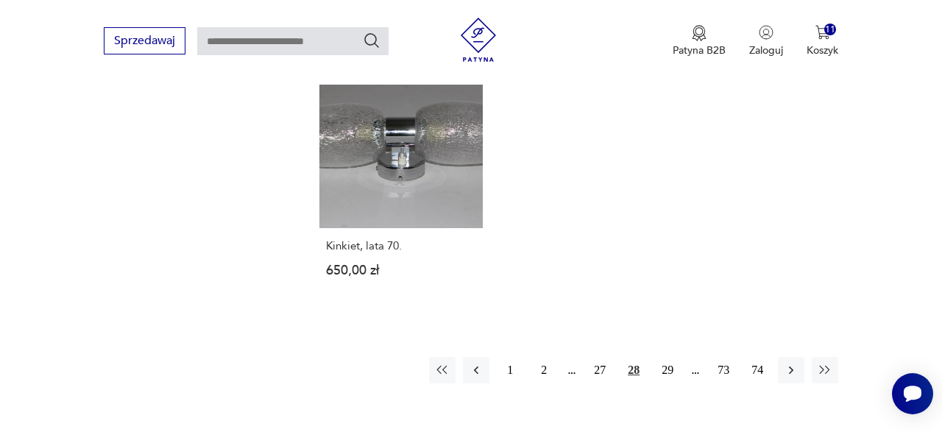
scroll to position [2114, 0]
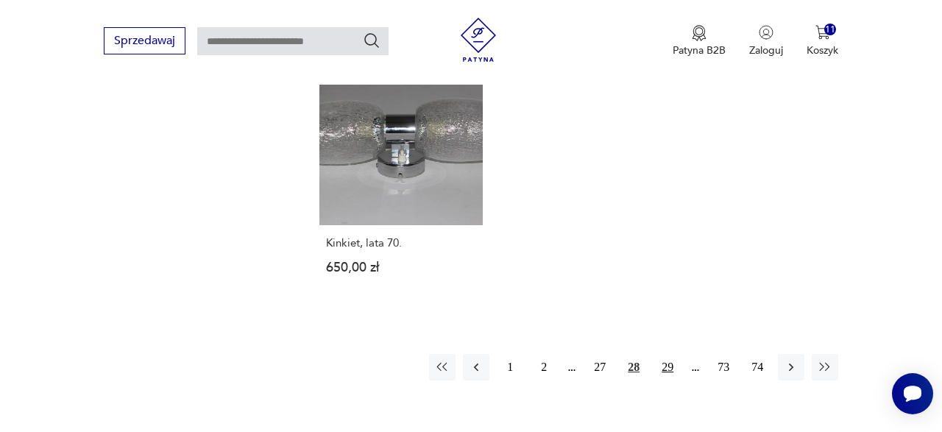
click at [665, 365] on button "29" at bounding box center [667, 367] width 27 height 27
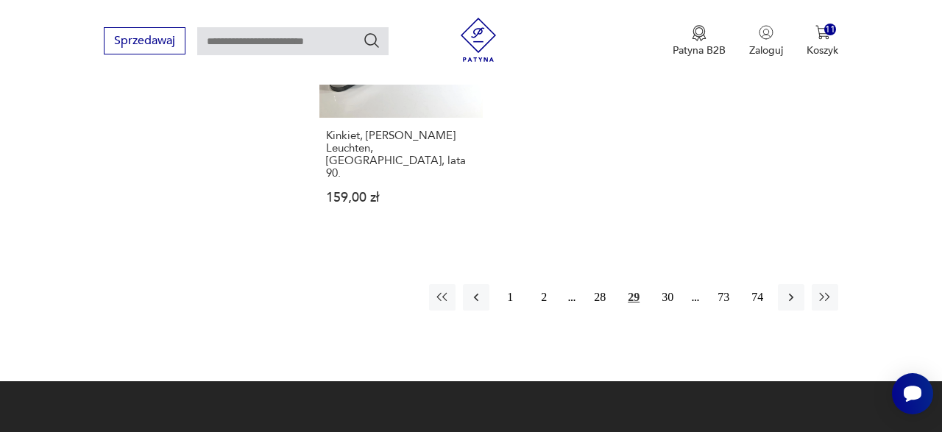
scroll to position [2185, 0]
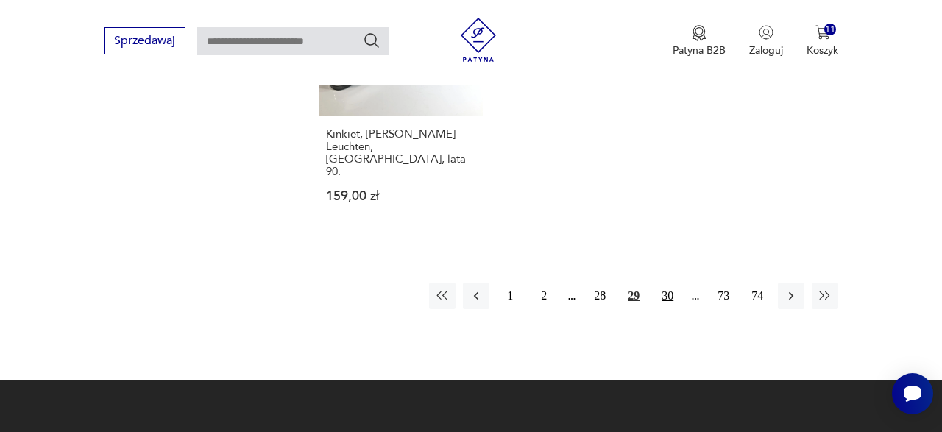
click at [668, 283] on button "30" at bounding box center [667, 296] width 27 height 27
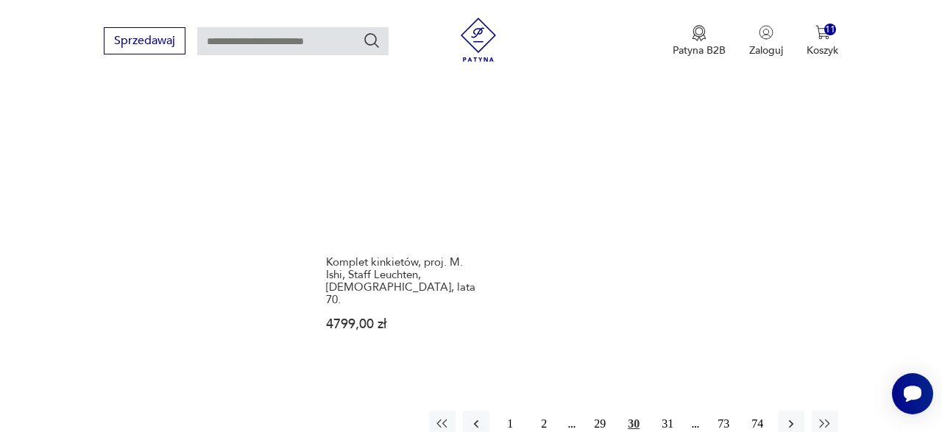
scroll to position [2056, 0]
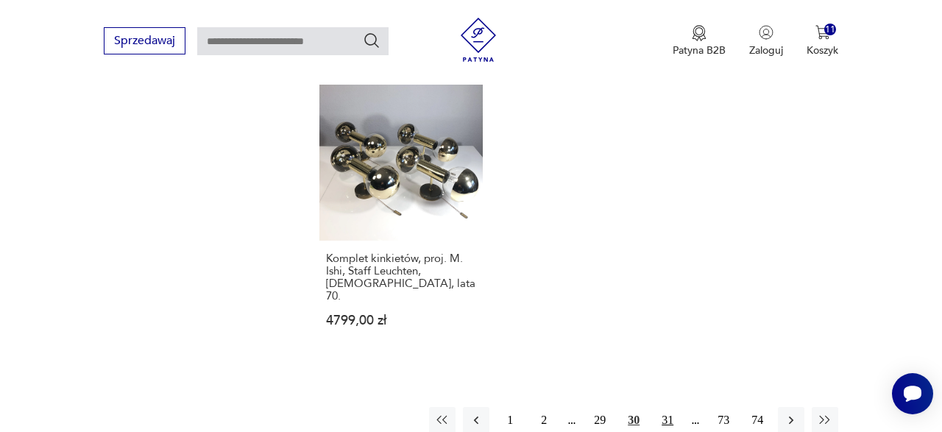
click at [663, 407] on button "31" at bounding box center [667, 420] width 27 height 27
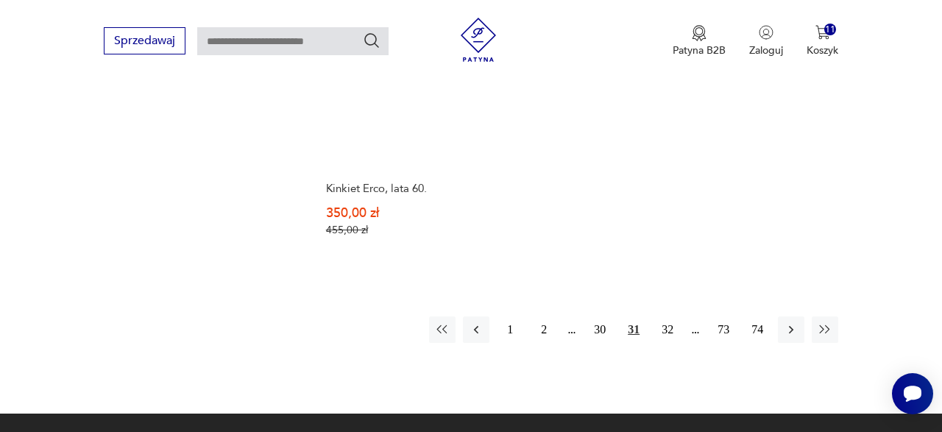
scroll to position [2173, 0]
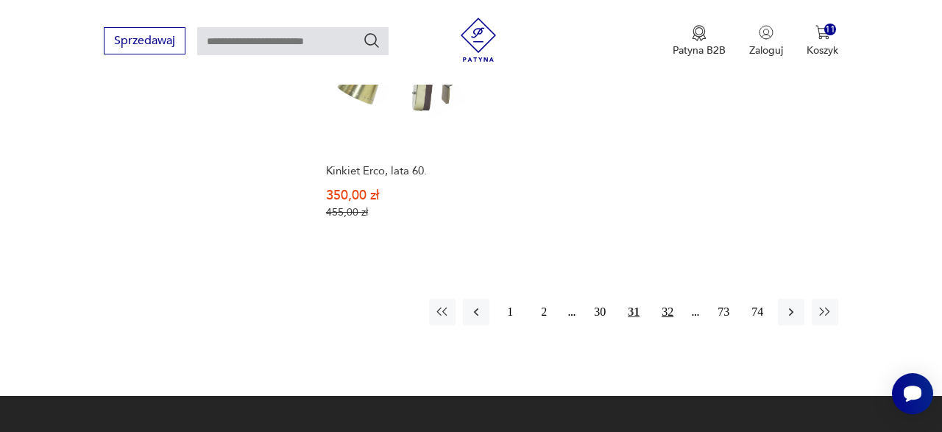
click at [669, 299] on button "32" at bounding box center [667, 312] width 27 height 27
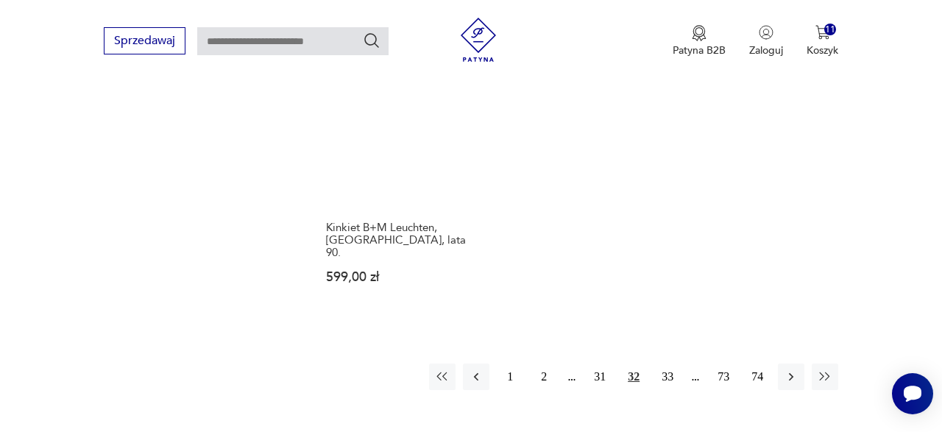
scroll to position [2100, 0]
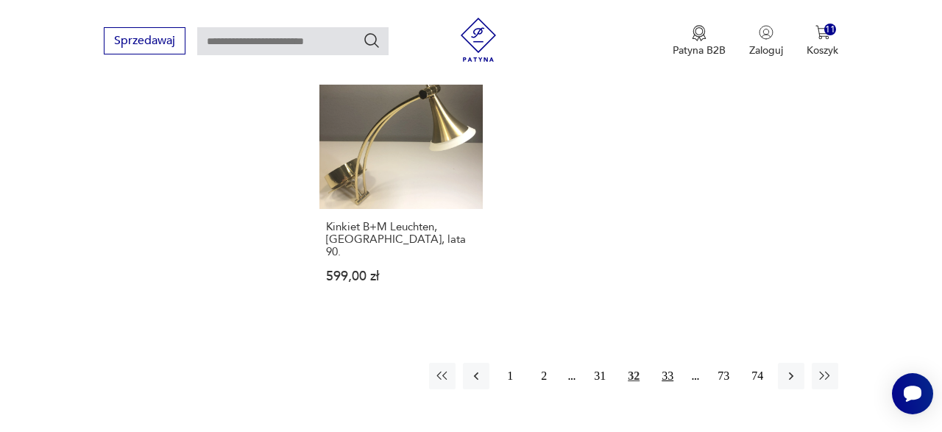
click at [666, 363] on button "33" at bounding box center [667, 376] width 27 height 27
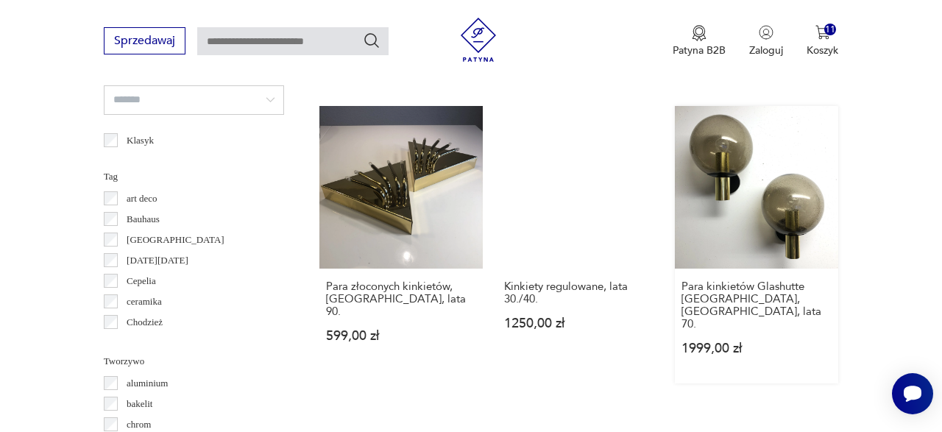
scroll to position [1162, 0]
